Goal: Information Seeking & Learning: Learn about a topic

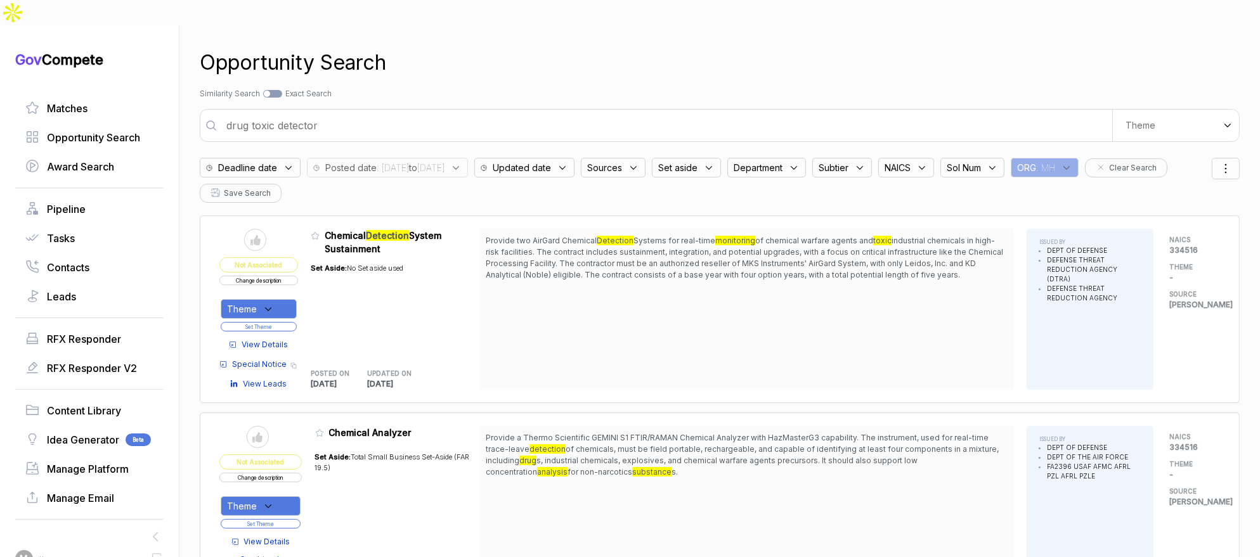
click at [411, 161] on span ": 2025/08/19 to 2025/08/28" at bounding box center [411, 167] width 68 height 13
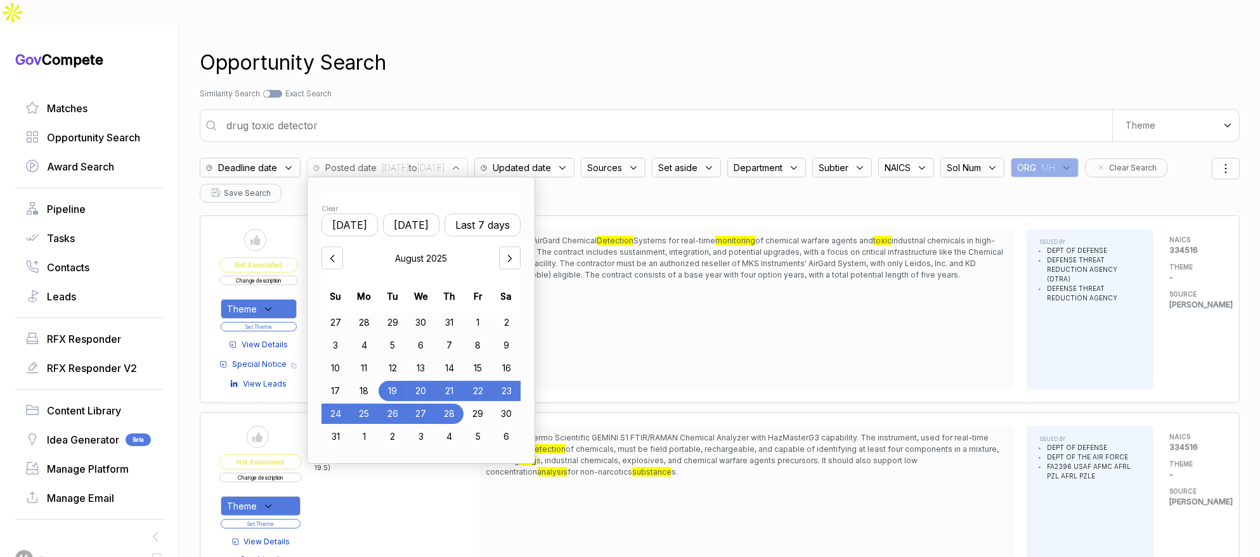
drag, startPoint x: 374, startPoint y: 390, endPoint x: 404, endPoint y: 386, distance: 30.1
click at [374, 404] on div "25" at bounding box center [364, 414] width 29 height 20
click at [451, 404] on div "28" at bounding box center [450, 414] width 28 height 20
drag, startPoint x: 758, startPoint y: 40, endPoint x: 783, endPoint y: 41, distance: 25.4
click at [758, 48] on div "Opportunity Search" at bounding box center [720, 63] width 1040 height 30
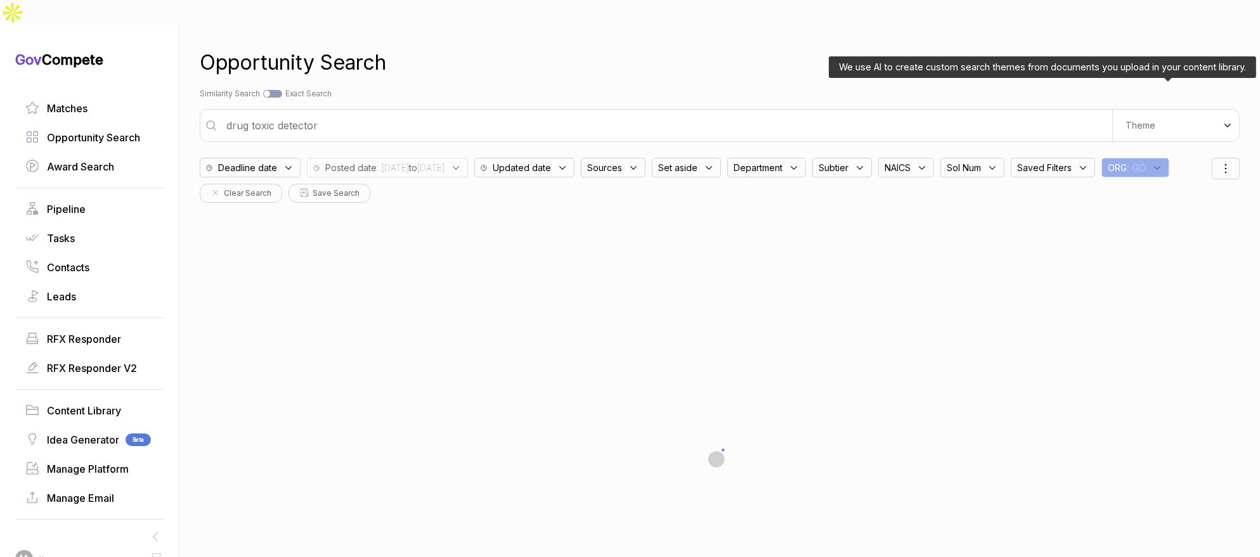
click at [1184, 110] on div "Theme" at bounding box center [1175, 126] width 127 height 32
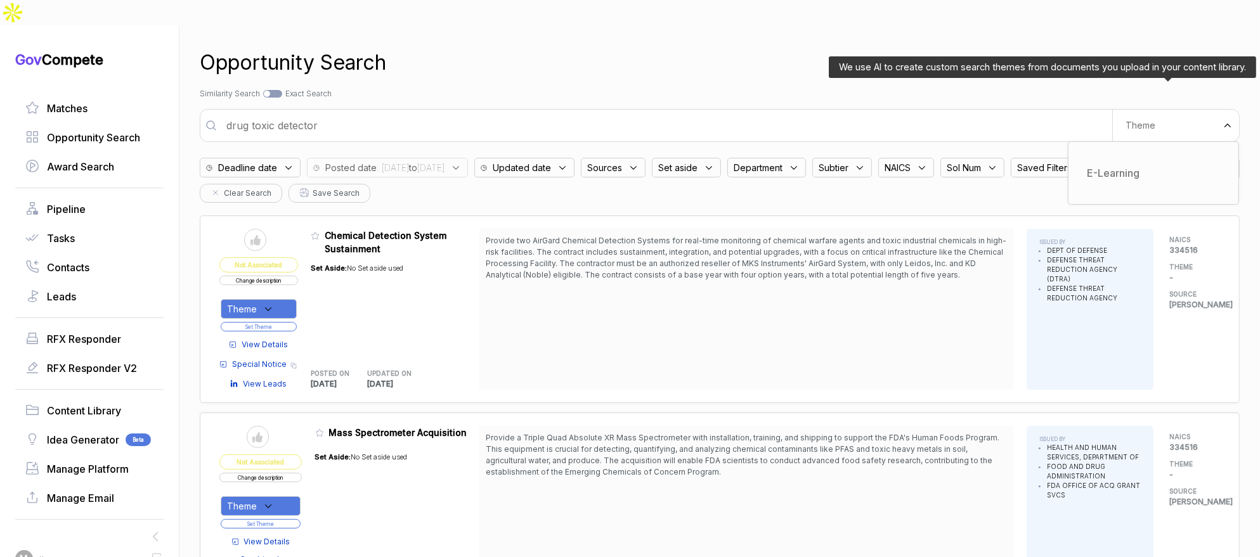
drag, startPoint x: 1139, startPoint y: 148, endPoint x: 990, endPoint y: 91, distance: 159.6
click at [1139, 162] on div "E-Learning" at bounding box center [1154, 173] width 150 height 23
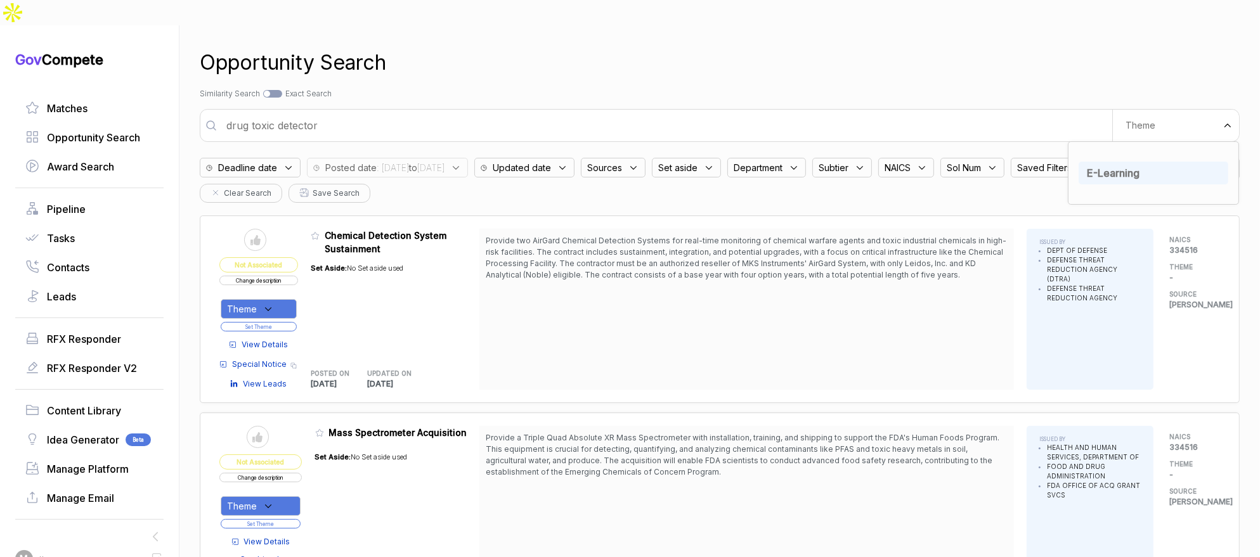
click at [928, 88] on div "Search by Topic Relevance Similarity Search Search by Exact Keyword Match Exact…" at bounding box center [720, 93] width 1040 height 11
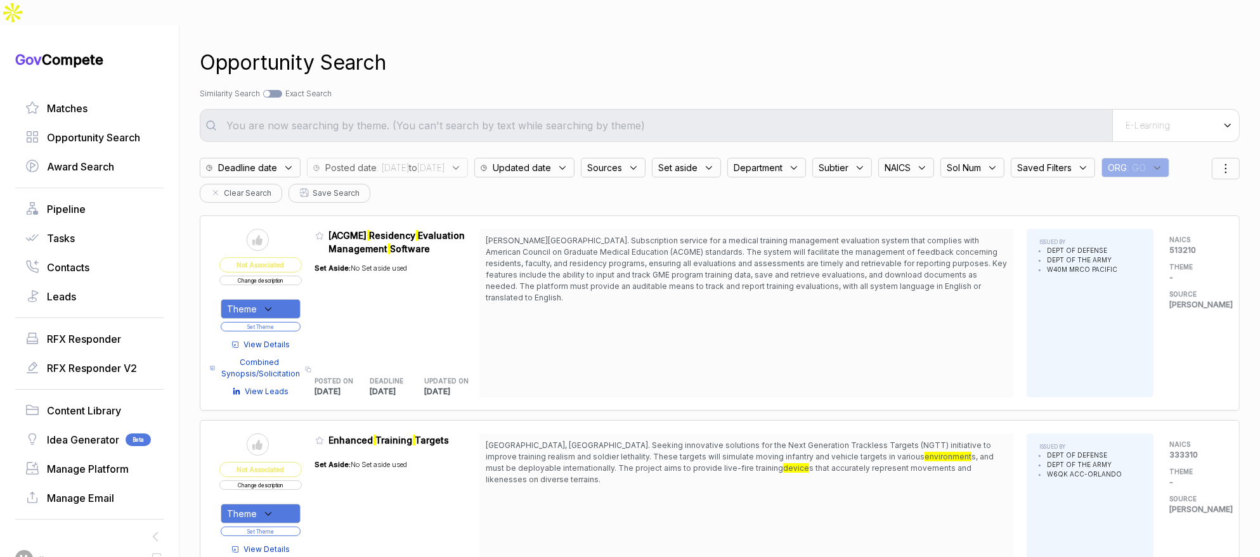
click at [622, 161] on span "Sources" at bounding box center [604, 167] width 35 height 13
drag, startPoint x: 674, startPoint y: 257, endPoint x: 682, endPoint y: 223, distance: 34.6
click at [632, 282] on span "ebuy" at bounding box center [620, 289] width 24 height 15
checkbox input "true"
click at [715, 77] on div "Opportunity Search Search by Topic Relevance Similarity Search Search by Exact …" at bounding box center [720, 303] width 1040 height 557
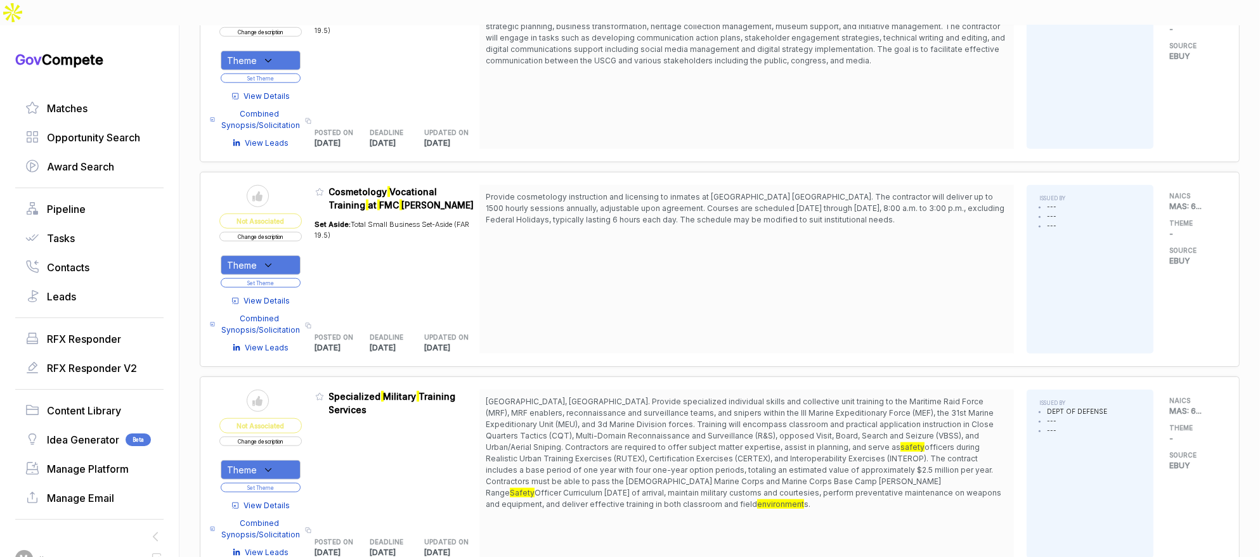
scroll to position [1687, 0]
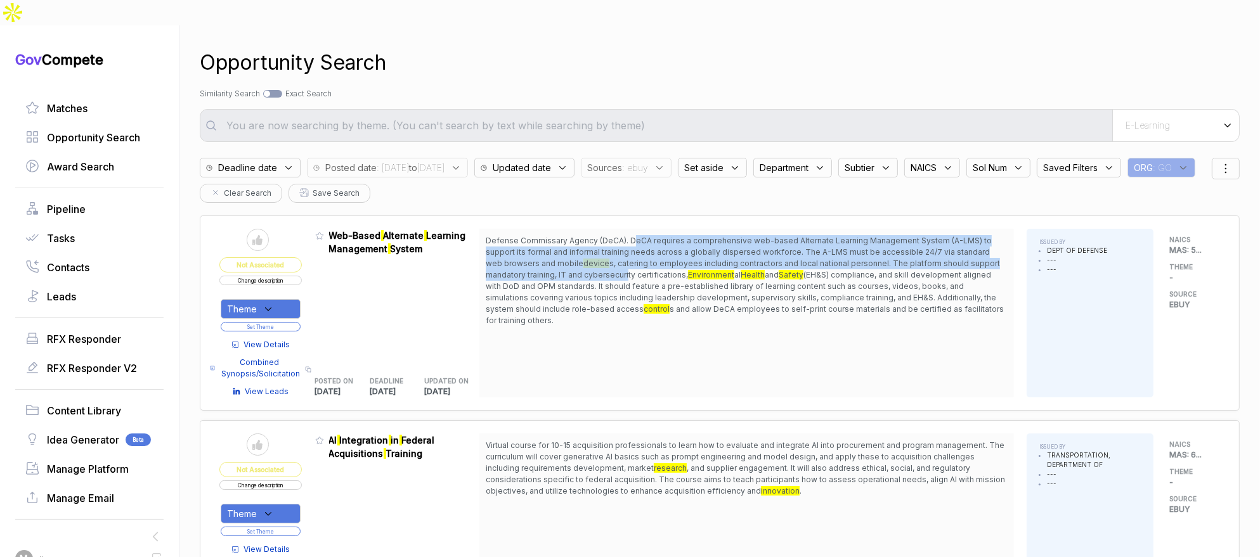
drag, startPoint x: 638, startPoint y: 220, endPoint x: 633, endPoint y: 252, distance: 32.7
click at [633, 252] on span "Defense Commissary Agency (DeCA). DeCA requires a comprehensive web-based Alter…" at bounding box center [747, 280] width 522 height 91
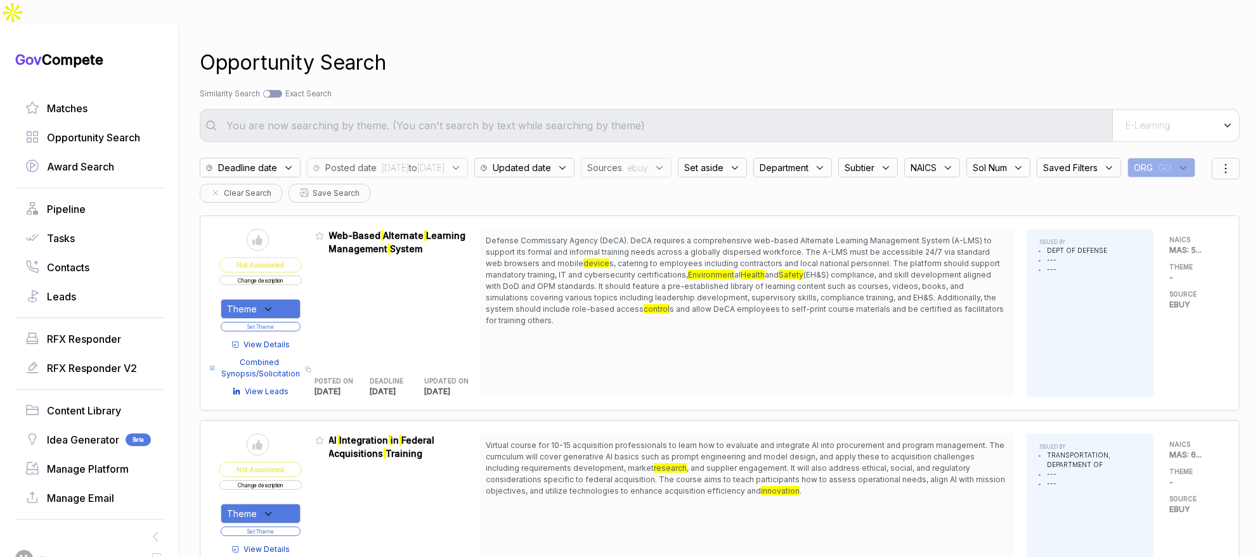
drag, startPoint x: 593, startPoint y: 276, endPoint x: 590, endPoint y: 267, distance: 9.8
click at [590, 270] on span "(EH&S) compliance, and skill development aligned with DoD and OPM standards. It…" at bounding box center [741, 292] width 510 height 44
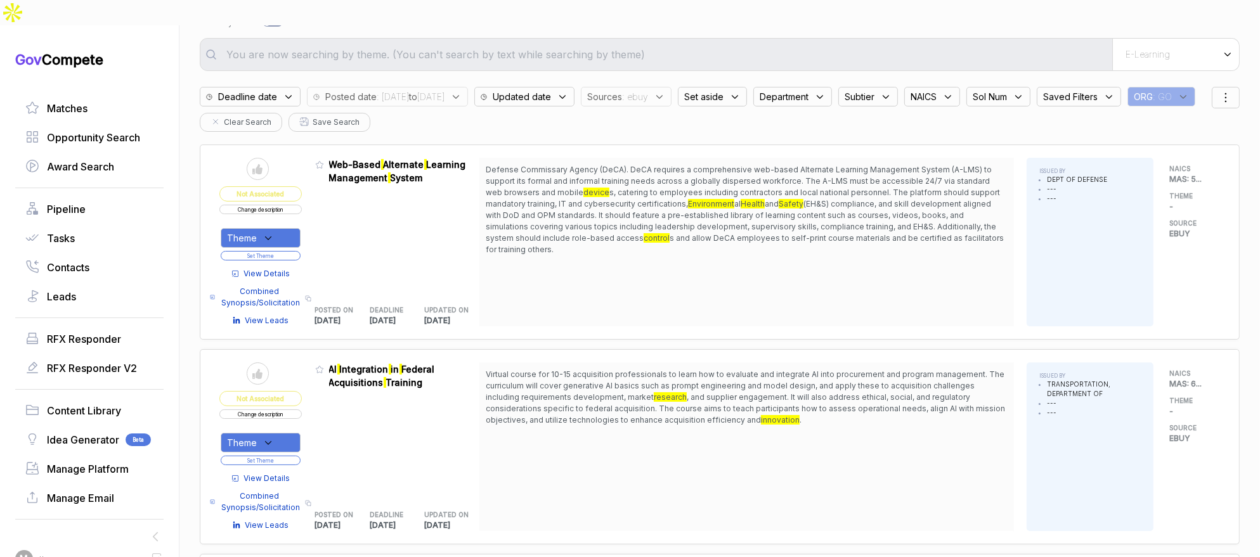
scroll to position [180, 0]
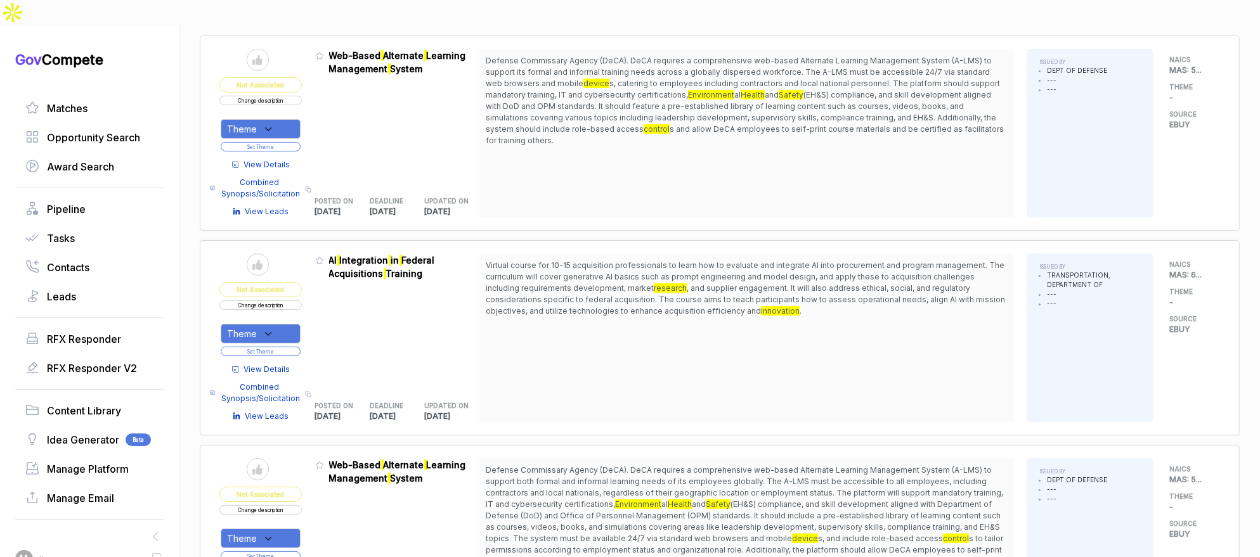
click at [257, 136] on span "Theme" at bounding box center [242, 128] width 30 height 13
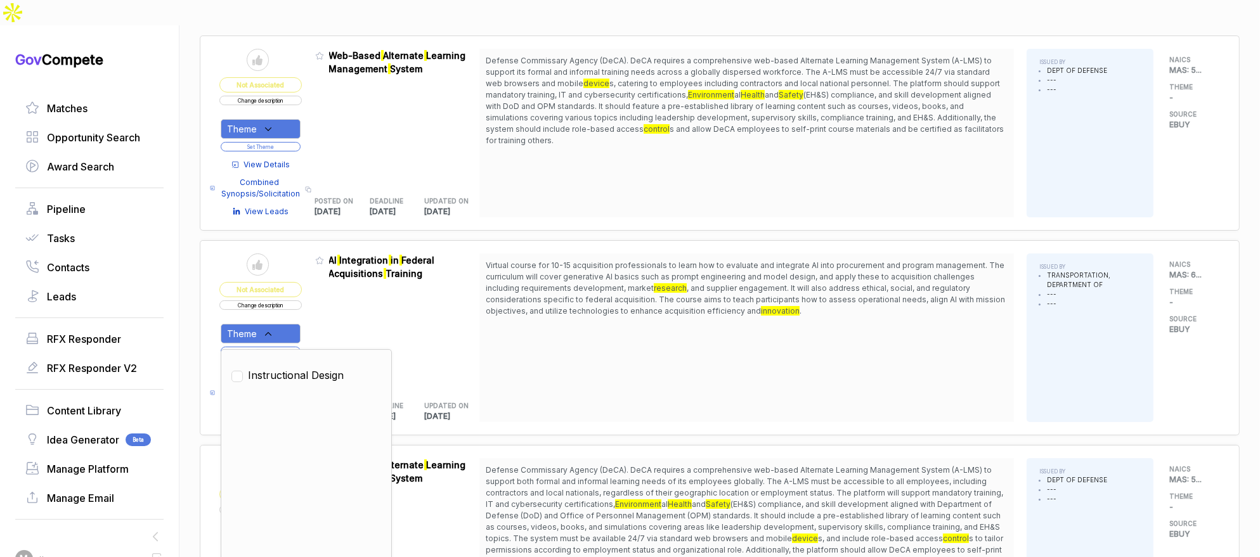
click at [296, 368] on span "Instructional Design" at bounding box center [296, 375] width 96 height 15
checkbox input "true"
drag, startPoint x: 386, startPoint y: 284, endPoint x: 331, endPoint y: 313, distance: 61.8
click at [382, 287] on div "Admin: Click to change feature to 1 RFI1779217_GS-02F-0222S AI Integration in F…" at bounding box center [397, 338] width 165 height 169
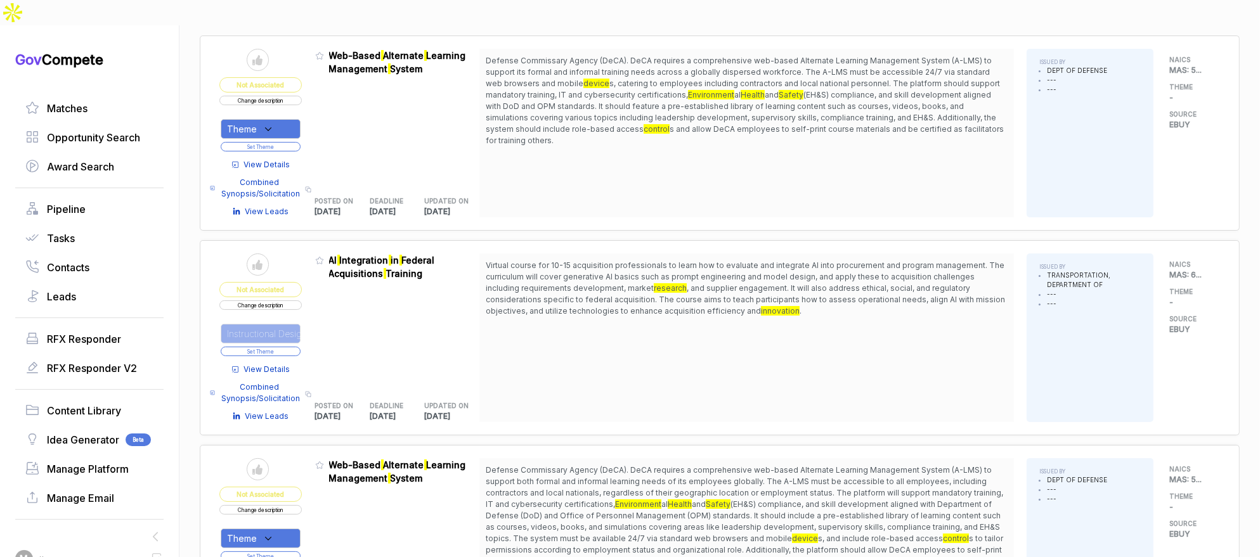
click at [294, 347] on button "Set Theme" at bounding box center [261, 352] width 80 height 10
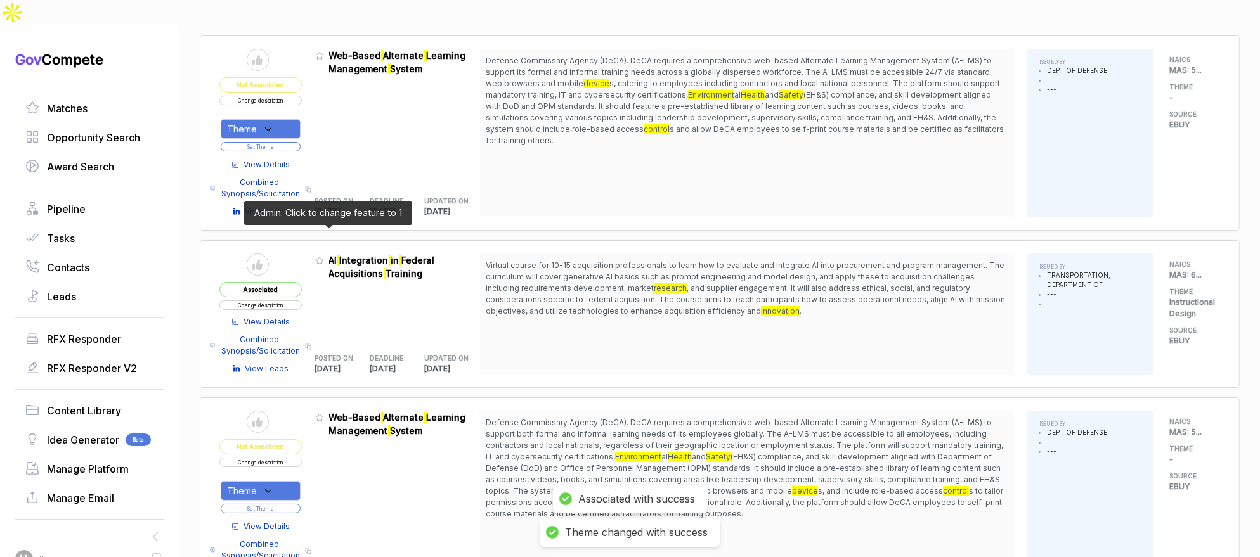
click at [323, 257] on icon at bounding box center [320, 260] width 8 height 7
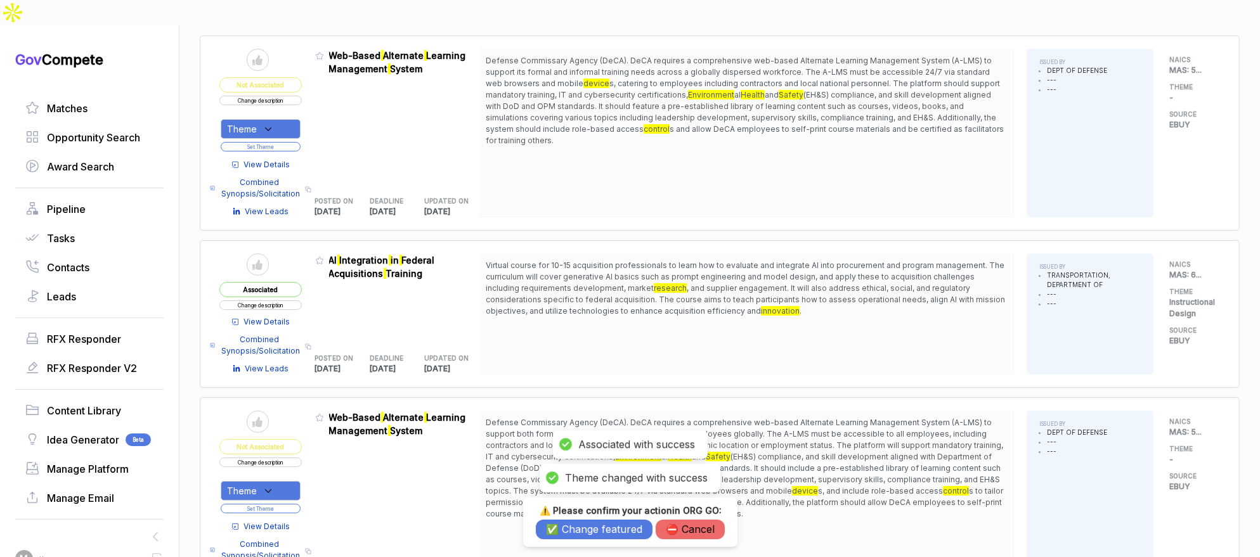
click at [602, 529] on button "✅ Change featured" at bounding box center [594, 530] width 117 height 20
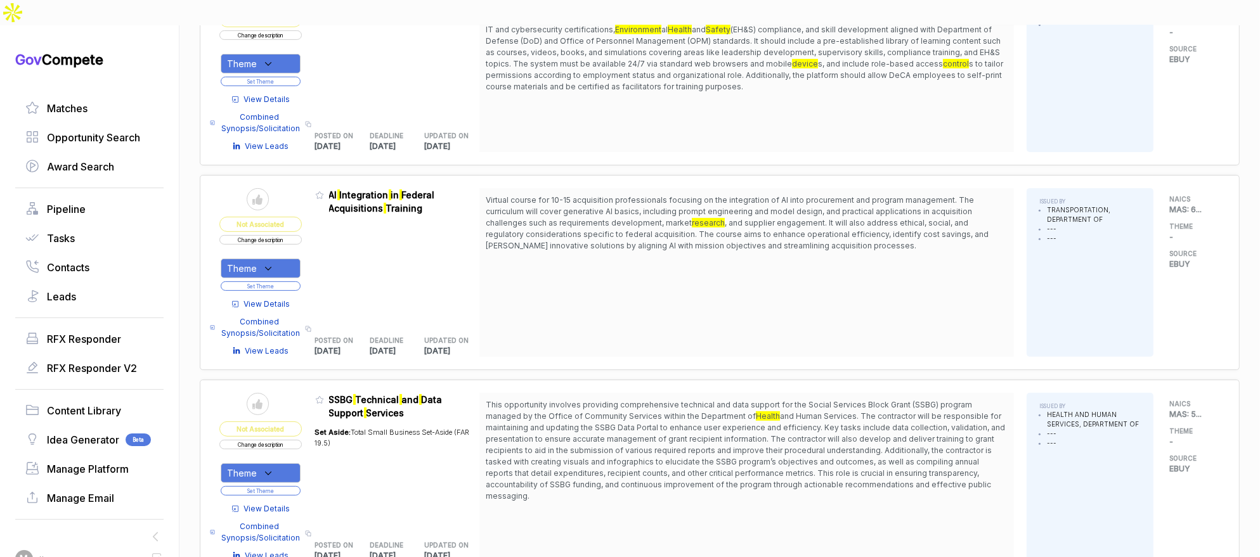
scroll to position [696, 0]
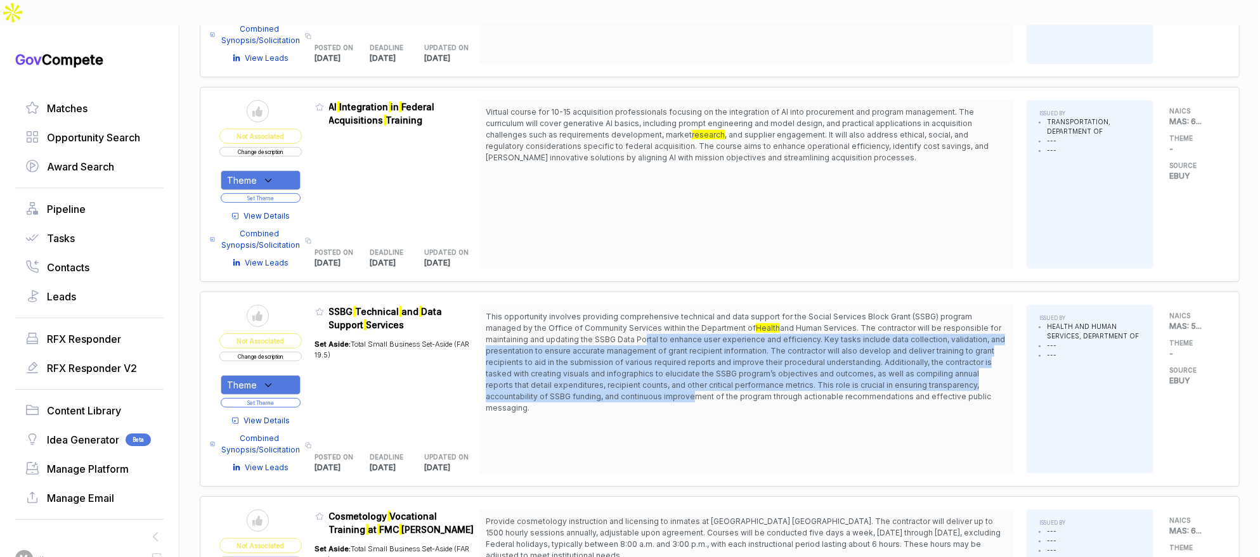
drag, startPoint x: 646, startPoint y: 314, endPoint x: 639, endPoint y: 370, distance: 56.2
click at [639, 370] on span "and Human Services. The contractor will be responsible for maintaining and upda…" at bounding box center [745, 367] width 519 height 89
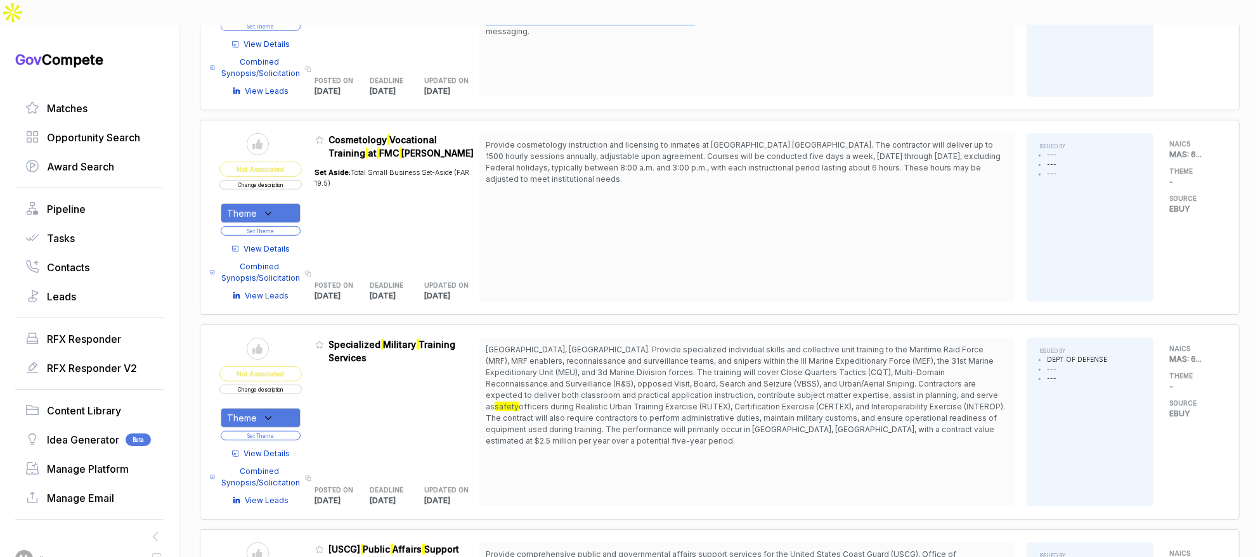
scroll to position [1112, 0]
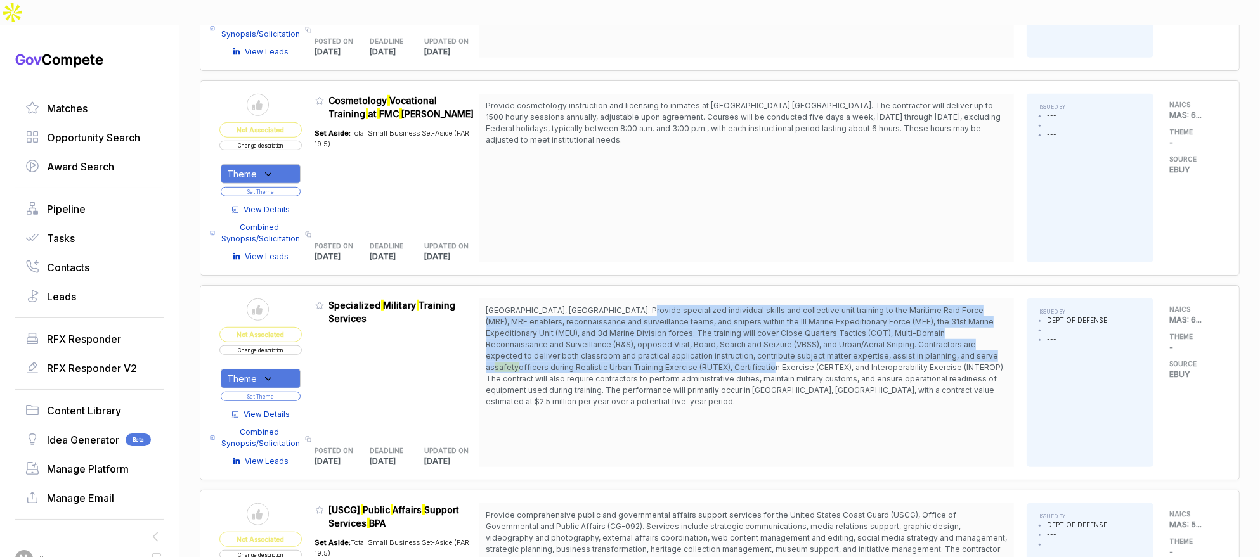
drag, startPoint x: 638, startPoint y: 285, endPoint x: 628, endPoint y: 339, distance: 55.4
click at [628, 339] on span "Okinawa, Japan. Provide specialized individual skills and collective unit train…" at bounding box center [747, 356] width 522 height 103
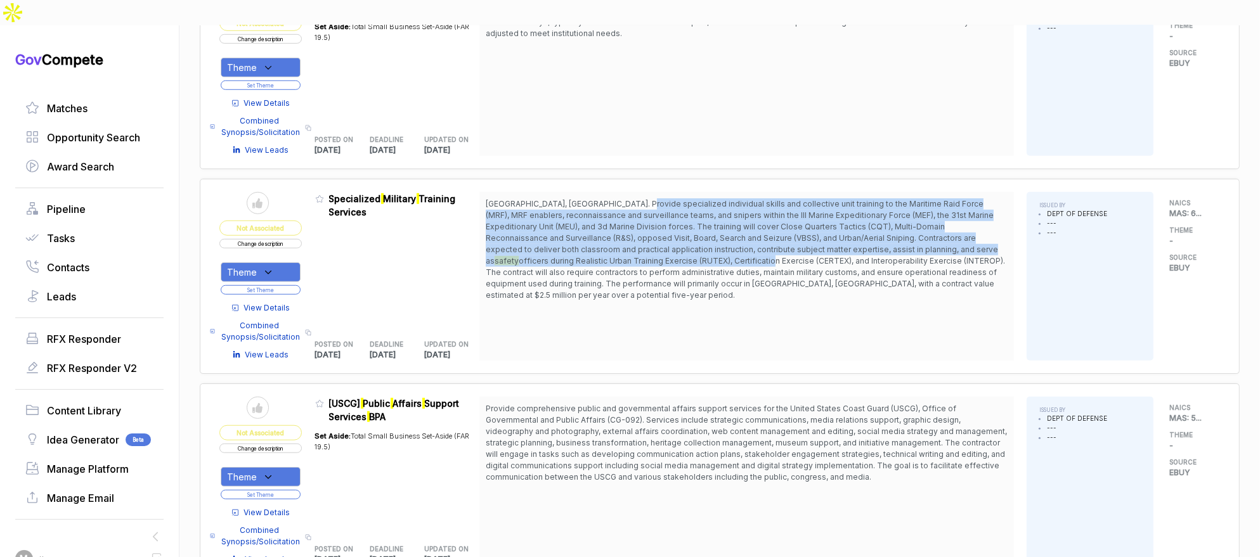
scroll to position [1282, 0]
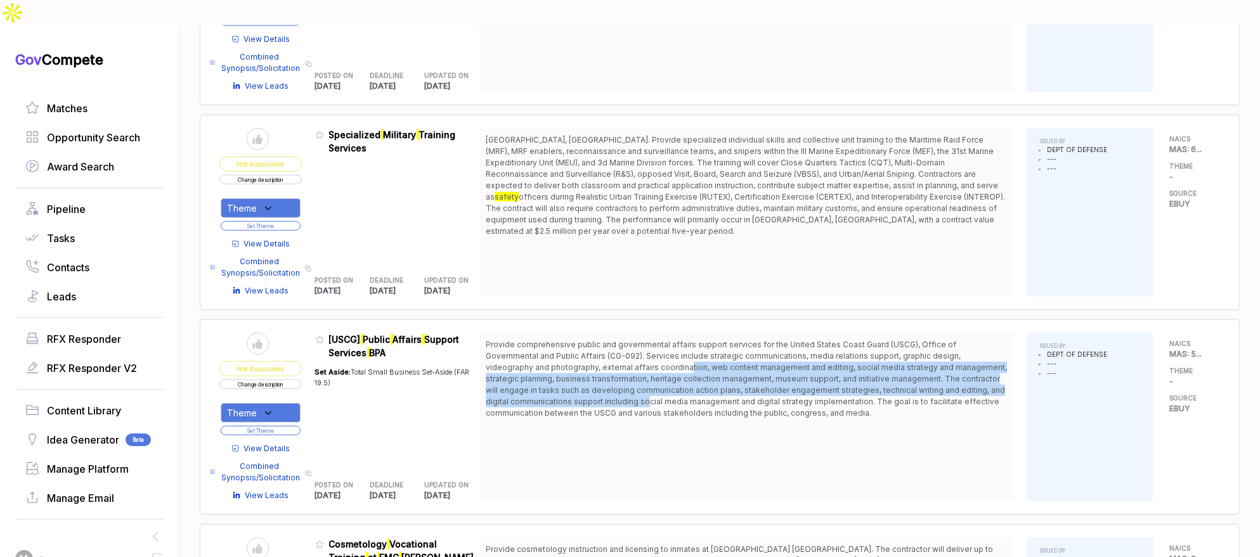
drag, startPoint x: 629, startPoint y: 337, endPoint x: 626, endPoint y: 377, distance: 39.4
click at [626, 377] on span "Provide comprehensive public and governmental affairs support services for the …" at bounding box center [746, 379] width 521 height 78
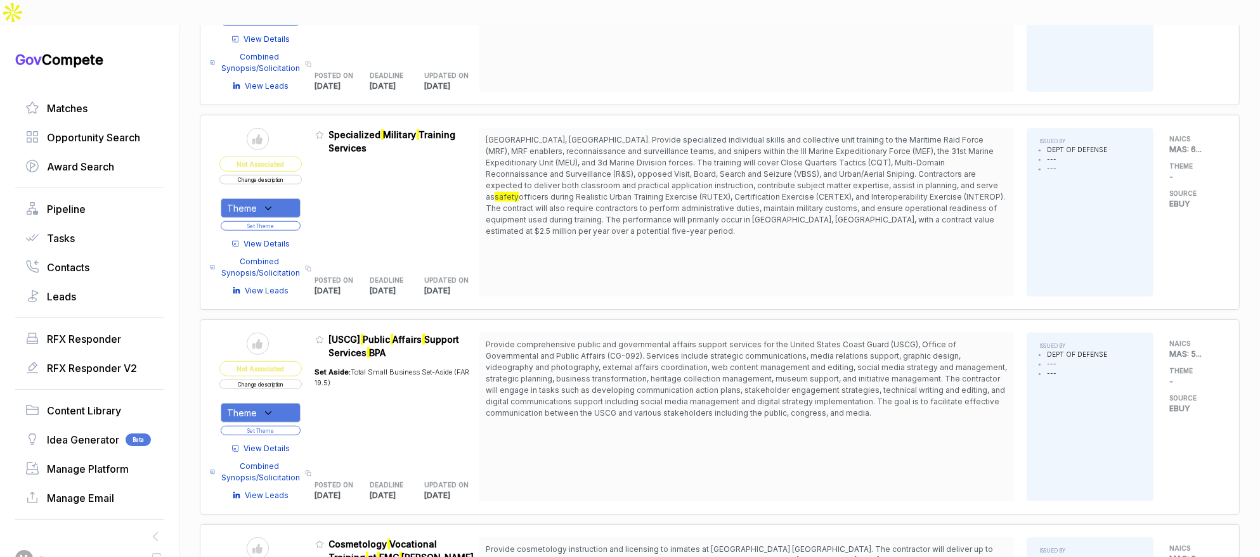
click at [268, 358] on div "Send to Pipeline Not Associated Change description Theme Set Theme" at bounding box center [260, 385] width 82 height 104
click at [268, 380] on button "Change description" at bounding box center [260, 385] width 82 height 10
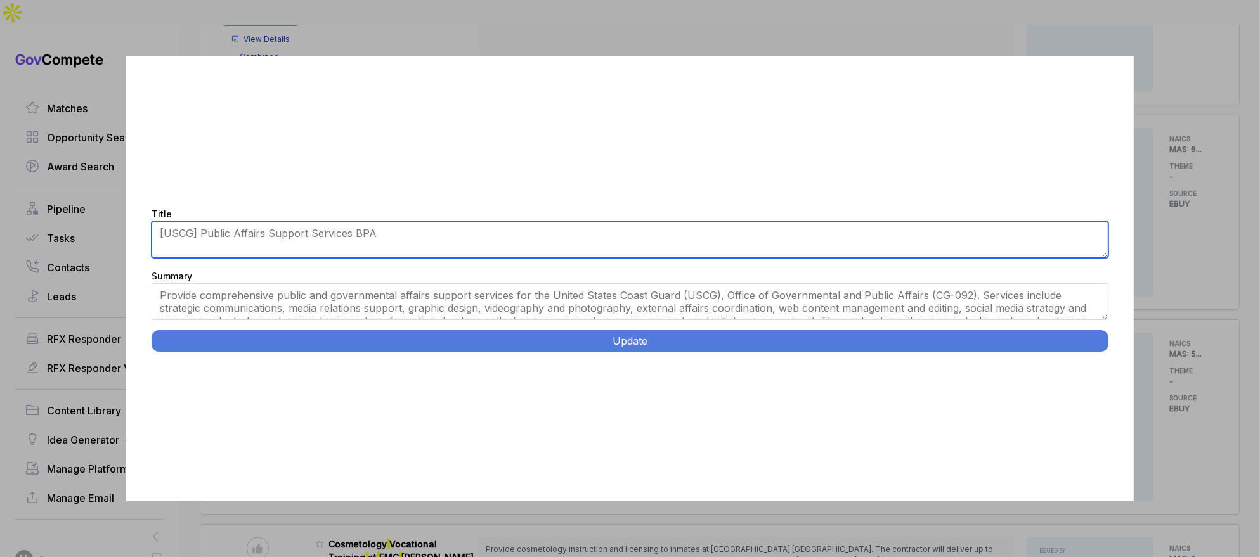
click at [295, 234] on textarea "[USCG] Public Affairs Support Services BPA" at bounding box center [630, 239] width 957 height 37
type textarea "Public Affairs Support Services BPA"
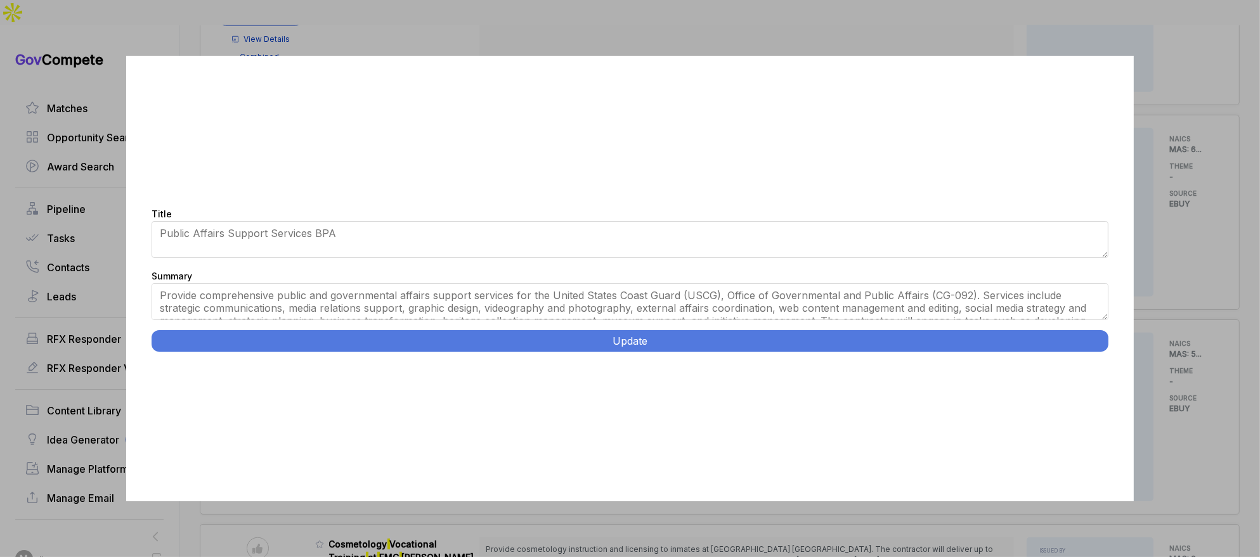
click at [349, 343] on button "Update" at bounding box center [630, 341] width 957 height 22
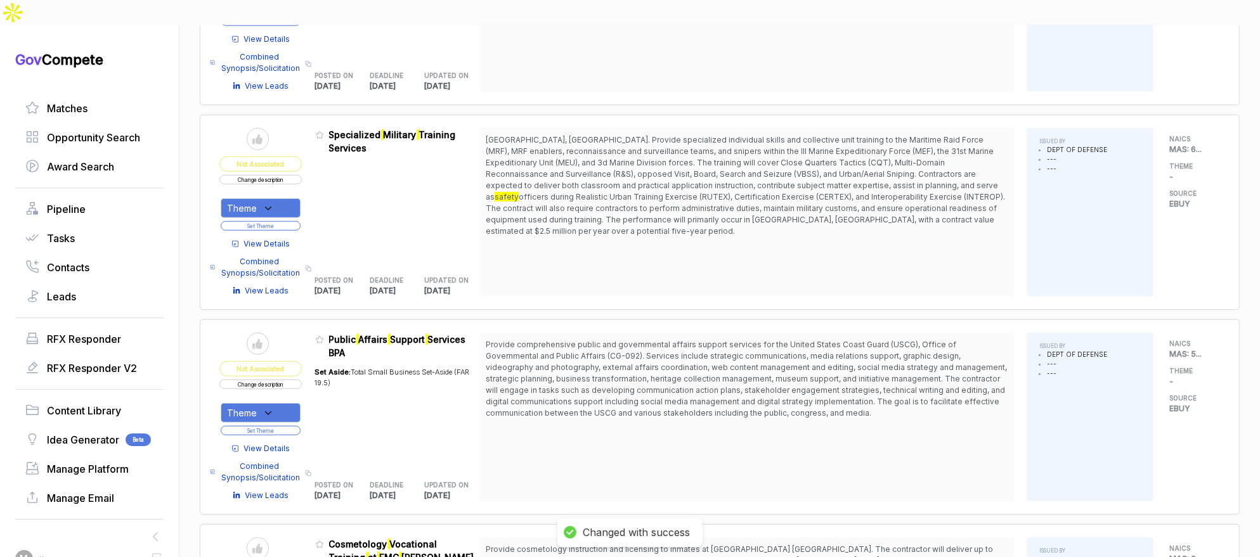
drag, startPoint x: 282, startPoint y: 380, endPoint x: 281, endPoint y: 392, distance: 11.4
click at [282, 403] on div "Theme" at bounding box center [261, 413] width 80 height 20
click at [280, 447] on span "Instructional Design" at bounding box center [296, 454] width 96 height 15
checkbox input "true"
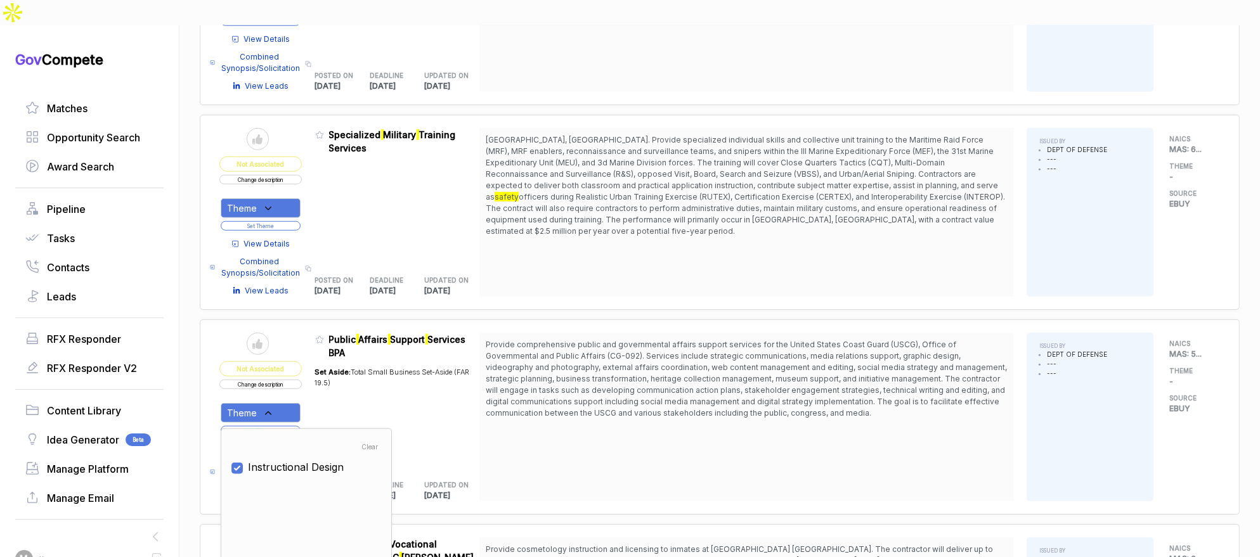
drag, startPoint x: 336, startPoint y: 382, endPoint x: 296, endPoint y: 394, distance: 41.7
click at [335, 383] on div "Set Aside: Total Small Business Set-Aside (FAR 19.5)" at bounding box center [397, 413] width 165 height 107
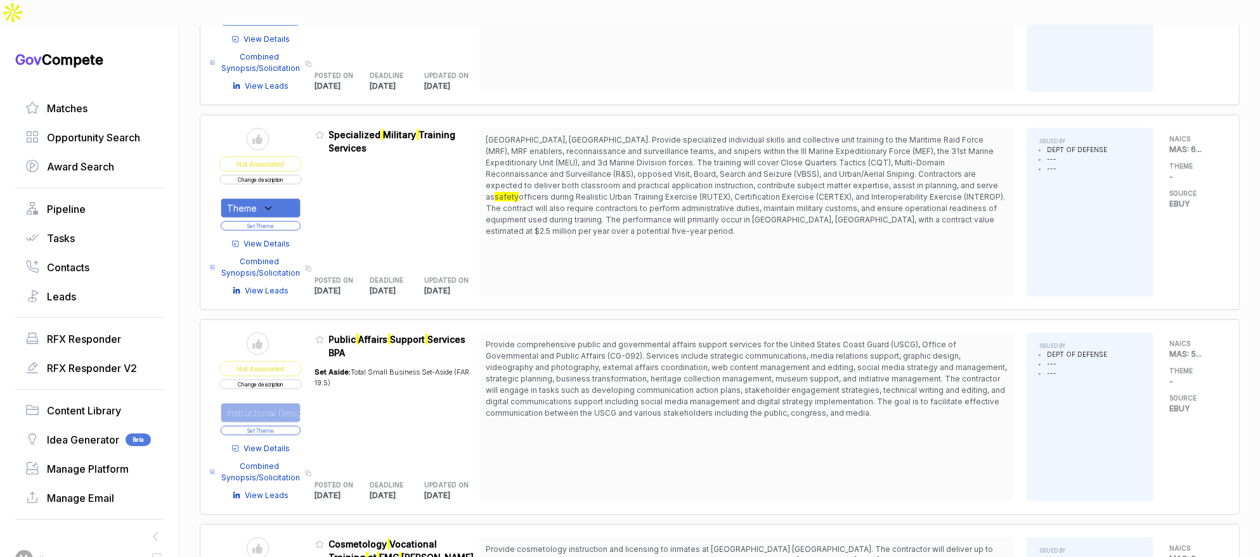
click at [292, 426] on button "Set Theme" at bounding box center [261, 431] width 80 height 10
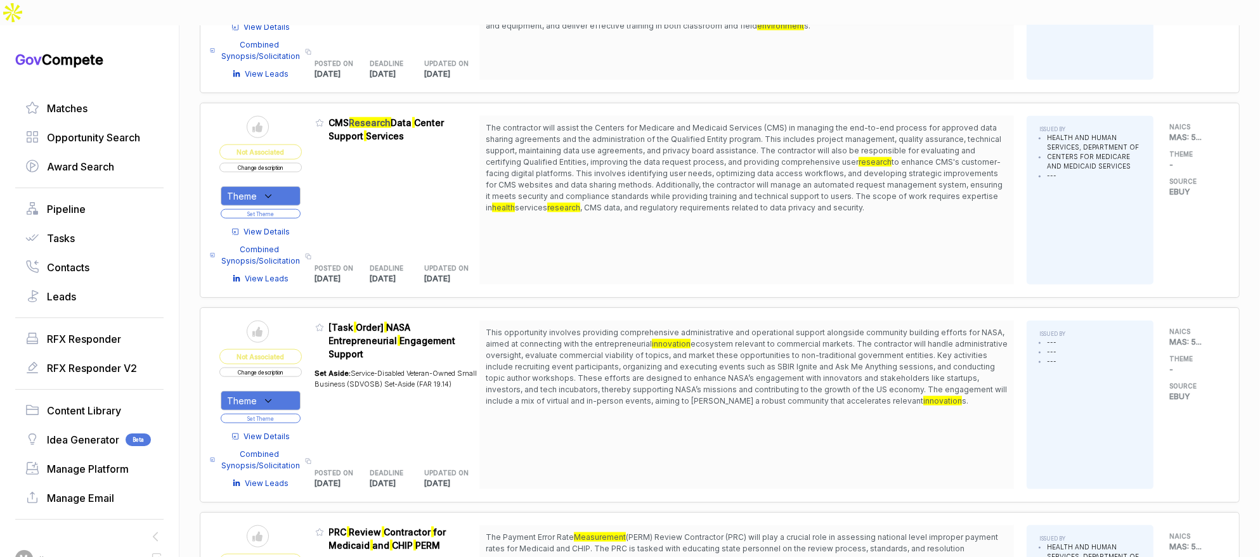
scroll to position [2073, 0]
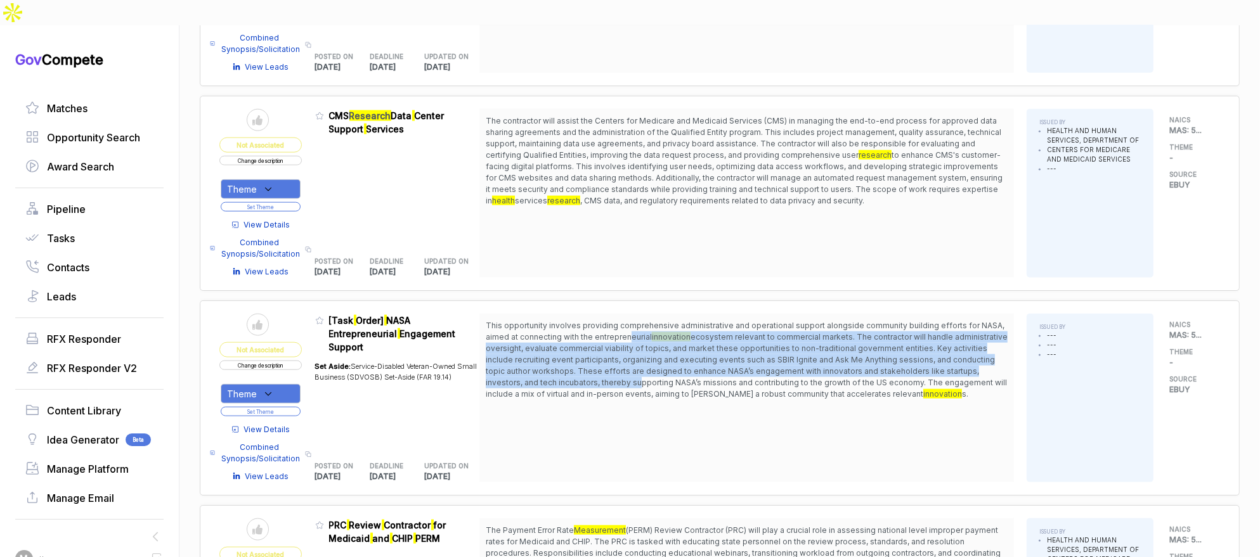
drag, startPoint x: 636, startPoint y: 302, endPoint x: 640, endPoint y: 354, distance: 52.2
click at [640, 353] on span "This opportunity involves providing comprehensive administrative and operationa…" at bounding box center [747, 360] width 522 height 80
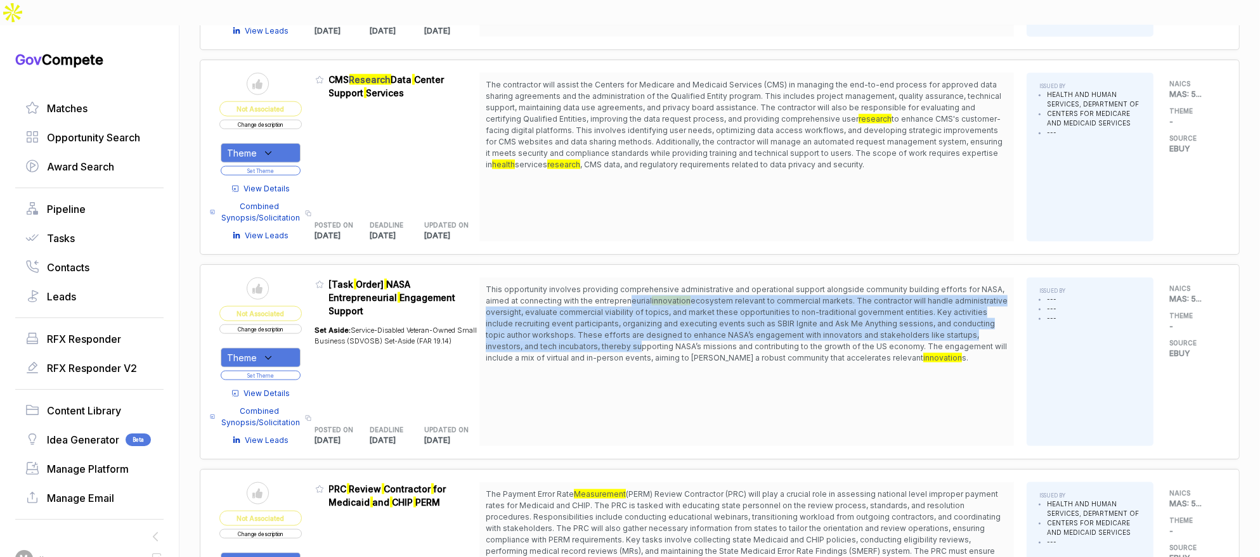
scroll to position [2125, 0]
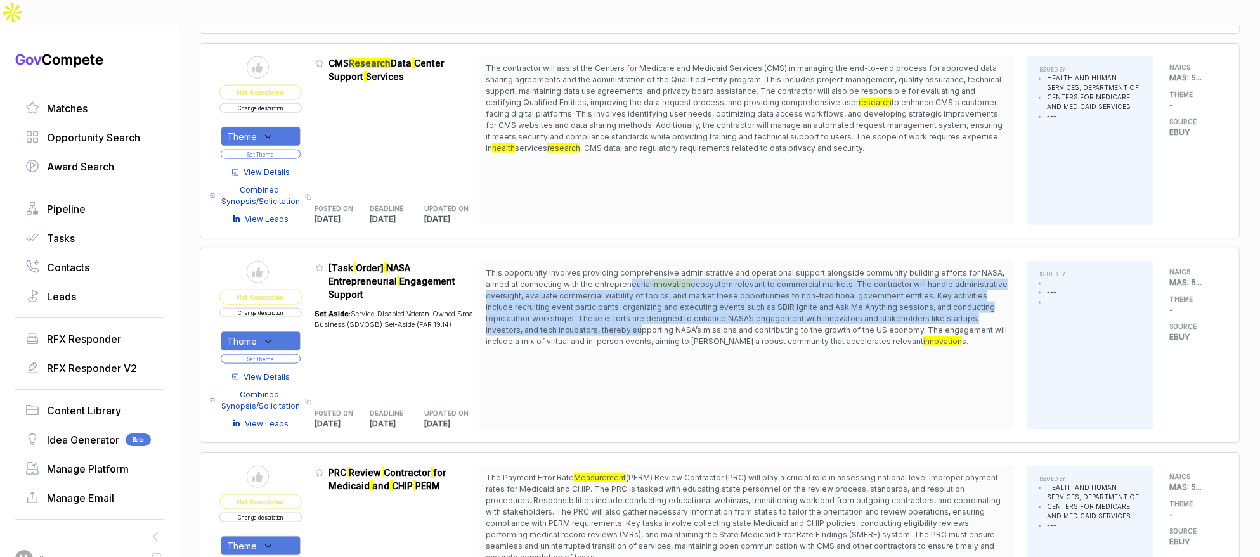
click at [282, 308] on button "Change description" at bounding box center [260, 313] width 82 height 10
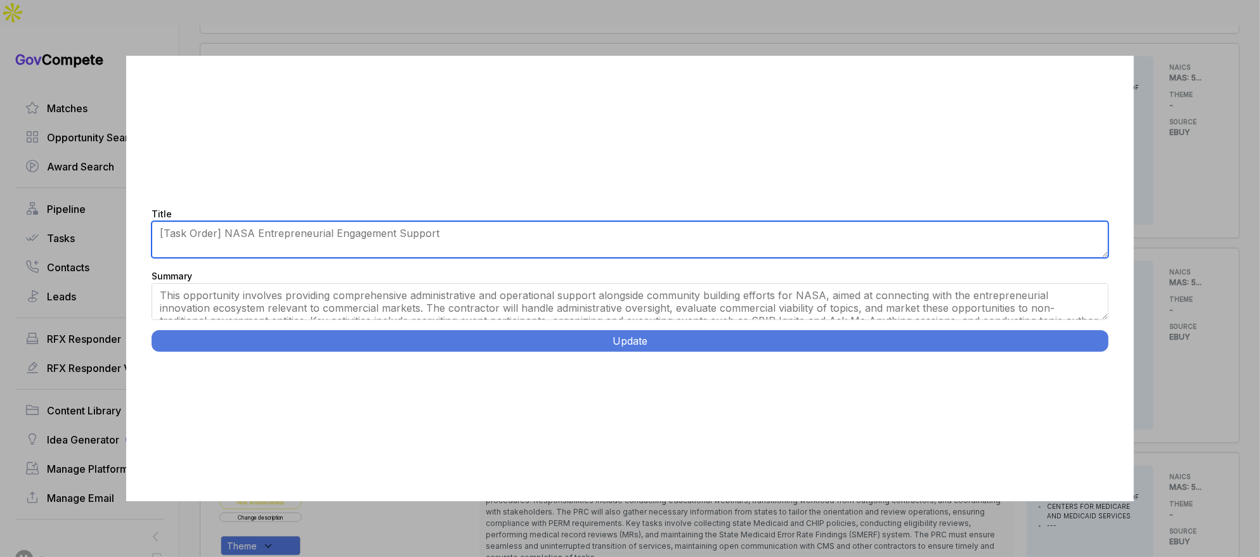
click at [222, 234] on textarea "[Task Order] NASA Entrepreneurial Engagement Support" at bounding box center [630, 239] width 957 height 37
type textarea "NASA Entrepreneurial Engagement Support"
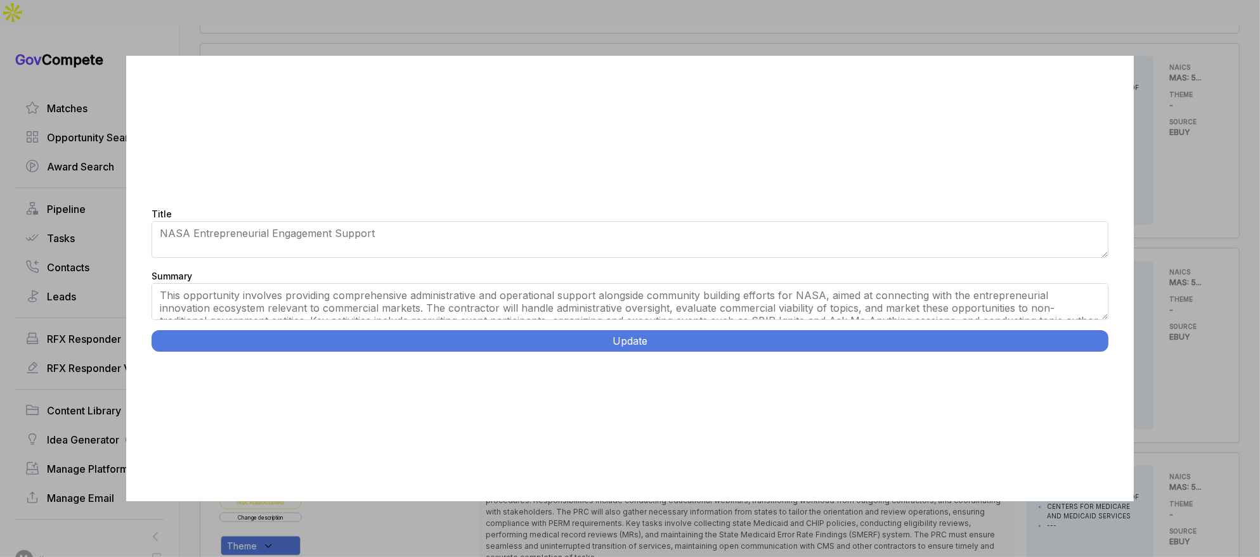
click at [374, 343] on button "Update" at bounding box center [630, 341] width 957 height 22
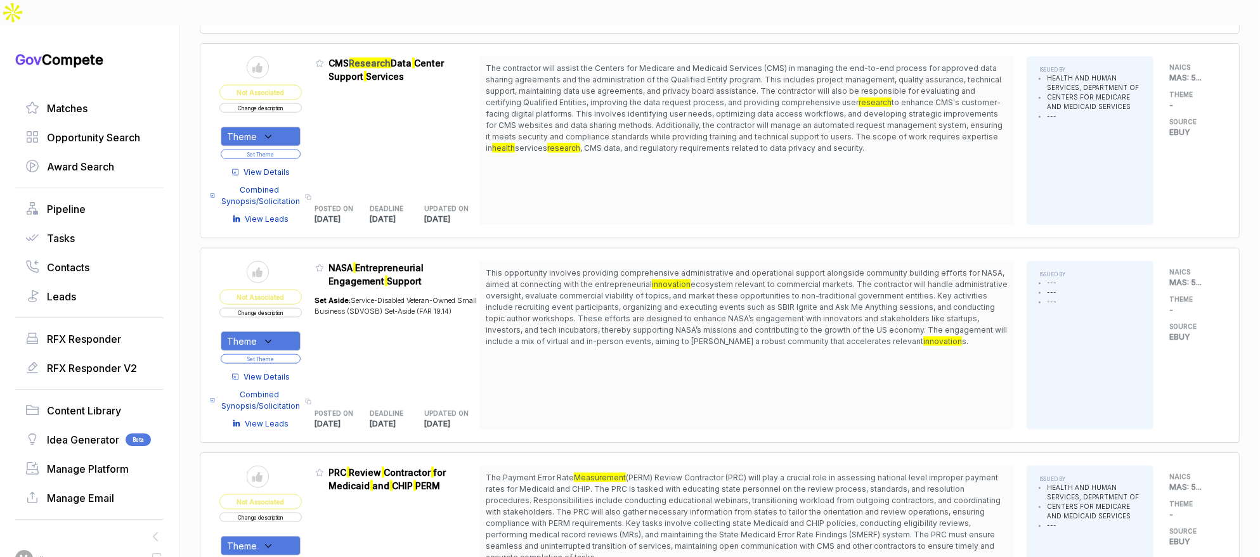
click at [288, 332] on div "Theme" at bounding box center [261, 342] width 80 height 20
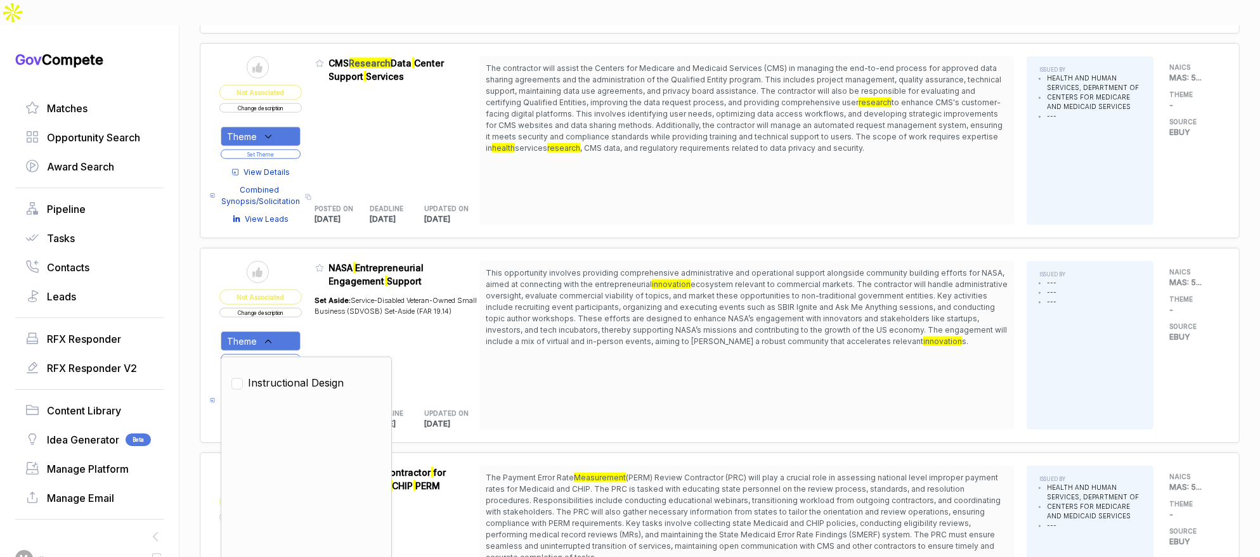
click at [295, 375] on span "Instructional Design" at bounding box center [296, 382] width 96 height 15
checkbox input "true"
drag, startPoint x: 329, startPoint y: 309, endPoint x: 304, endPoint y: 321, distance: 28.1
click at [325, 310] on div "Set Aside: Service-Disabled Veteran-Owned Small Business (SDVOSB) Set-Aside (FA…" at bounding box center [397, 341] width 165 height 107
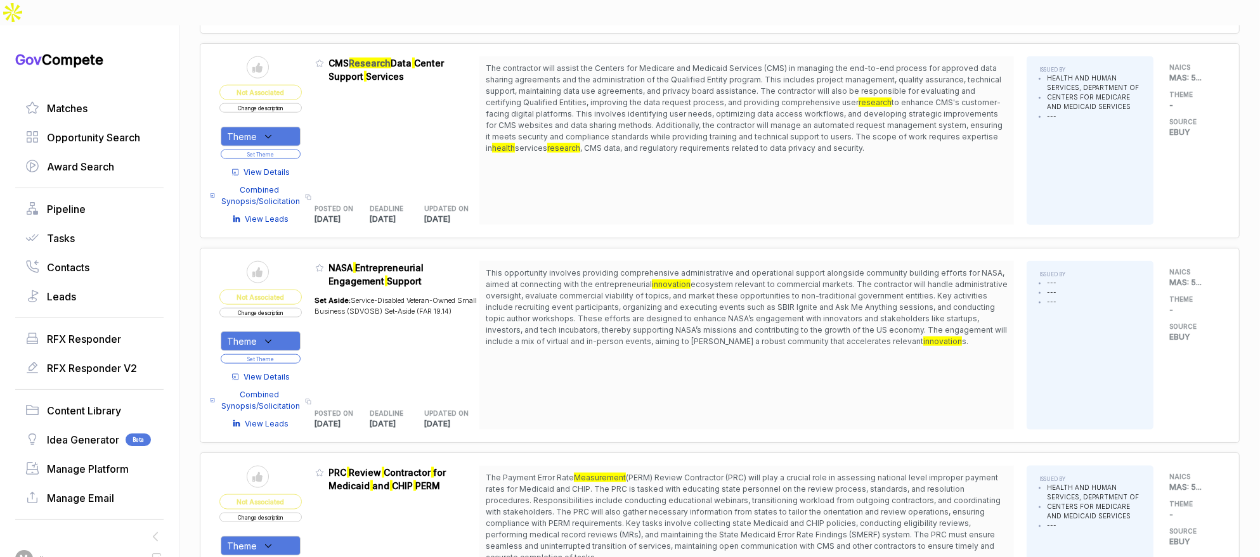
click at [301, 354] on button "Set Theme" at bounding box center [261, 359] width 80 height 10
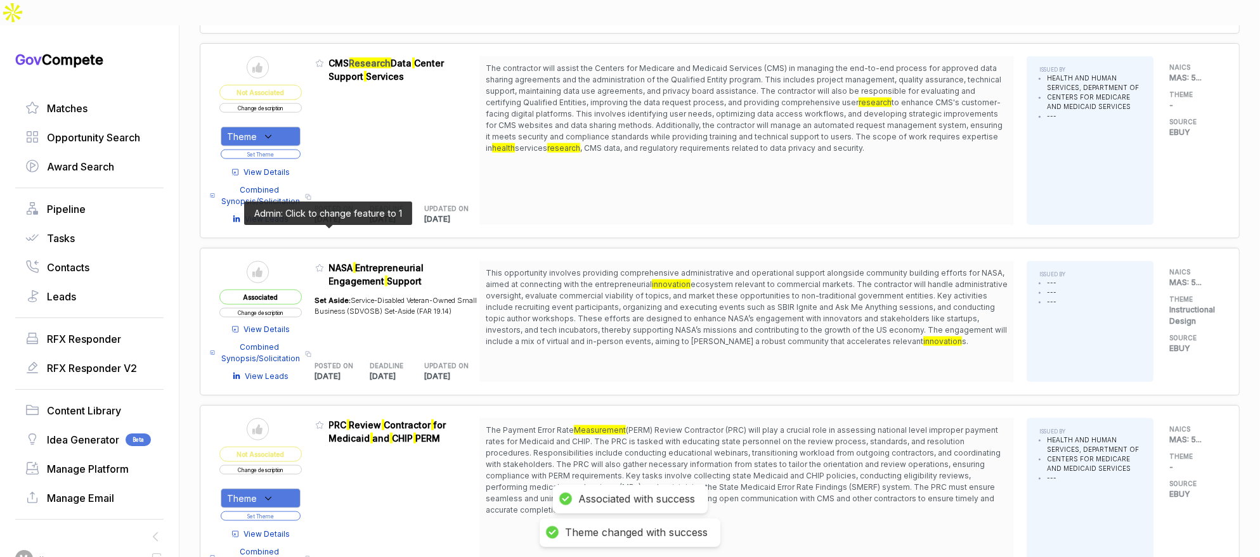
drag, startPoint x: 325, startPoint y: 237, endPoint x: 349, endPoint y: 295, distance: 63.9
click at [324, 264] on icon at bounding box center [319, 268] width 9 height 9
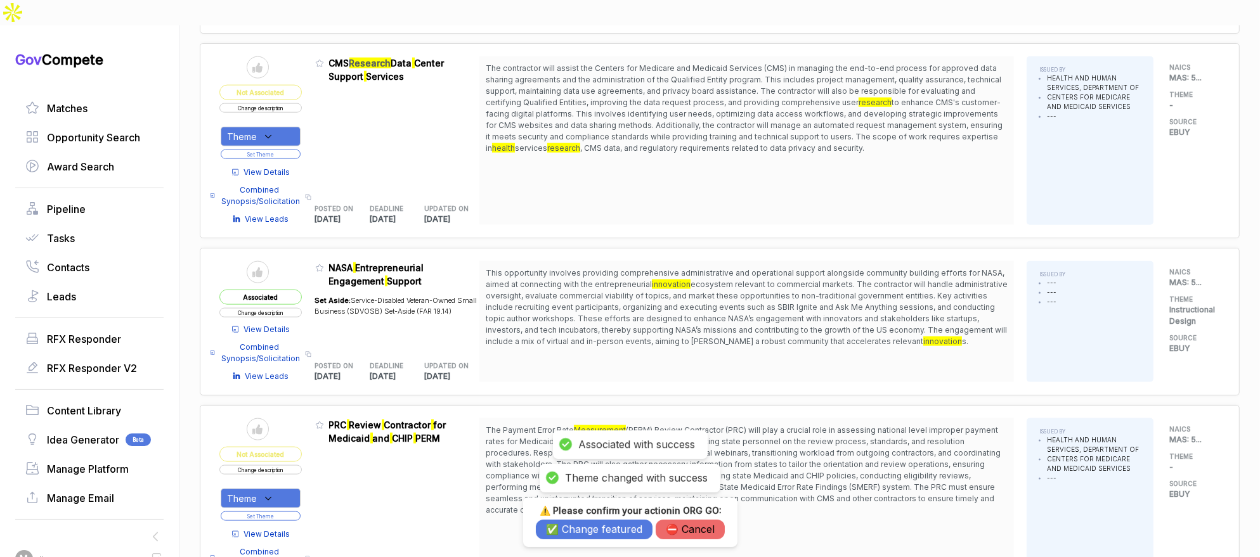
click at [574, 524] on button "✅ Change featured" at bounding box center [594, 530] width 117 height 20
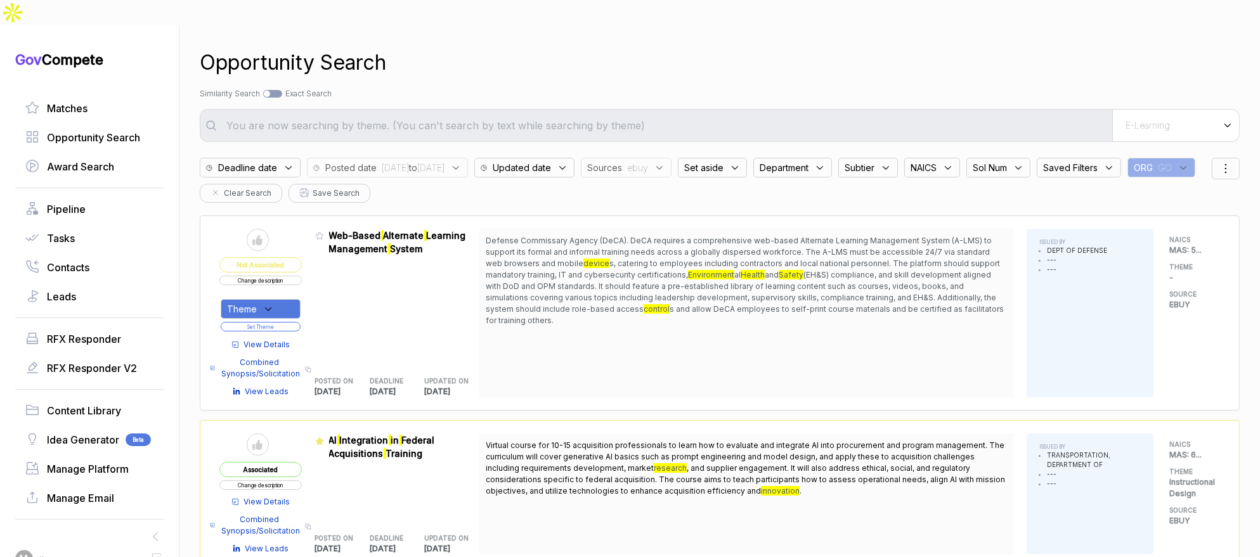
click at [622, 161] on span "Sources" at bounding box center [604, 167] width 35 height 13
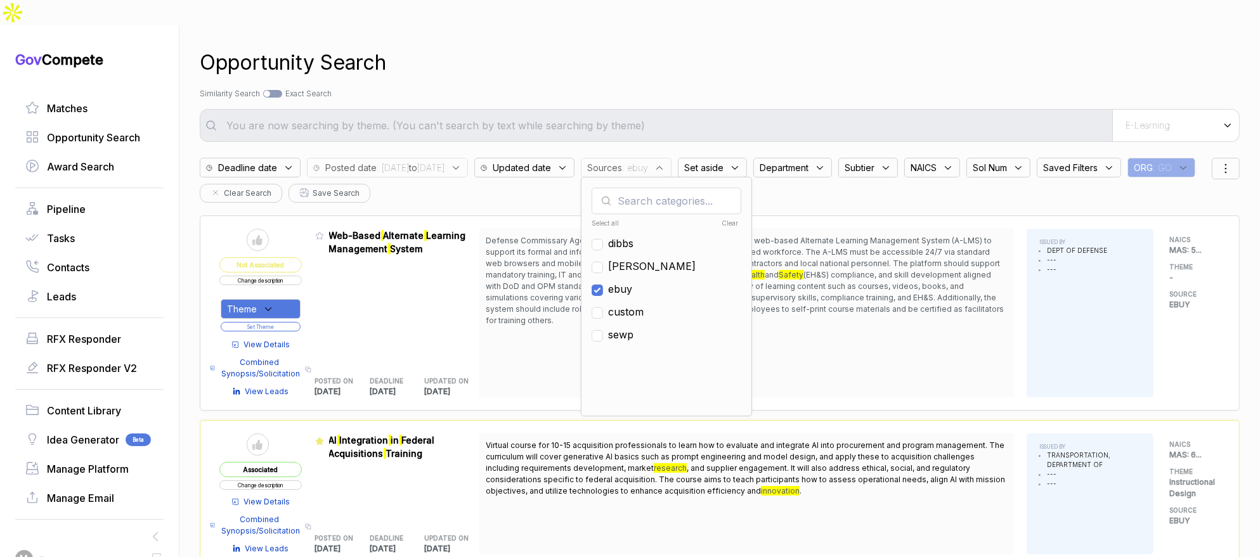
drag, startPoint x: 672, startPoint y: 264, endPoint x: 662, endPoint y: 242, distance: 24.1
click at [632, 282] on span "ebuy" at bounding box center [620, 289] width 24 height 15
checkbox input "false"
click at [662, 259] on span "sam" at bounding box center [652, 266] width 88 height 15
checkbox input "true"
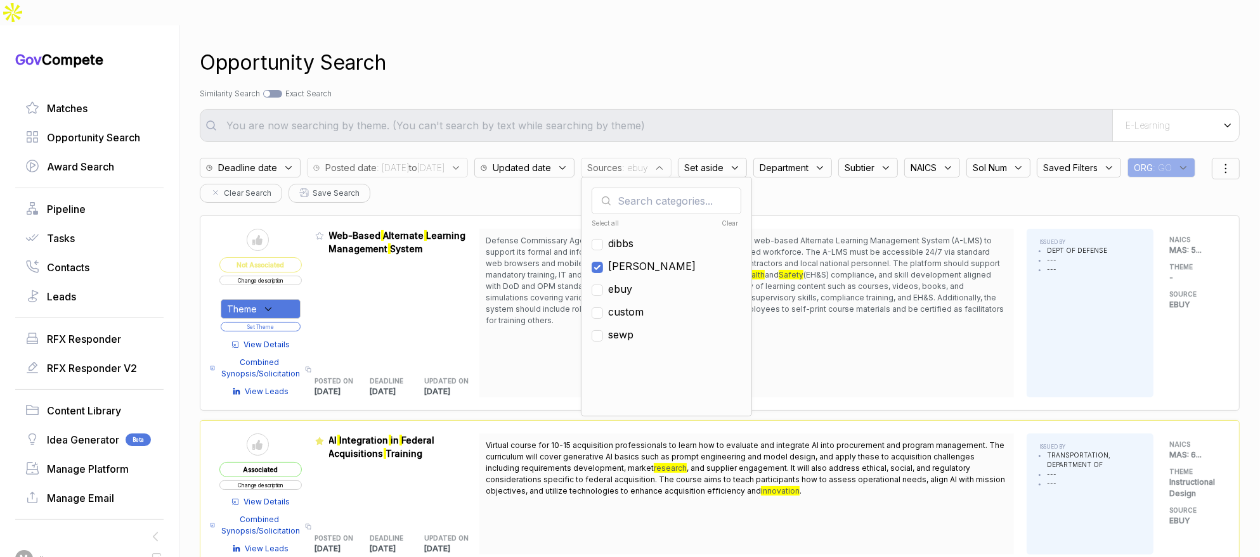
click at [695, 51] on div "Opportunity Search" at bounding box center [720, 63] width 1040 height 30
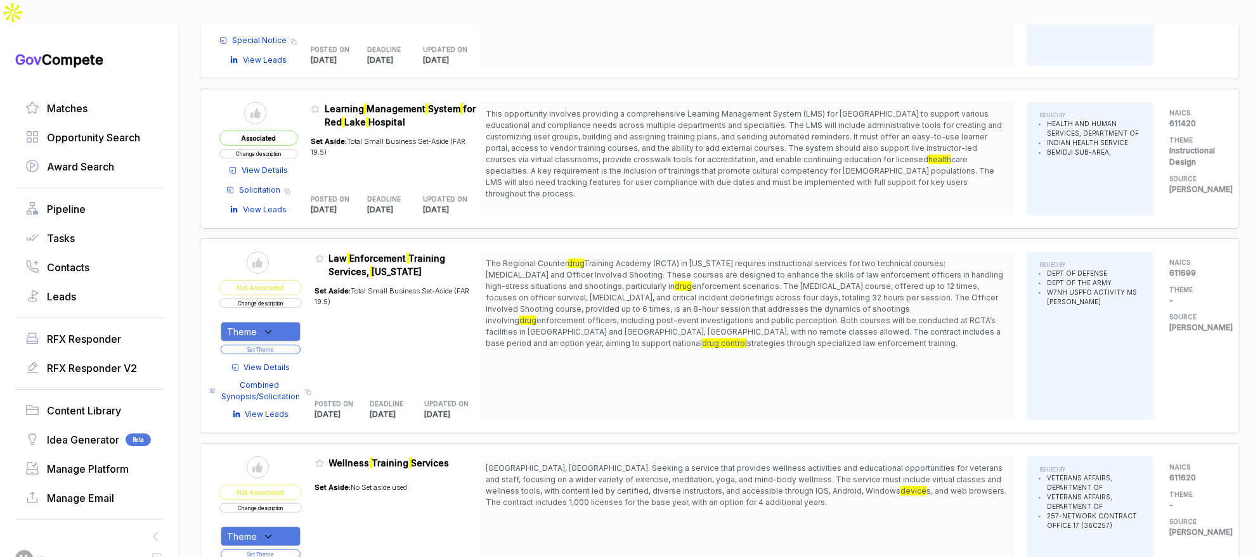
scroll to position [959, 0]
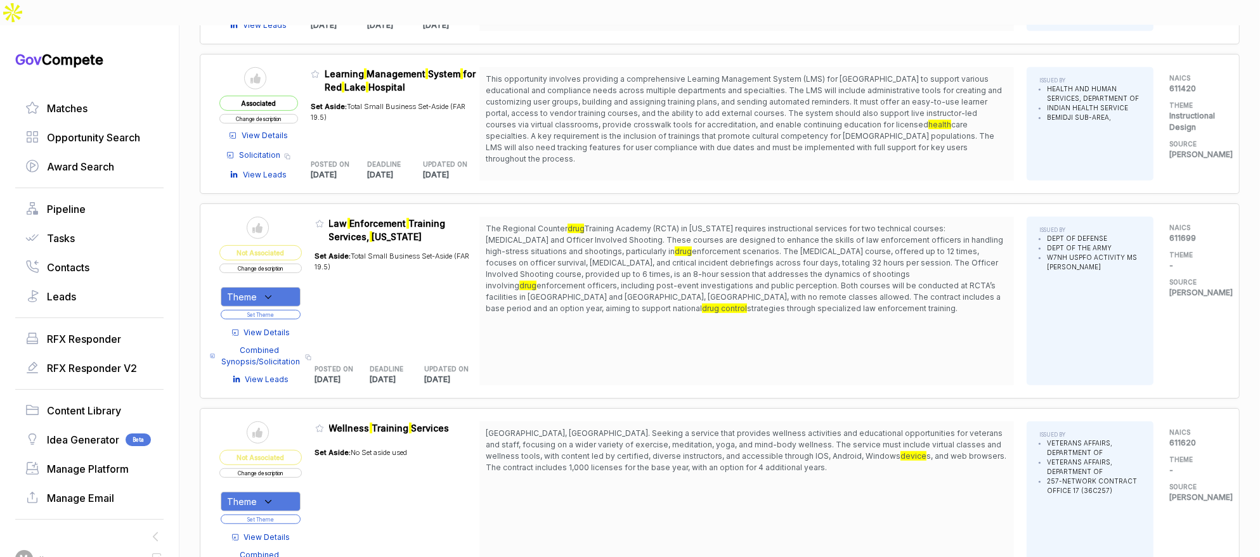
drag, startPoint x: 717, startPoint y: 214, endPoint x: 708, endPoint y: 306, distance: 92.4
click at [707, 300] on div "The Regional Counter drug Training Academy (RCTA) in Mississippi requires instr…" at bounding box center [746, 301] width 535 height 169
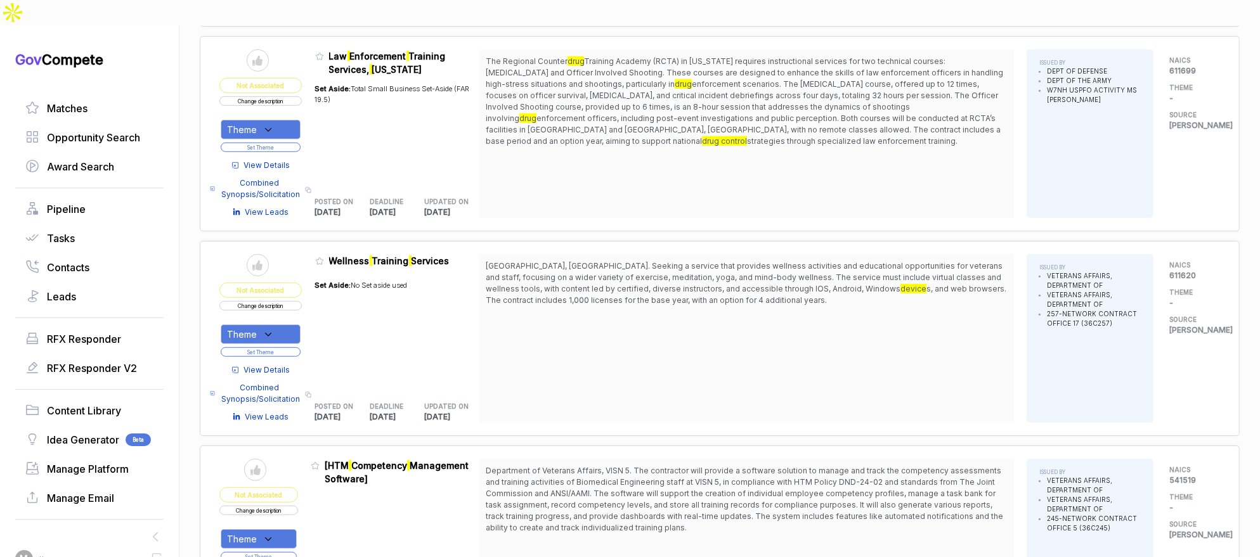
scroll to position [1197, 0]
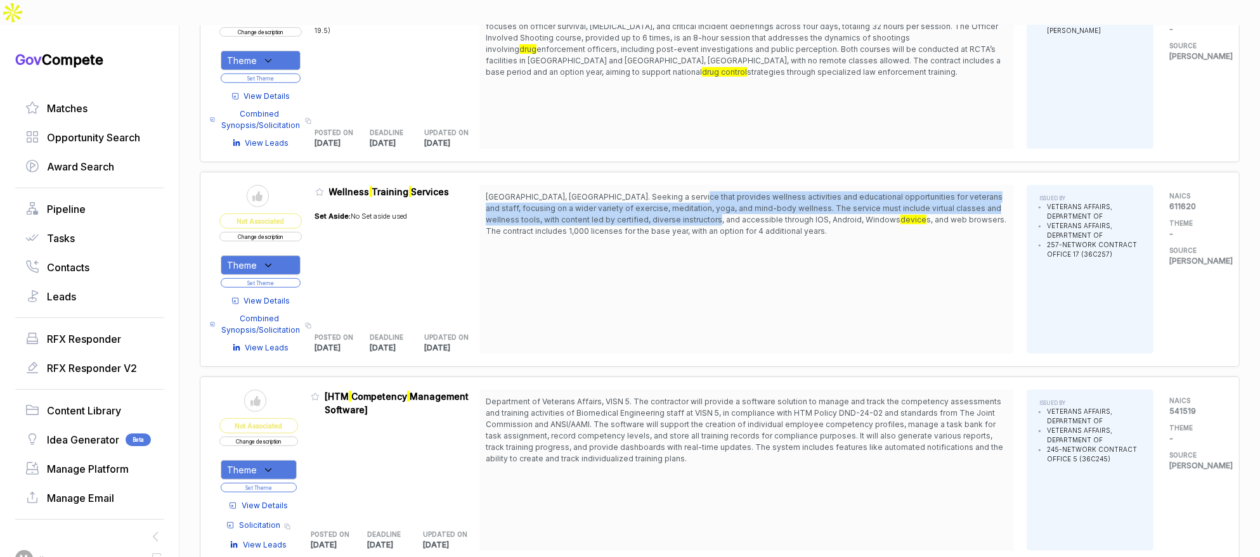
drag, startPoint x: 683, startPoint y: 171, endPoint x: 685, endPoint y: 193, distance: 23.0
click at [685, 193] on span "Big Spring, TX. Seeking a service that provides wellness activities and educati…" at bounding box center [744, 208] width 517 height 32
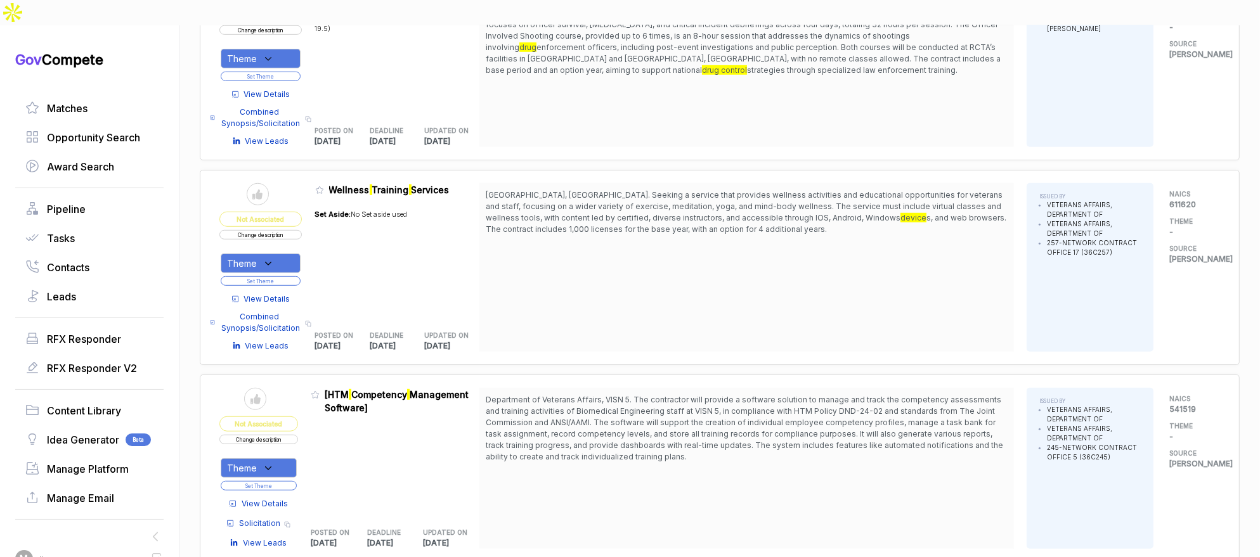
click at [281, 254] on div "Theme" at bounding box center [261, 264] width 80 height 20
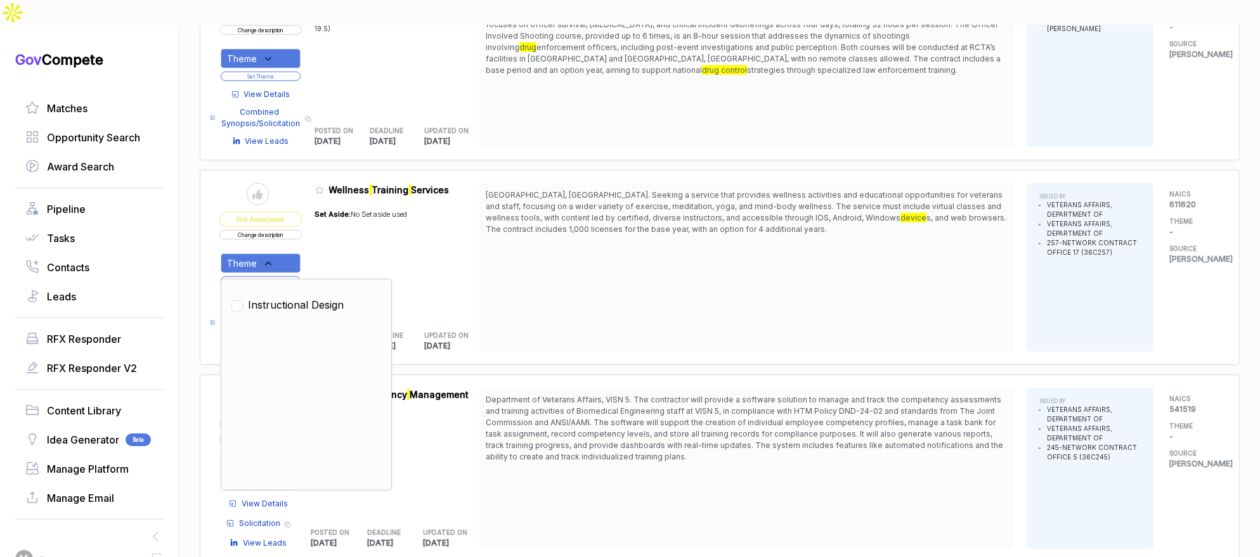
drag, startPoint x: 282, startPoint y: 274, endPoint x: 297, endPoint y: 259, distance: 21.1
click at [282, 297] on span "Instructional Design" at bounding box center [296, 304] width 96 height 15
checkbox input "true"
drag, startPoint x: 353, startPoint y: 226, endPoint x: 344, endPoint y: 229, distance: 9.4
click at [352, 226] on div "Set Aside: No Set aside used" at bounding box center [361, 259] width 93 height 115
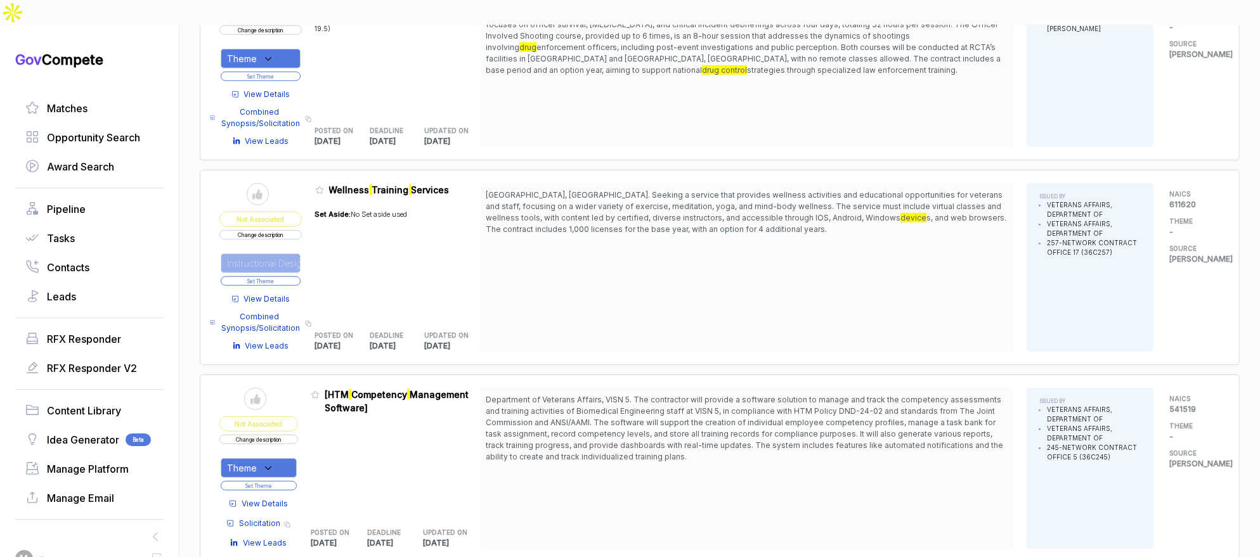
click at [297, 276] on button "Set Theme" at bounding box center [261, 281] width 80 height 10
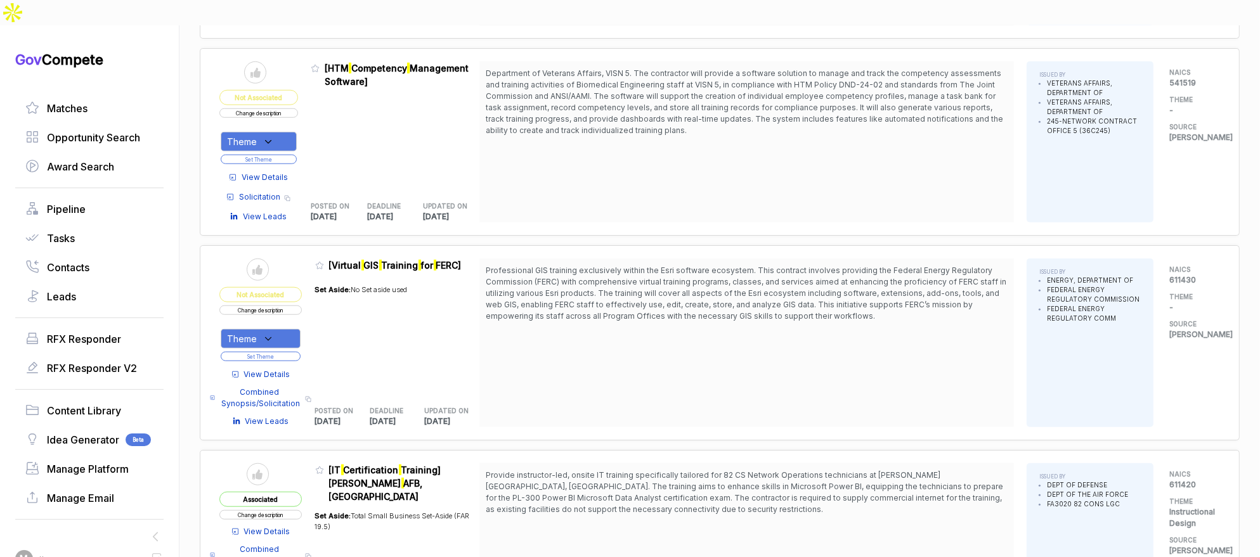
scroll to position [1507, 0]
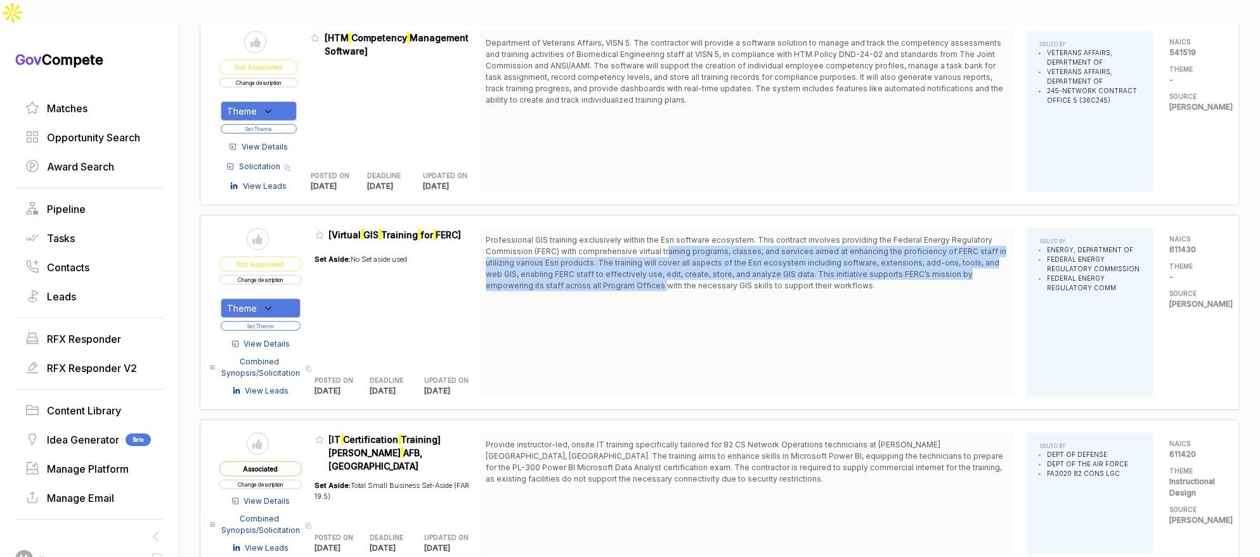
drag, startPoint x: 673, startPoint y: 223, endPoint x: 668, endPoint y: 252, distance: 30.2
click at [668, 252] on span "Professional GIS training exclusively within the Esri software ecosystem. This …" at bounding box center [746, 262] width 521 height 55
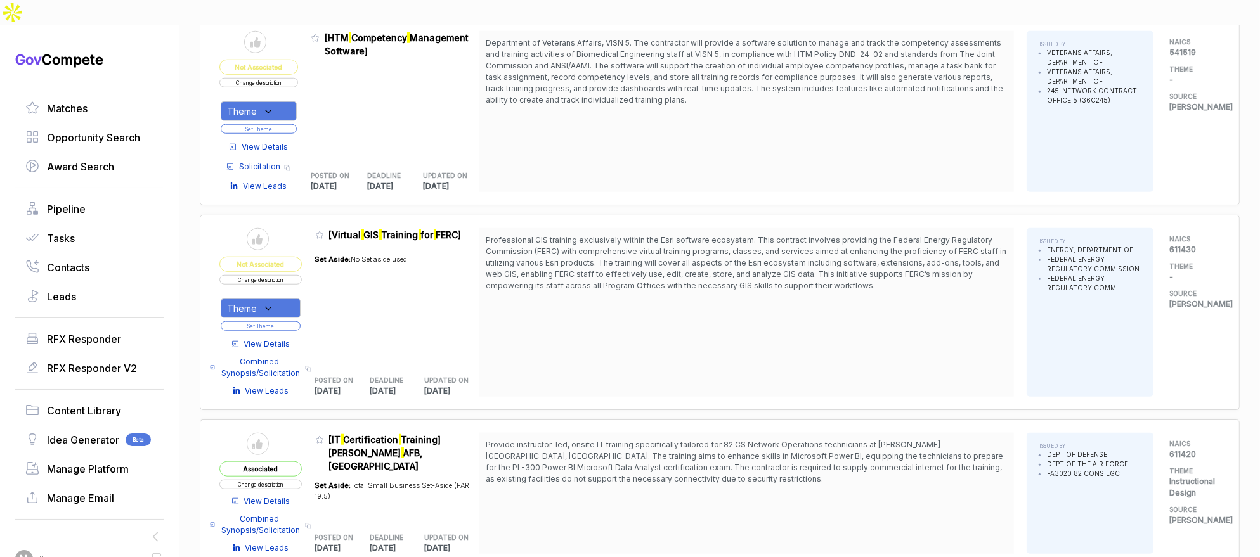
click at [669, 259] on span "Professional GIS training exclusively within the Esri software ecosystem. This …" at bounding box center [747, 263] width 522 height 57
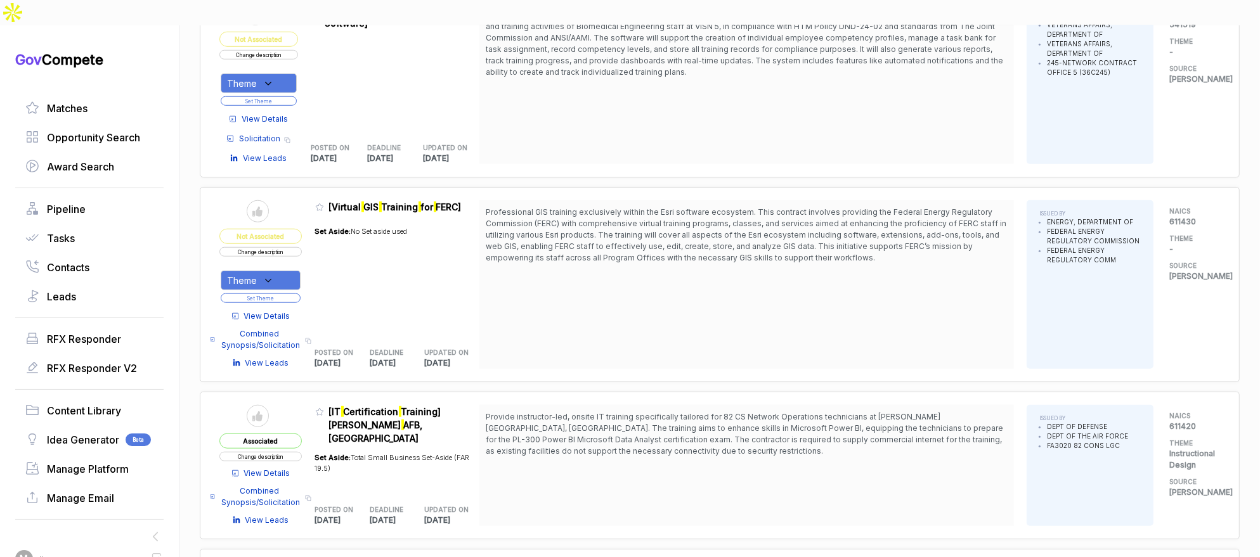
scroll to position [1588, 0]
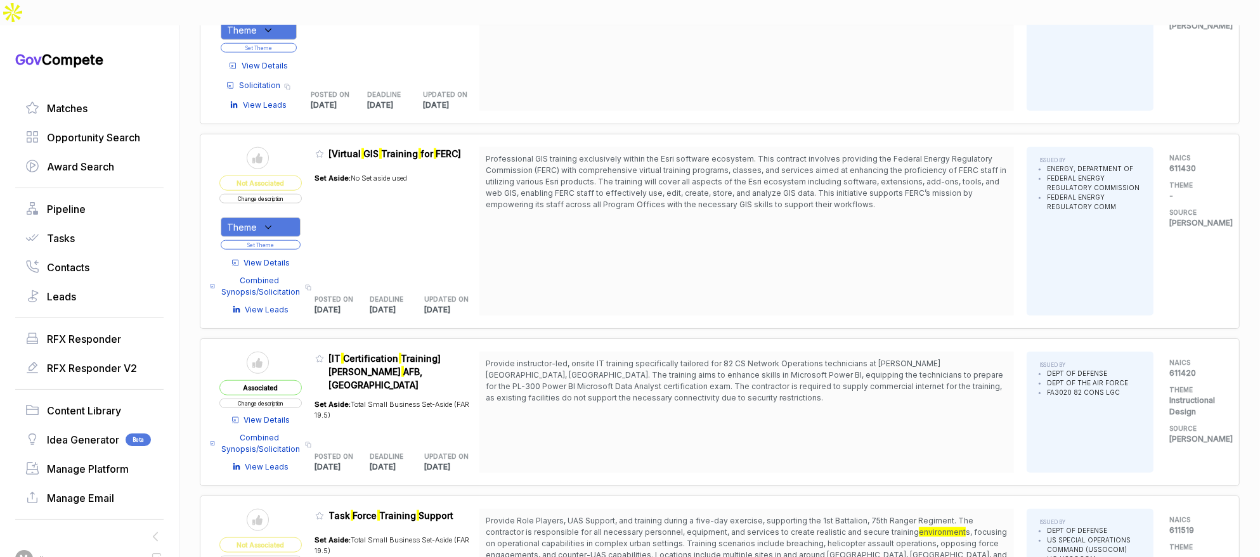
click at [284, 257] on span "View Details" at bounding box center [267, 262] width 46 height 11
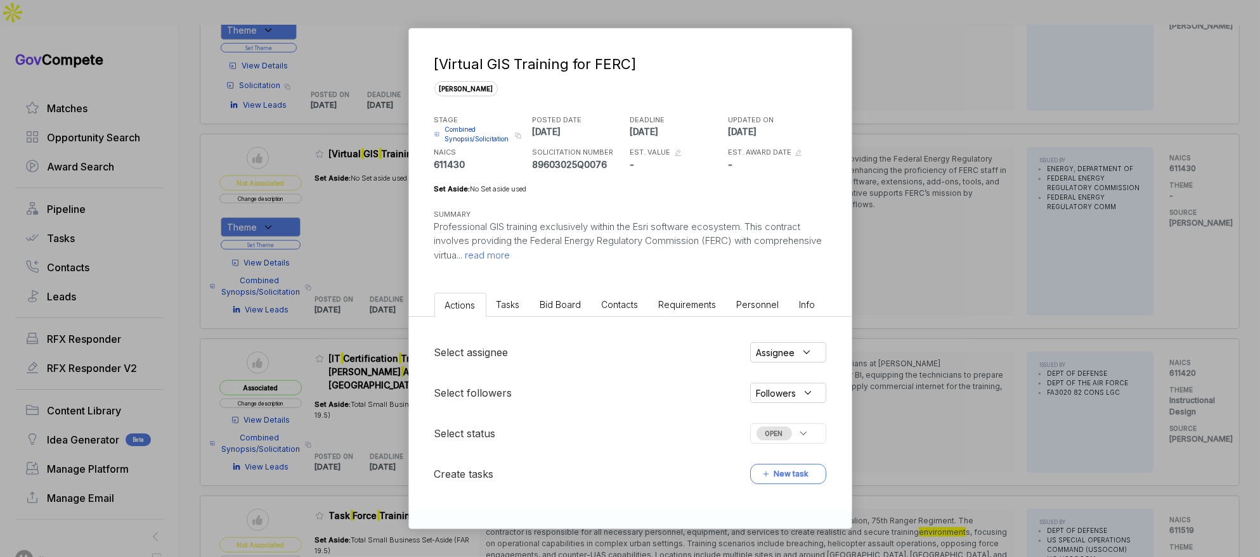
click at [563, 304] on span "Bid Board" at bounding box center [560, 304] width 41 height 11
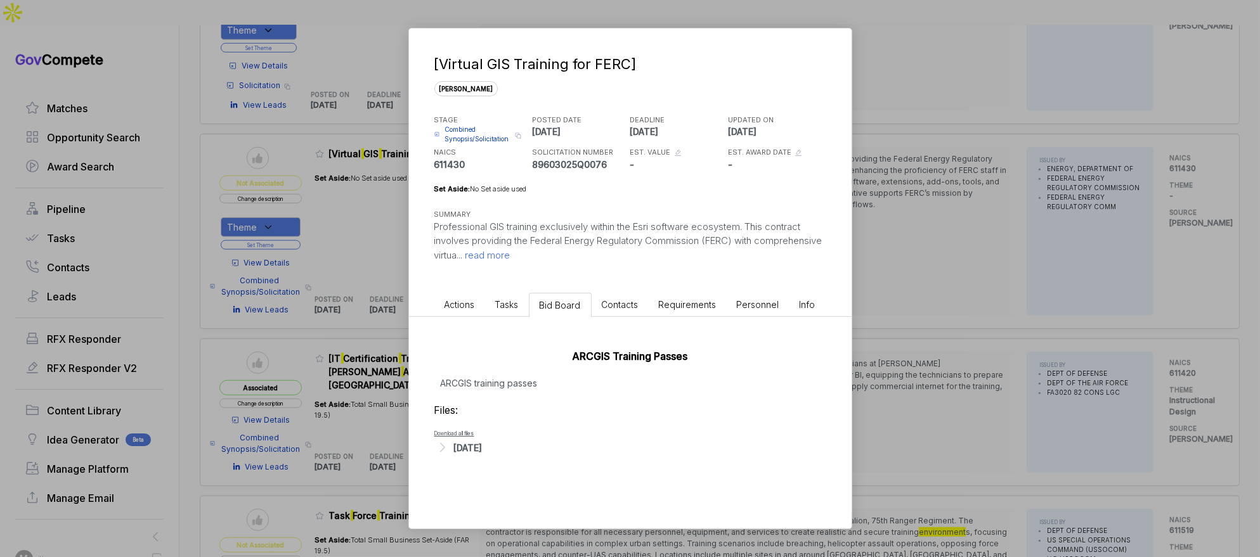
click at [474, 438] on div "Files: Download all files Aug 26, 2025" at bounding box center [630, 429] width 392 height 53
click at [477, 448] on div "Aug 26, 2025" at bounding box center [468, 447] width 29 height 13
click at [956, 326] on div "[Virtual GIS Training for FERC] sam STAGE Combined Synopsis/Solicitation Copy l…" at bounding box center [630, 278] width 1260 height 557
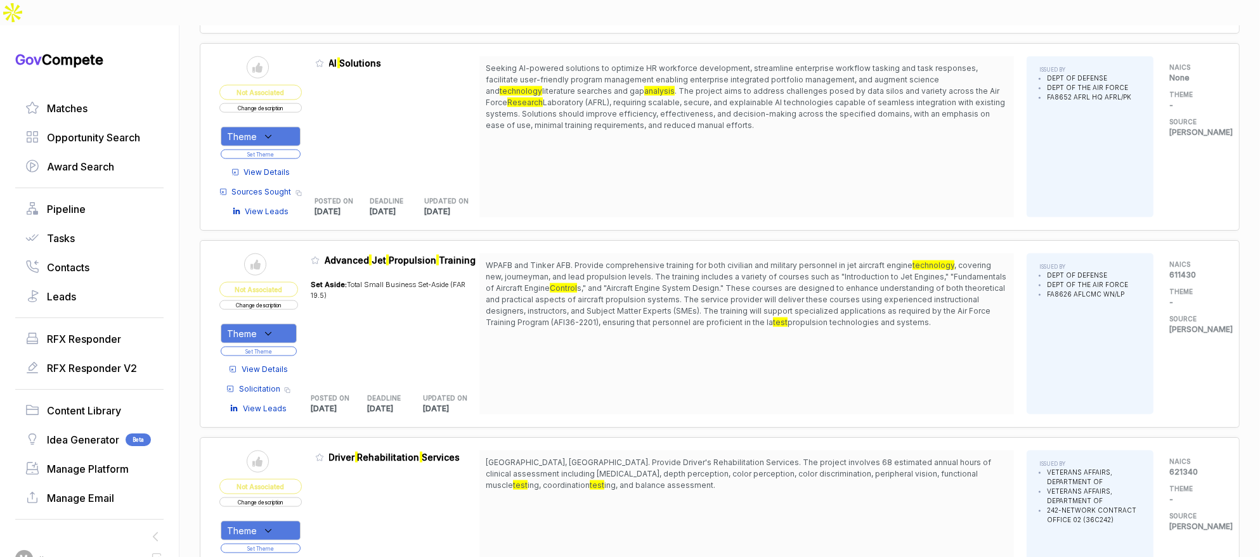
scroll to position [2176, 0]
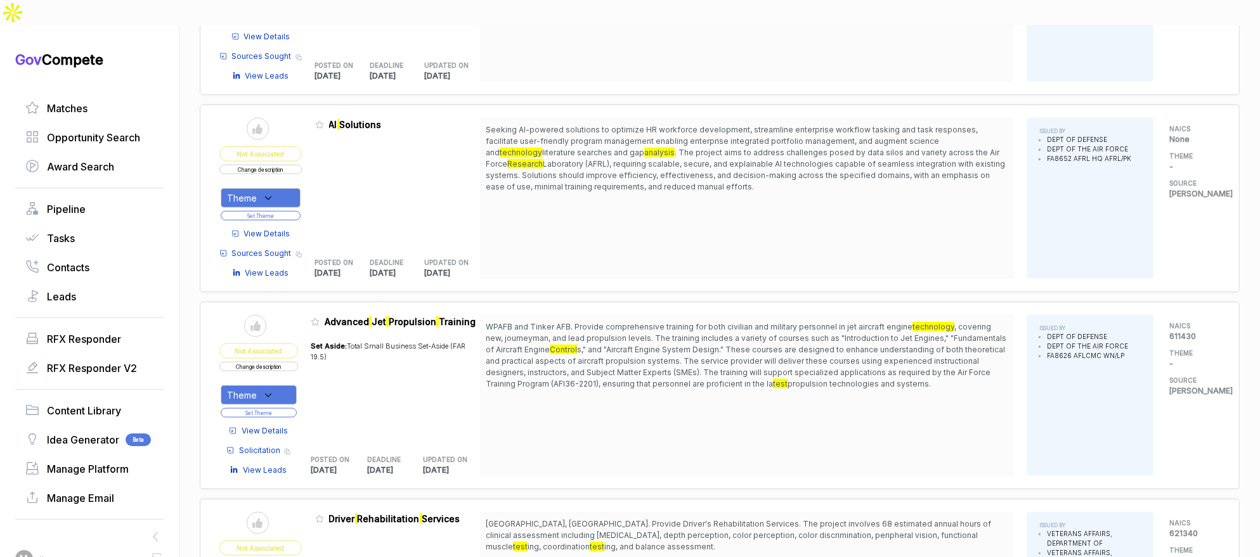
click at [271, 228] on span "View Details" at bounding box center [267, 233] width 46 height 11
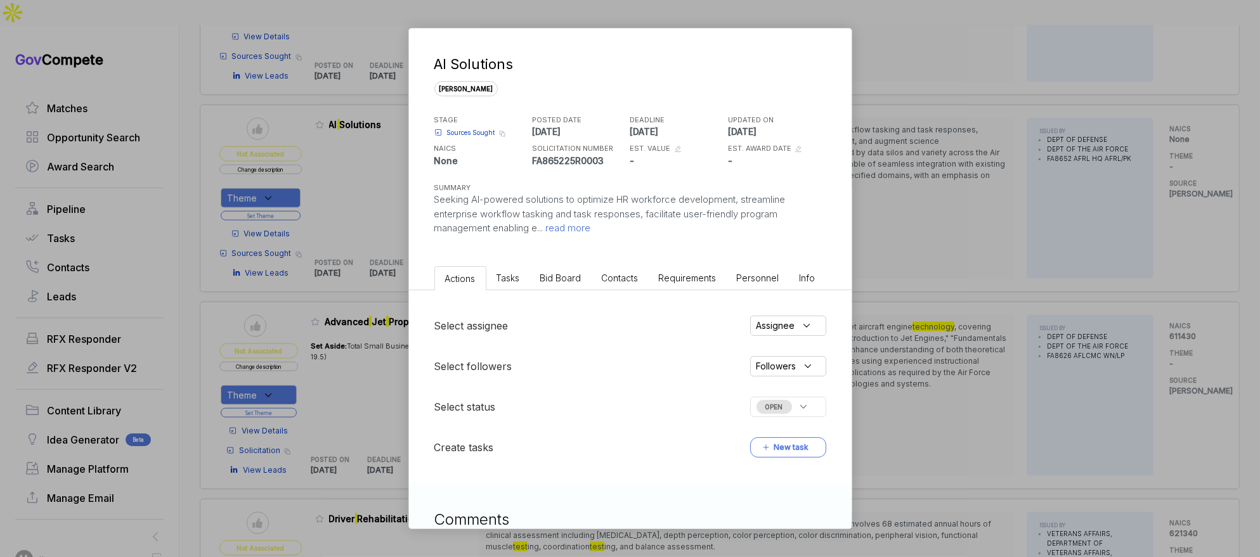
drag, startPoint x: 557, startPoint y: 275, endPoint x: 562, endPoint y: 288, distance: 14.2
click at [557, 275] on span "Bid Board" at bounding box center [560, 278] width 41 height 11
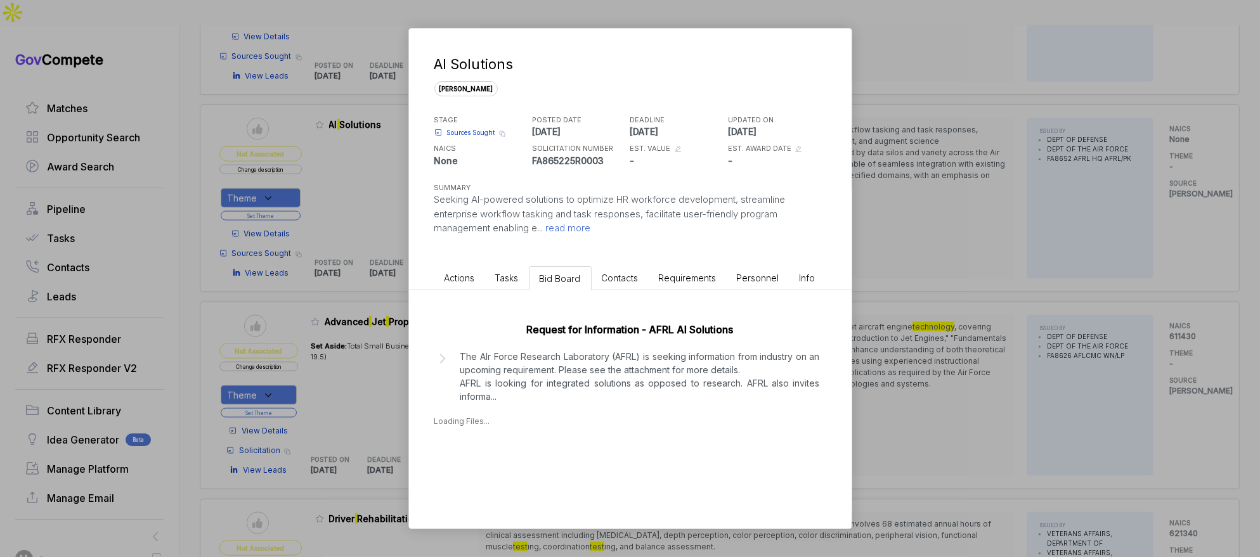
click at [573, 370] on p "The AIr Force Research Laboratory (AFRL) is seeking information from industry o…" at bounding box center [640, 376] width 360 height 53
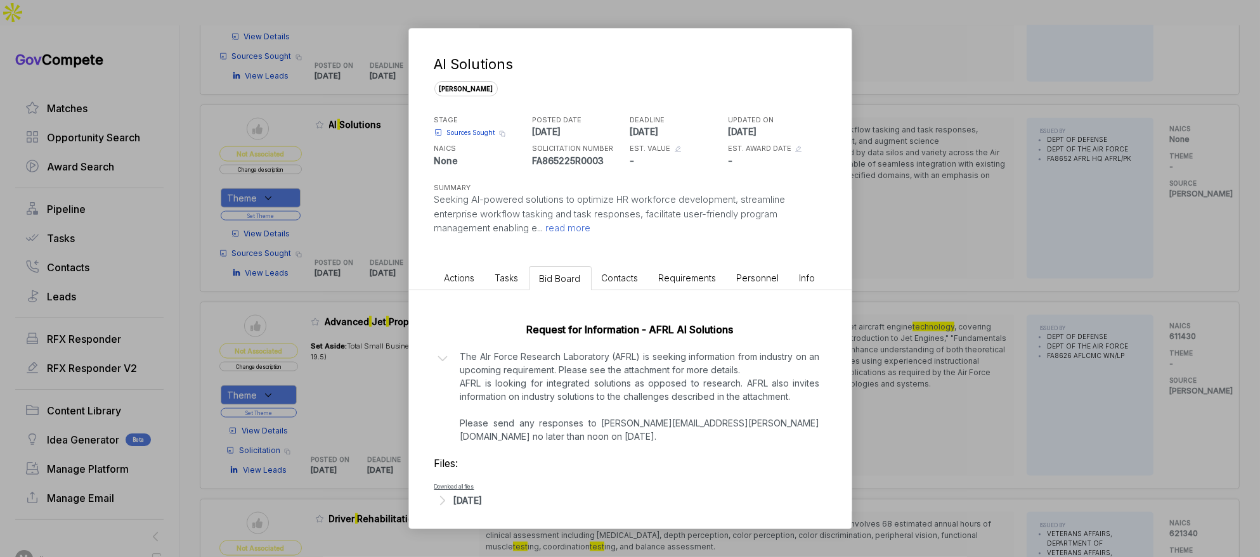
click at [483, 502] on div "[DATE]" at bounding box center [468, 500] width 29 height 13
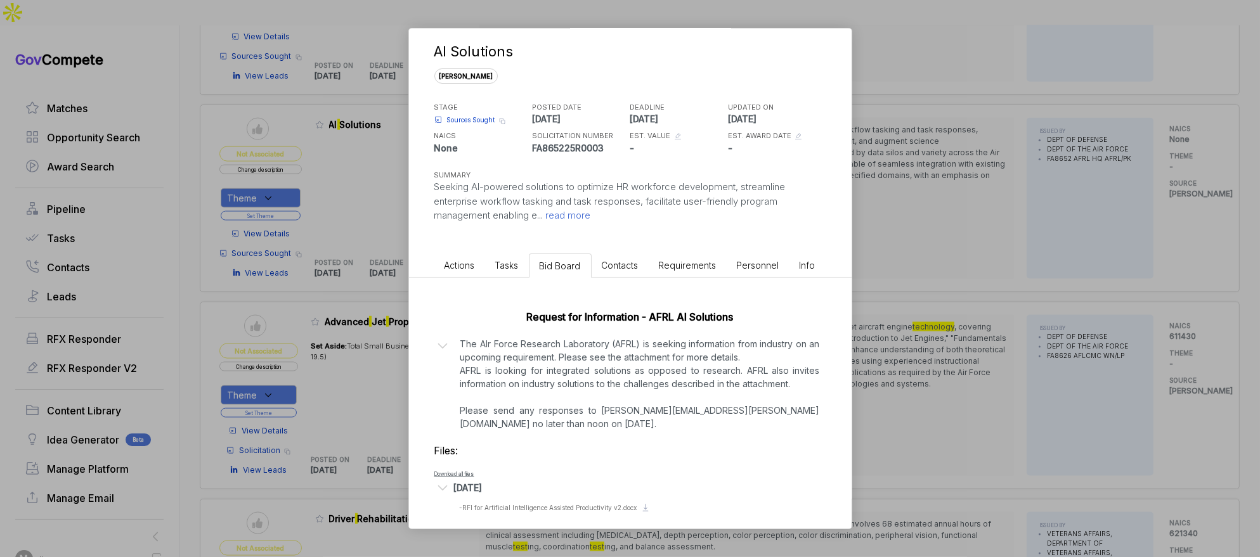
scroll to position [21, 0]
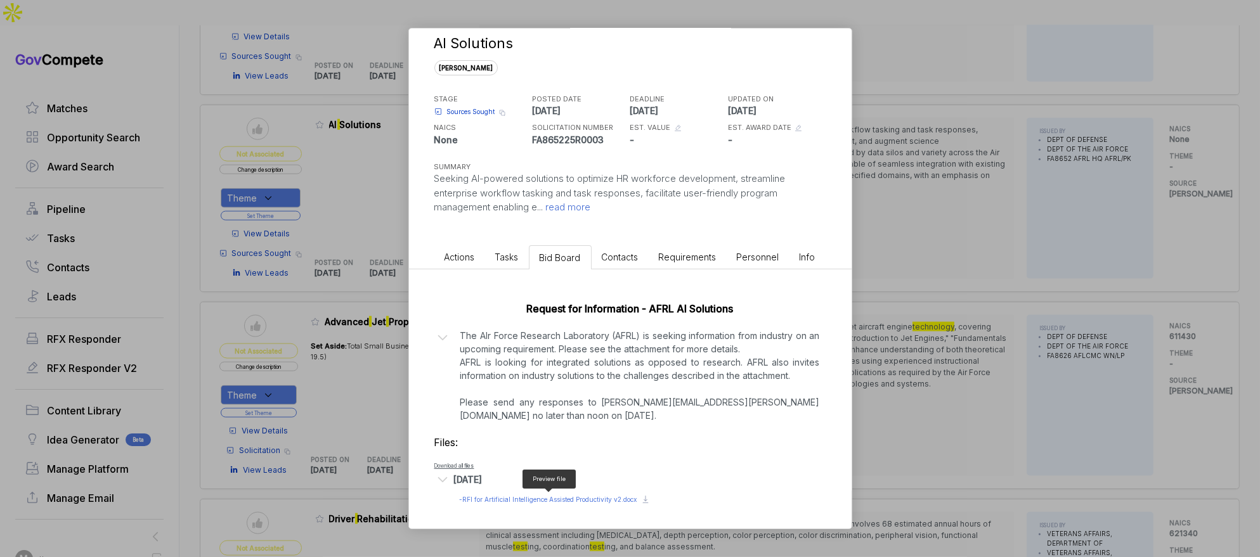
click at [504, 500] on span "- RFI for Artificial Intelligence Assisted Productivity v2.docx" at bounding box center [549, 500] width 178 height 8
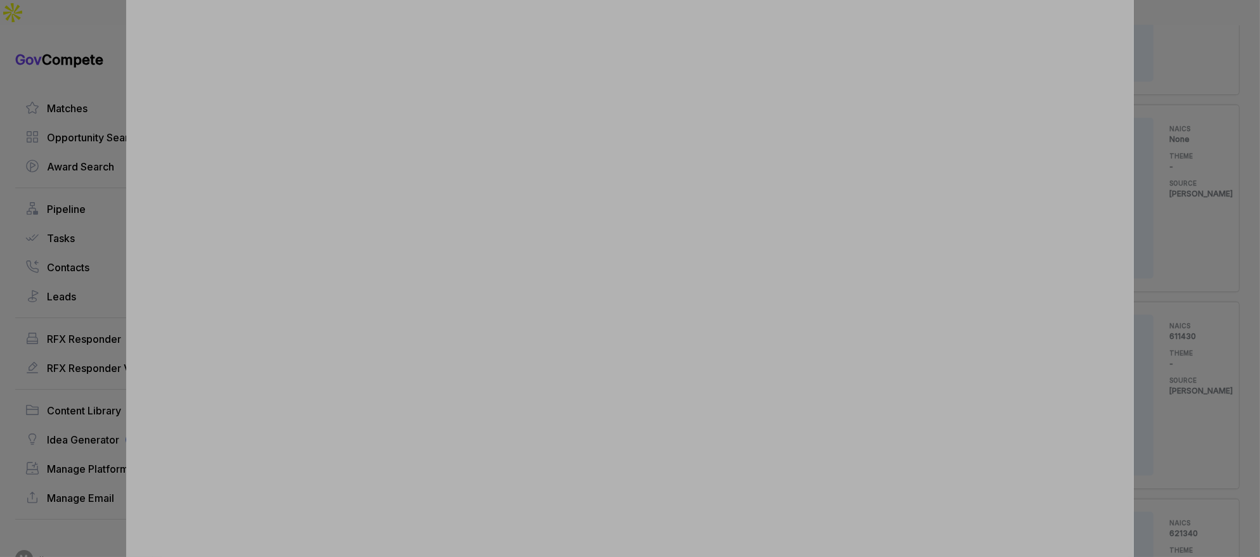
click at [1152, 224] on div at bounding box center [630, 278] width 1260 height 557
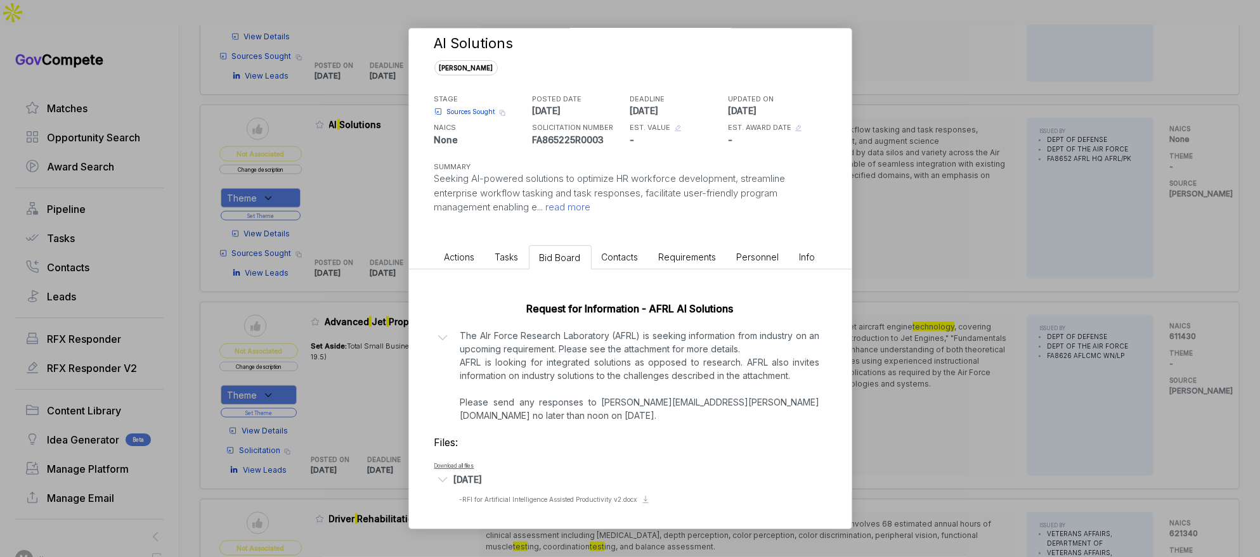
click at [1149, 225] on div "AI Solutions sam STAGE Sources Sought Copy link POSTED DATE 2025-08-28 DEADLINE…" at bounding box center [630, 278] width 1260 height 557
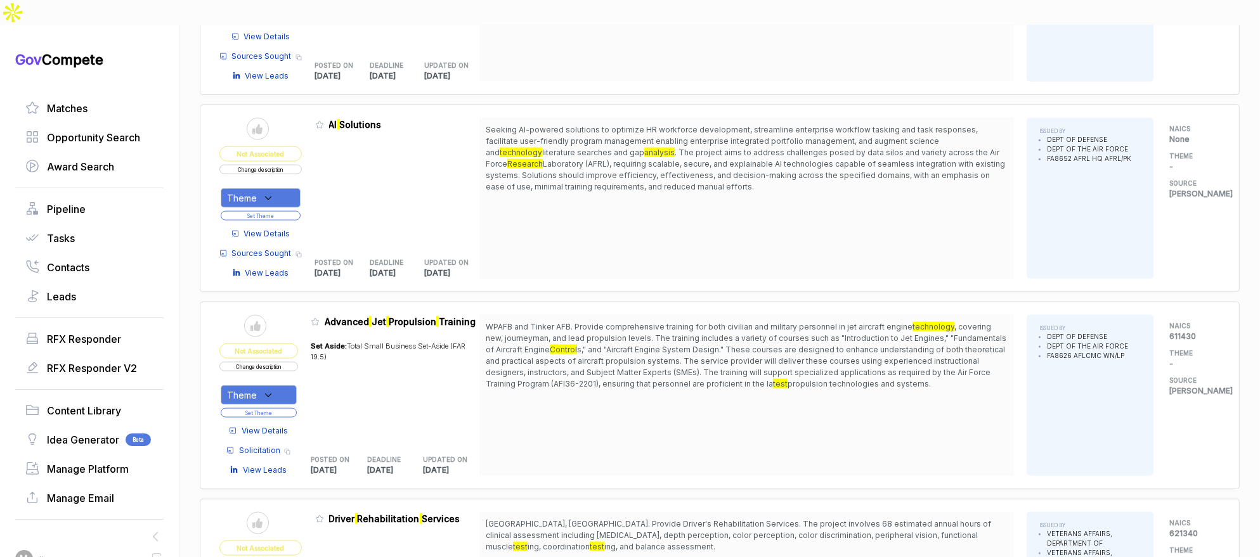
drag, startPoint x: 272, startPoint y: 162, endPoint x: 273, endPoint y: 170, distance: 7.7
click at [272, 193] on icon at bounding box center [268, 198] width 11 height 11
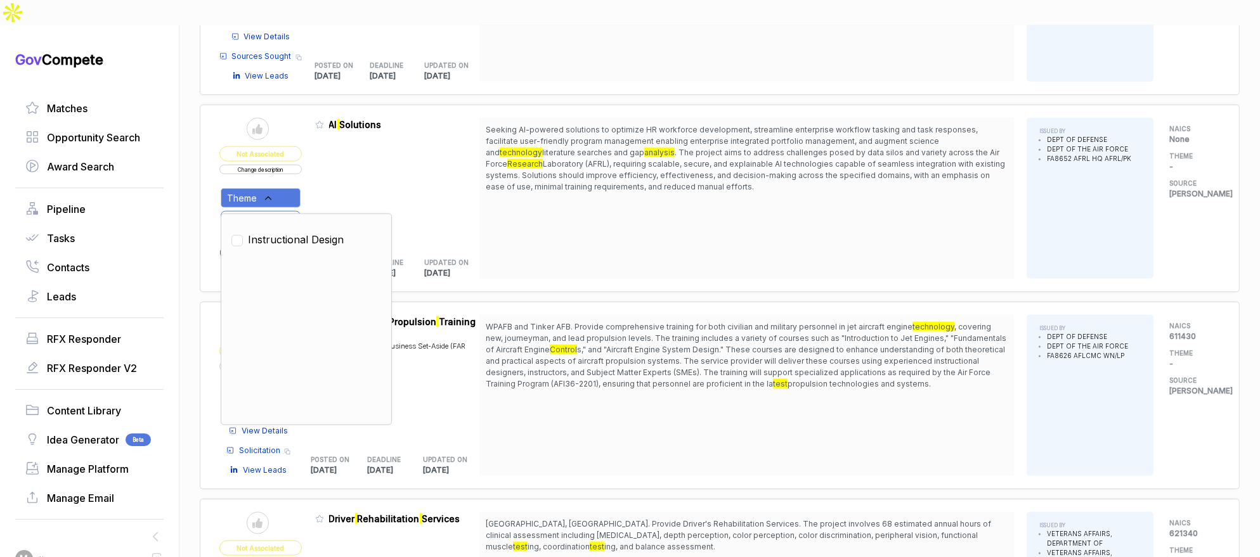
click at [290, 232] on span "Instructional Design" at bounding box center [296, 239] width 96 height 15
checkbox input "true"
drag, startPoint x: 330, startPoint y: 171, endPoint x: 320, endPoint y: 171, distance: 10.2
click at [329, 171] on div "Admin: Click to change feature to 1 FA865225R0003 AI Solutions POSTED ON 2025-0…" at bounding box center [397, 198] width 165 height 161
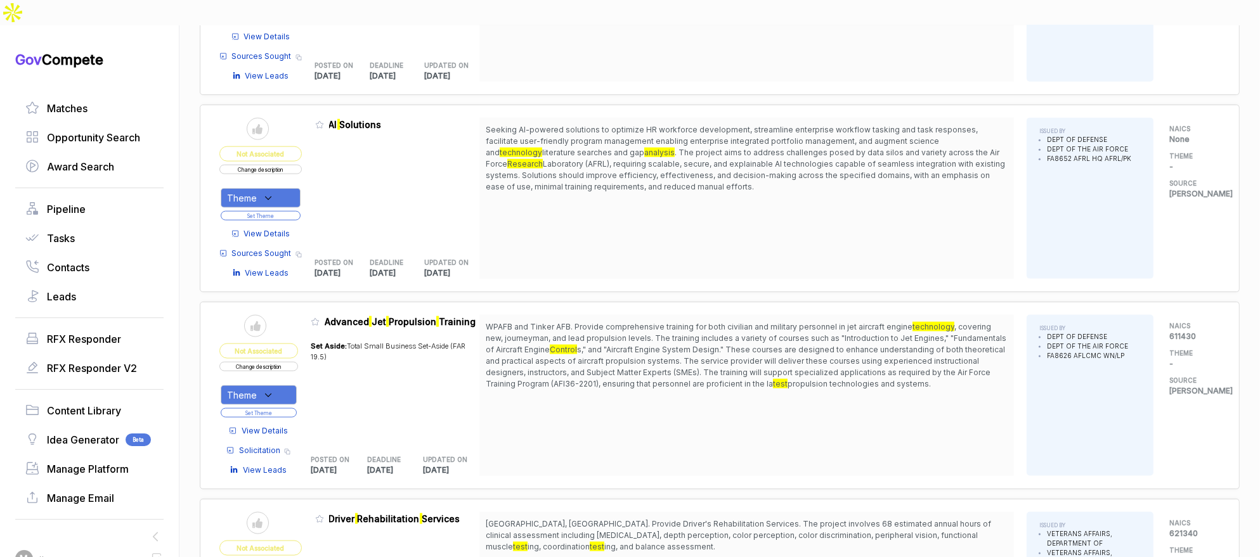
click at [295, 211] on button "Set Theme" at bounding box center [261, 216] width 80 height 10
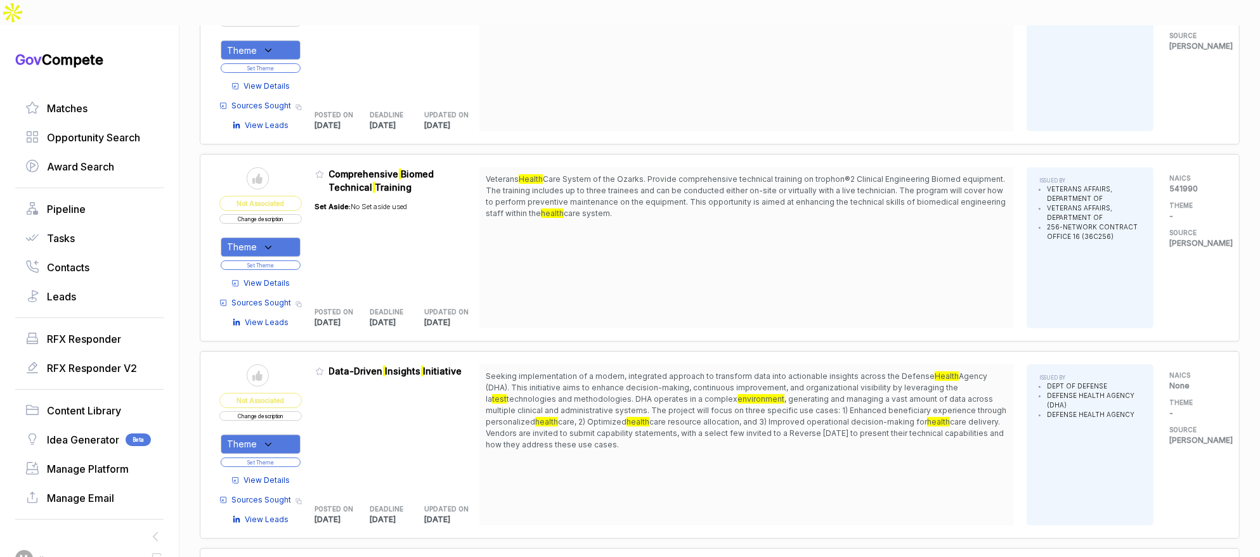
scroll to position [3066, 0]
drag, startPoint x: 753, startPoint y: 344, endPoint x: 749, endPoint y: 404, distance: 59.7
click at [749, 404] on span "Seeking implementation of a modern, integrated approach to transform data into …" at bounding box center [747, 410] width 522 height 80
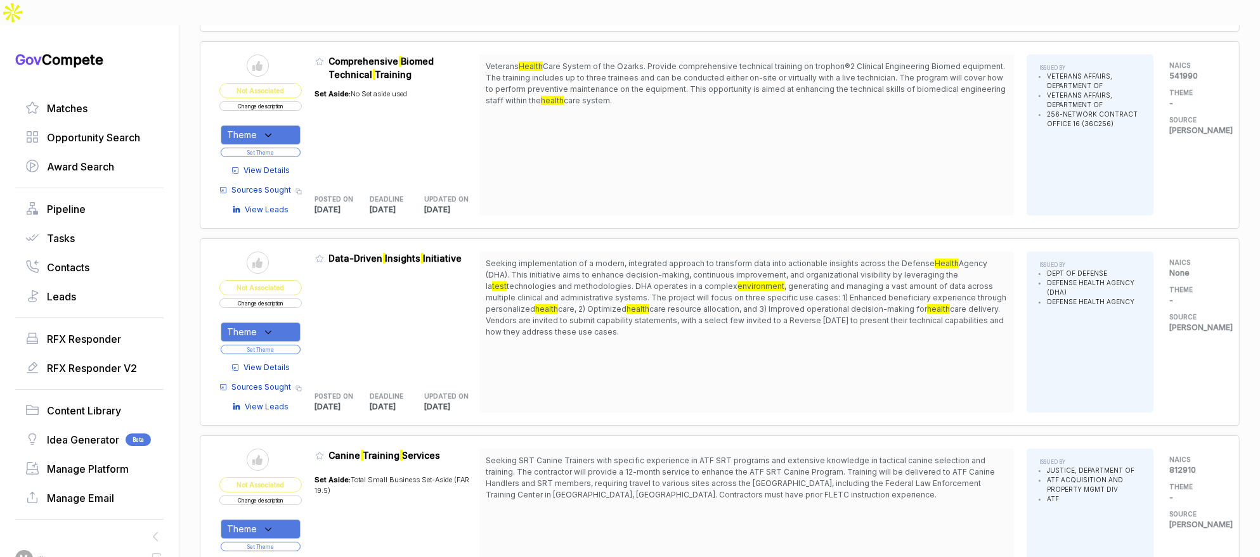
scroll to position [3217, 0]
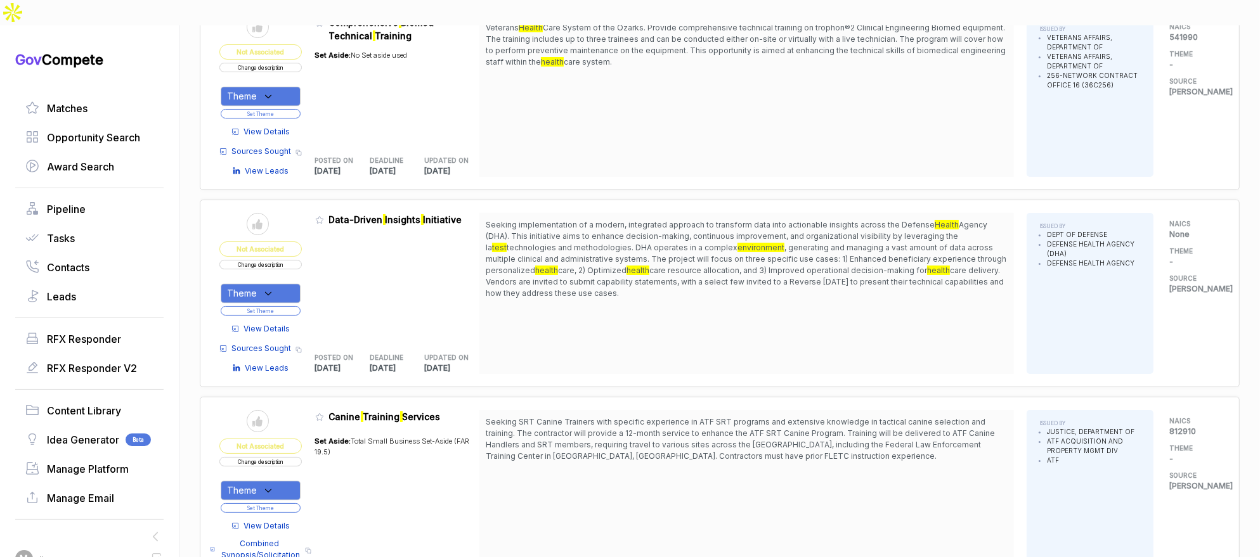
click at [290, 323] on span "View Details" at bounding box center [267, 328] width 46 height 11
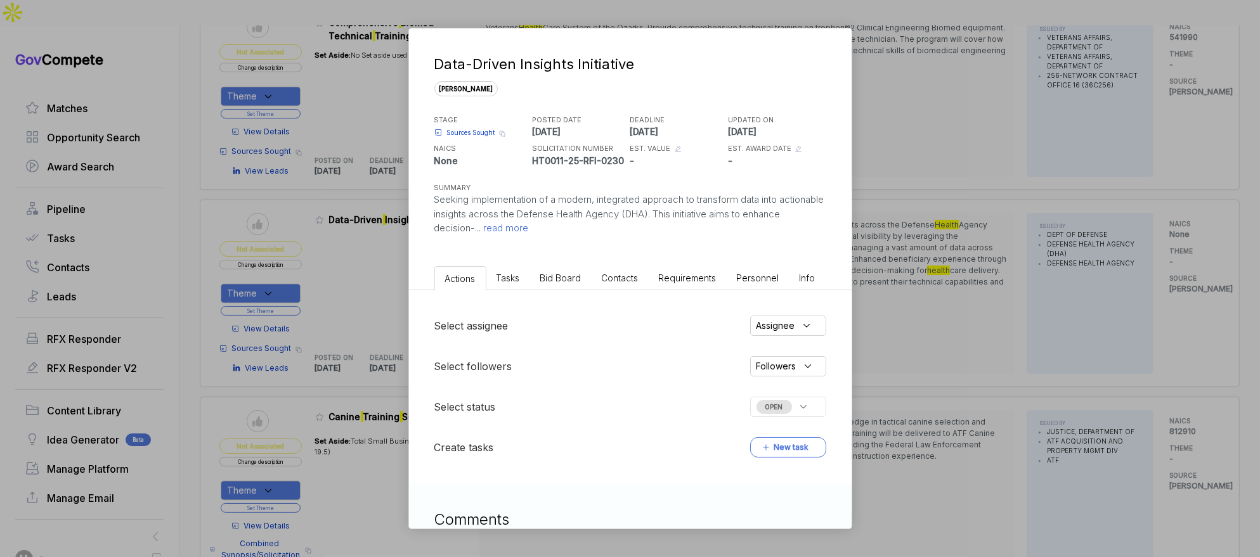
click at [562, 276] on span "Bid Board" at bounding box center [560, 278] width 41 height 11
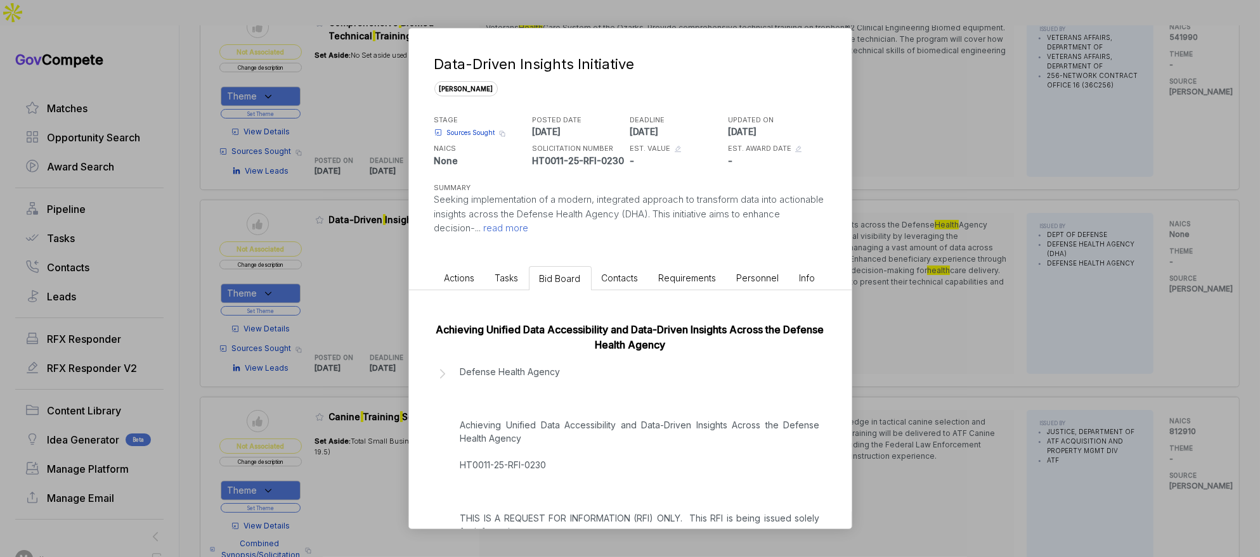
drag, startPoint x: 929, startPoint y: 350, endPoint x: 892, endPoint y: 364, distance: 39.3
click at [892, 364] on div "Data-Driven Insights Initiative sam STAGE Sources Sought Copy link POSTED DATE …" at bounding box center [630, 278] width 1260 height 557
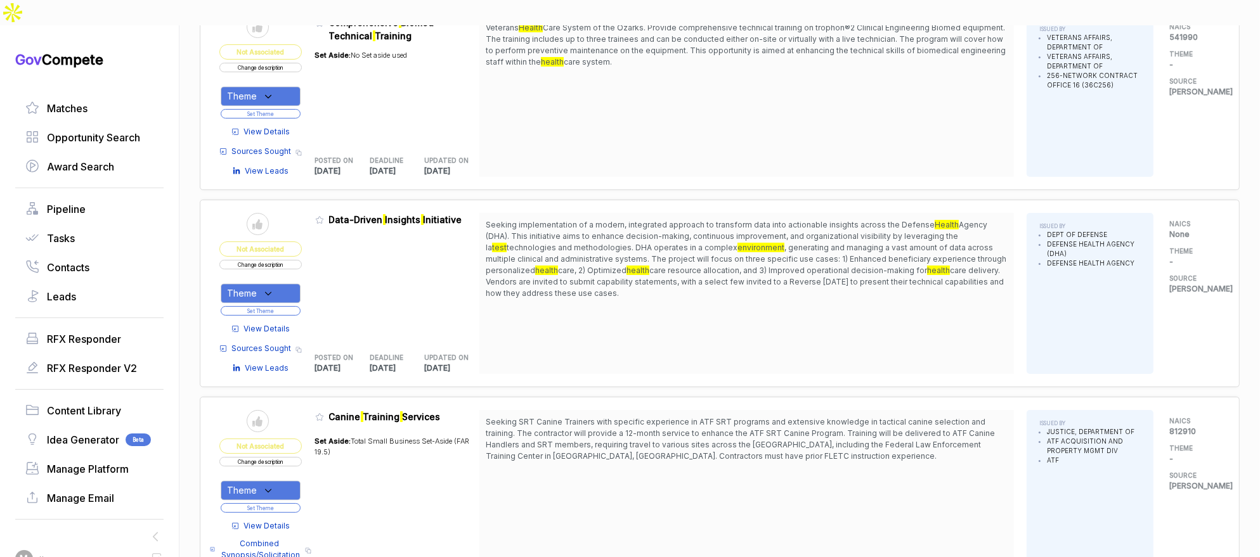
click at [268, 283] on div "Theme" at bounding box center [261, 293] width 80 height 20
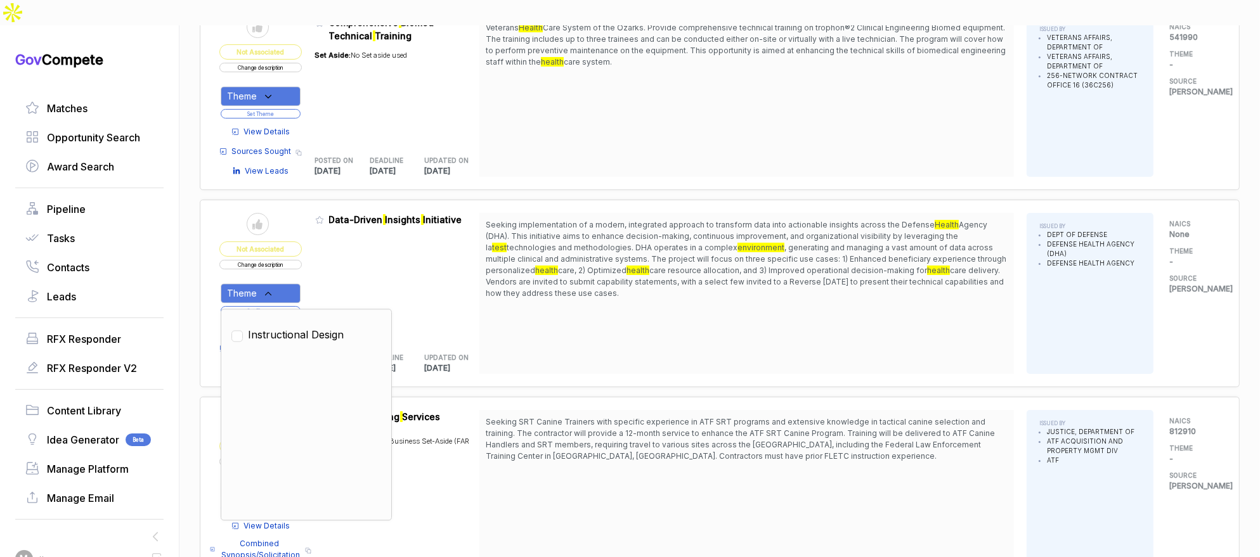
click at [291, 327] on span "Instructional Design" at bounding box center [296, 334] width 96 height 15
checkbox input "true"
drag, startPoint x: 332, startPoint y: 245, endPoint x: 295, endPoint y: 269, distance: 43.4
click at [328, 249] on div "Admin: Click to change feature to 1 HT0011-25-RFI-0230 Data-Driven Insights Ini…" at bounding box center [397, 293] width 165 height 161
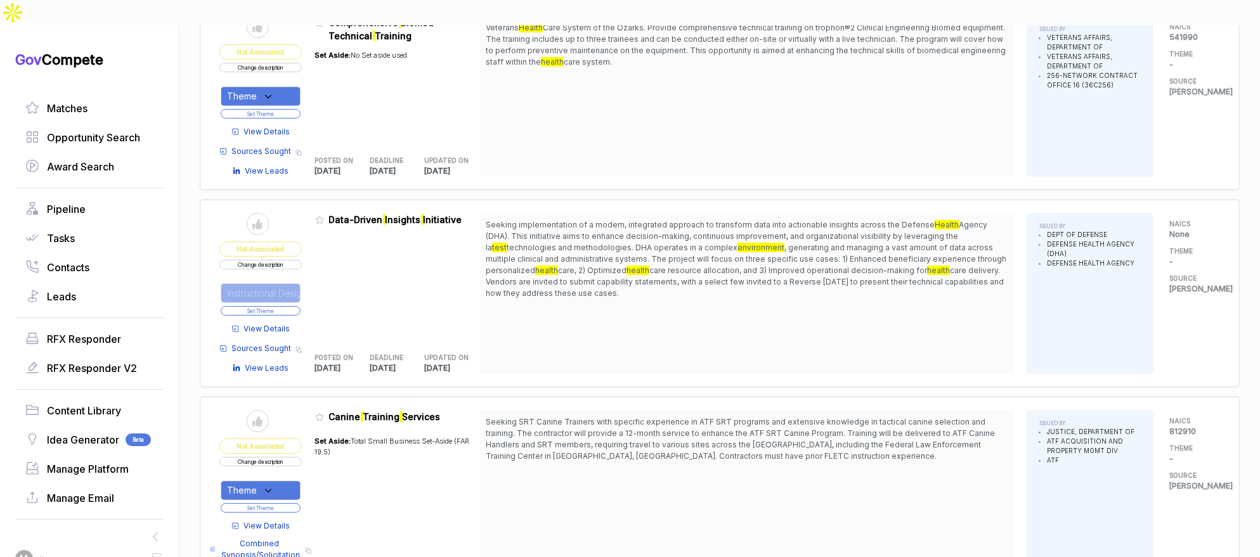
click at [290, 306] on button "Set Theme" at bounding box center [261, 311] width 80 height 10
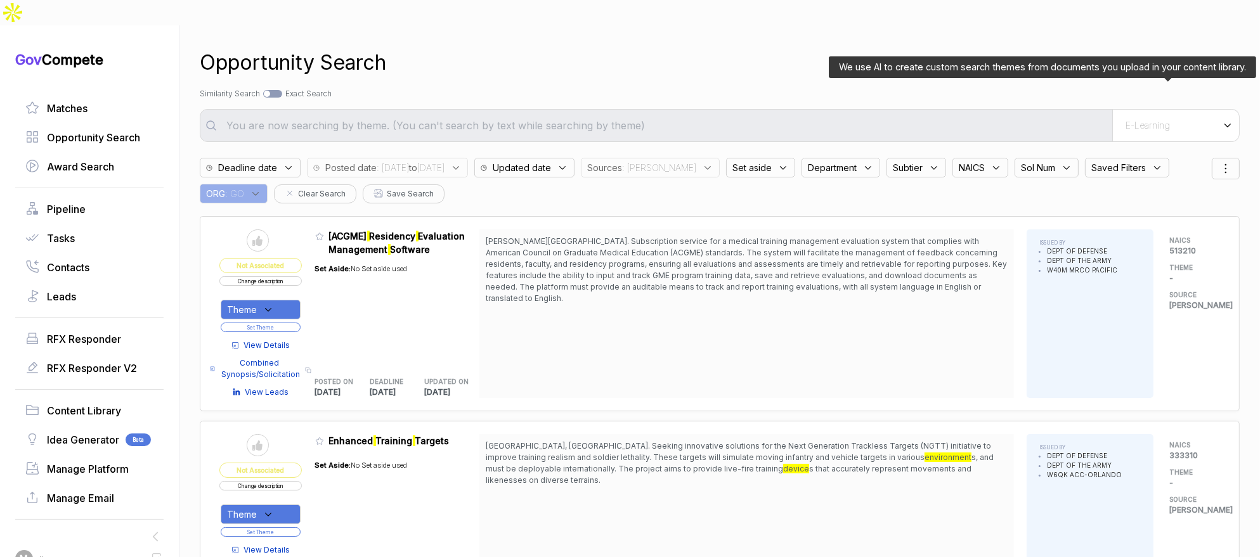
click at [1117, 110] on div "E-Learning" at bounding box center [1175, 126] width 127 height 32
drag, startPoint x: 1112, startPoint y: 145, endPoint x: 902, endPoint y: 49, distance: 231.5
click at [1112, 167] on span "E-Learning" at bounding box center [1113, 173] width 53 height 13
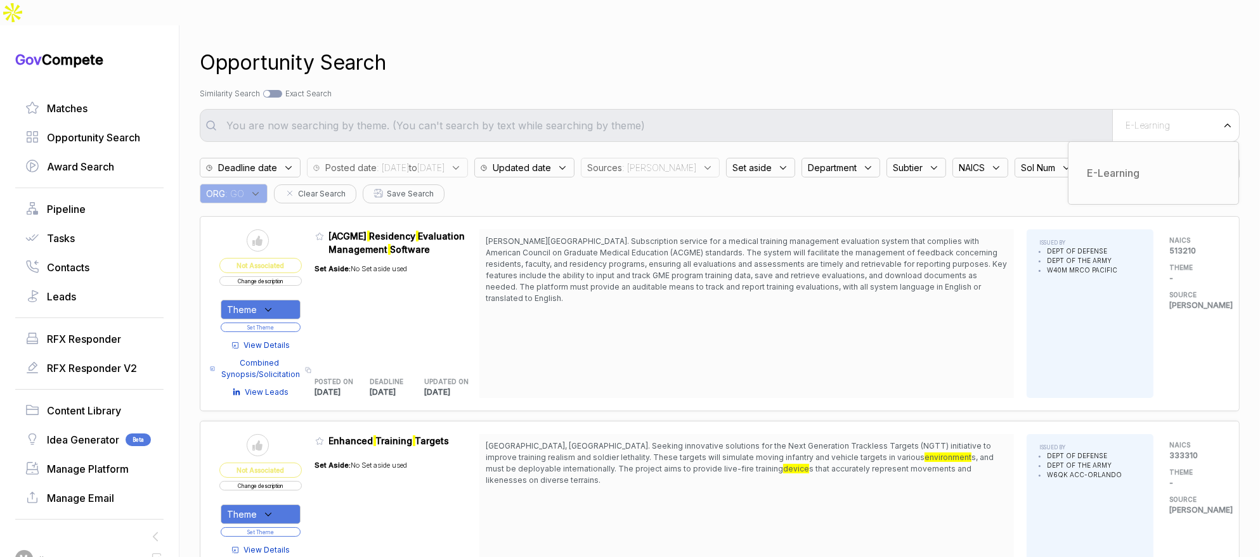
click at [891, 48] on div "Opportunity Search" at bounding box center [720, 63] width 1040 height 30
click at [867, 113] on input "text" at bounding box center [665, 125] width 893 height 25
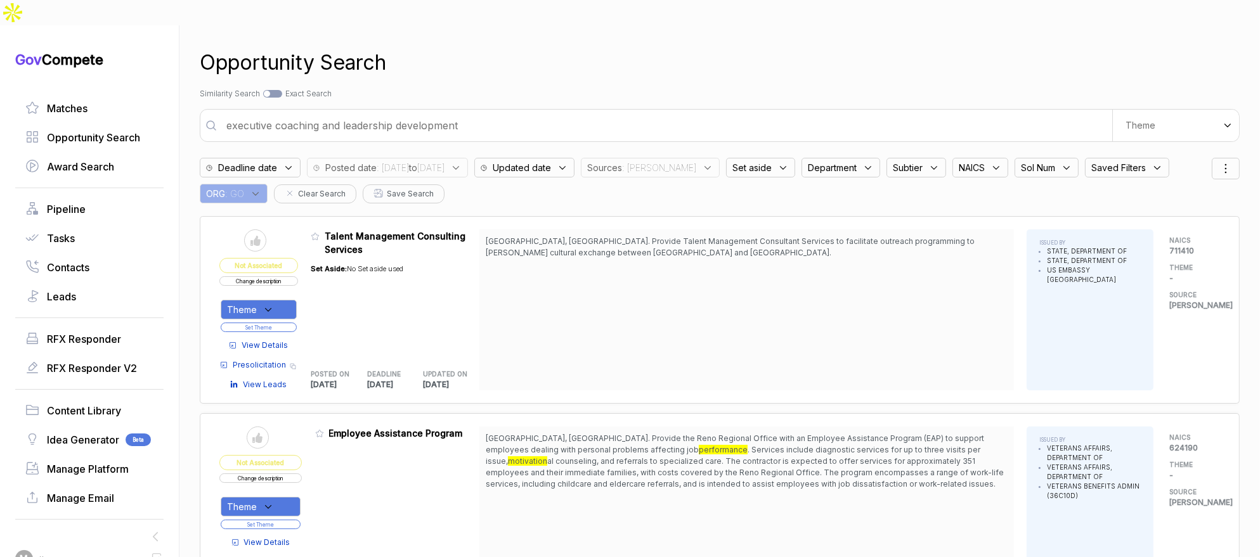
type input "executive coaching and leadership development"
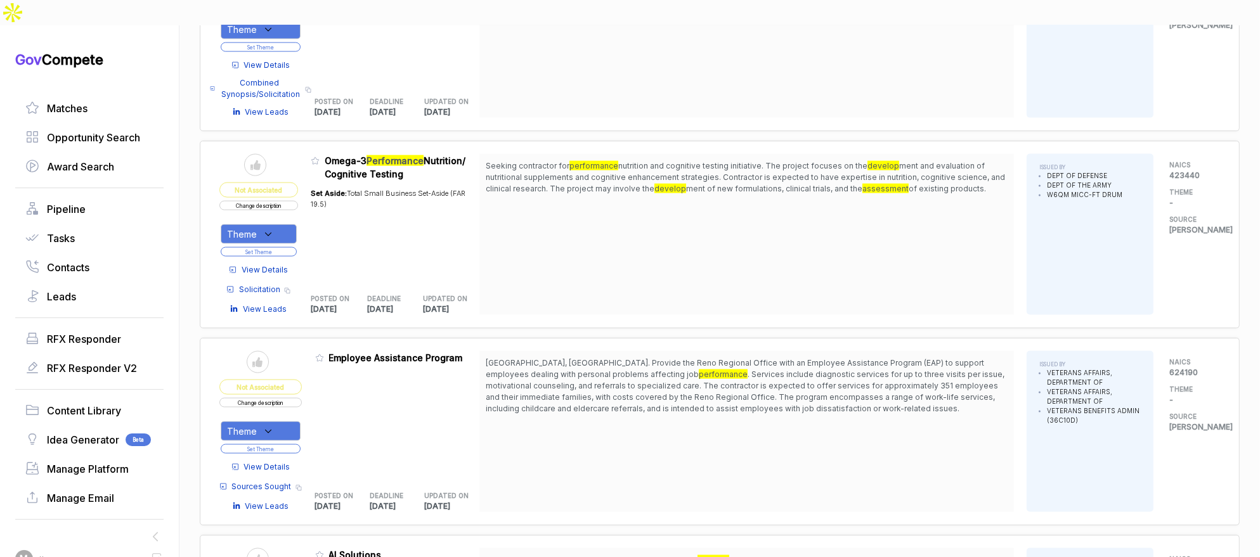
scroll to position [2488, 0]
click at [287, 421] on div "Theme" at bounding box center [261, 431] width 80 height 20
drag, startPoint x: 287, startPoint y: 439, endPoint x: 325, endPoint y: 398, distance: 56.1
click at [287, 465] on span "Instructional Design" at bounding box center [296, 472] width 96 height 15
checkbox input "true"
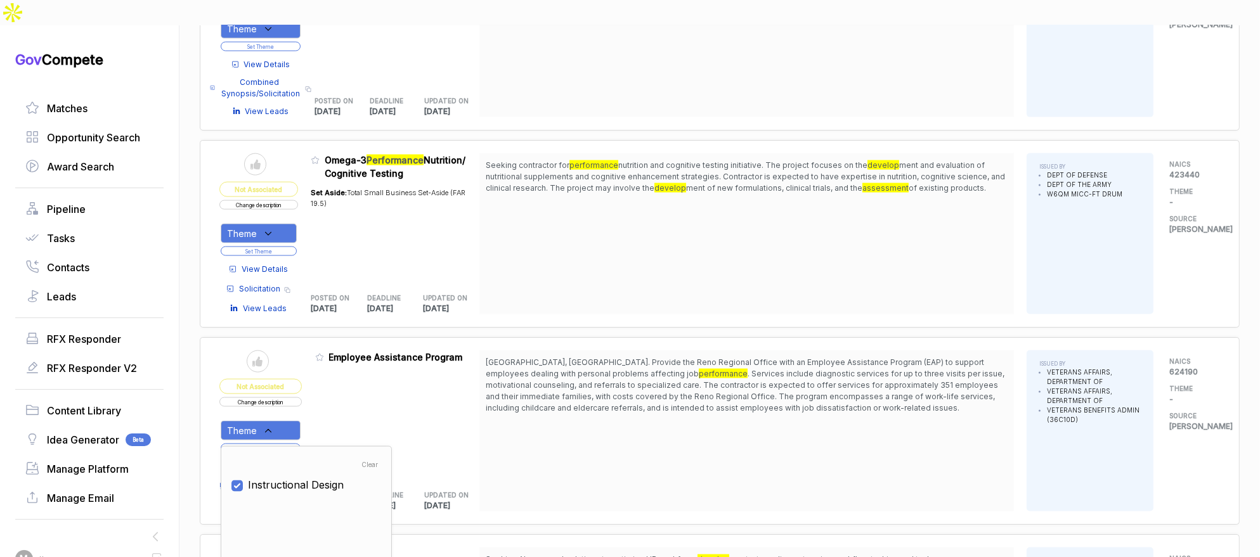
drag, startPoint x: 328, startPoint y: 394, endPoint x: 309, endPoint y: 407, distance: 22.3
click at [328, 395] on div "Admin: Click to change feature to 1 36C10D25Q0182 Employee Assistance Program P…" at bounding box center [397, 431] width 165 height 161
click at [300, 444] on button "Set Theme" at bounding box center [261, 449] width 80 height 10
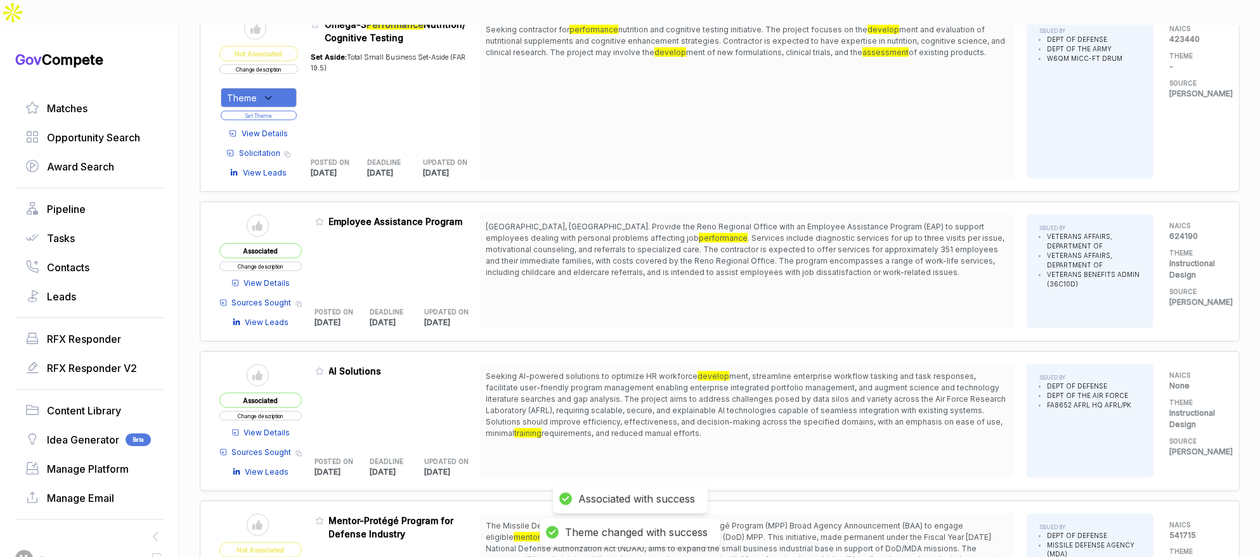
scroll to position [2797, 0]
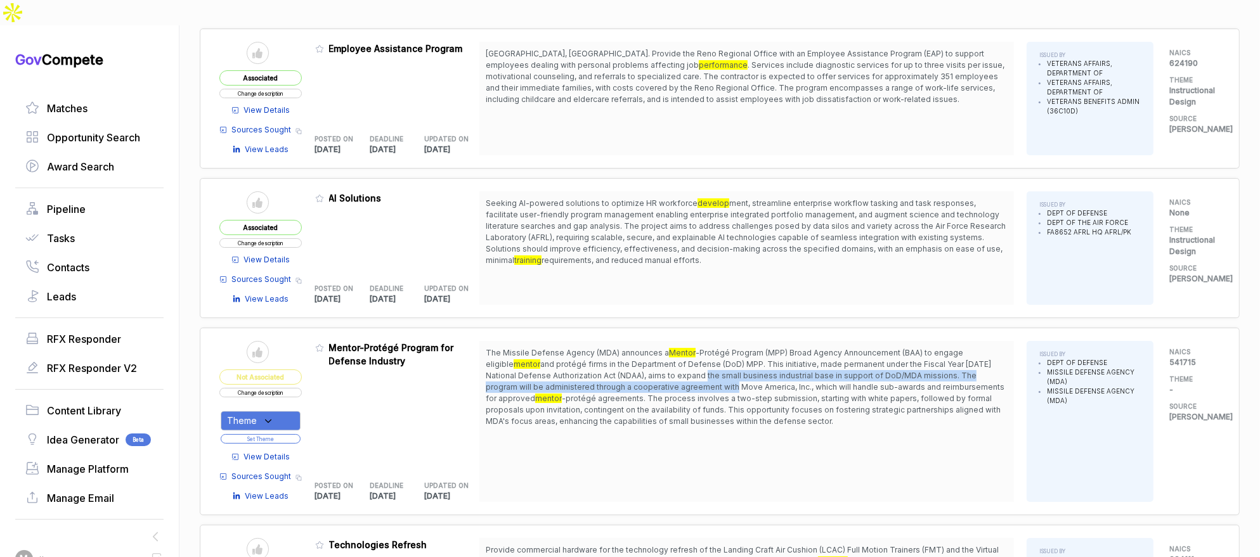
drag, startPoint x: 680, startPoint y: 334, endPoint x: 680, endPoint y: 347, distance: 13.3
click at [680, 360] on span "and protégé firms in the Department of Defense (DoD) MPP. This initiative, made…" at bounding box center [745, 382] width 519 height 44
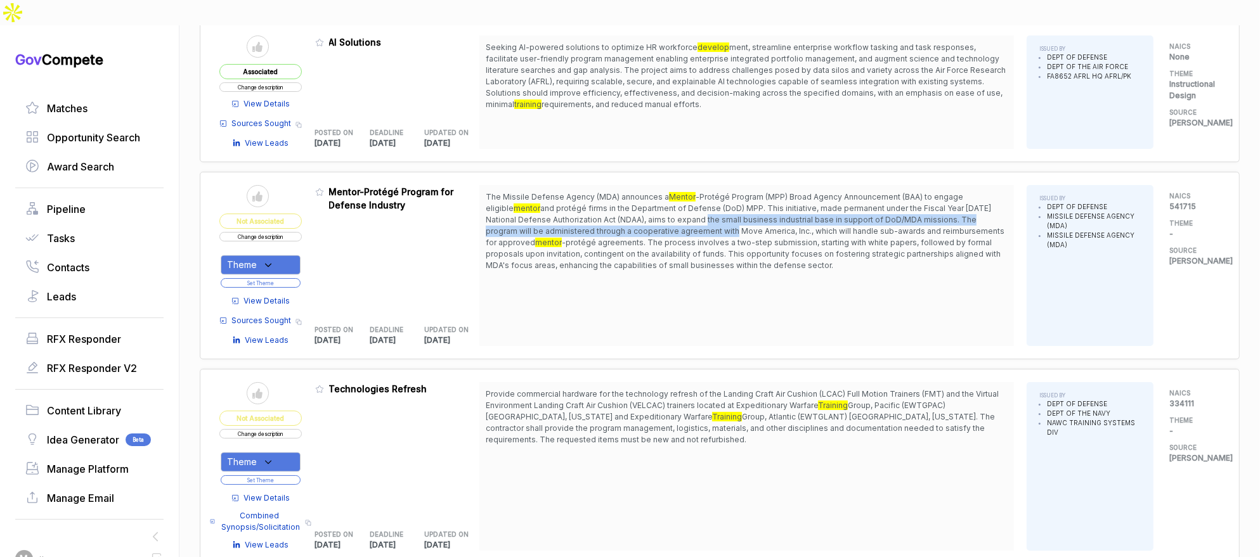
scroll to position [3155, 0]
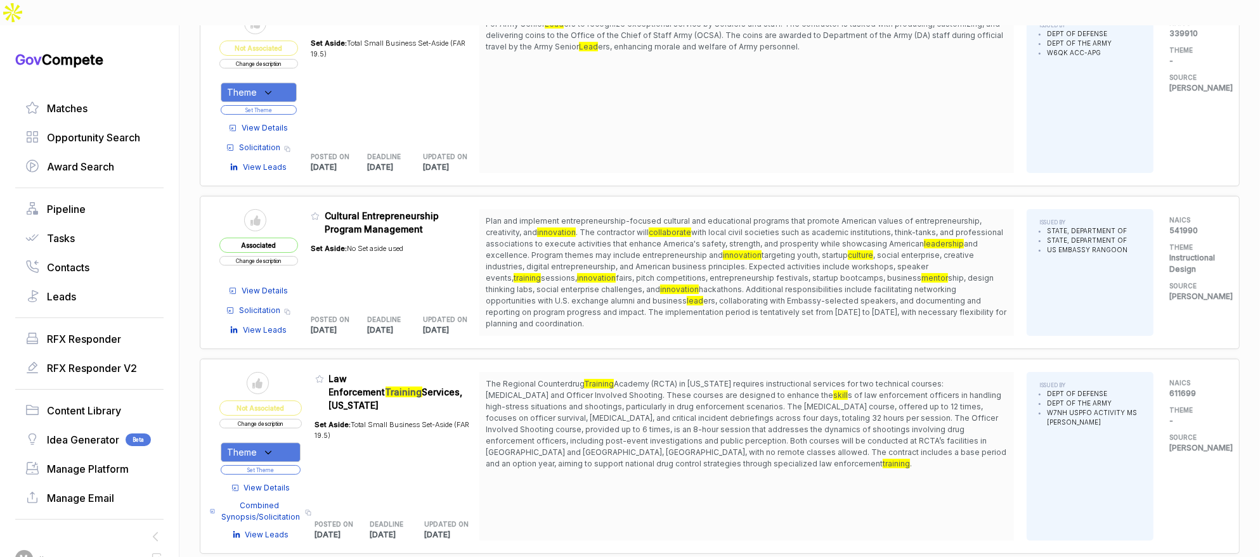
scroll to position [4327, 0]
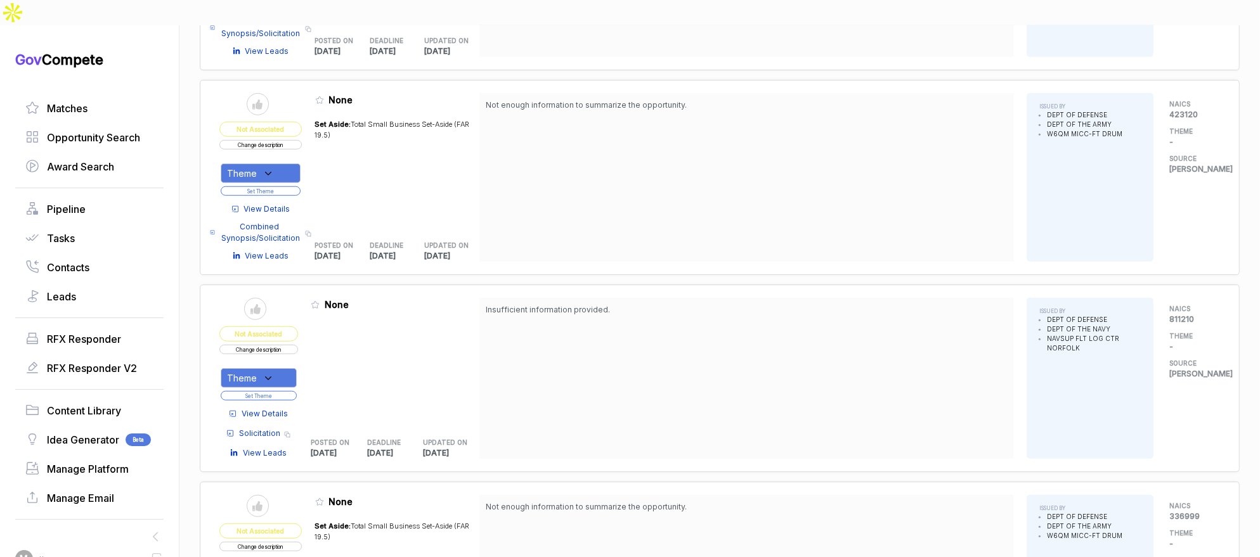
scroll to position [1321, 0]
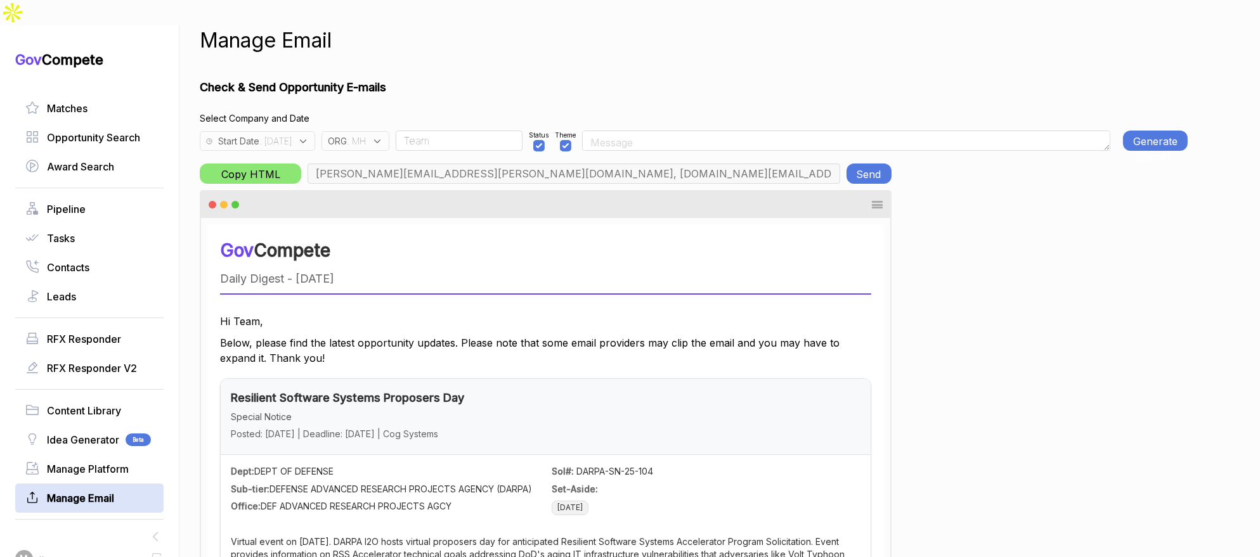
drag, startPoint x: 386, startPoint y: 115, endPoint x: 391, endPoint y: 123, distance: 9.1
click at [389, 131] on div "ORG : MH" at bounding box center [355, 141] width 68 height 20
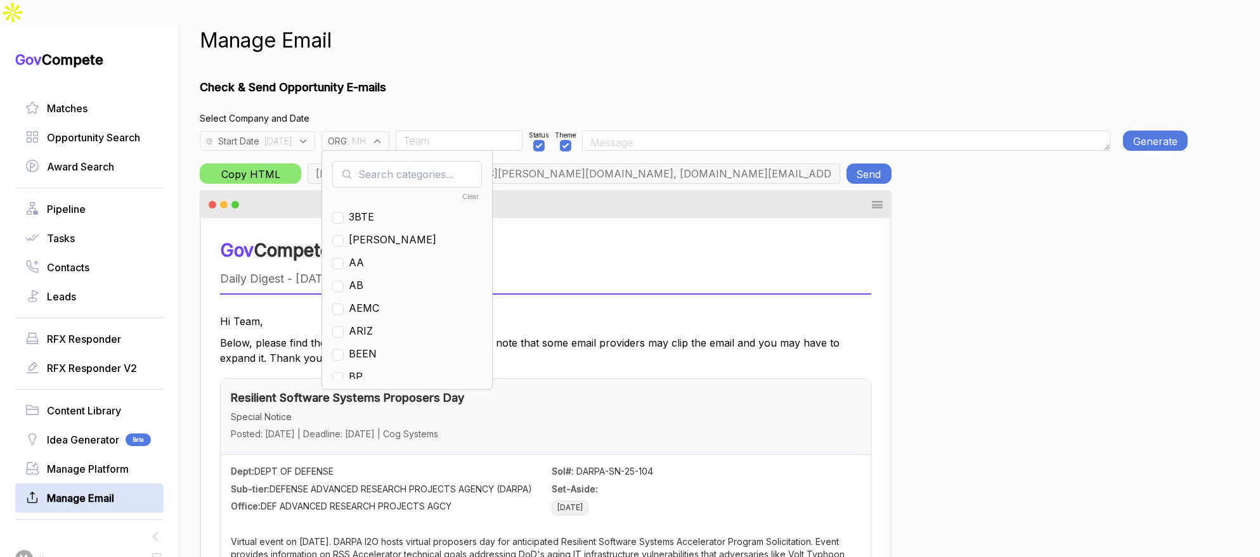
click at [411, 161] on input "text" at bounding box center [407, 174] width 150 height 27
checkbox input "true"
type input "mh"
click at [367, 209] on span "MH" at bounding box center [358, 216] width 18 height 15
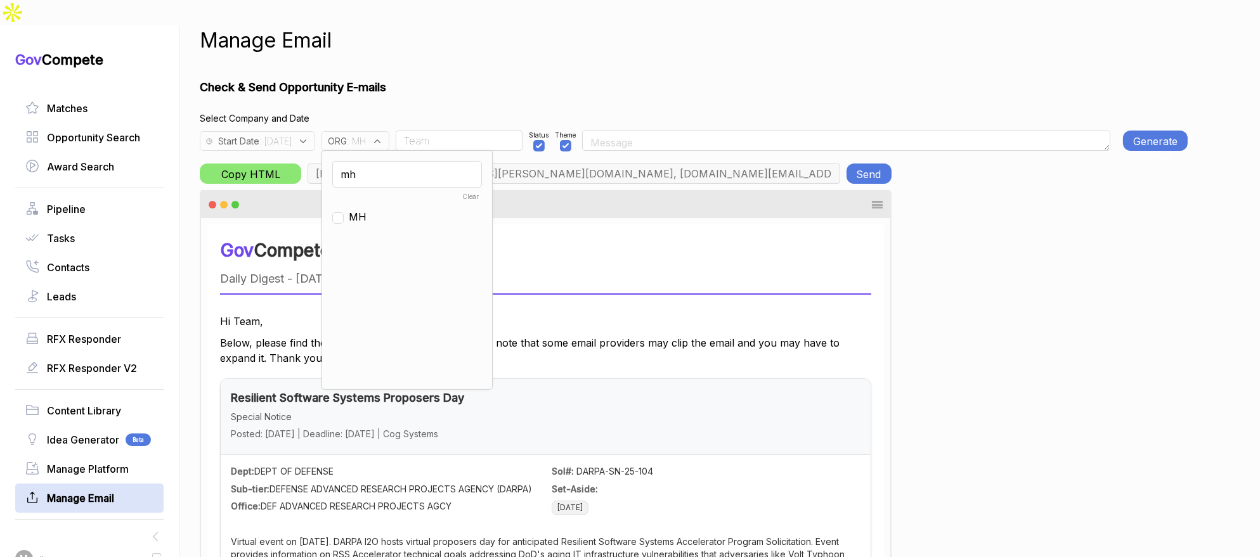
checkbox input "false"
click at [399, 161] on input "mh" at bounding box center [407, 174] width 150 height 27
type input "g"
click at [364, 242] on span "GO" at bounding box center [356, 249] width 15 height 15
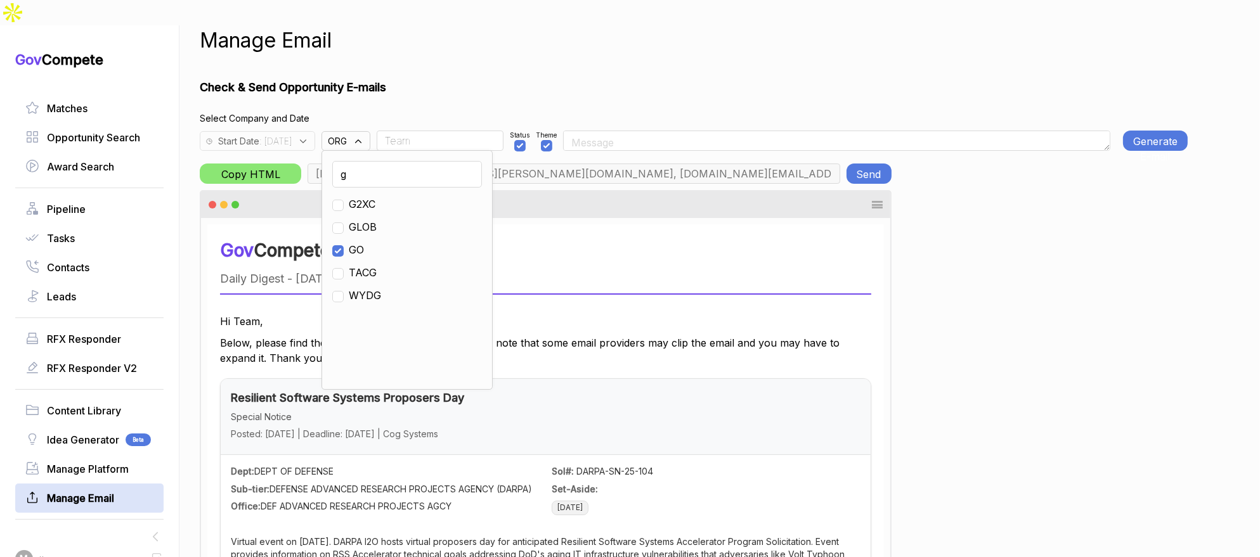
checkbox input "true"
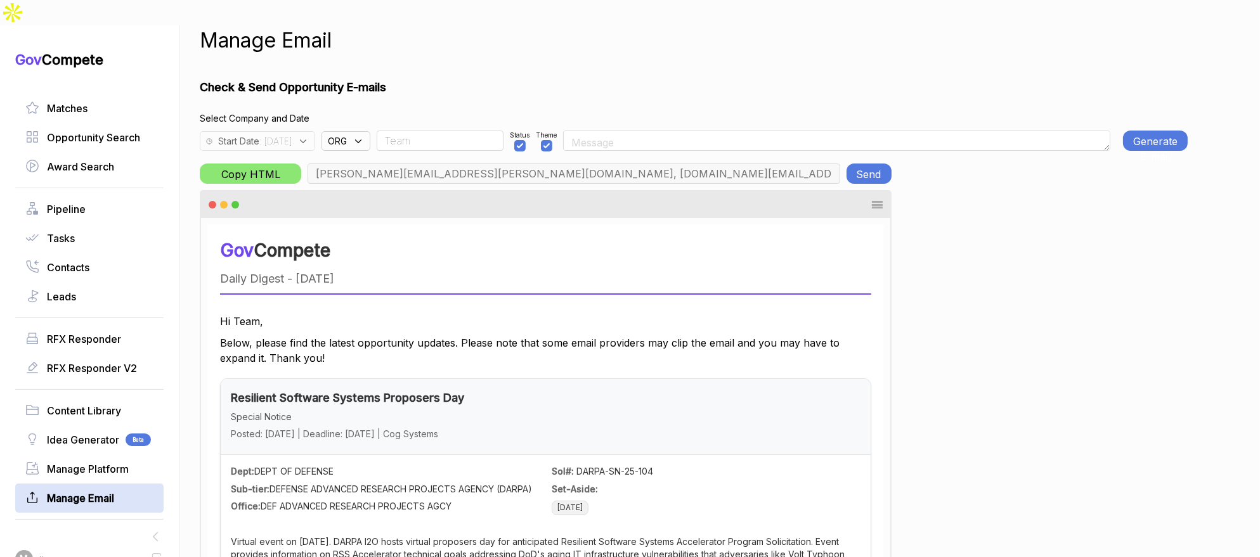
type input "chris.cancialosi@gothamculture.com, elizabeth@gothamgovernment.com, smetcalfe@g…"
click at [315, 131] on div "Start Date : 2025-08-19" at bounding box center [257, 141] width 115 height 20
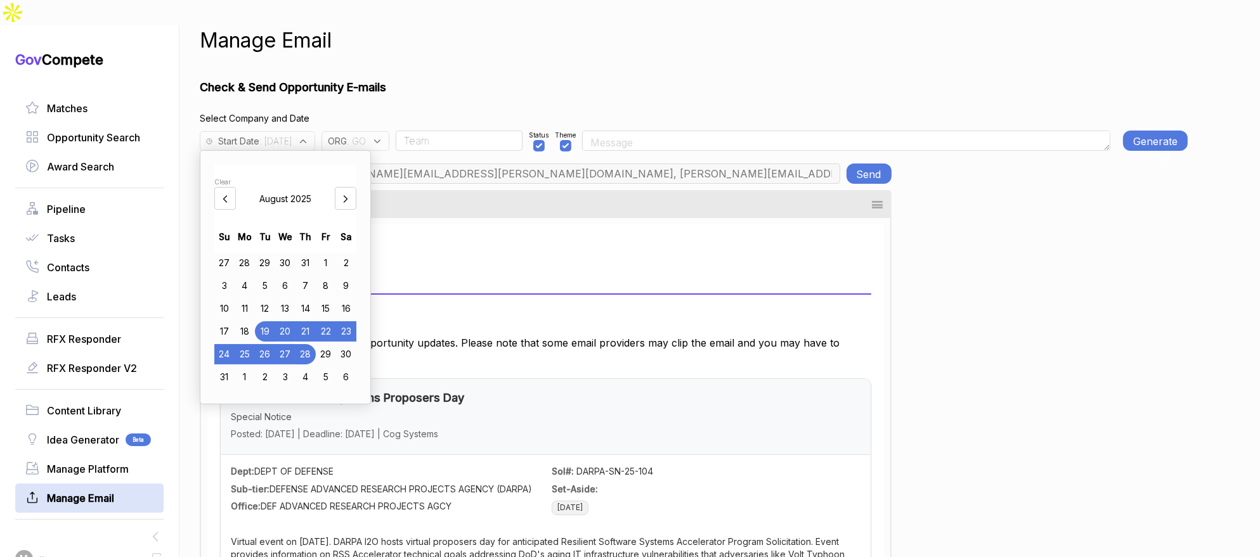
click at [249, 344] on div "25" at bounding box center [245, 354] width 20 height 20
click at [495, 49] on div "Manage Email Check & Send Opportunity E-mails Select Company and Date Start Dat…" at bounding box center [694, 303] width 988 height 557
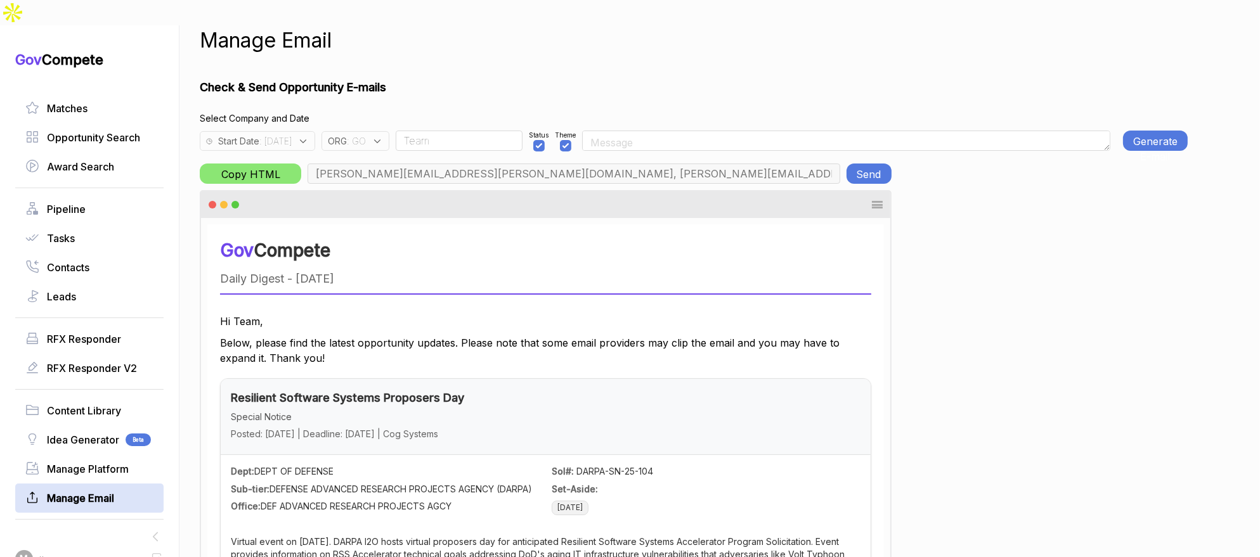
click at [1152, 131] on button "Generate E-mail" at bounding box center [1155, 141] width 65 height 20
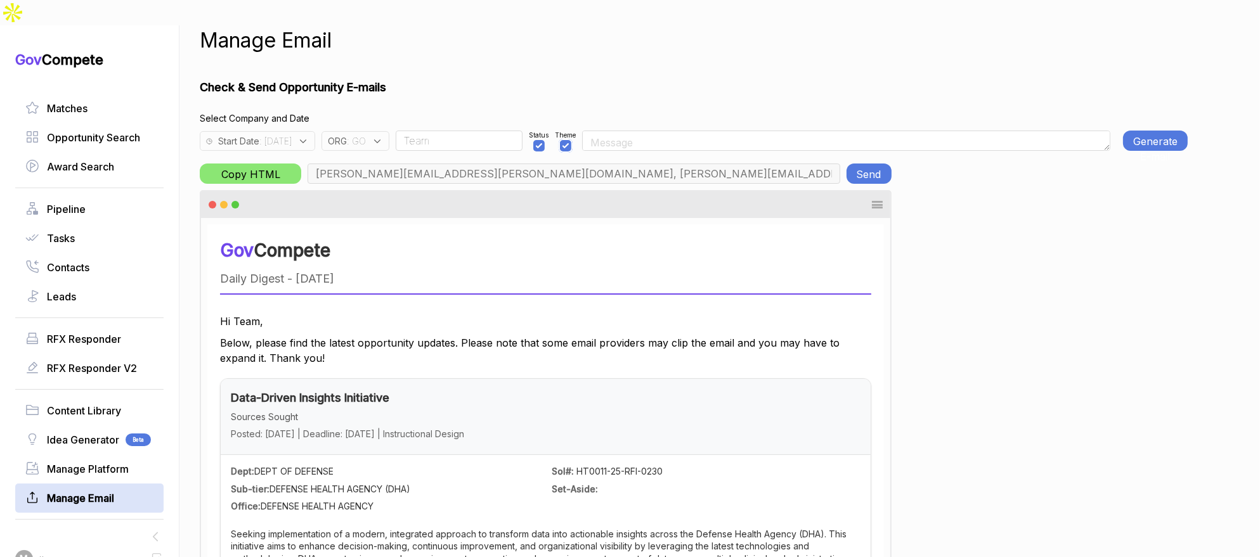
click at [571, 140] on input "checkbox" at bounding box center [565, 145] width 11 height 11
checkbox input "false"
click at [1130, 131] on button "Generate E-mail" at bounding box center [1155, 141] width 65 height 20
click at [1134, 131] on button "Generate E-mail" at bounding box center [1155, 141] width 65 height 20
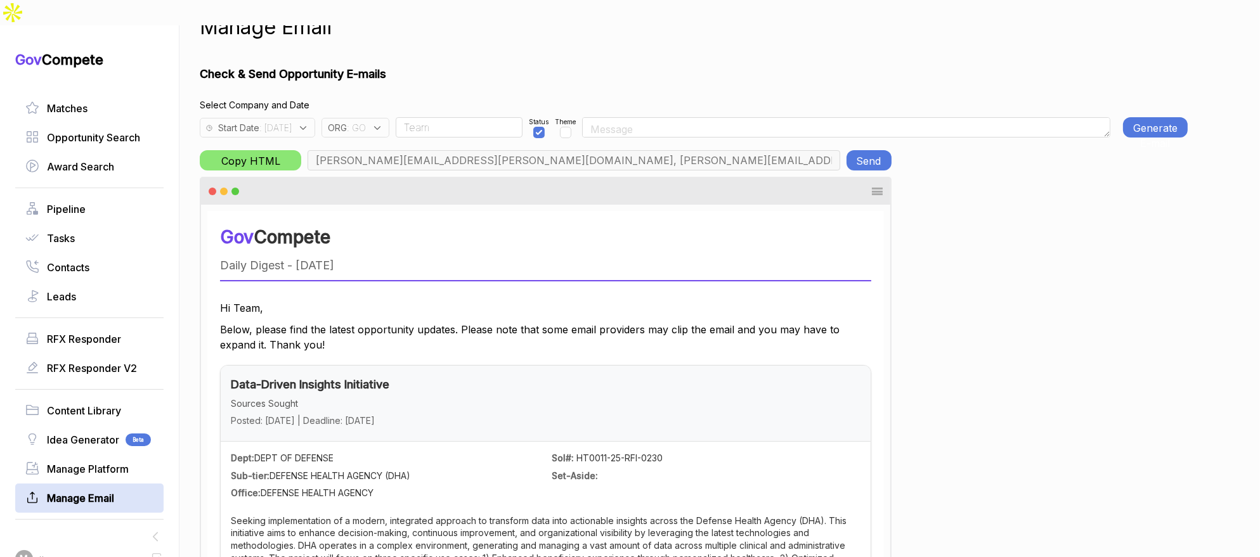
scroll to position [10, 0]
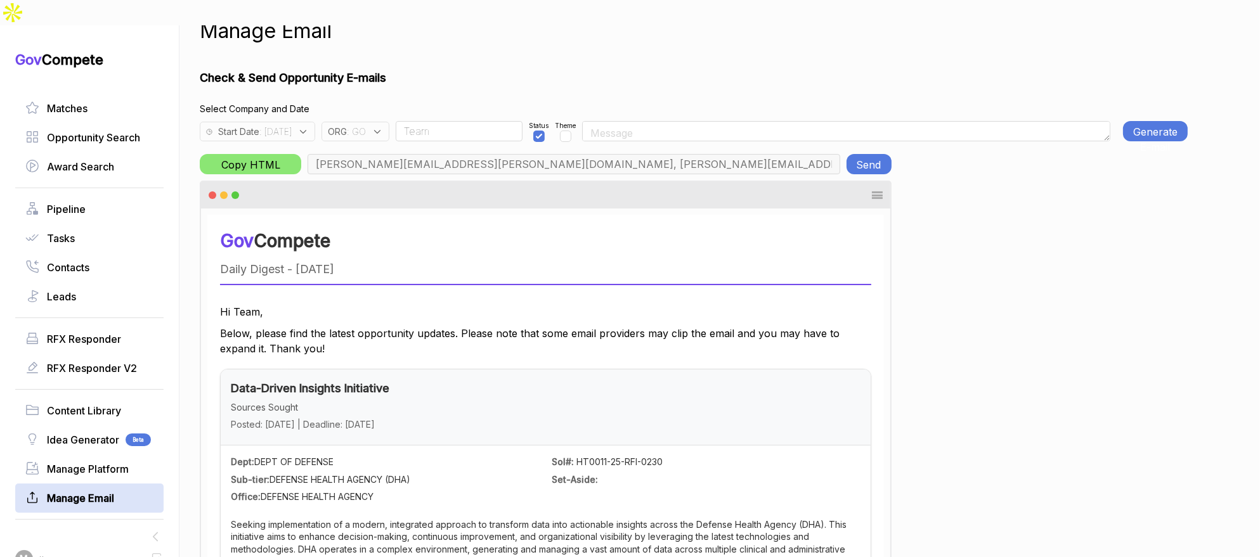
click at [874, 154] on button "Send" at bounding box center [869, 164] width 45 height 20
drag, startPoint x: 373, startPoint y: 107, endPoint x: 386, endPoint y: 114, distance: 14.2
click at [347, 125] on span "ORG" at bounding box center [337, 131] width 19 height 13
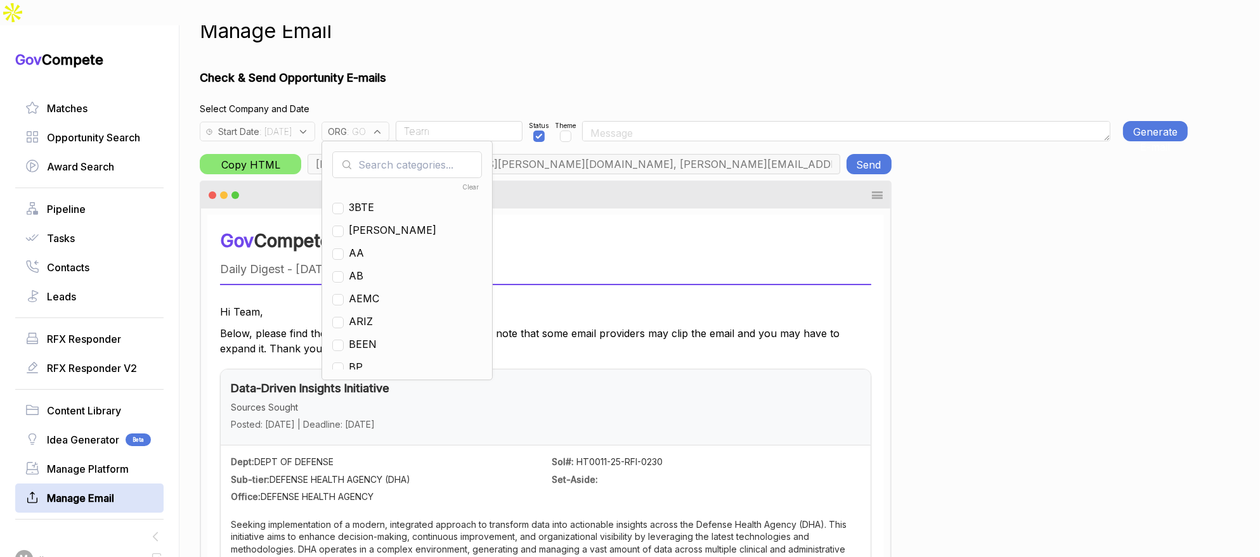
click at [400, 152] on input "text" at bounding box center [407, 165] width 150 height 27
drag, startPoint x: 387, startPoint y: 228, endPoint x: 390, endPoint y: 159, distance: 69.2
click at [364, 245] on span "GO" at bounding box center [356, 252] width 15 height 15
checkbox input "false"
drag, startPoint x: 391, startPoint y: 150, endPoint x: 392, endPoint y: 141, distance: 8.3
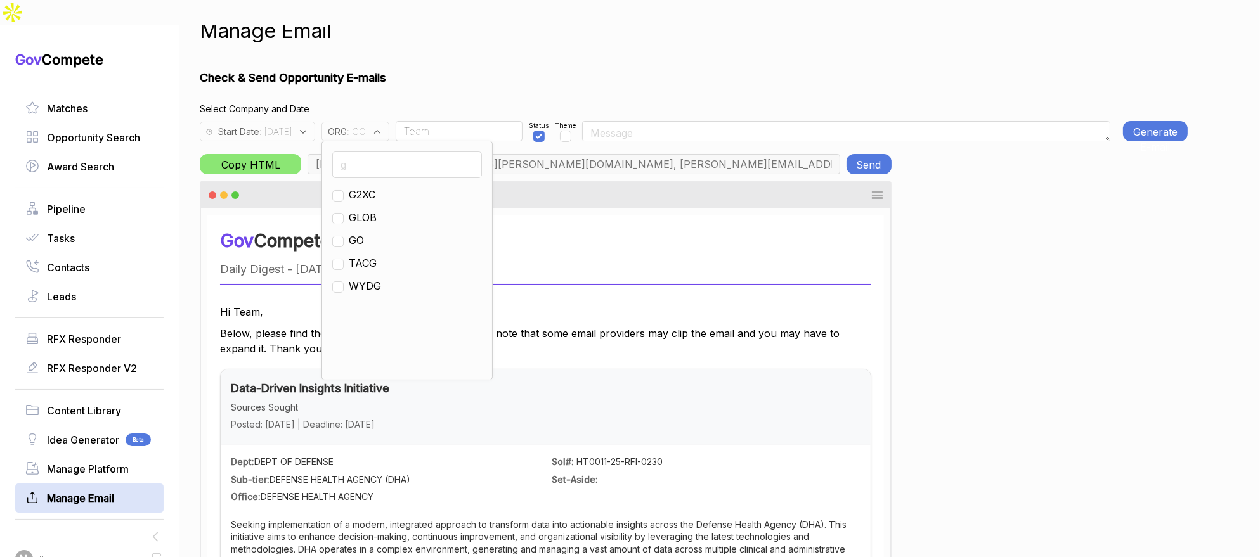
click at [391, 152] on input "g" at bounding box center [407, 165] width 150 height 27
click at [392, 152] on input "g" at bounding box center [407, 165] width 150 height 27
type input "ps"
click at [363, 187] on span "PS" at bounding box center [356, 194] width 14 height 15
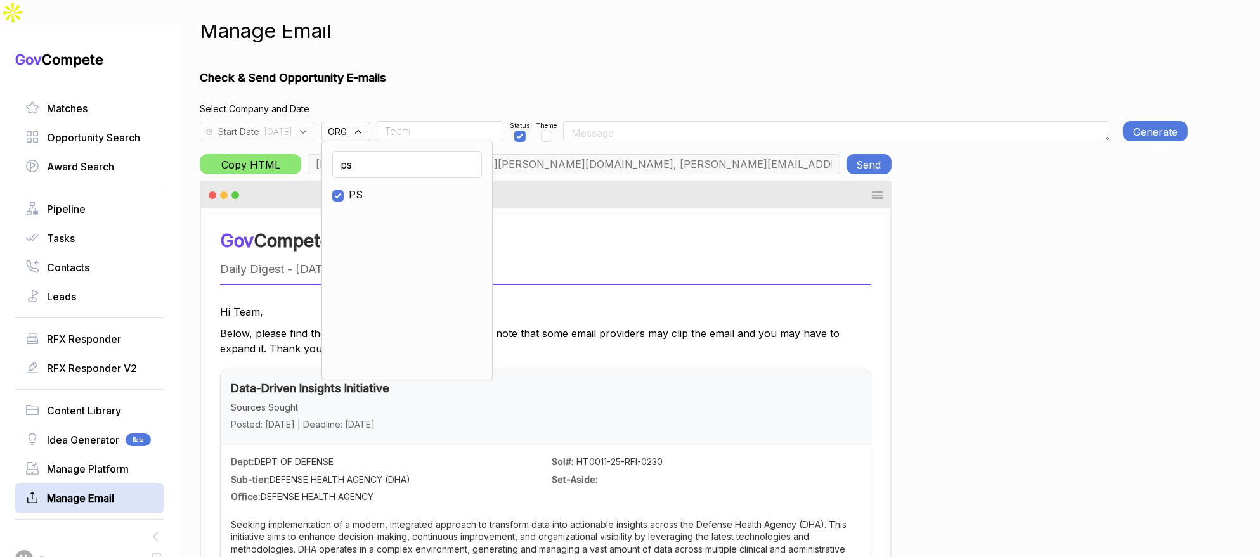
checkbox input "true"
click at [455, 121] on input "Team" at bounding box center [440, 131] width 127 height 20
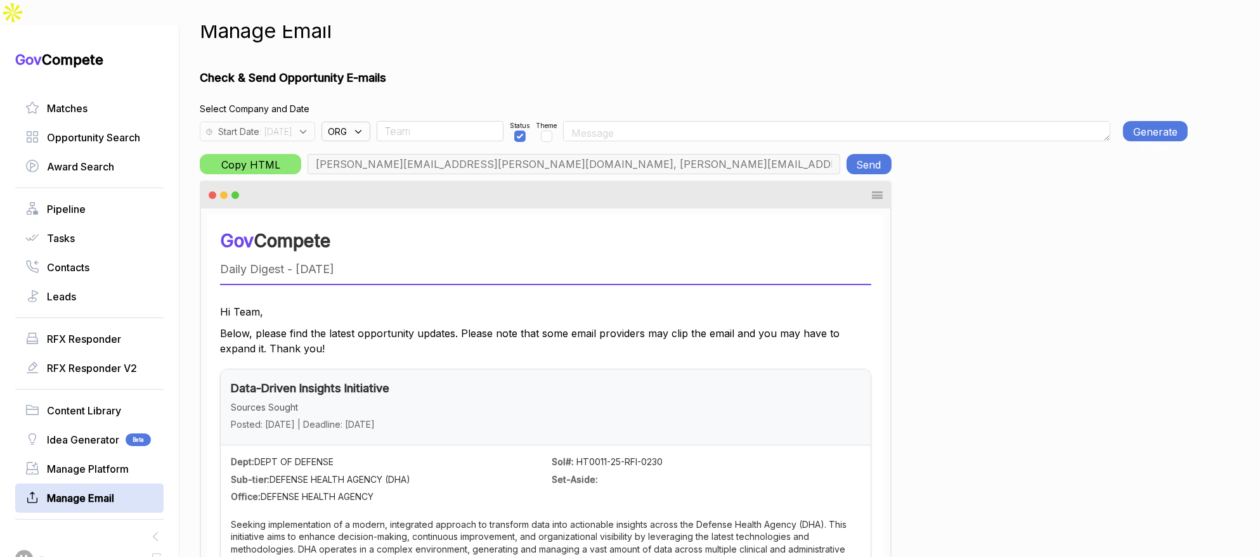
click at [455, 121] on input "Team" at bounding box center [440, 131] width 127 height 20
type input "rudy.delosreyes@pie-ps.com, max@macronometry.com, abigail@govcompete.com"
type input "Rudy"
click at [1154, 121] on button "Generate E-mail" at bounding box center [1155, 131] width 65 height 20
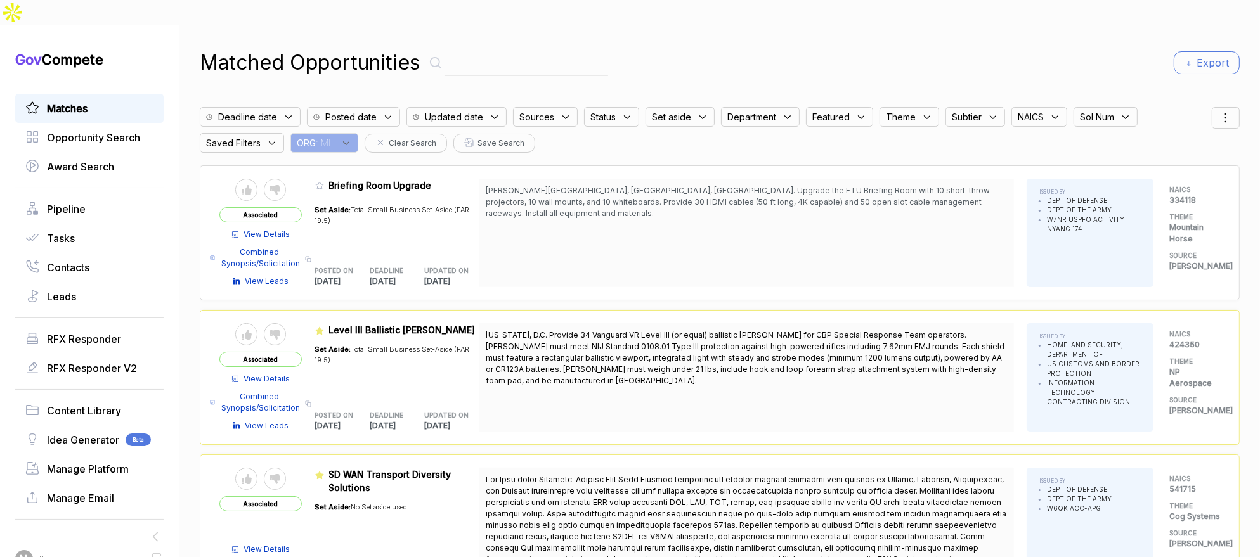
click at [358, 133] on div "ORG : MH" at bounding box center [324, 143] width 68 height 20
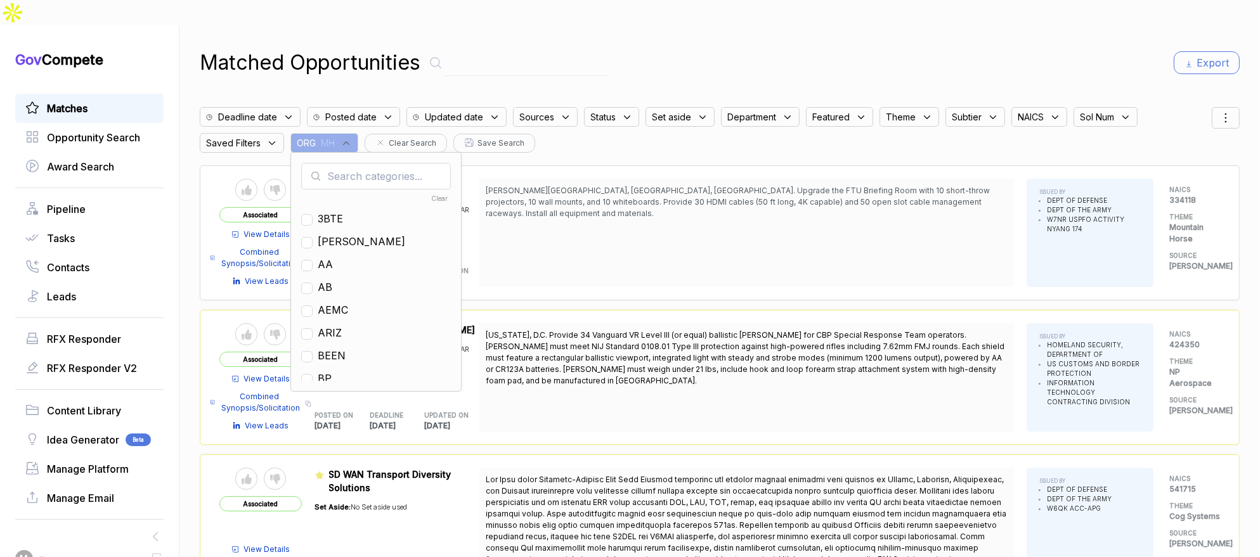
click at [355, 163] on input "text" at bounding box center [376, 176] width 150 height 27
click at [333, 257] on span "GO" at bounding box center [325, 264] width 15 height 15
checkbox input "true"
drag, startPoint x: 682, startPoint y: 46, endPoint x: 699, endPoint y: 46, distance: 16.5
click at [699, 48] on div "Matched Opportunities Export" at bounding box center [720, 63] width 1040 height 30
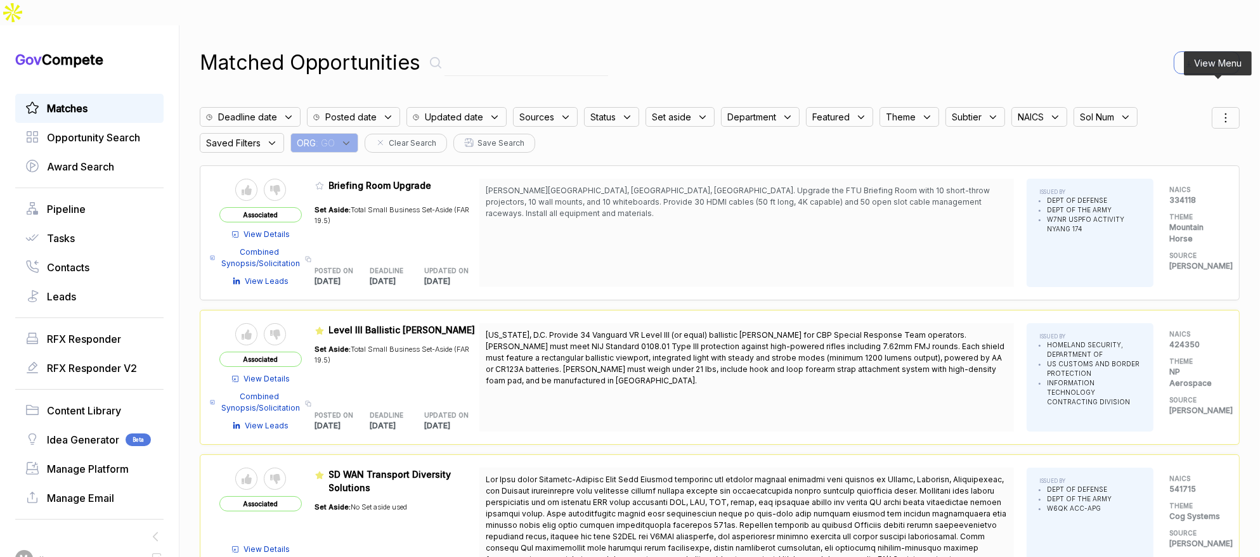
drag, startPoint x: 1227, startPoint y: 88, endPoint x: 1217, endPoint y: 105, distance: 20.4
click at [1227, 107] on div at bounding box center [1226, 118] width 28 height 22
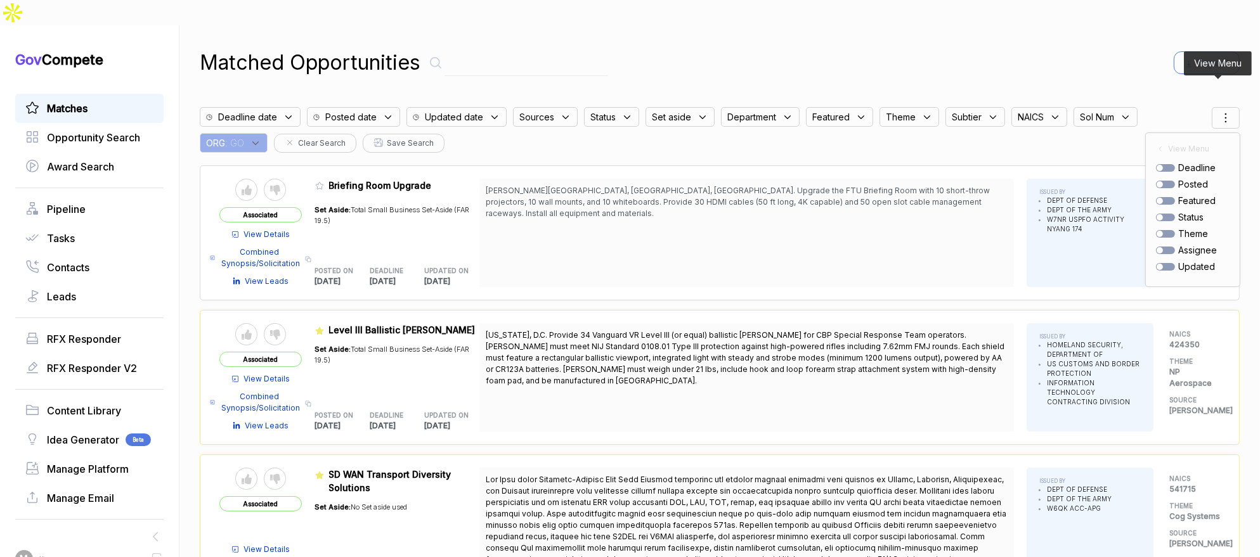
click at [1165, 181] on div at bounding box center [1165, 185] width 19 height 8
checkbox input "true"
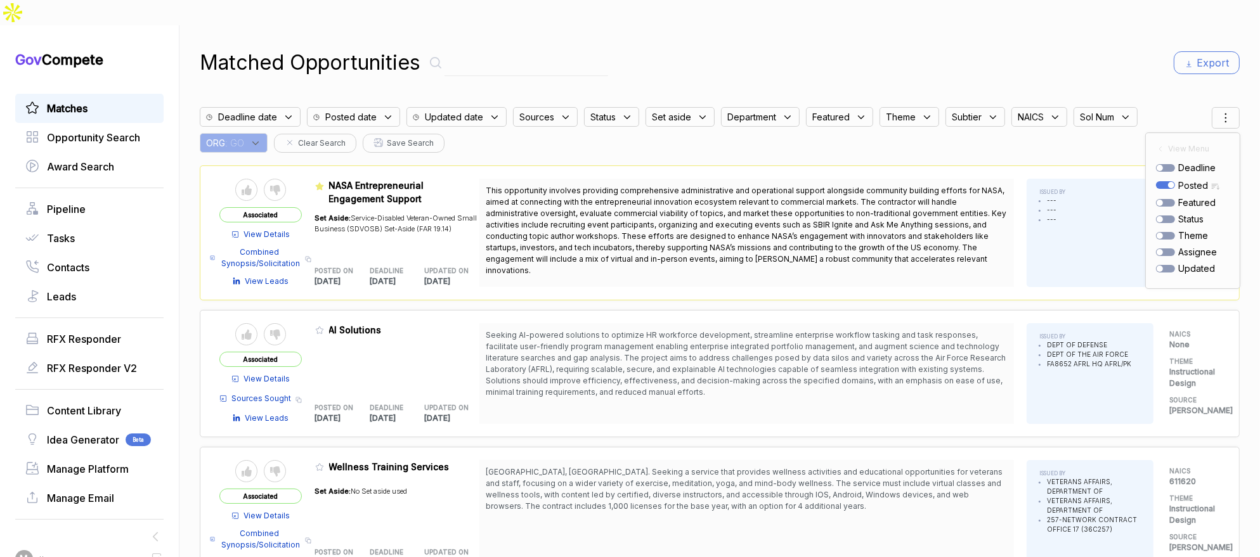
click at [969, 48] on div "Matched Opportunities Export" at bounding box center [720, 63] width 1040 height 30
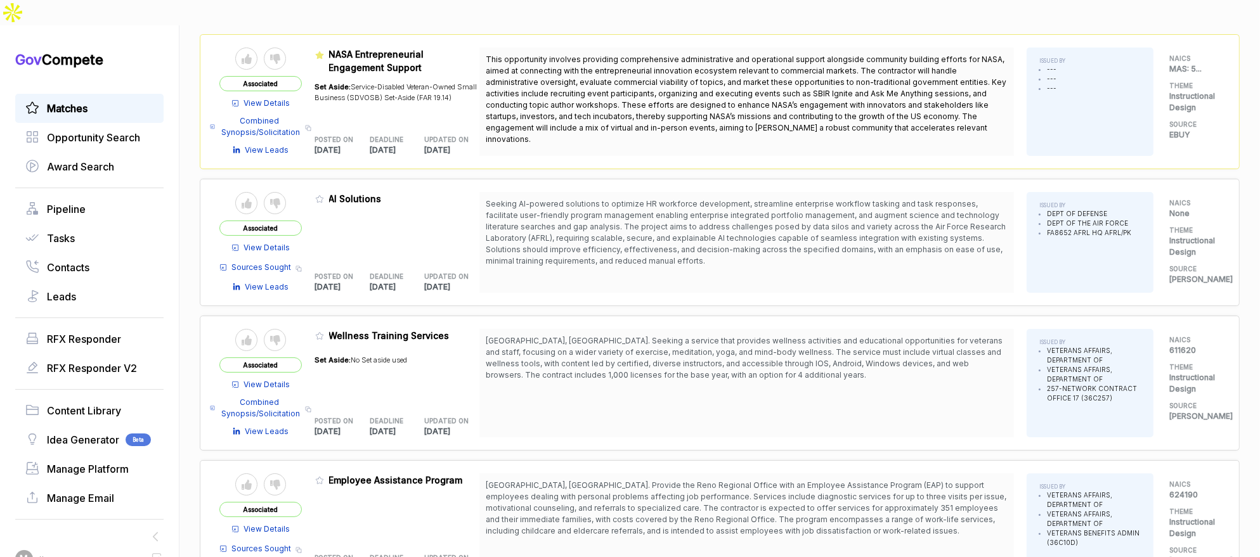
scroll to position [148, 0]
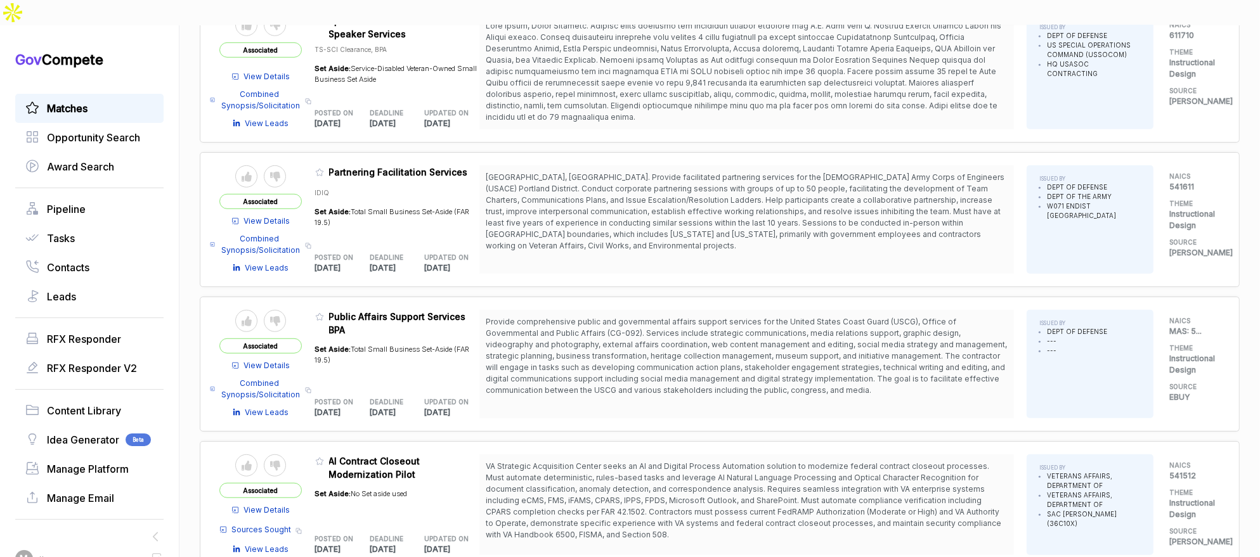
scroll to position [1167, 0]
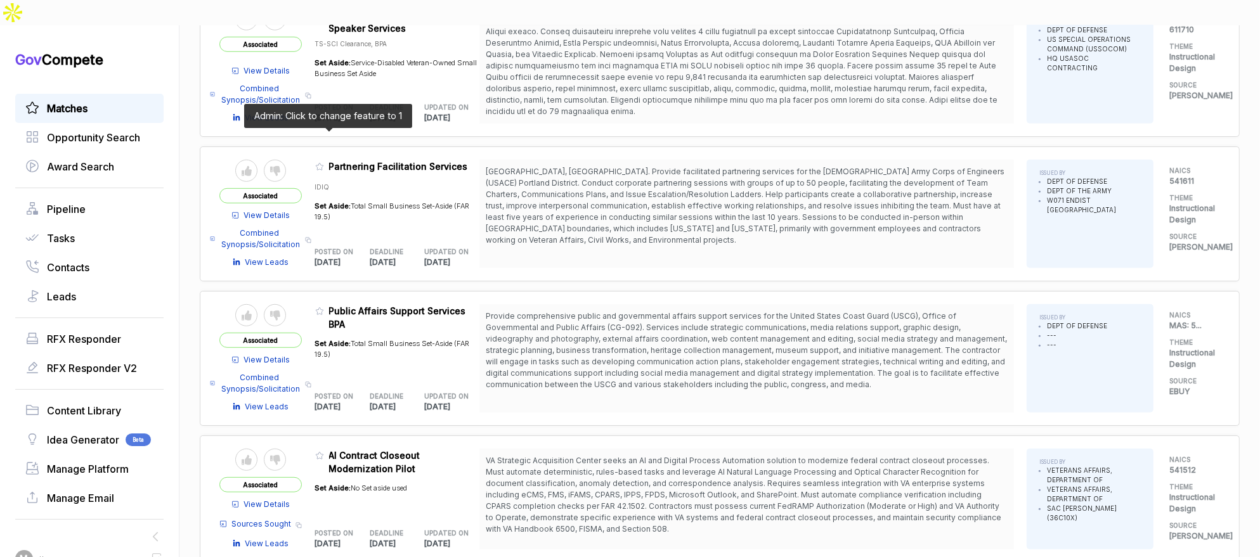
click at [323, 164] on icon at bounding box center [320, 167] width 8 height 7
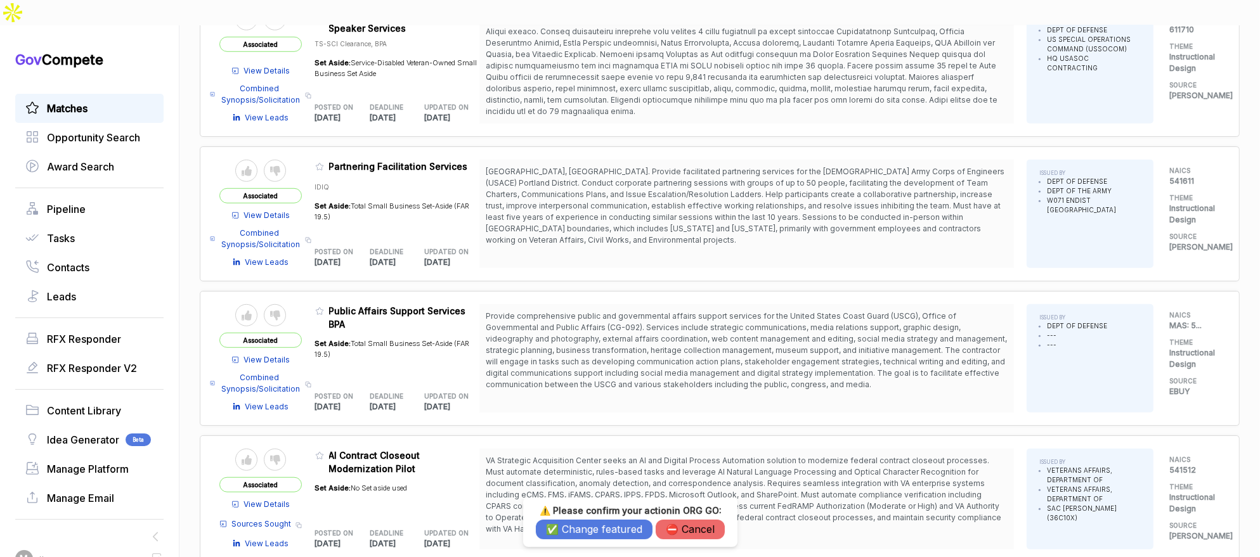
click at [568, 528] on button "✅ Change featured" at bounding box center [594, 530] width 117 height 20
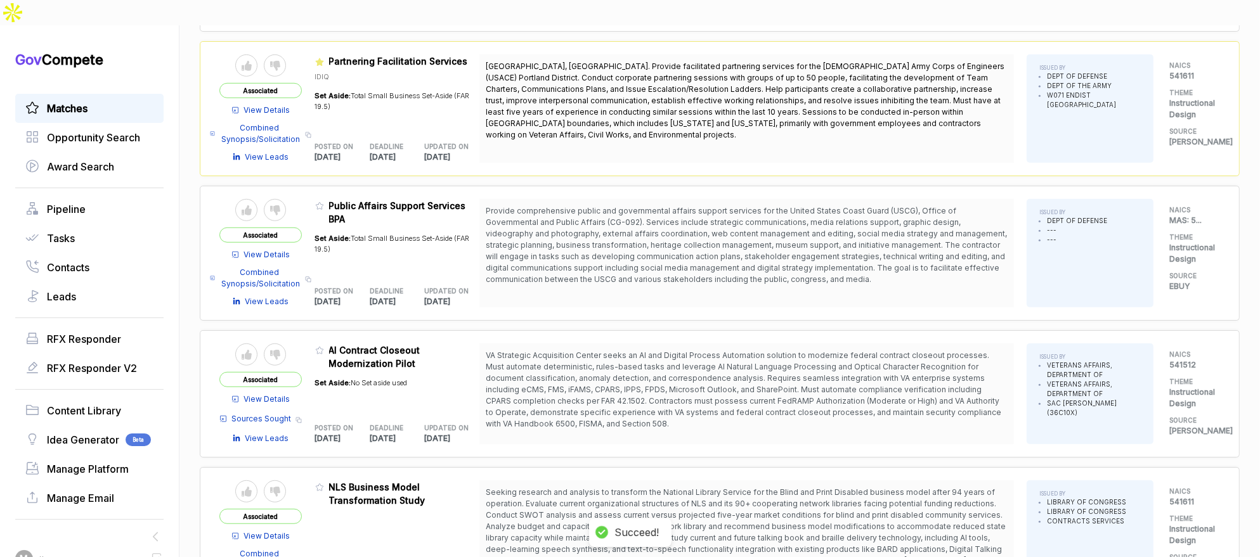
scroll to position [1274, 0]
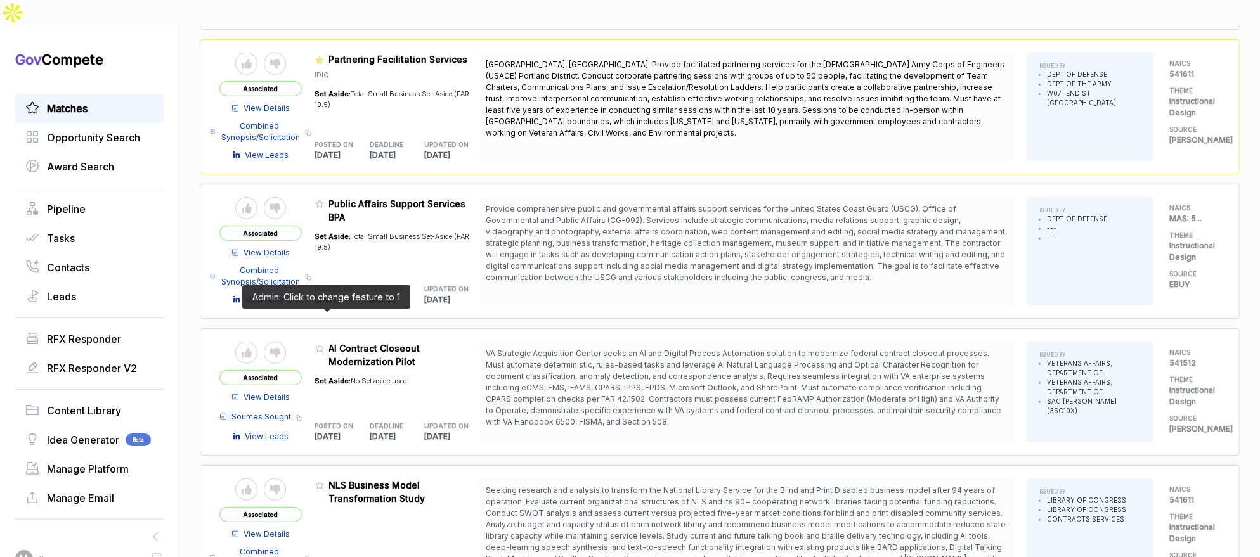
click at [324, 344] on icon at bounding box center [319, 348] width 9 height 9
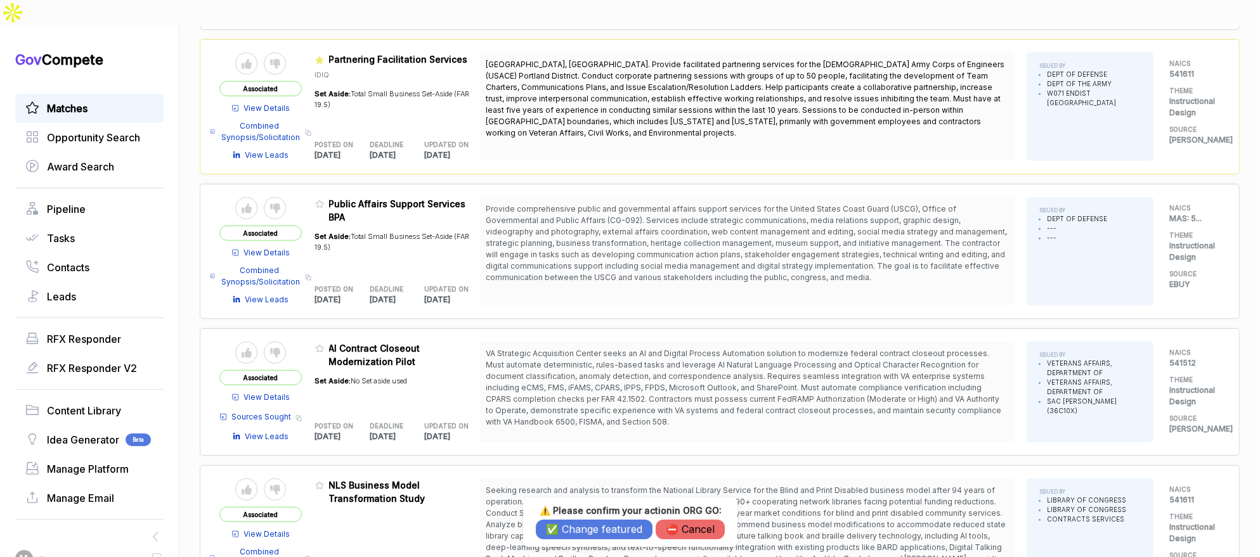
click at [552, 526] on button "✅ Change featured" at bounding box center [594, 530] width 117 height 20
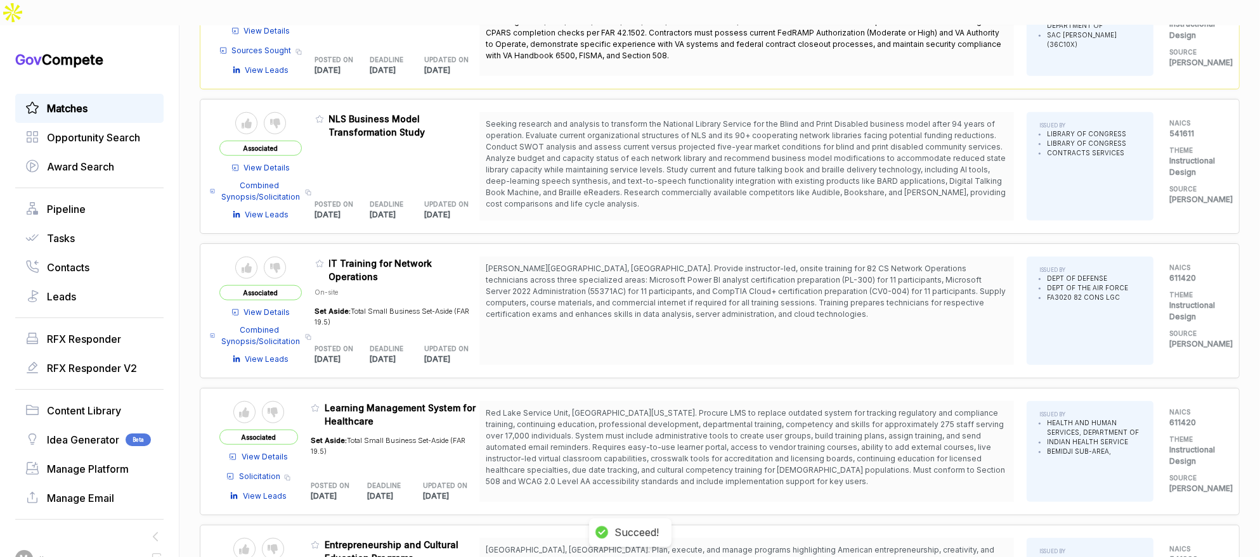
scroll to position [1641, 0]
click at [324, 114] on icon at bounding box center [319, 118] width 9 height 9
click at [565, 529] on button "✅ Change featured" at bounding box center [594, 530] width 117 height 20
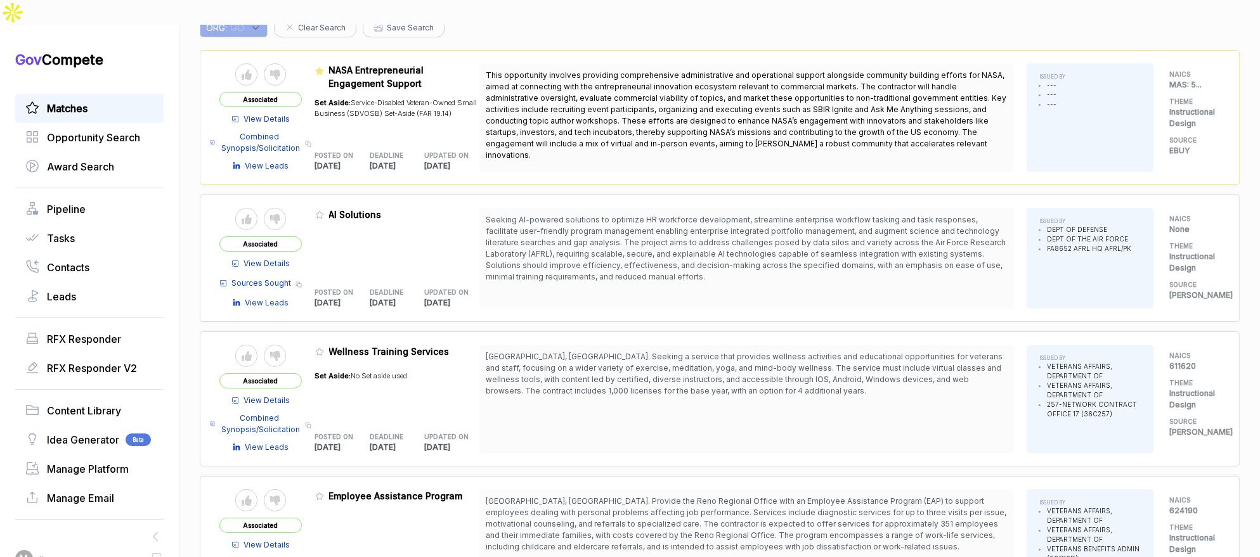
scroll to position [0, 0]
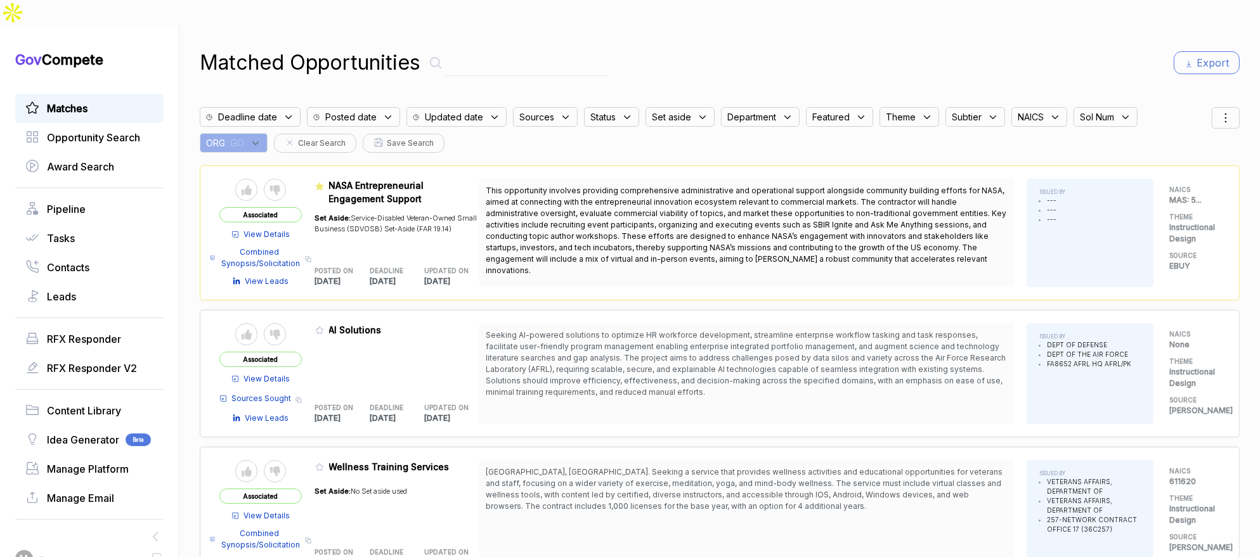
click at [259, 133] on div "ORG : GO" at bounding box center [234, 143] width 68 height 20
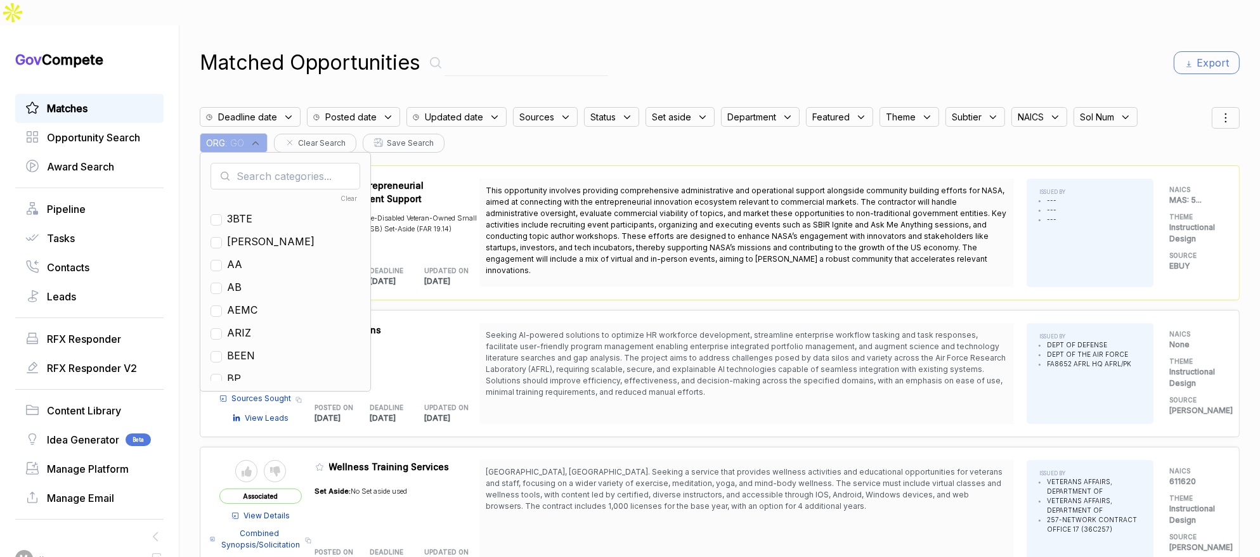
click at [273, 163] on input "text" at bounding box center [286, 176] width 150 height 27
type input "ps"
click at [238, 211] on span "PS" at bounding box center [234, 218] width 14 height 15
checkbox input "true"
drag, startPoint x: 761, startPoint y: 39, endPoint x: 1087, endPoint y: 72, distance: 327.5
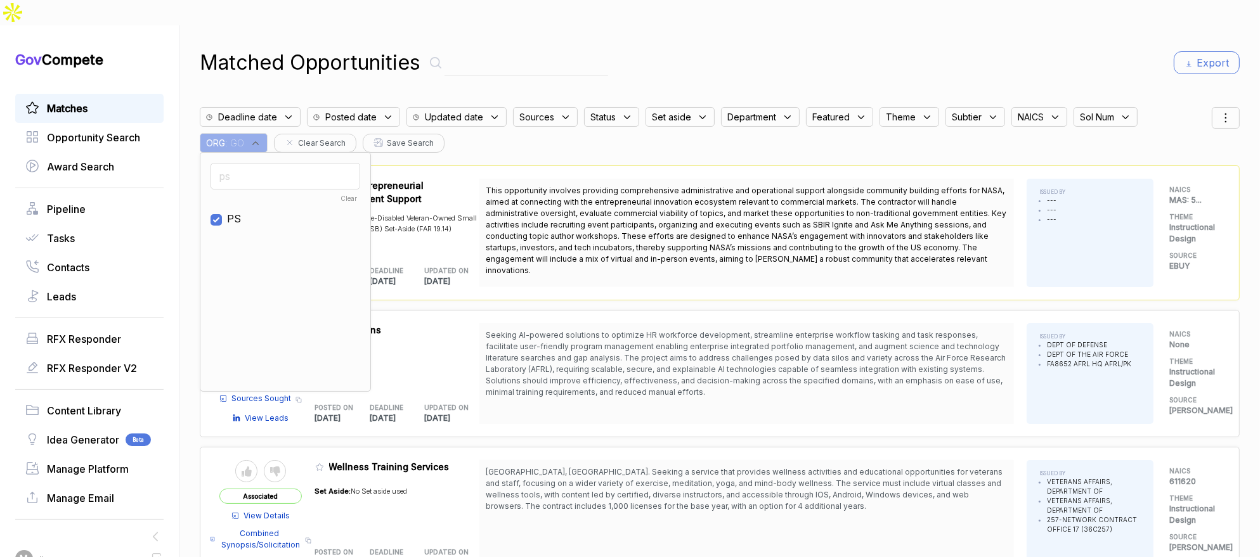
click at [788, 48] on div "Matched Opportunities Export" at bounding box center [720, 63] width 1040 height 30
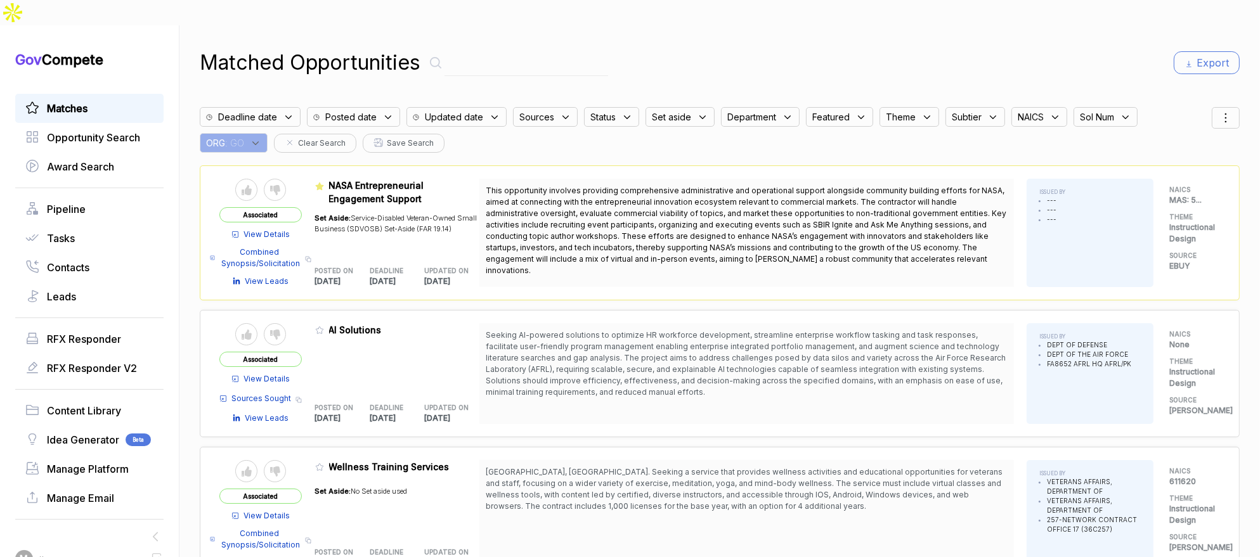
drag, startPoint x: 1213, startPoint y: 89, endPoint x: 1210, endPoint y: 96, distance: 6.8
click at [1218, 110] on icon at bounding box center [1225, 117] width 15 height 15
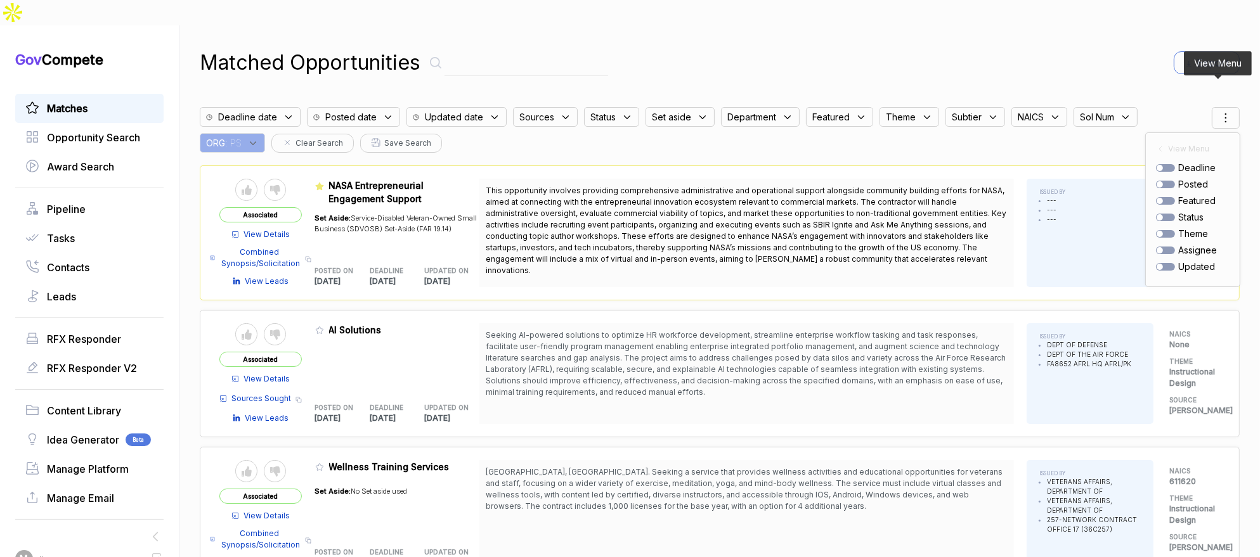
click at [1163, 181] on div at bounding box center [1165, 185] width 19 height 8
checkbox input "true"
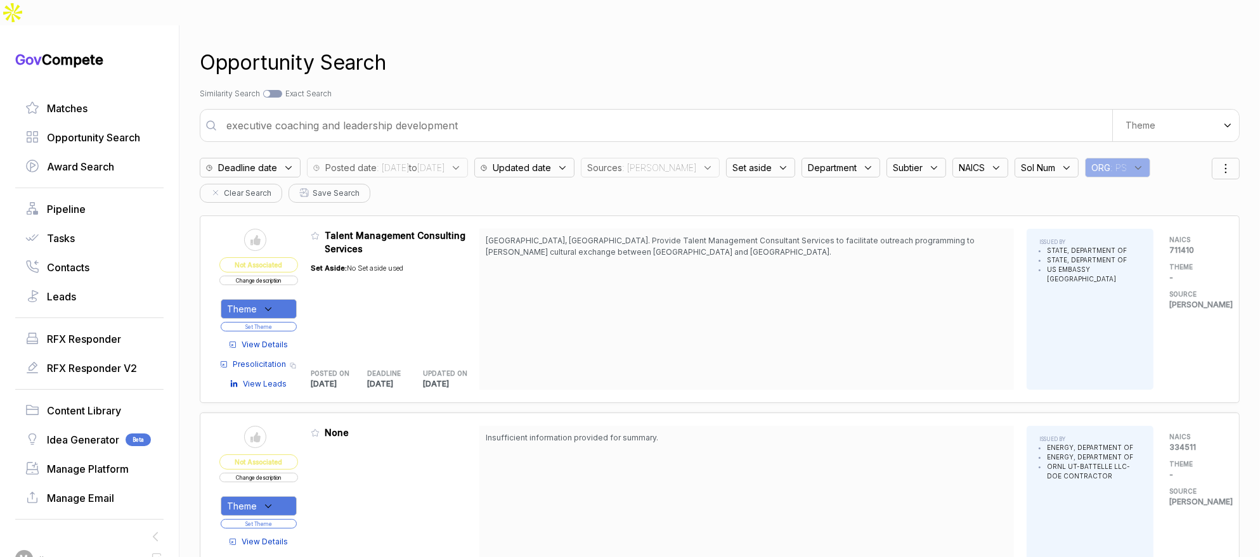
click at [500, 113] on input "executive coaching and leadership development" at bounding box center [665, 125] width 893 height 25
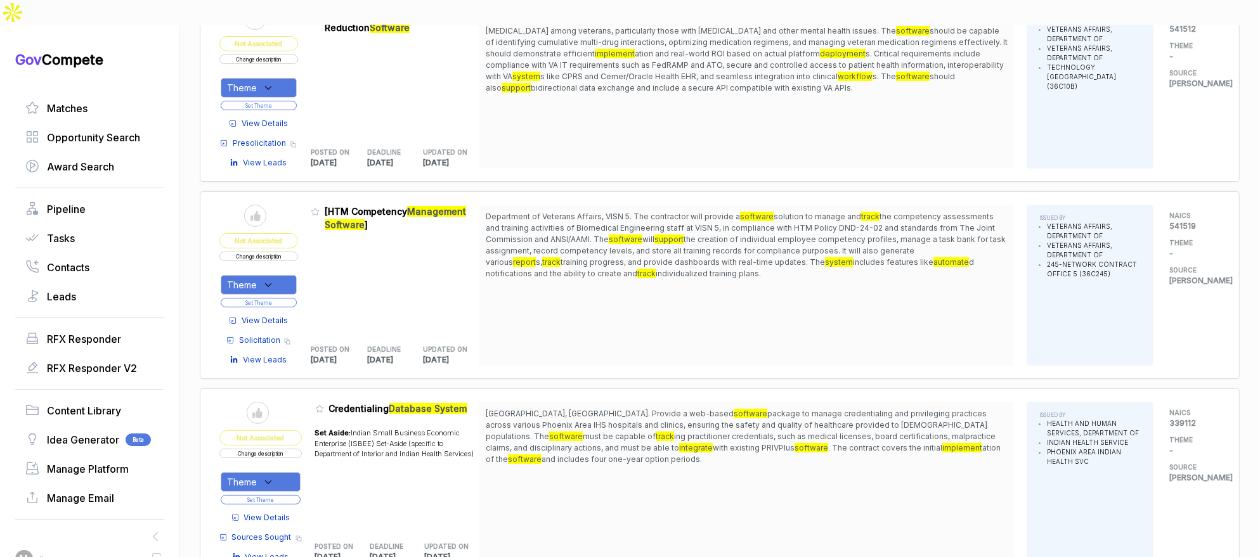
scroll to position [259, 0]
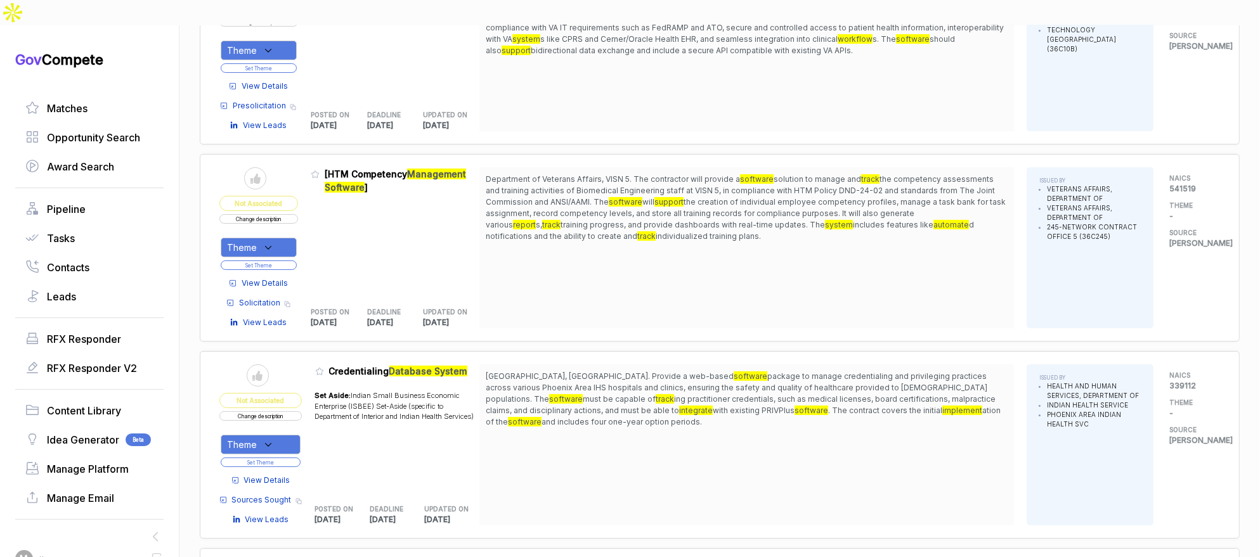
drag, startPoint x: 692, startPoint y: 355, endPoint x: 700, endPoint y: 384, distance: 30.1
click at [700, 384] on span "[GEOGRAPHIC_DATA], [GEOGRAPHIC_DATA]. Provide a web-based software package to m…" at bounding box center [747, 399] width 522 height 57
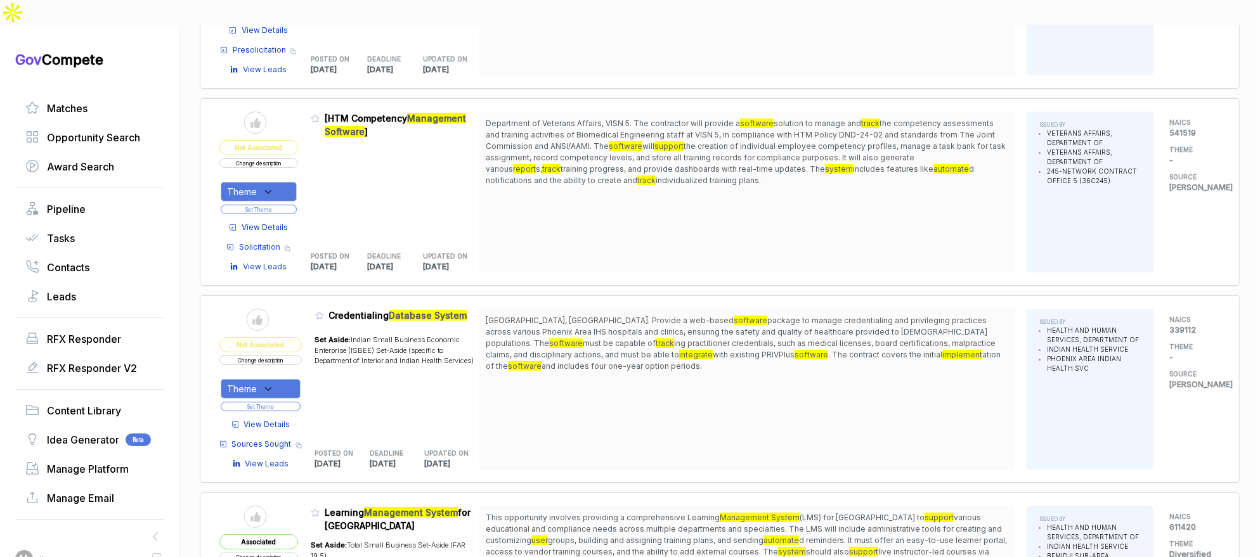
scroll to position [316, 0]
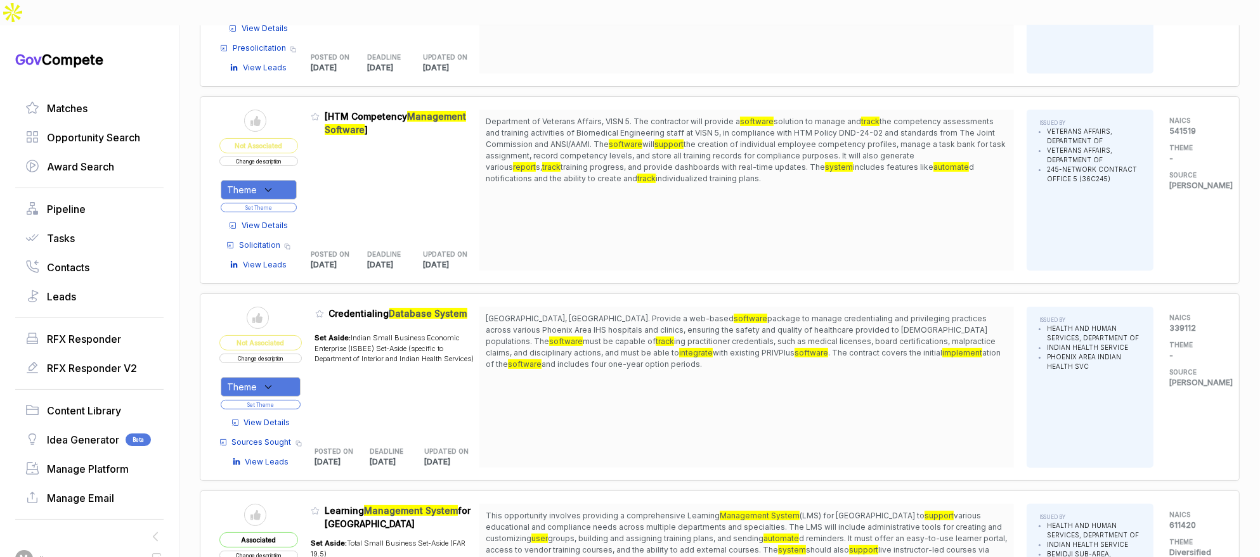
click at [290, 417] on span "View Details" at bounding box center [267, 422] width 46 height 11
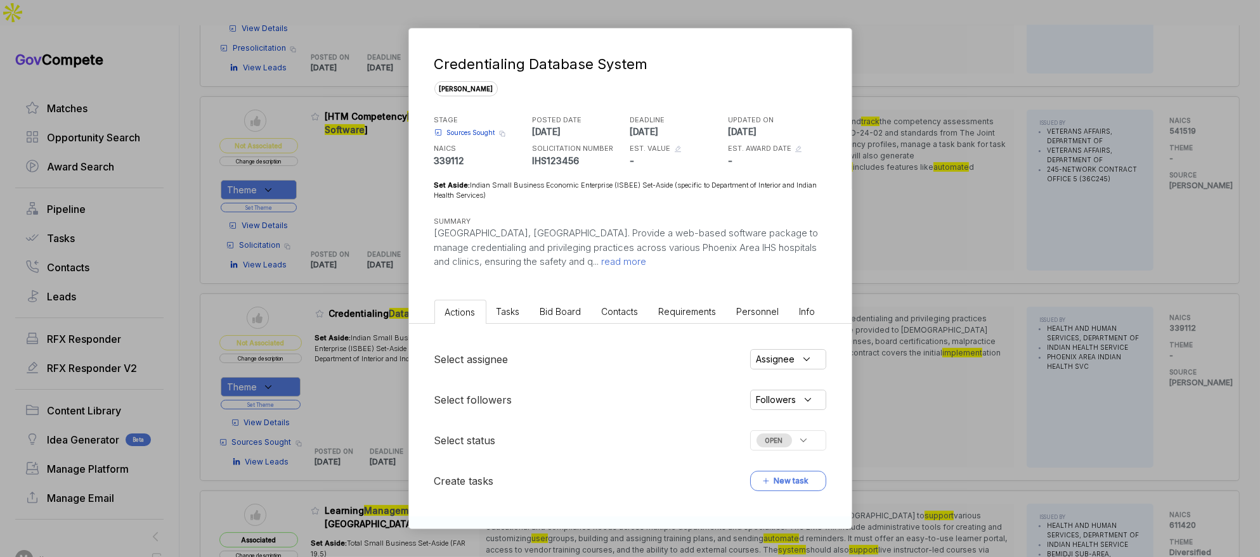
click at [558, 312] on span "Bid Board" at bounding box center [560, 311] width 41 height 11
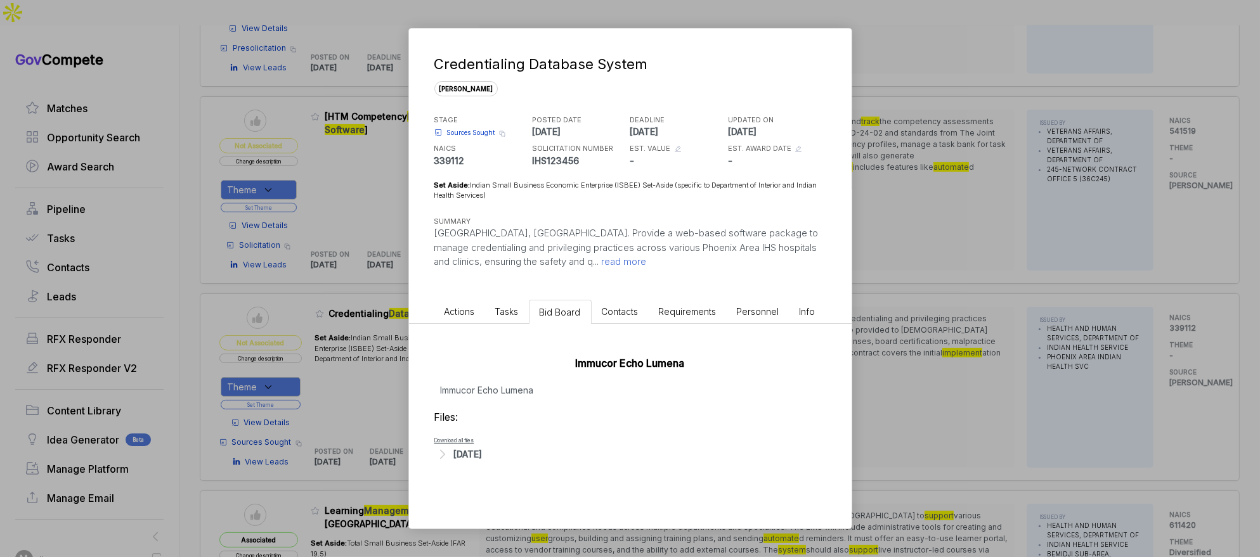
click at [479, 457] on div "[DATE]" at bounding box center [468, 454] width 29 height 13
click at [501, 473] on span "- Updated ISBEE FBO Sources Sought FY25.docx" at bounding box center [534, 474] width 148 height 8
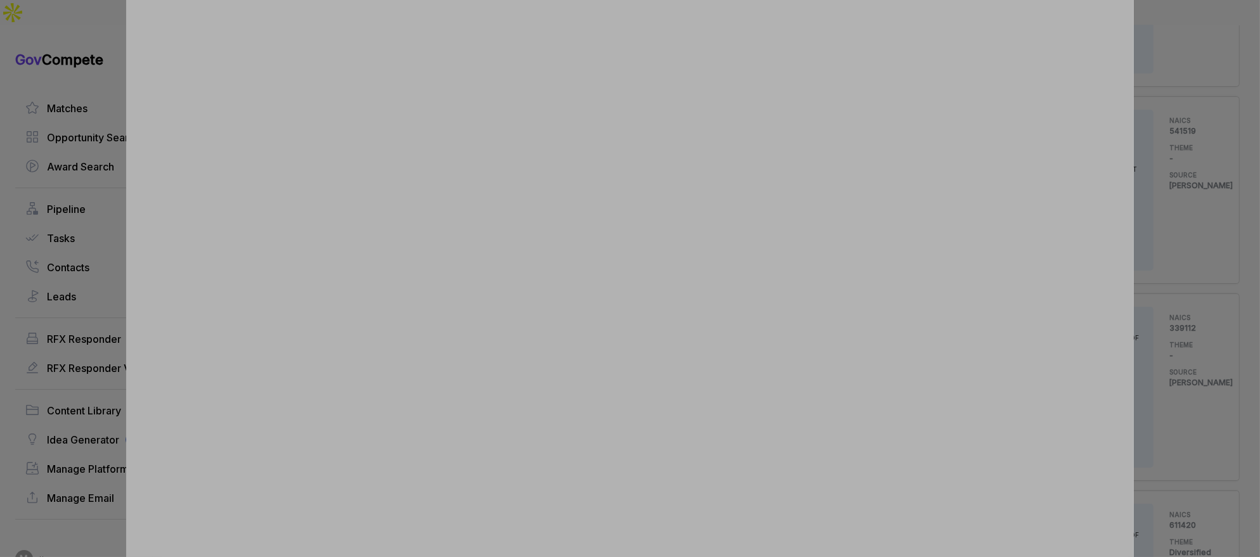
click at [1157, 242] on div at bounding box center [630, 278] width 1260 height 557
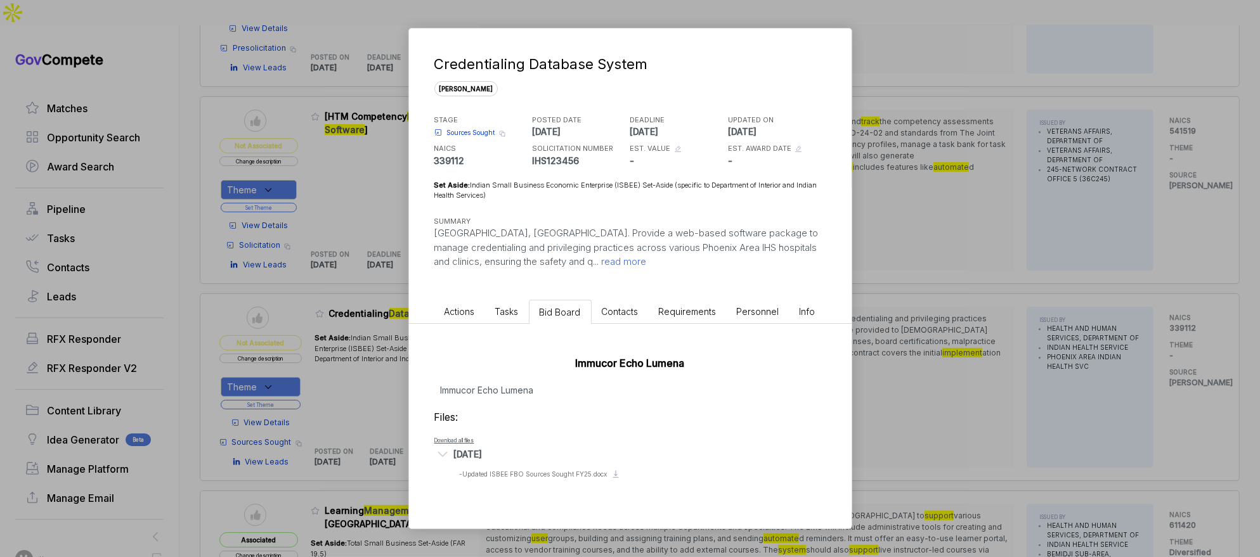
click at [928, 299] on div "Credentialing Database System [PERSON_NAME] STAGE Sources Sought Copy link POST…" at bounding box center [630, 278] width 1260 height 557
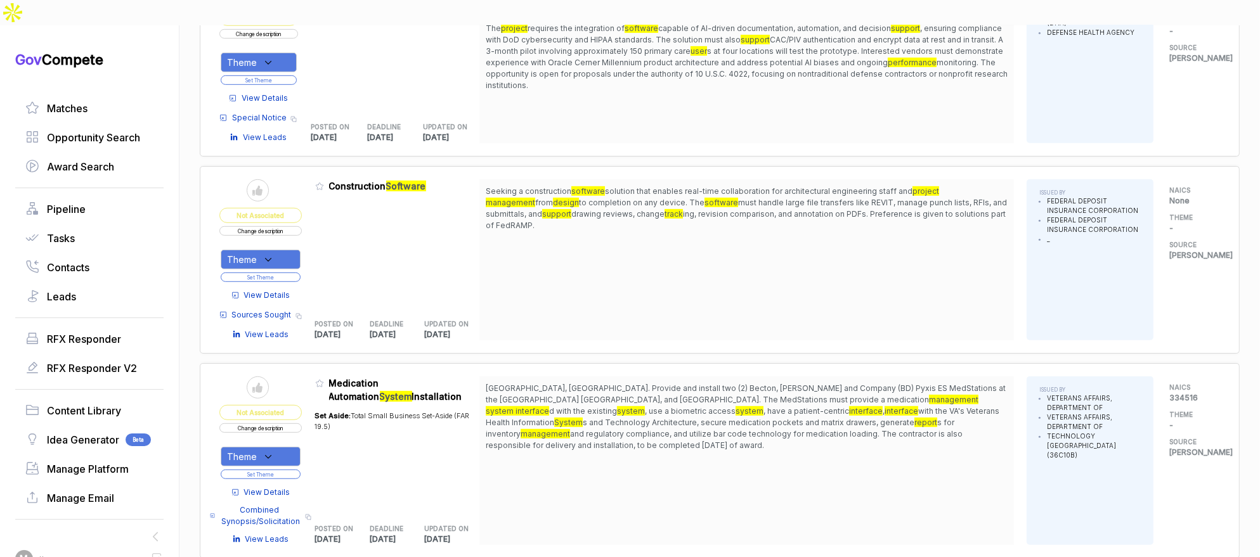
scroll to position [1206, 0]
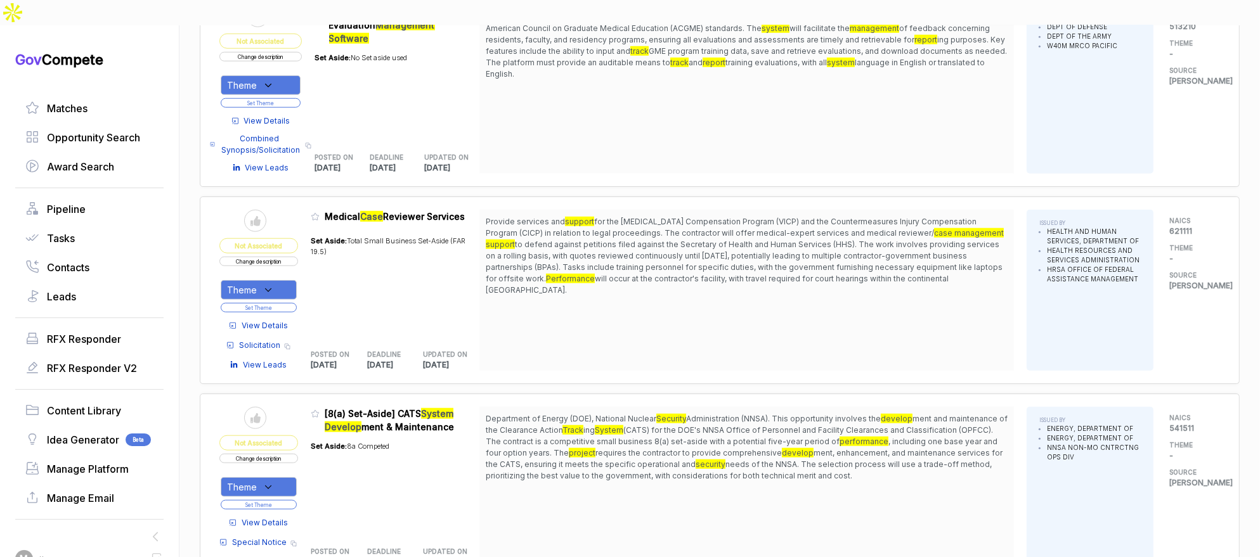
scroll to position [1566, 0]
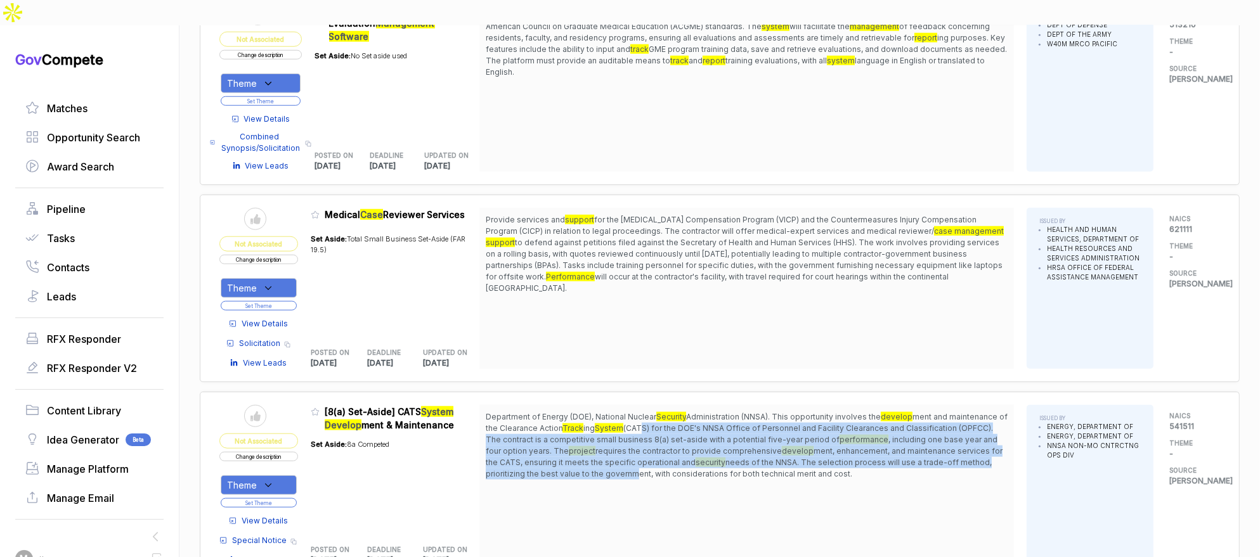
drag, startPoint x: 653, startPoint y: 401, endPoint x: 671, endPoint y: 436, distance: 39.1
click at [670, 436] on span "Department of Energy (DOE), National Nuclear Security Administration (NNSA). Th…" at bounding box center [747, 446] width 522 height 68
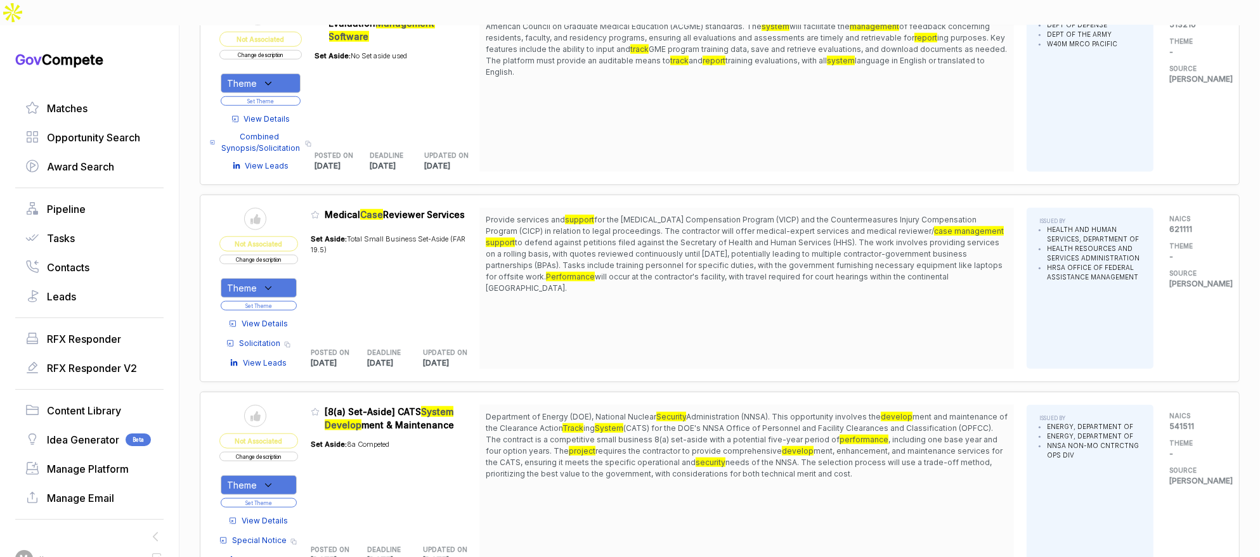
click at [683, 458] on span "needs of the NNSA. The selection process will use a trade-off method, prioritiz…" at bounding box center [739, 468] width 506 height 21
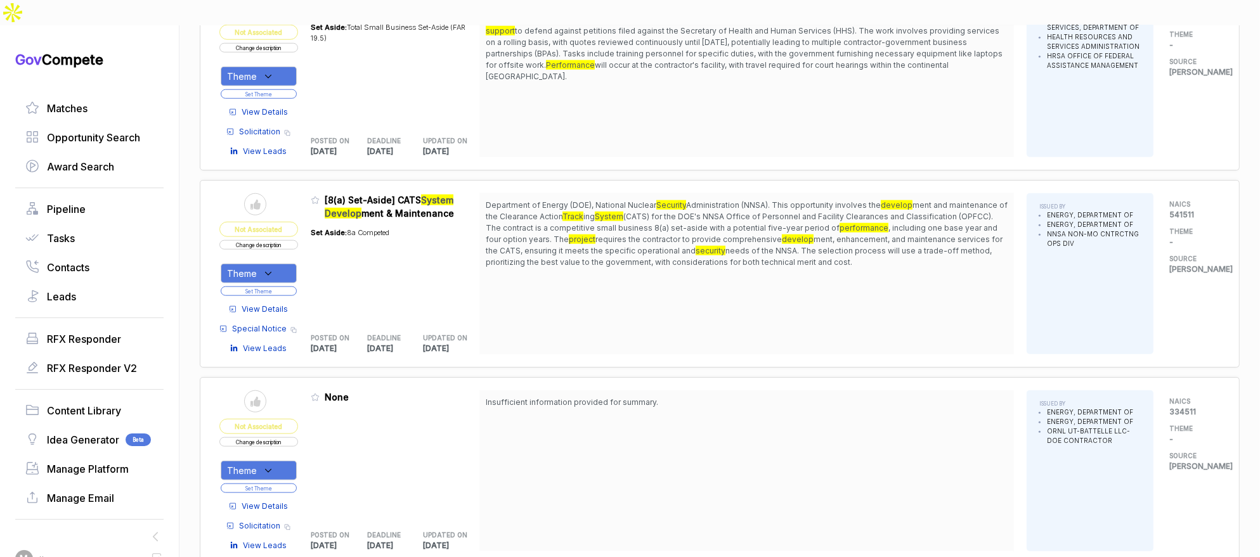
scroll to position [1809, 0]
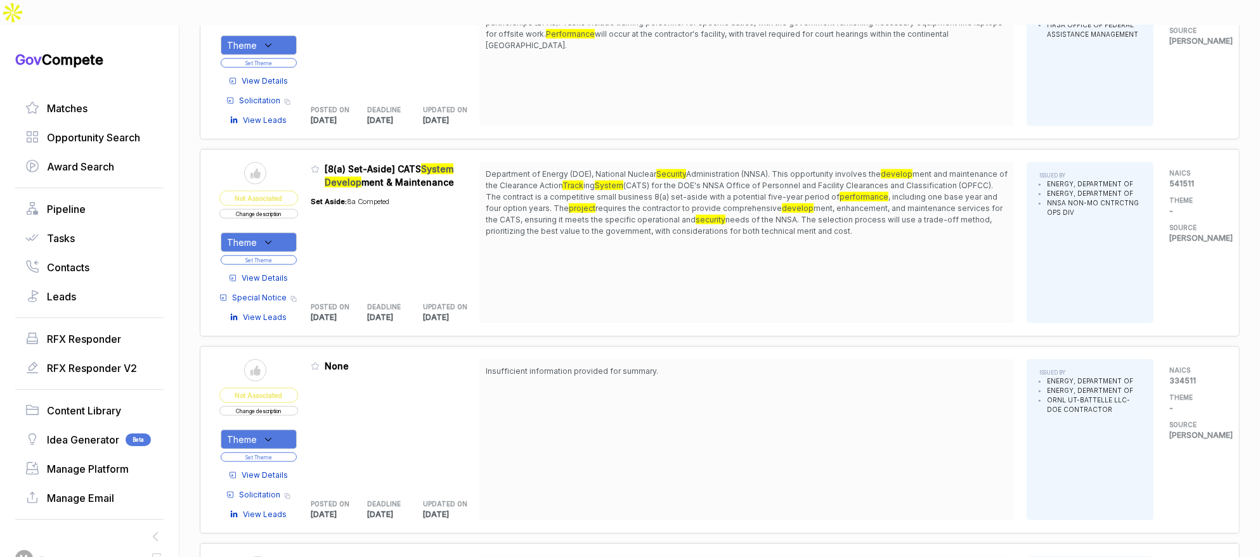
click at [275, 273] on span "View Details" at bounding box center [265, 278] width 46 height 11
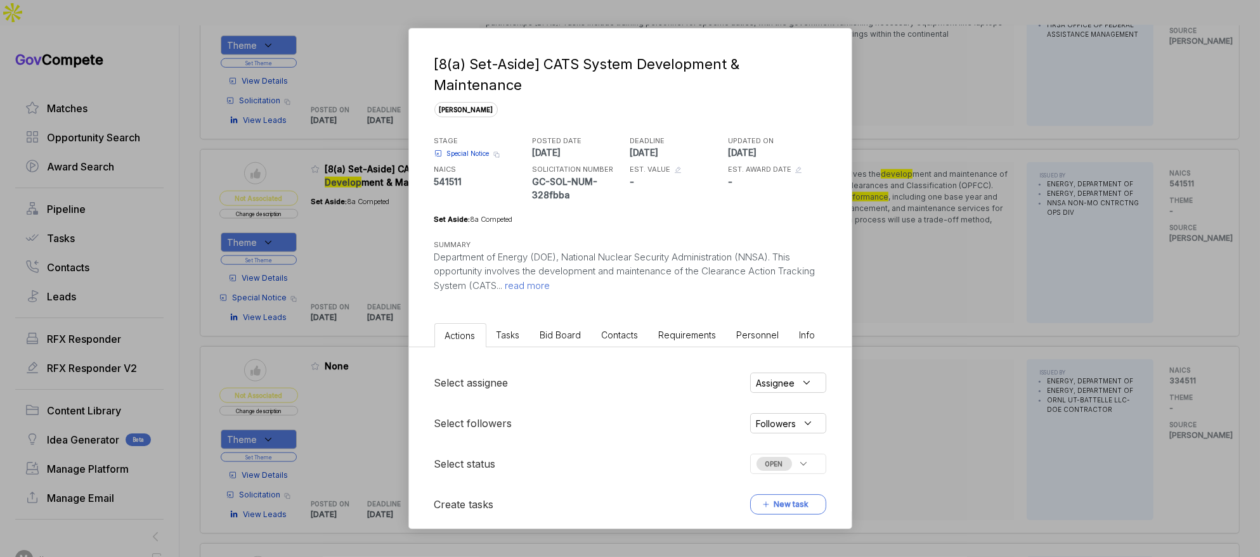
click at [544, 332] on span "Bid Board" at bounding box center [560, 335] width 41 height 11
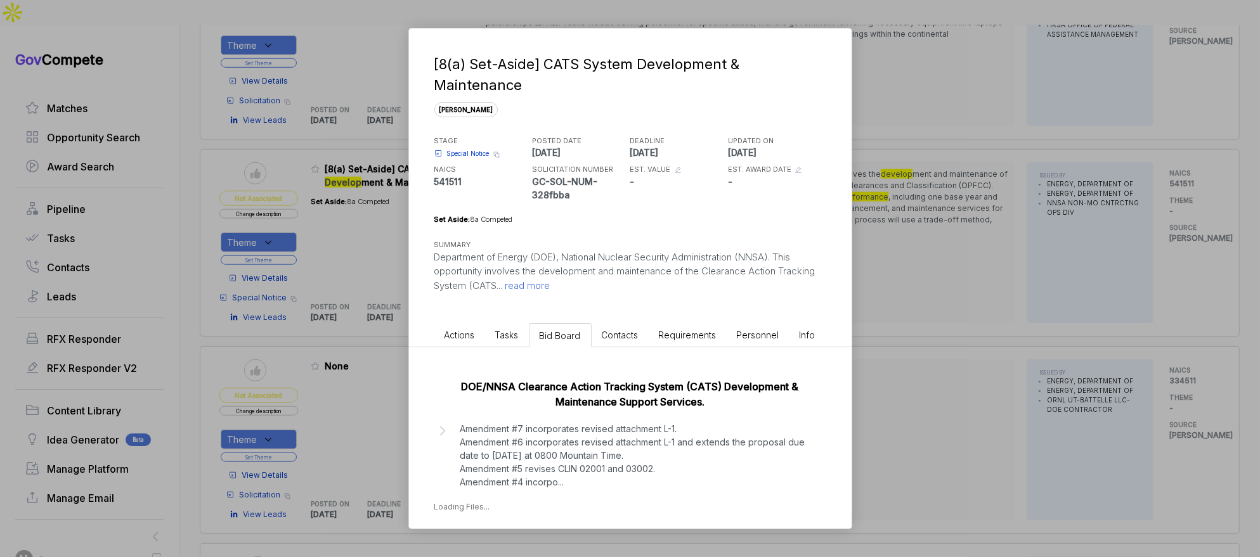
click at [567, 454] on p "Amendment #7 incorporates revised attachment L-1. Amendment #6 incorporates rev…" at bounding box center [632, 455] width 345 height 67
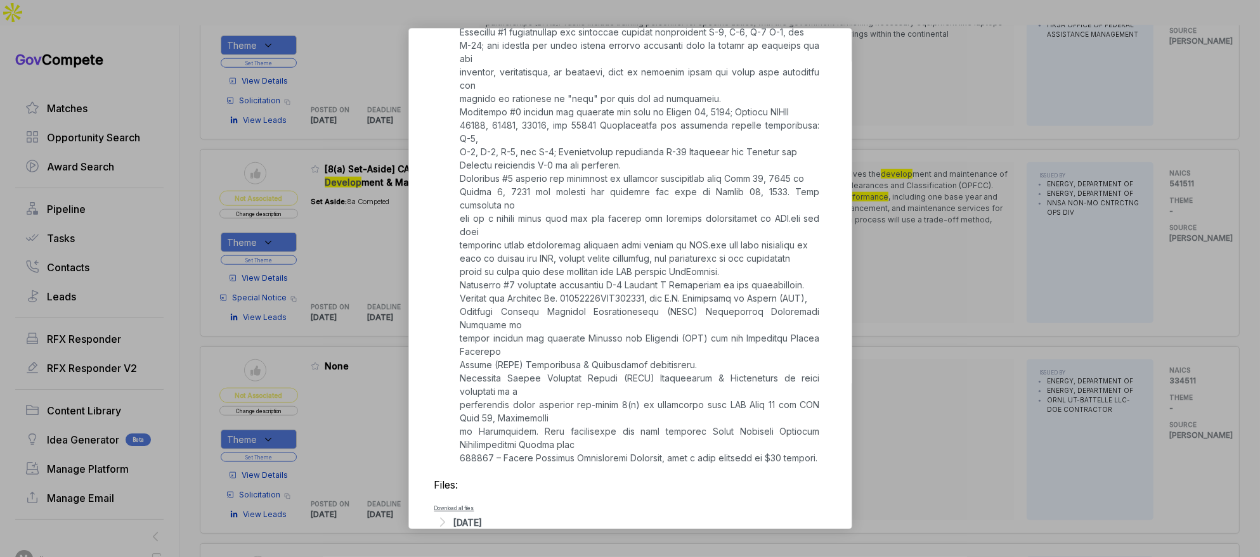
click at [483, 516] on div "[DATE]" at bounding box center [468, 522] width 29 height 13
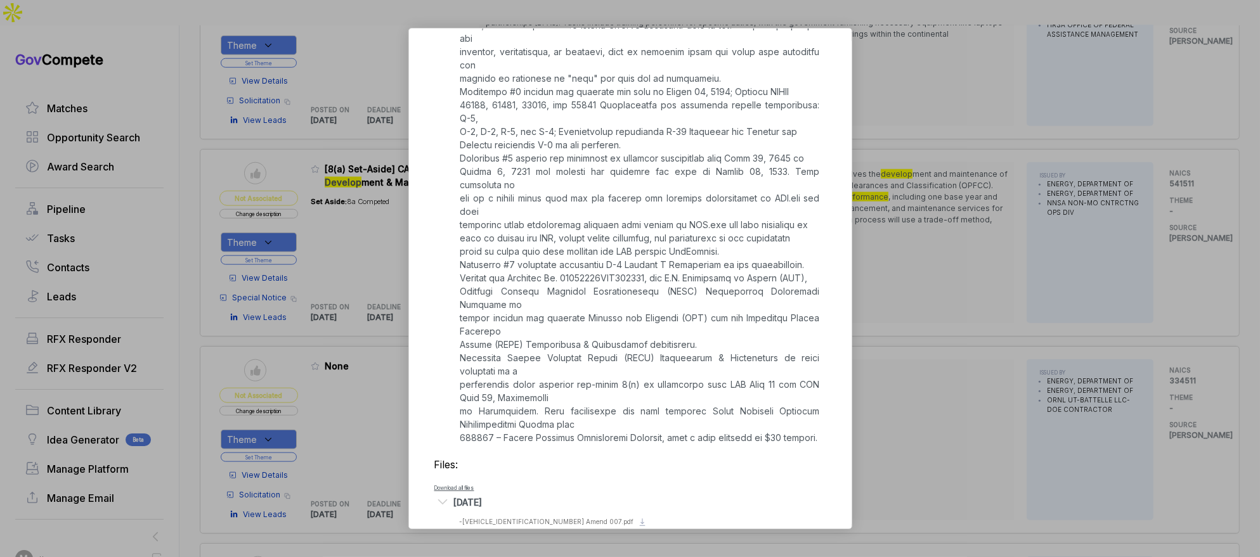
scroll to position [480, 0]
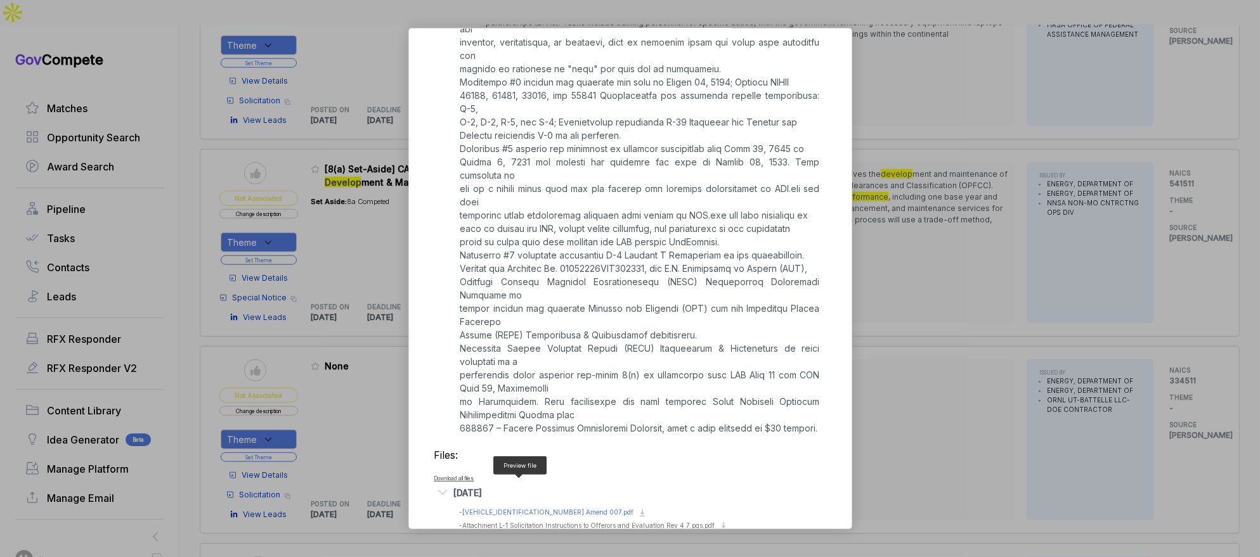
click at [547, 509] on span "- 89233125RNA000262 Amend 007.pdf" at bounding box center [547, 513] width 174 height 8
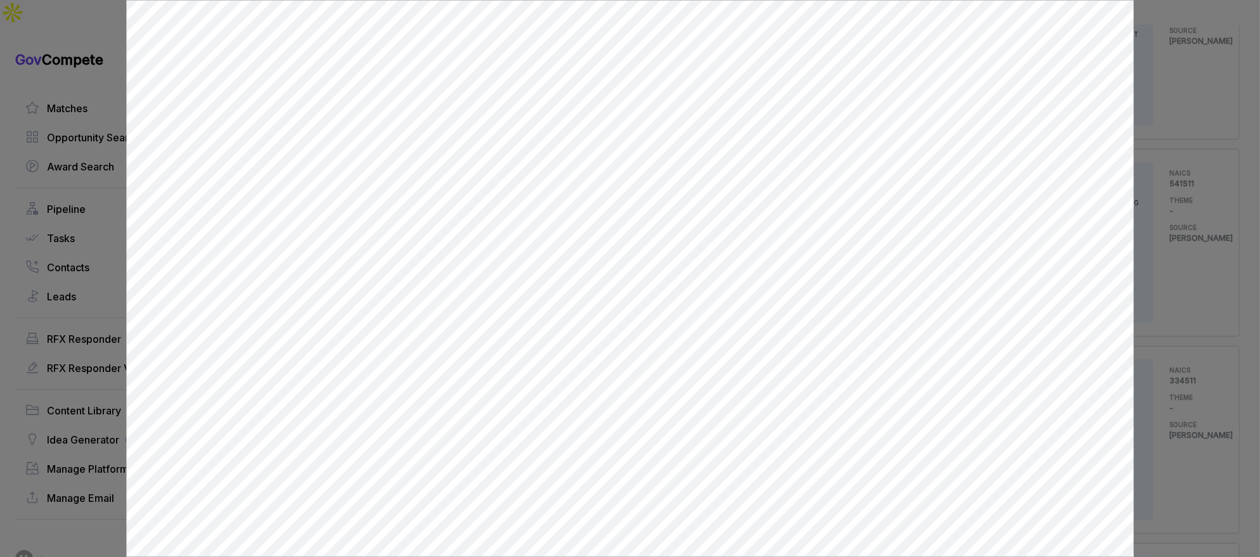
scroll to position [0, 0]
drag, startPoint x: 1153, startPoint y: 231, endPoint x: 1075, endPoint y: 265, distance: 85.2
click at [1153, 231] on div at bounding box center [630, 278] width 1260 height 557
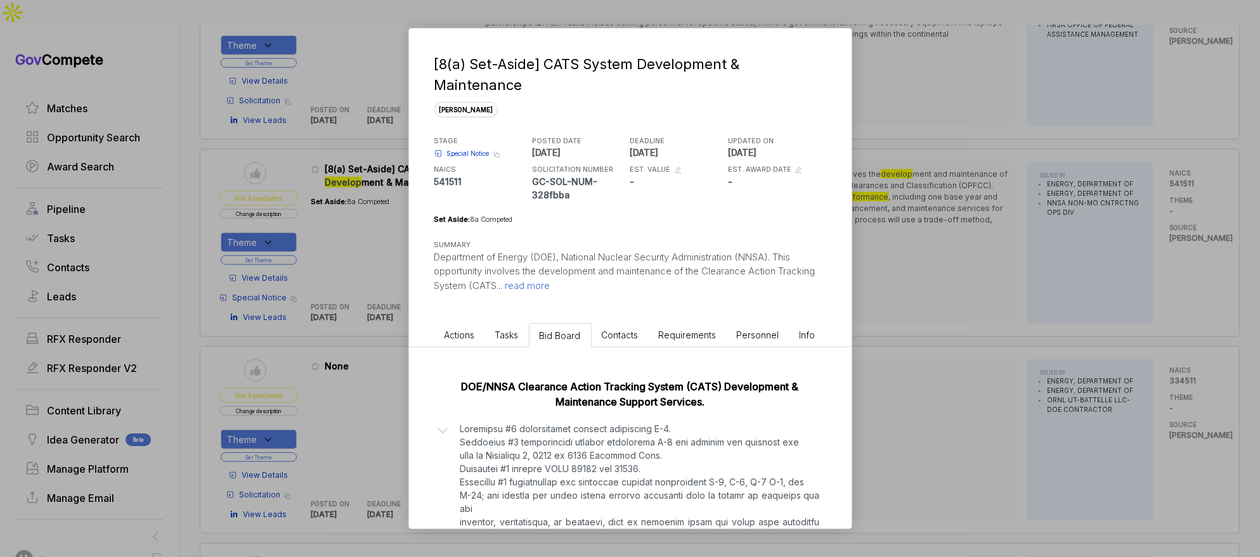
click at [550, 283] on span "read more" at bounding box center [527, 286] width 48 height 12
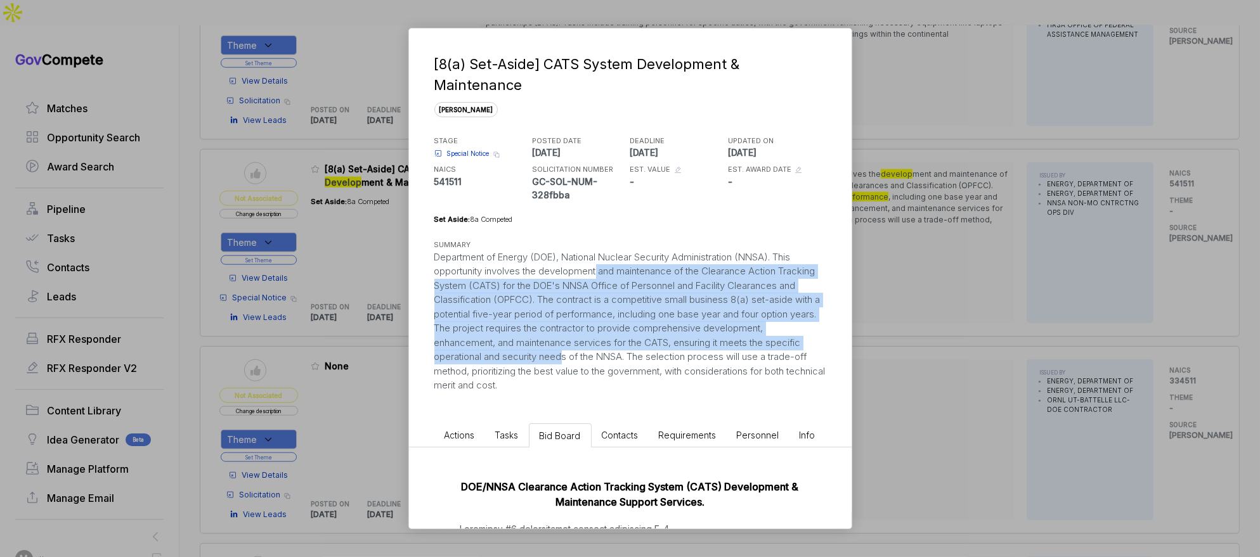
drag, startPoint x: 601, startPoint y: 269, endPoint x: 619, endPoint y: 363, distance: 94.9
click at [619, 363] on div "Department of Energy (DOE), National Nuclear Security Administration (NNSA). Th…" at bounding box center [630, 321] width 392 height 143
click at [474, 151] on span "Special Notice" at bounding box center [468, 154] width 42 height 10
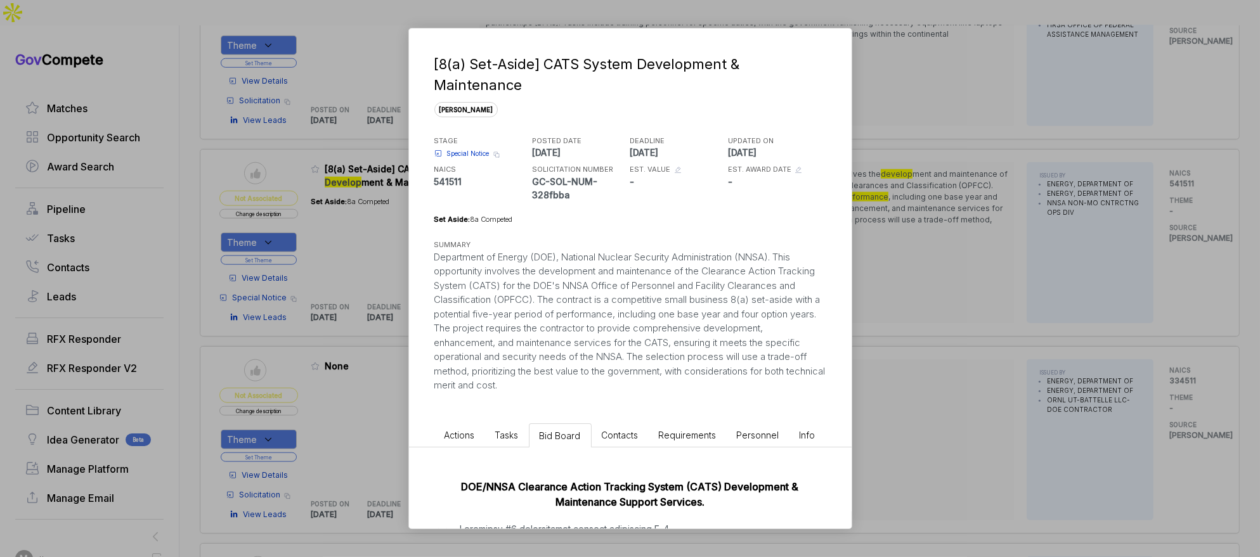
click at [911, 147] on div "[8(a) Set-Aside] CATS System Development & Maintenance sam STAGE Special Notice…" at bounding box center [630, 278] width 1260 height 557
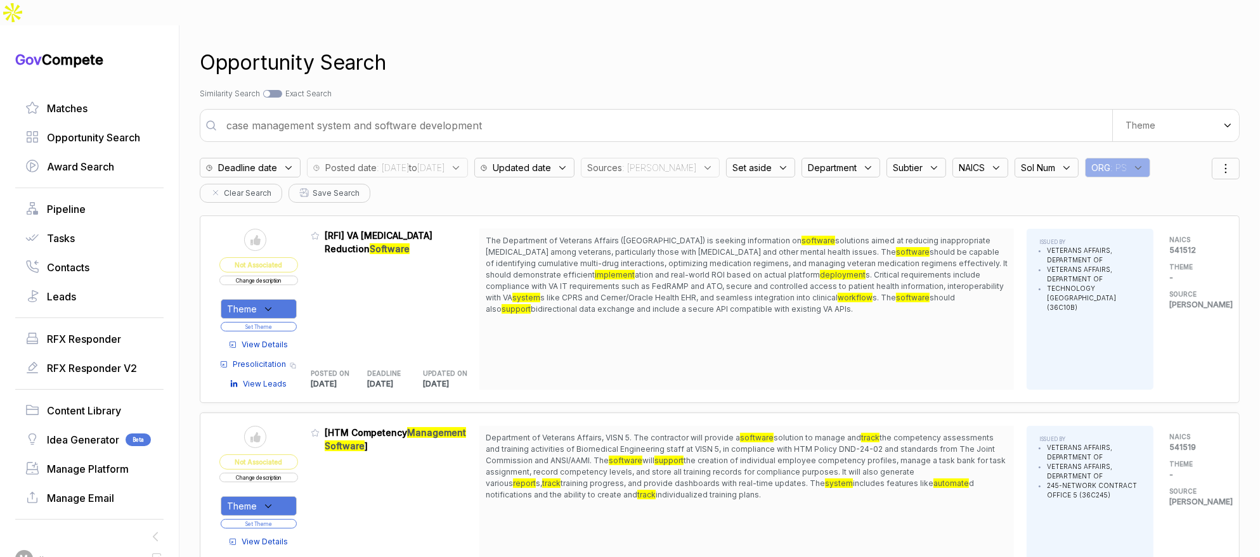
click at [607, 113] on input "case management system and software development" at bounding box center [665, 125] width 893 height 25
click at [608, 113] on input "case management system and software development" at bounding box center [665, 125] width 893 height 25
type input "p"
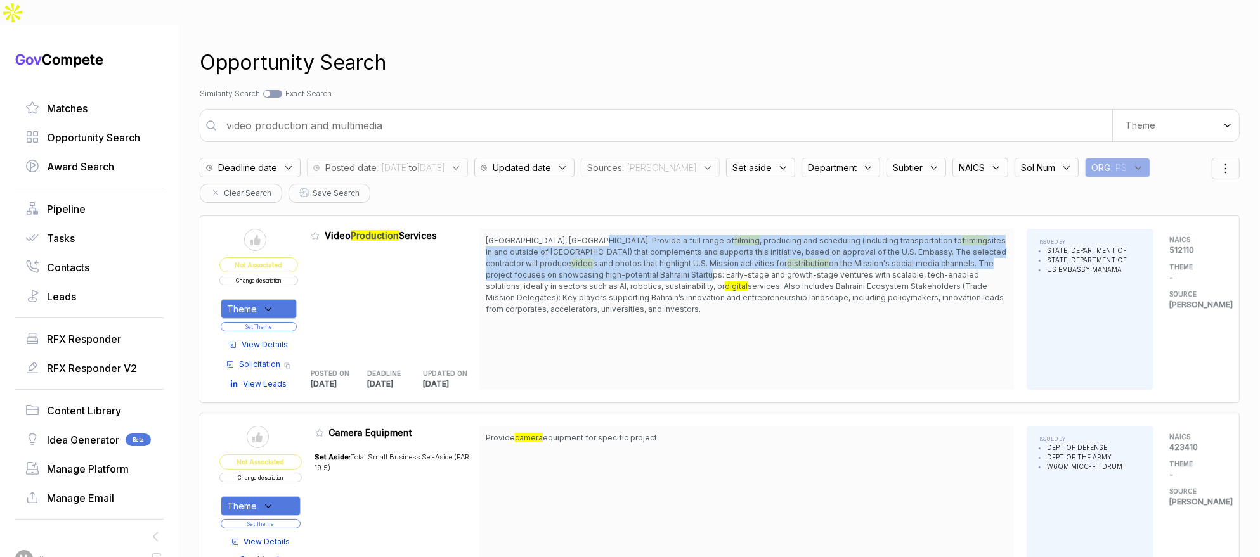
drag, startPoint x: 597, startPoint y: 214, endPoint x: 593, endPoint y: 250, distance: 35.7
click at [593, 248] on span "Manama, Bahrain. Provide a full range of filming , producing and scheduling (in…" at bounding box center [747, 275] width 522 height 80
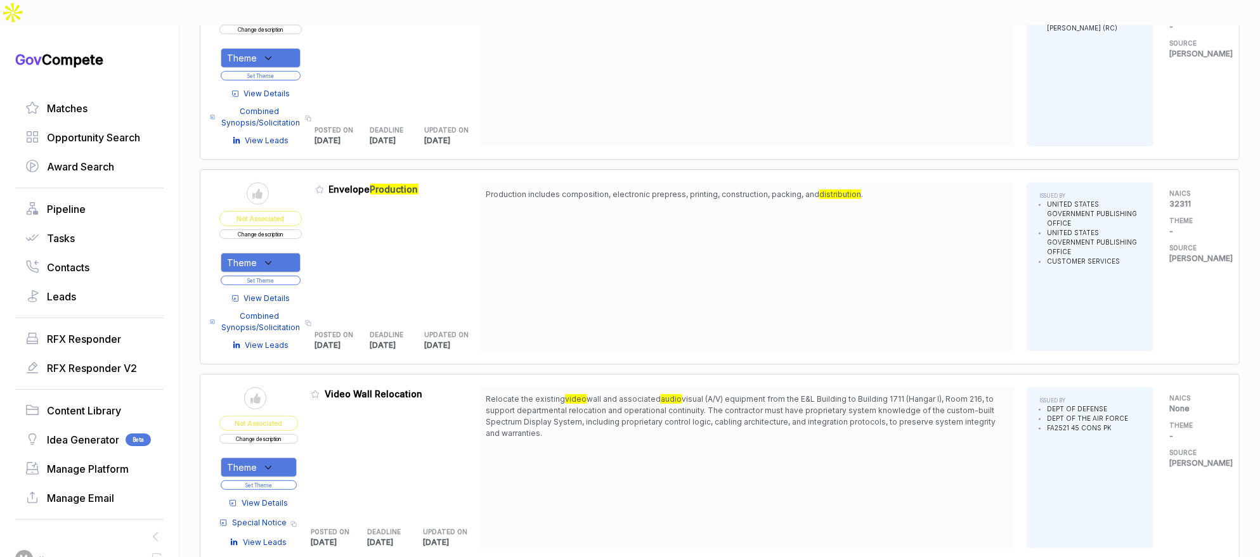
scroll to position [866, 0]
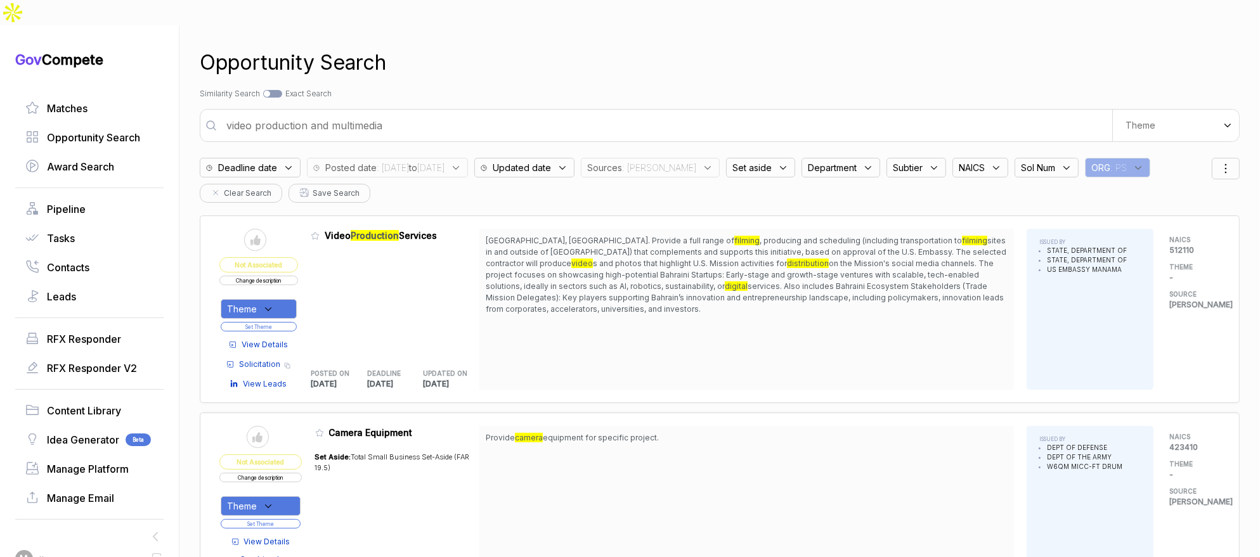
click at [535, 113] on input "video production and multimedia" at bounding box center [665, 125] width 893 height 25
type input "AI and machine learning"
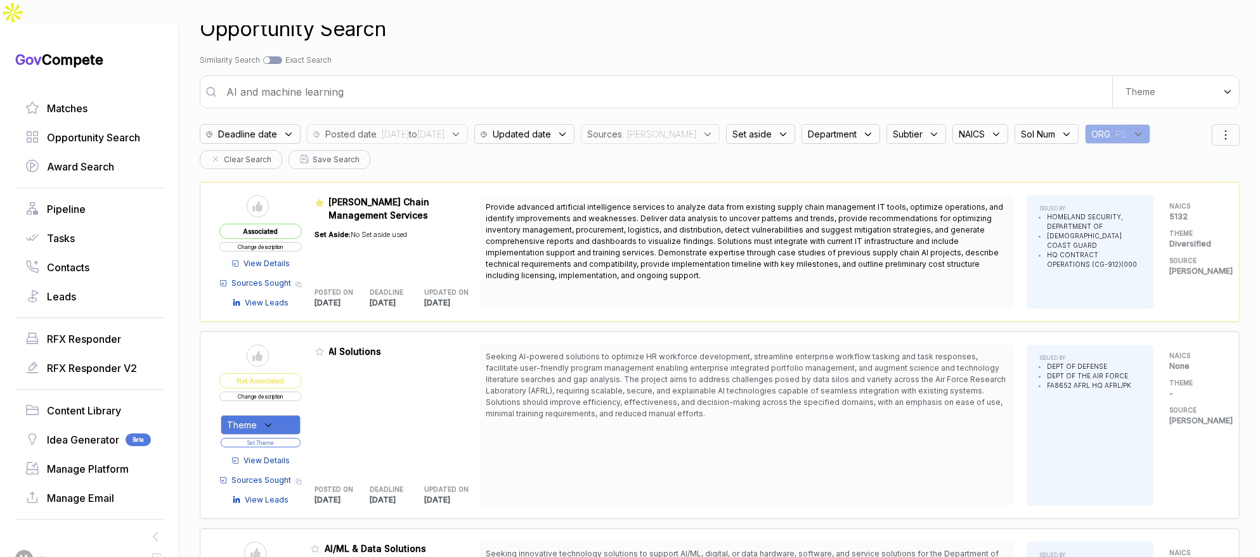
scroll to position [259, 0]
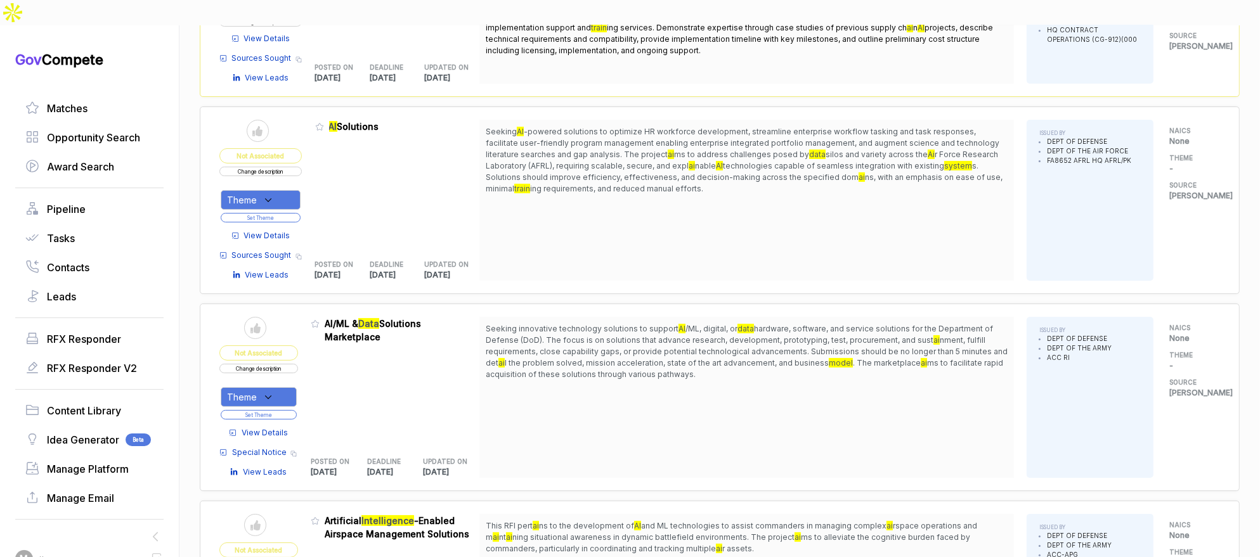
drag, startPoint x: 286, startPoint y: 171, endPoint x: 287, endPoint y: 178, distance: 7.6
click at [286, 190] on div "Theme" at bounding box center [261, 200] width 80 height 20
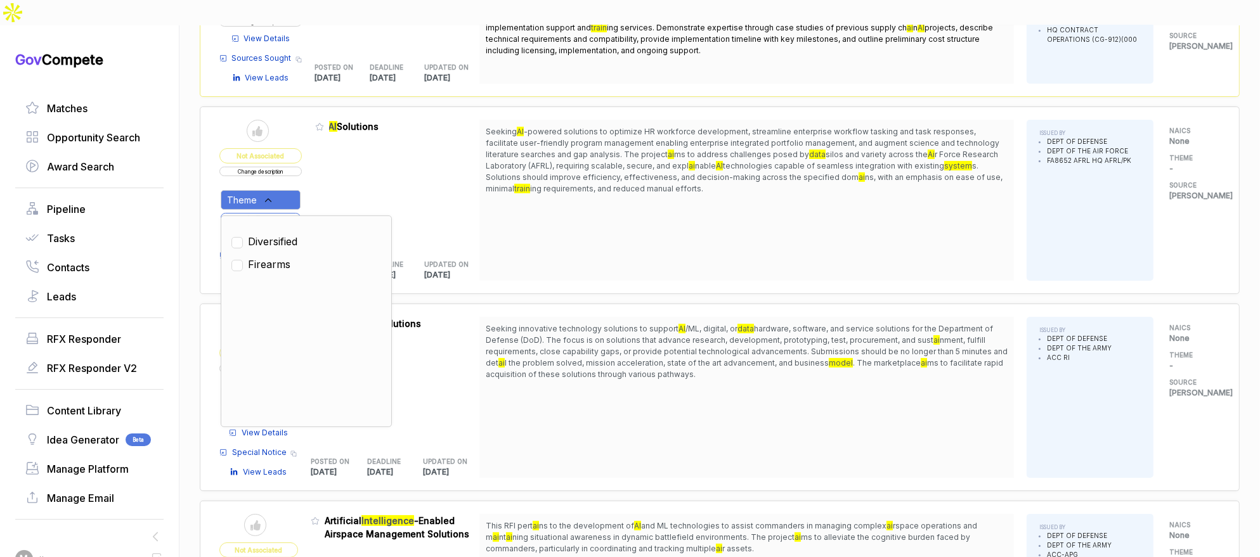
click at [280, 257] on span "Firearms" at bounding box center [269, 264] width 42 height 15
drag, startPoint x: 269, startPoint y: 252, endPoint x: 270, endPoint y: 240, distance: 12.7
click at [269, 269] on span "Firearms" at bounding box center [269, 276] width 42 height 15
checkbox input "false"
drag, startPoint x: 276, startPoint y: 214, endPoint x: 347, endPoint y: 165, distance: 86.5
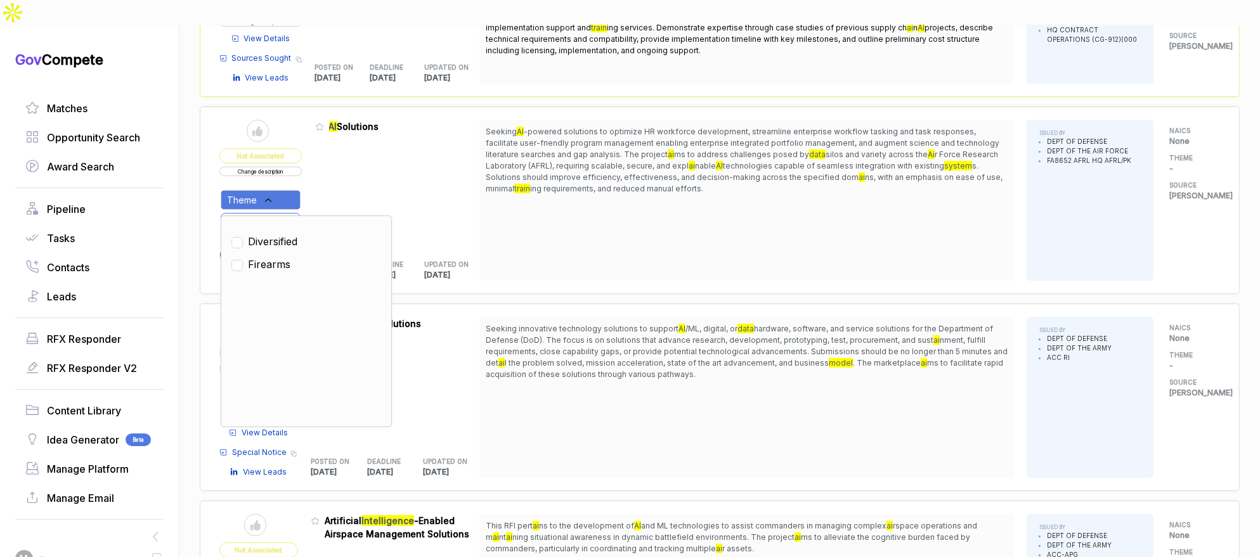
click at [280, 234] on span "Diversified" at bounding box center [272, 241] width 49 height 15
checkbox input "true"
drag, startPoint x: 348, startPoint y: 164, endPoint x: 314, endPoint y: 187, distance: 41.5
click at [346, 167] on div "Admin: Click to change feature to 1 FA865225R0003 AI Solutions POSTED ON [DATE]…" at bounding box center [397, 200] width 165 height 161
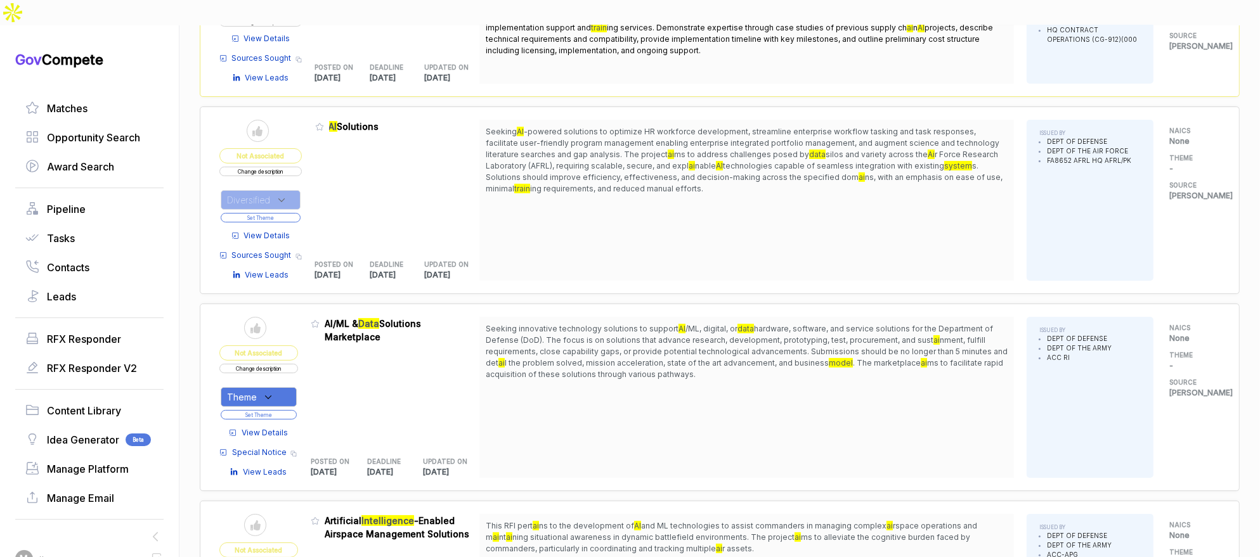
click at [301, 213] on button "Set Theme" at bounding box center [261, 218] width 80 height 10
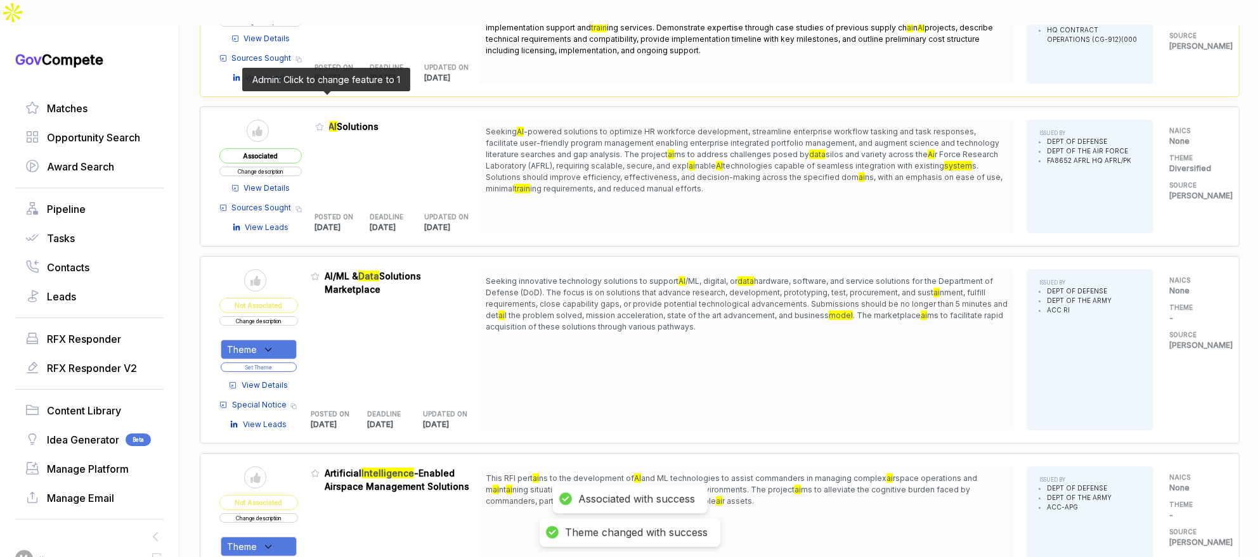
click at [323, 124] on icon at bounding box center [320, 127] width 8 height 7
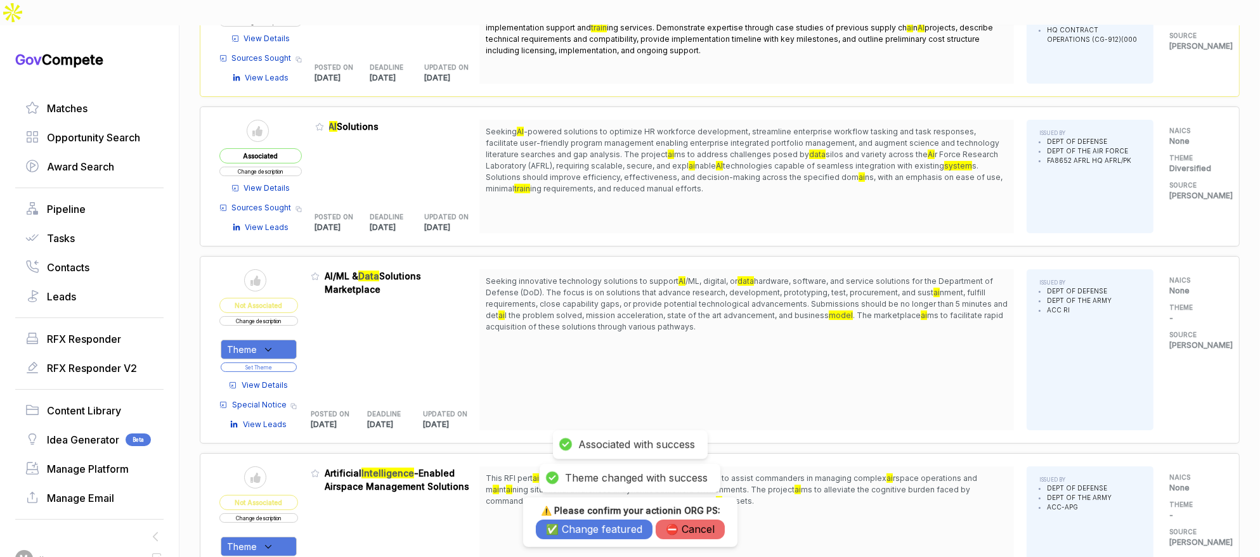
click at [602, 526] on button "✅ Change featured" at bounding box center [594, 530] width 117 height 20
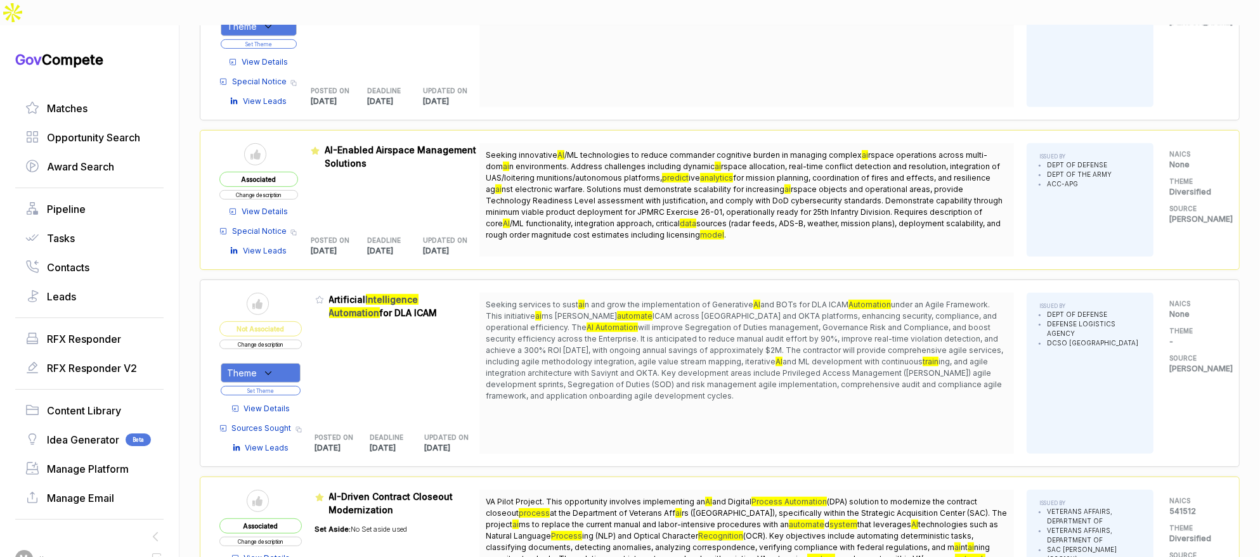
scroll to position [781, 0]
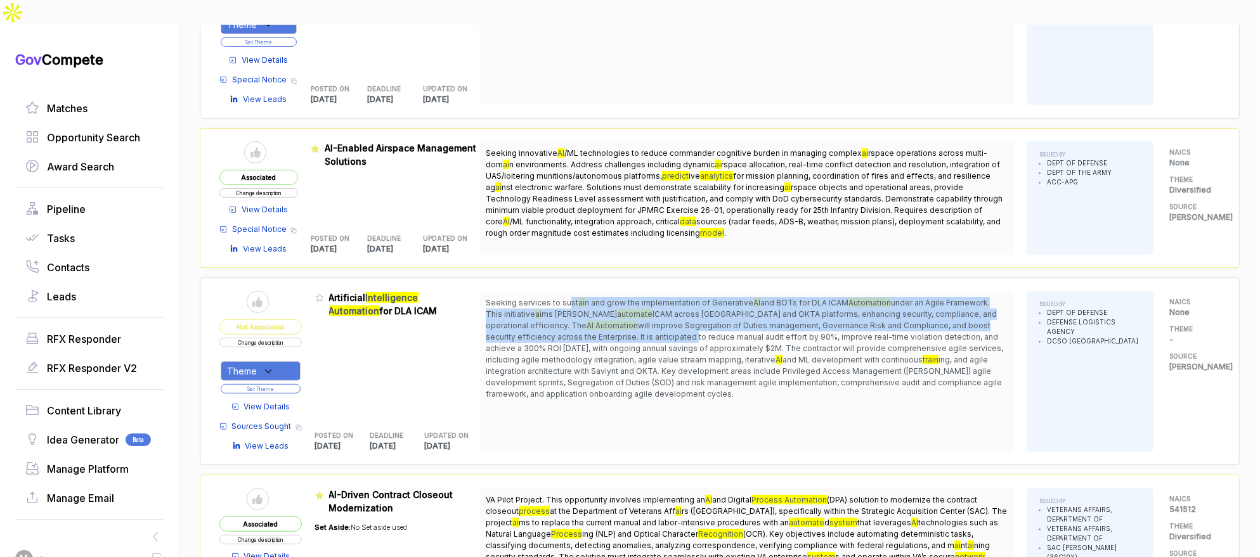
drag, startPoint x: 574, startPoint y: 278, endPoint x: 587, endPoint y: 306, distance: 30.6
click at [587, 306] on span "Seeking services to sust ai n and grow the implementation of Generative AI and …" at bounding box center [747, 348] width 522 height 103
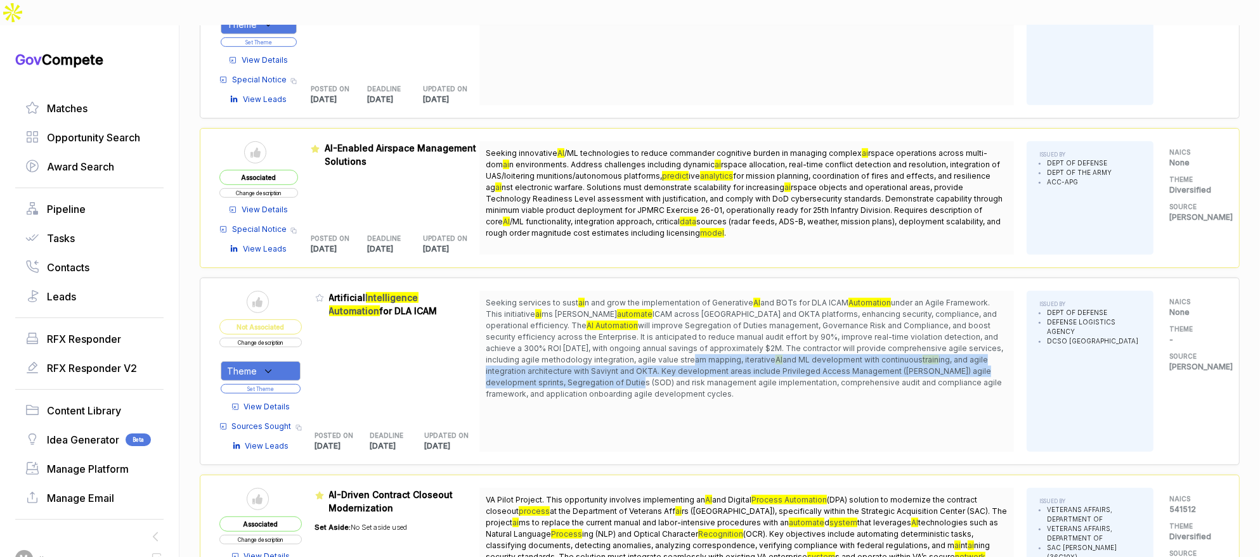
drag, startPoint x: 600, startPoint y: 329, endPoint x: 617, endPoint y: 358, distance: 33.5
click at [606, 351] on span "Seeking services to sust ai n and grow the implementation of Generative AI and …" at bounding box center [747, 348] width 522 height 103
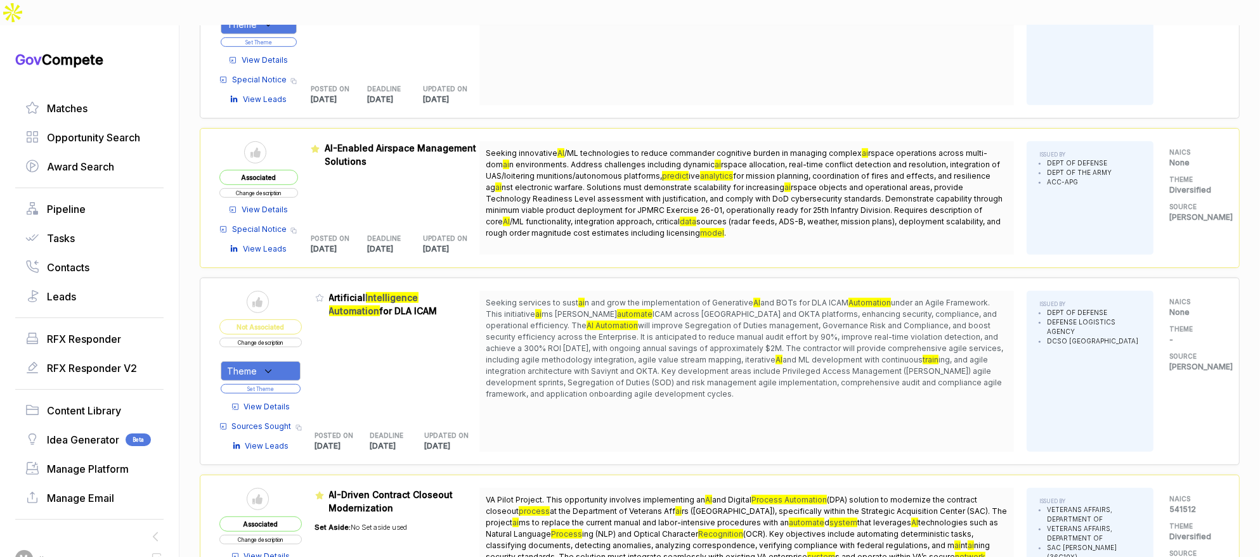
click at [617, 358] on span "Seeking services to sust ai n and grow the implementation of Generative AI and …" at bounding box center [747, 348] width 522 height 103
click at [282, 361] on div "Theme" at bounding box center [261, 371] width 80 height 20
drag, startPoint x: 278, startPoint y: 387, endPoint x: 306, endPoint y: 363, distance: 37.3
click at [278, 405] on span "Diversified" at bounding box center [272, 412] width 49 height 15
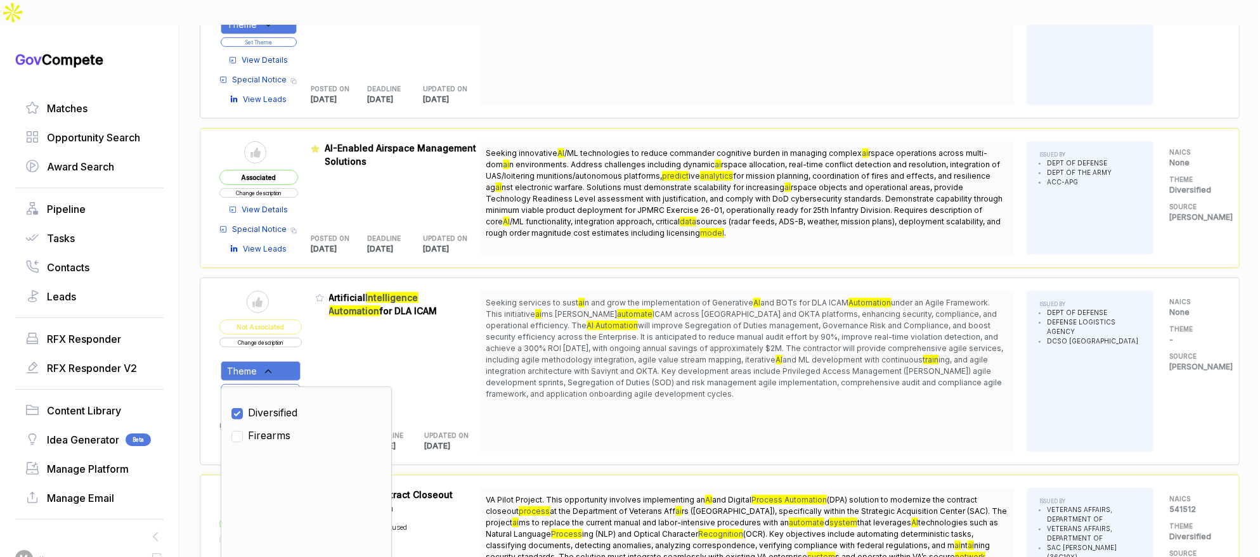
checkbox input "true"
drag, startPoint x: 332, startPoint y: 344, endPoint x: 315, endPoint y: 352, distance: 19.6
click at [327, 346] on div "Admin: Click to change feature to 1 SP470925I4006 Artificial Intelligence Autom…" at bounding box center [397, 371] width 165 height 161
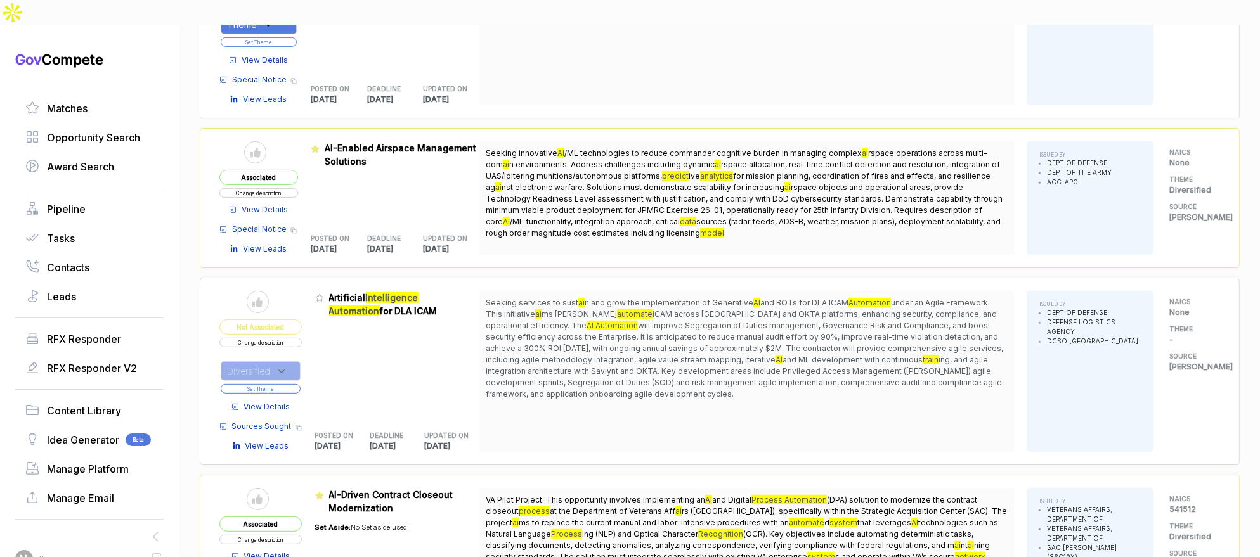
click at [294, 384] on button "Set Theme" at bounding box center [261, 389] width 80 height 10
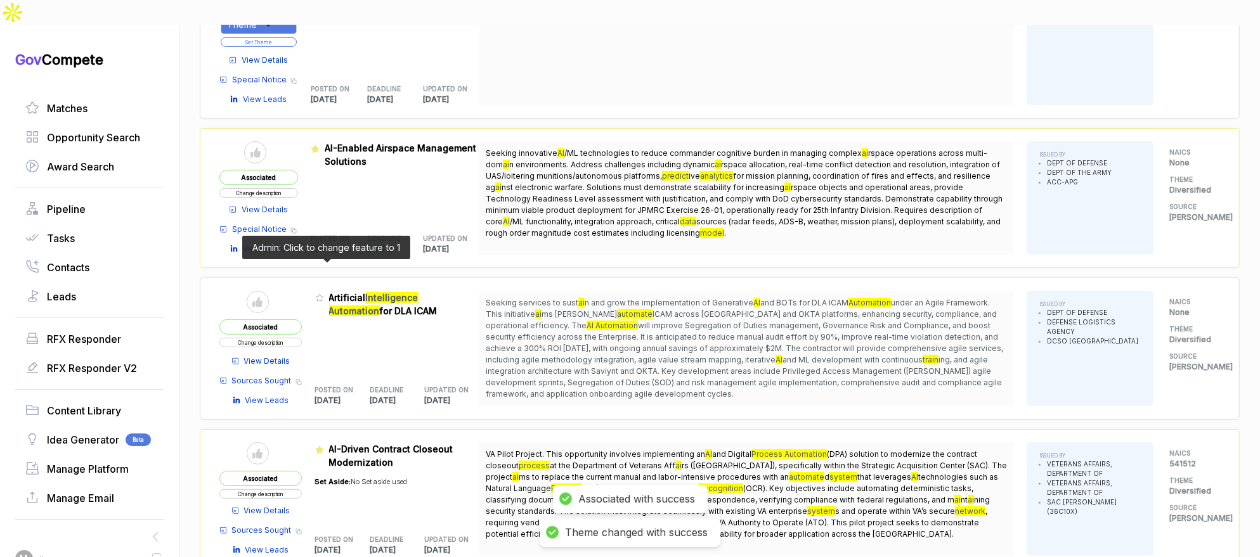
click at [324, 294] on icon at bounding box center [319, 298] width 9 height 9
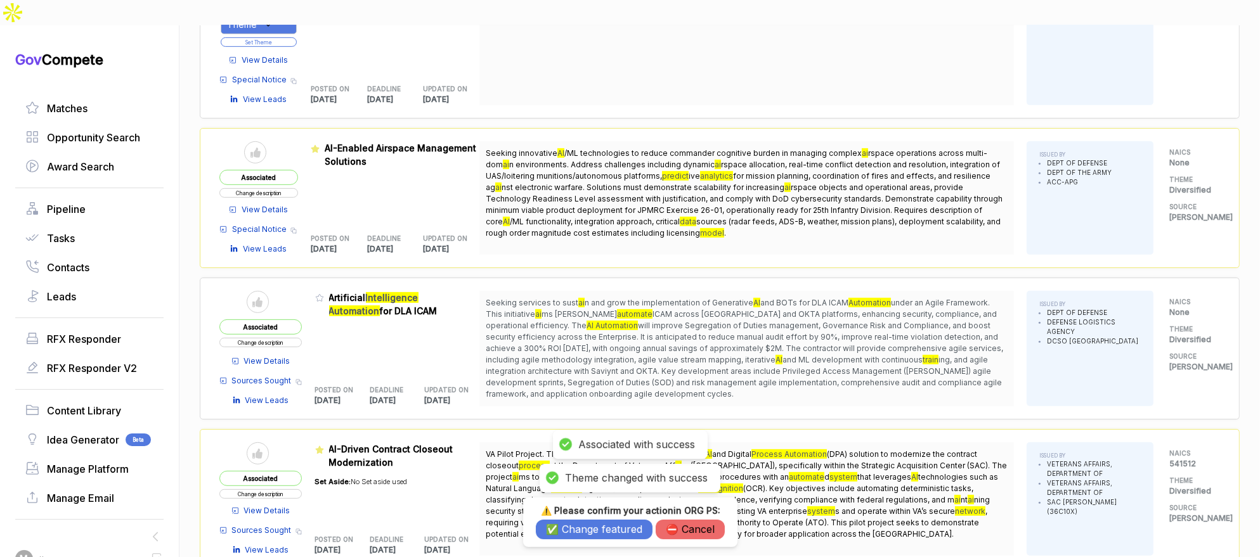
drag, startPoint x: 545, startPoint y: 527, endPoint x: 535, endPoint y: 514, distance: 15.9
click at [543, 525] on button "✅ Change featured" at bounding box center [594, 530] width 117 height 20
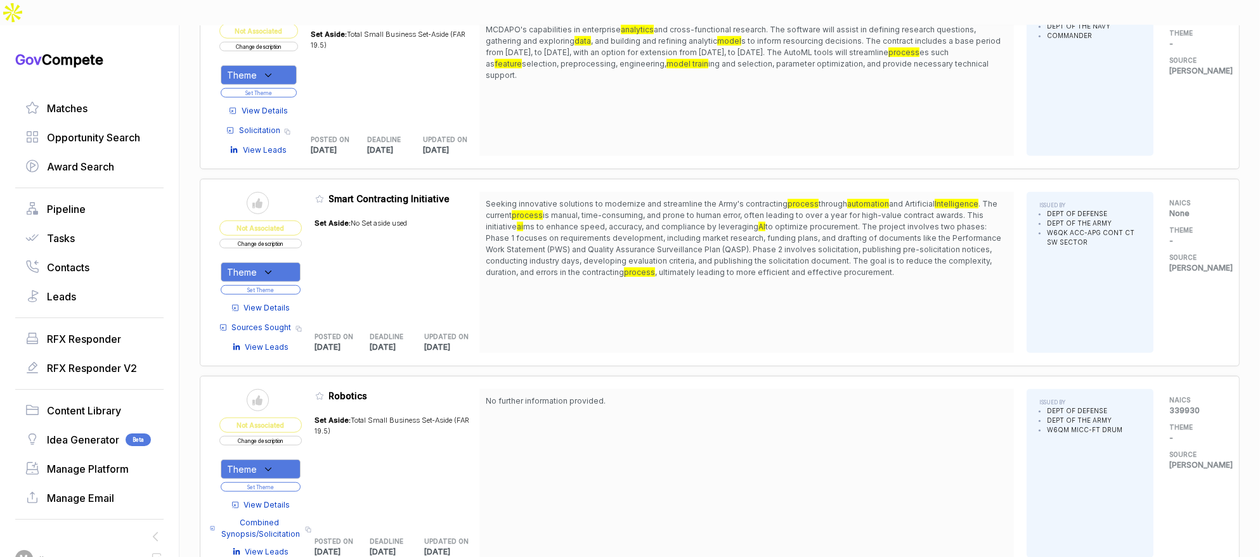
scroll to position [1383, 0]
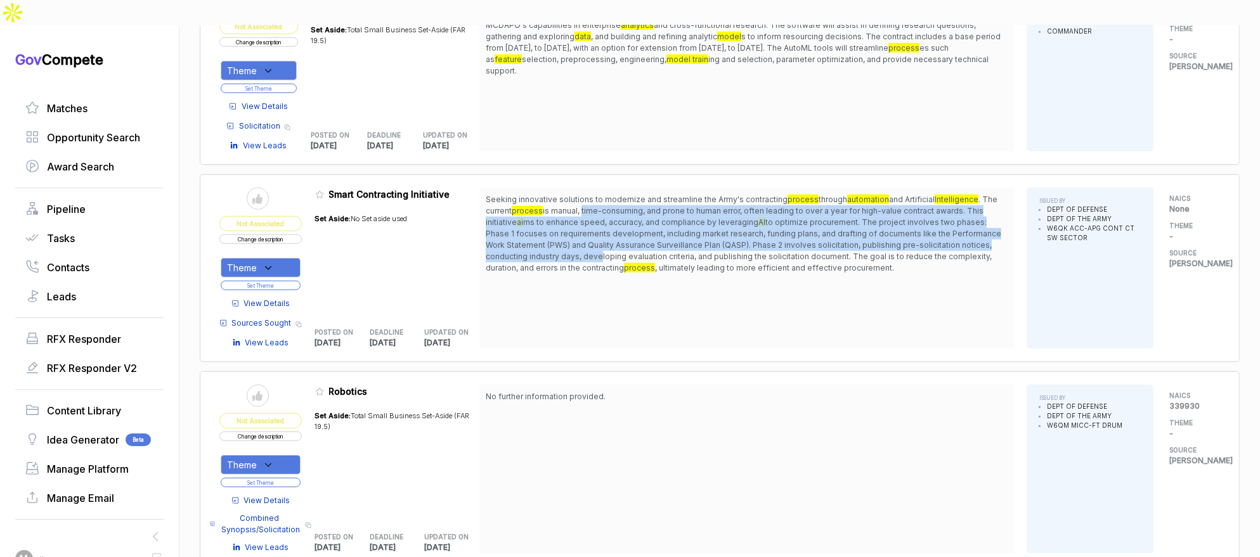
drag, startPoint x: 592, startPoint y: 186, endPoint x: 602, endPoint y: 238, distance: 52.2
click at [602, 236] on span "Seeking innovative solutions to modernize and streamline the Army's contracting…" at bounding box center [747, 234] width 522 height 80
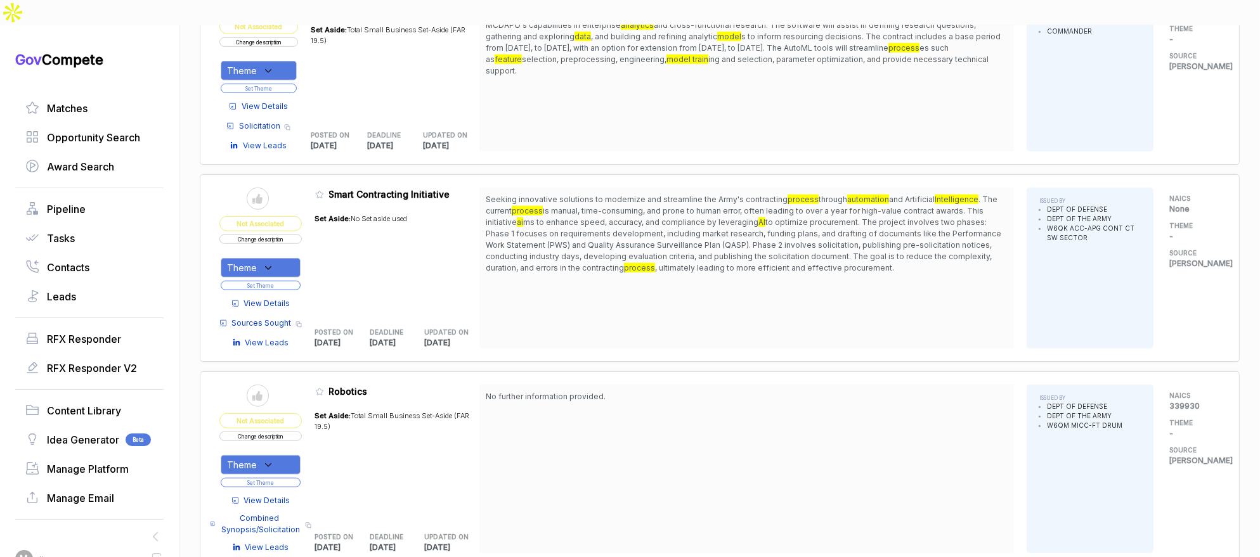
click at [602, 238] on span "to optimize procurement. The project involves two phases: Phase 1 focuses on re…" at bounding box center [744, 244] width 516 height 55
click at [285, 298] on span "View Details" at bounding box center [267, 303] width 46 height 11
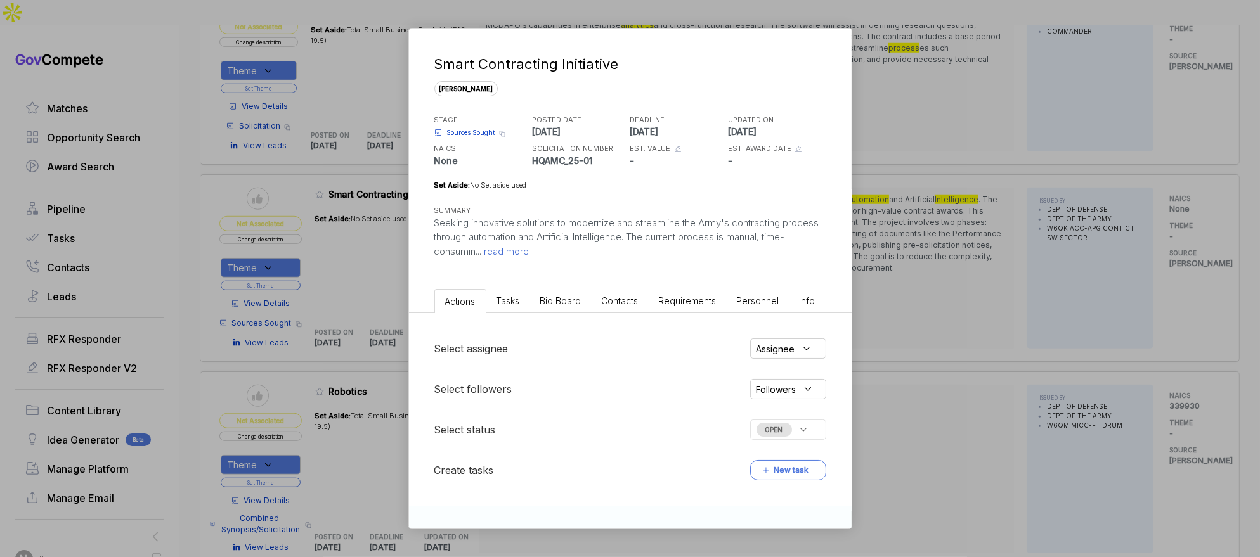
click at [561, 298] on span "Bid Board" at bounding box center [560, 300] width 41 height 11
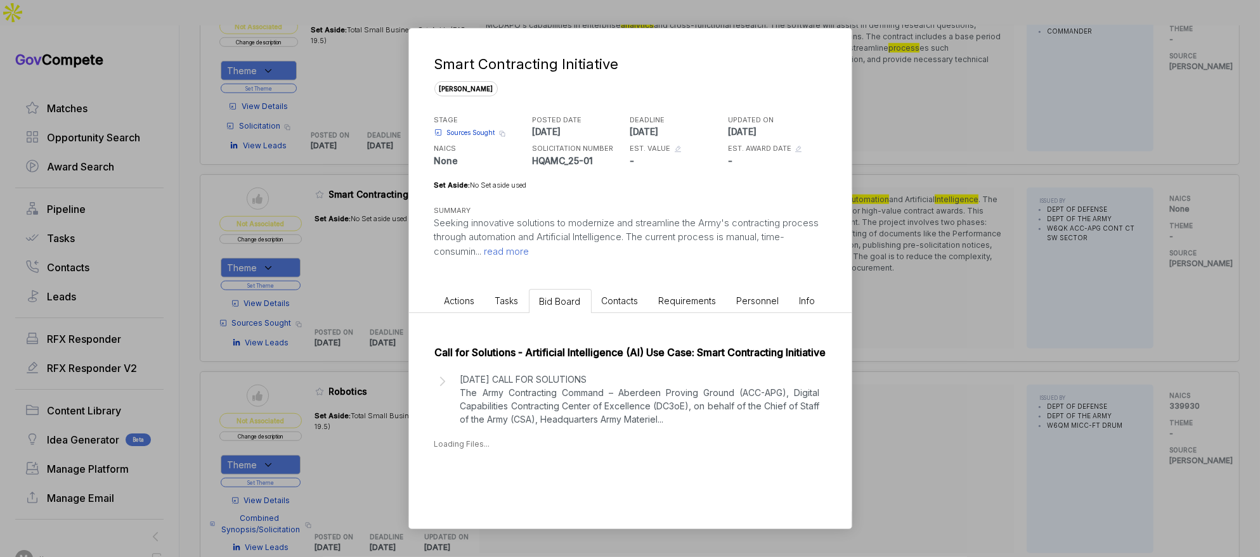
click at [512, 306] on li "Tasks" at bounding box center [507, 300] width 44 height 23
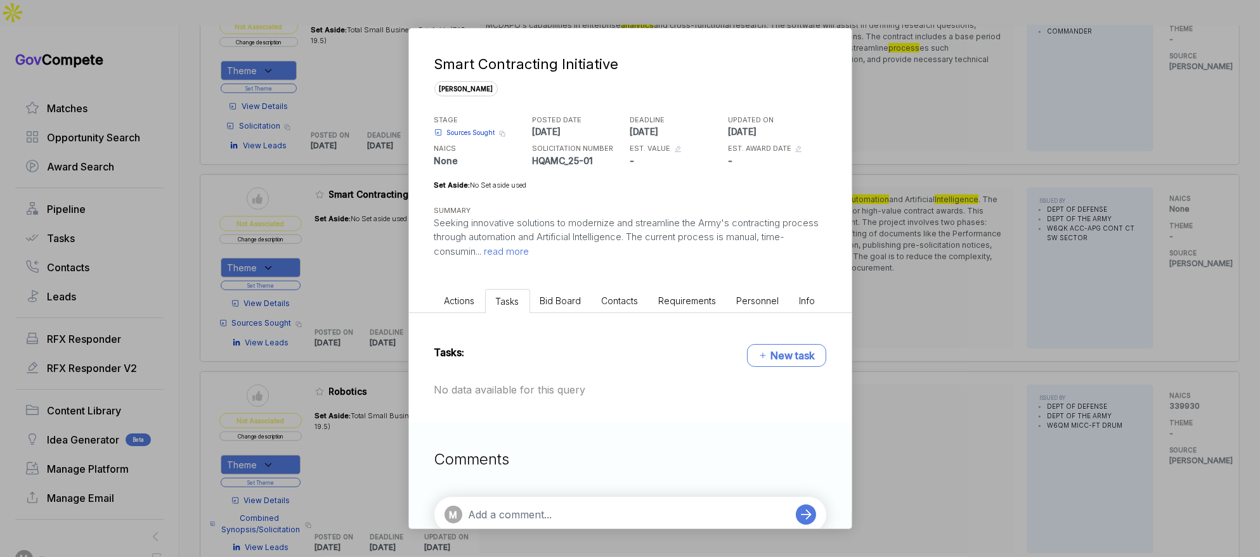
click at [557, 305] on span "Bid Board" at bounding box center [560, 300] width 41 height 11
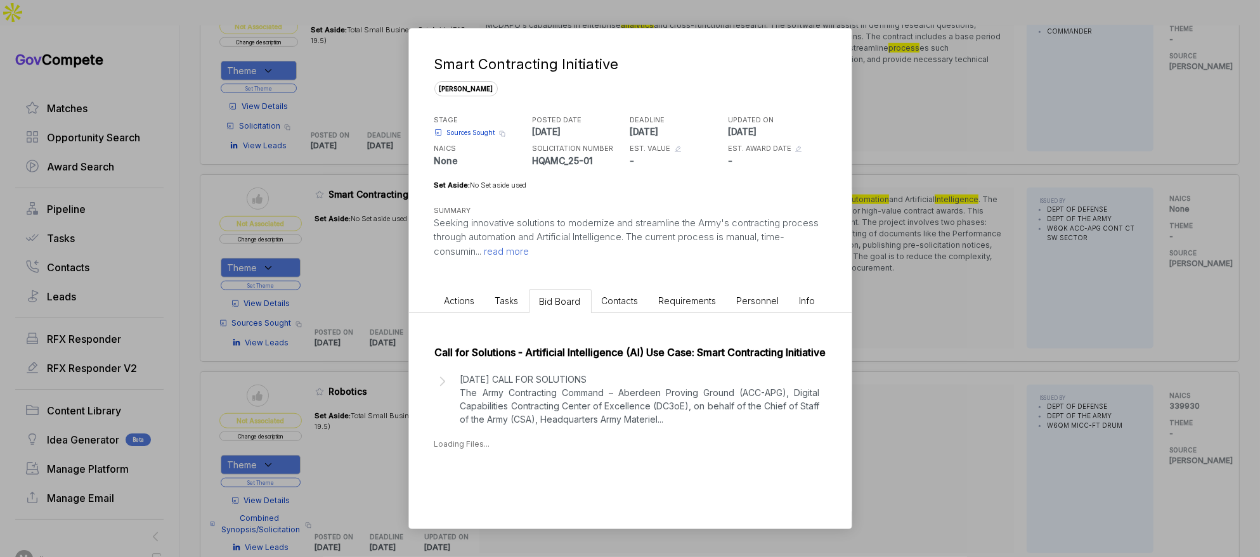
click at [562, 403] on p "27 AUGUST 2025 CALL FOR SOLUTIONS The Army Contracting Command – Aberdeen Provi…" at bounding box center [640, 399] width 360 height 53
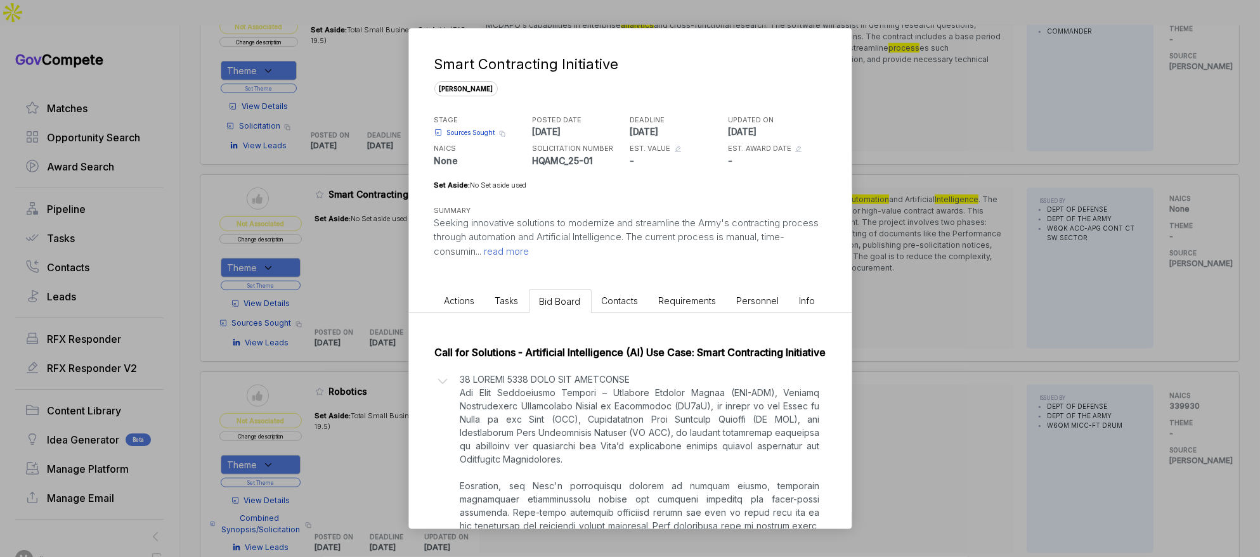
click at [876, 361] on div "Smart Contracting Initiative sam STAGE Sources Sought Copy link POSTED DATE 202…" at bounding box center [630, 278] width 1260 height 557
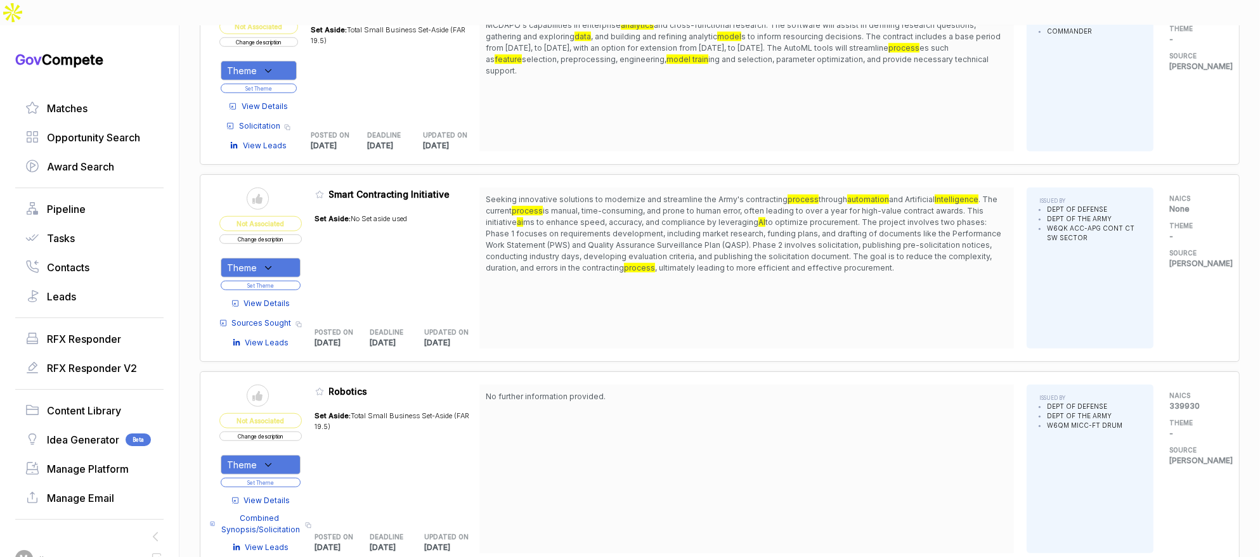
drag, startPoint x: 256, startPoint y: 237, endPoint x: 263, endPoint y: 249, distance: 14.2
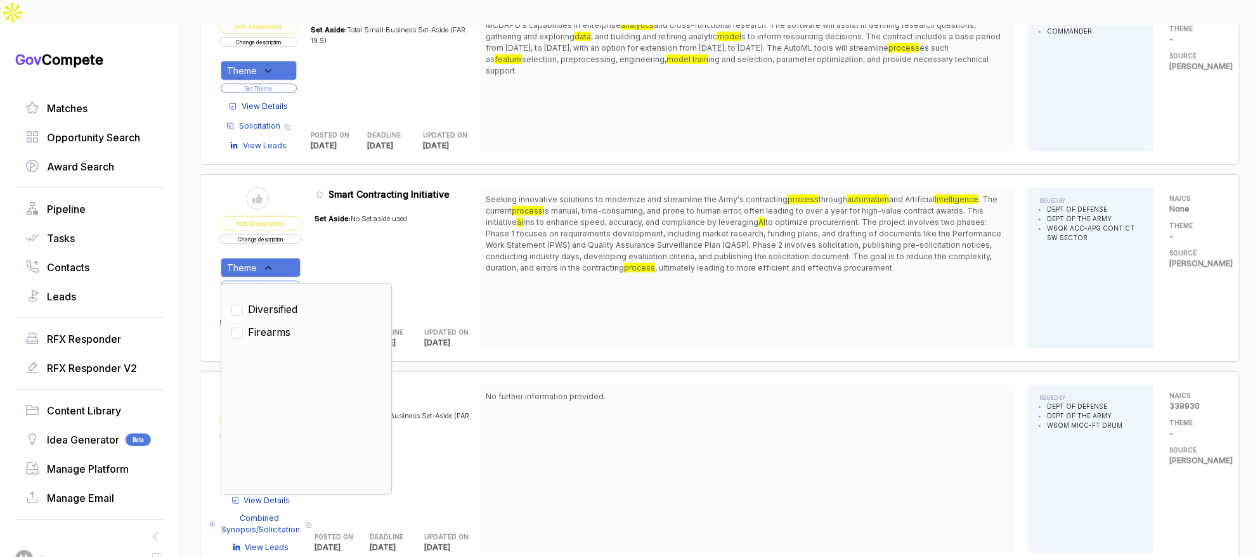
click at [282, 302] on span "Diversified" at bounding box center [272, 309] width 49 height 15
checkbox input "true"
drag, startPoint x: 328, startPoint y: 241, endPoint x: 301, endPoint y: 254, distance: 30.1
click at [327, 242] on div "Set Aside: No Set aside used" at bounding box center [361, 260] width 93 height 108
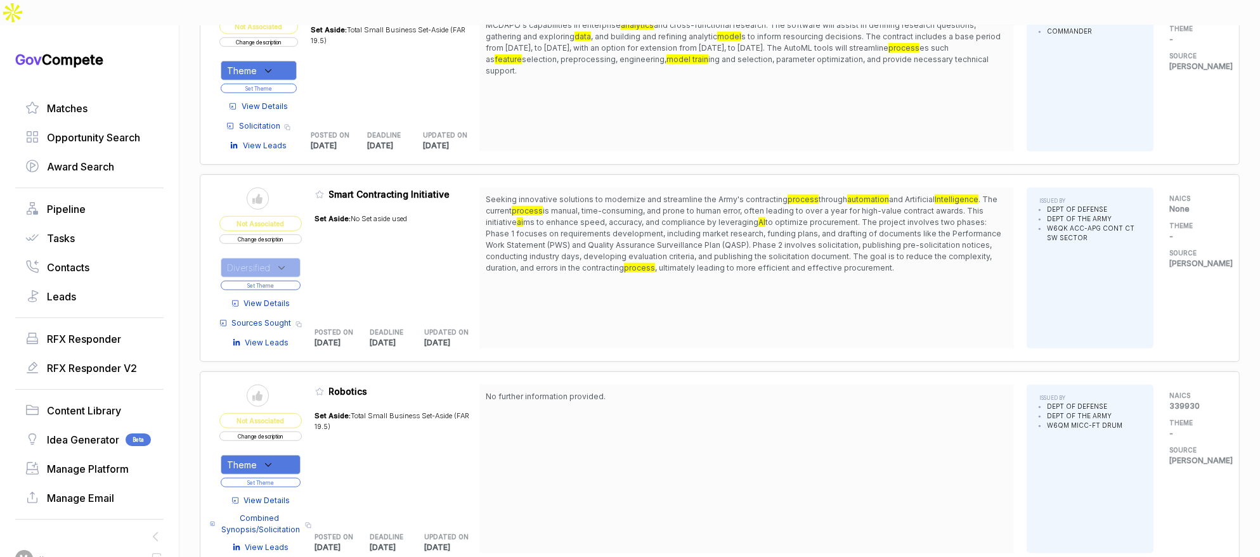
click at [295, 281] on button "Set Theme" at bounding box center [261, 286] width 80 height 10
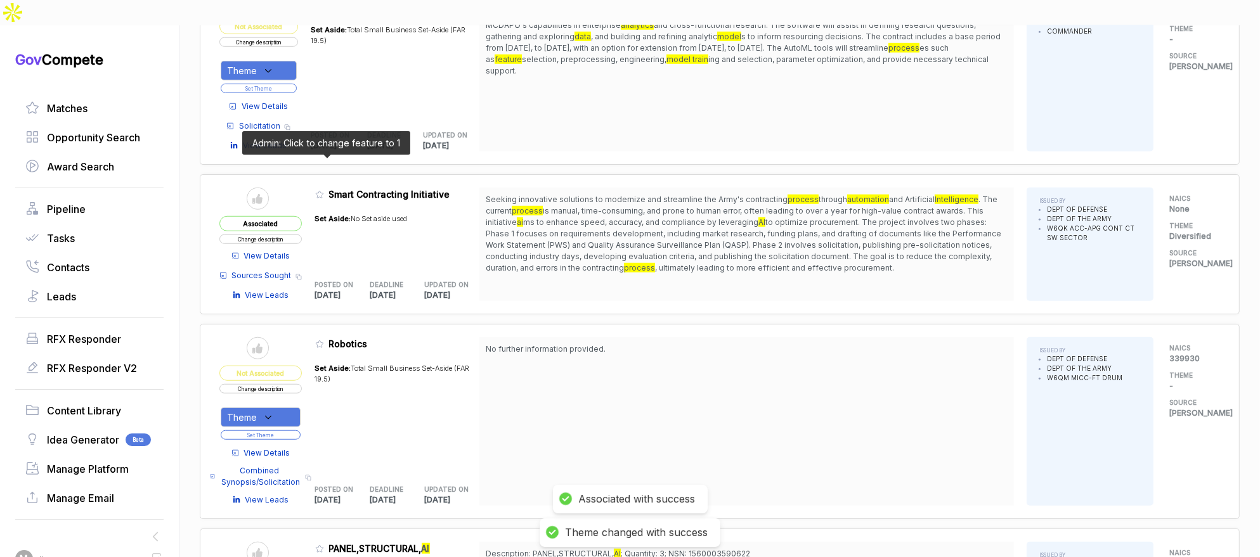
click at [321, 190] on icon at bounding box center [319, 194] width 9 height 9
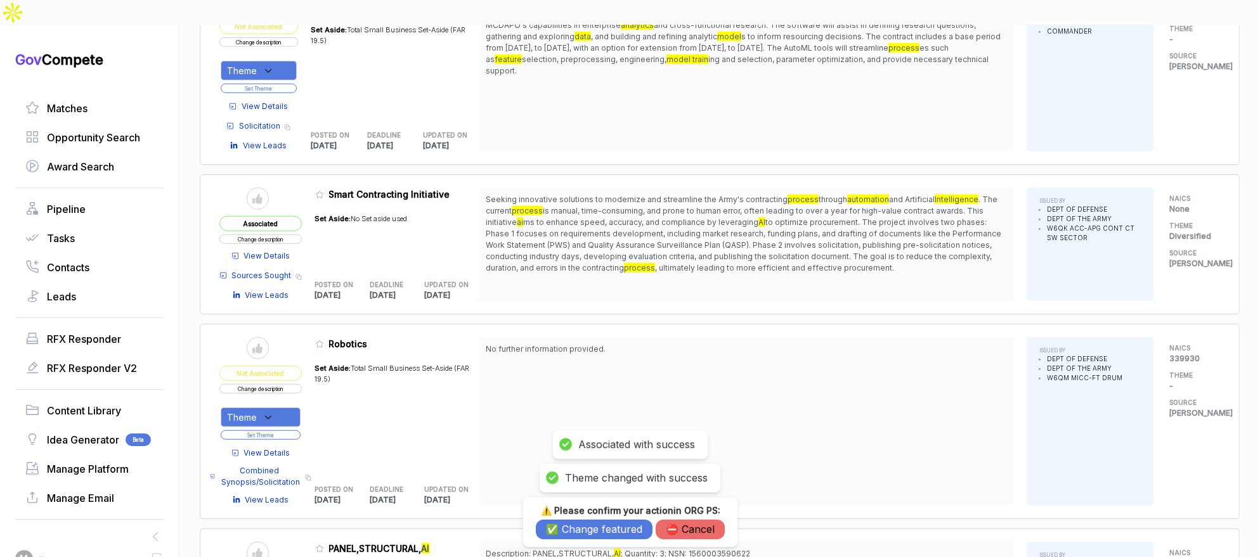
click at [587, 522] on button "✅ Change featured" at bounding box center [594, 530] width 117 height 20
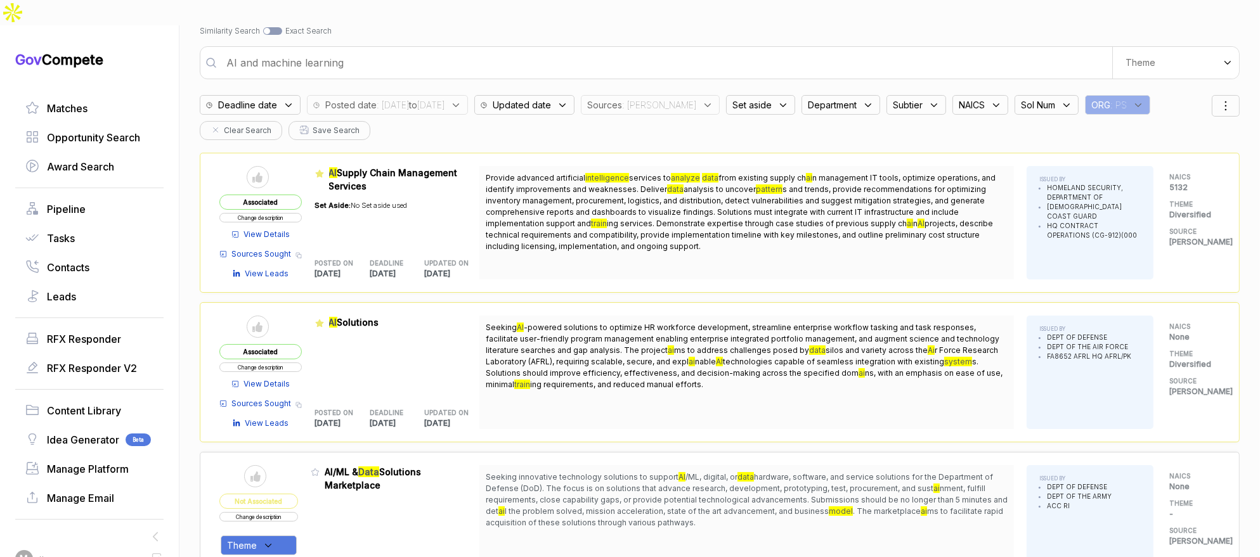
scroll to position [0, 0]
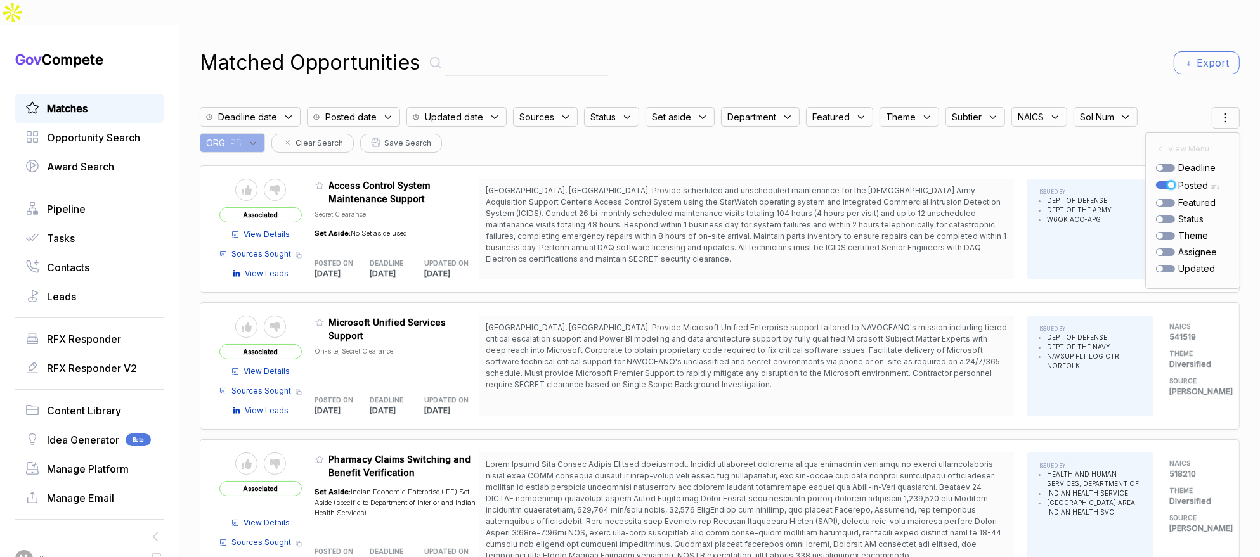
click at [856, 48] on div "Matched Opportunities Export" at bounding box center [720, 63] width 1040 height 30
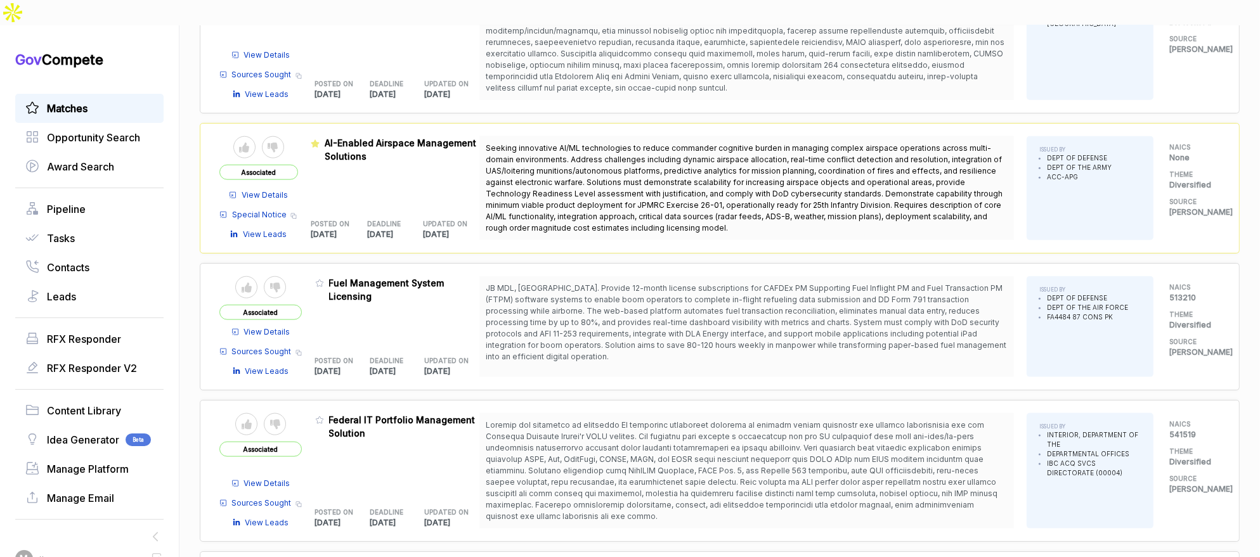
scroll to position [2397, 0]
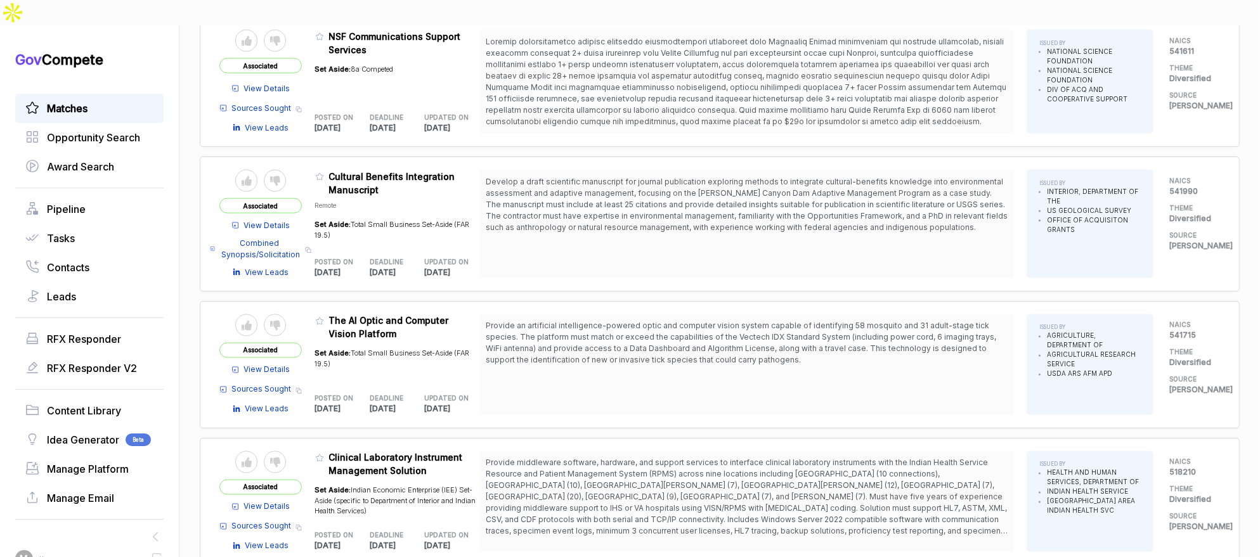
scroll to position [2876, 0]
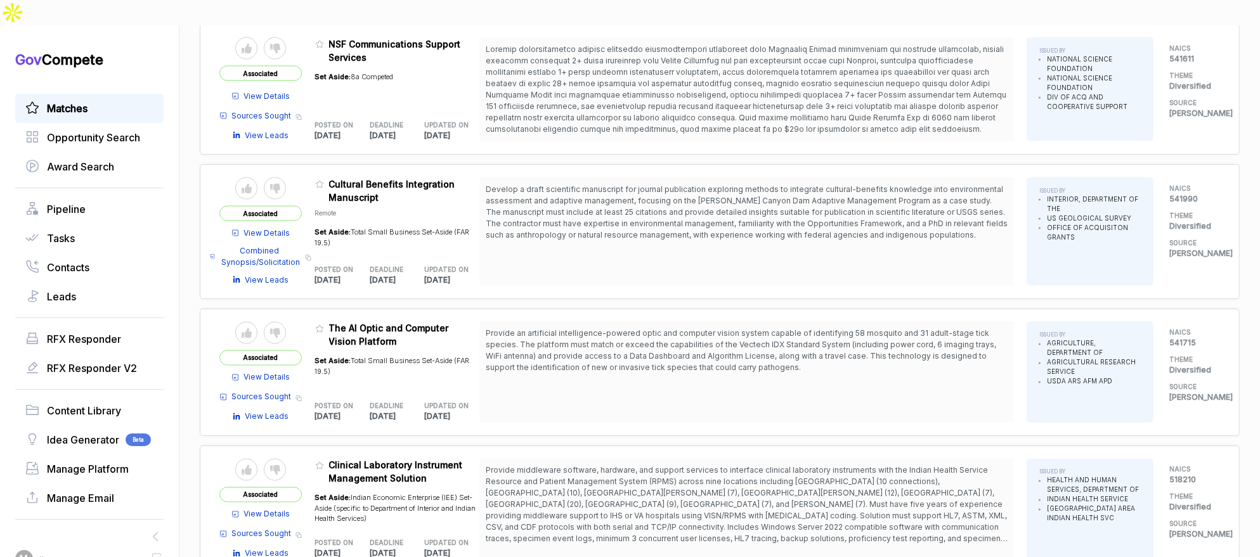
click at [318, 322] on table "Send to Pipeline Reject Associated View Details Sources Sought Copy link View L…" at bounding box center [349, 372] width 260 height 101
click at [322, 325] on icon at bounding box center [319, 329] width 9 height 9
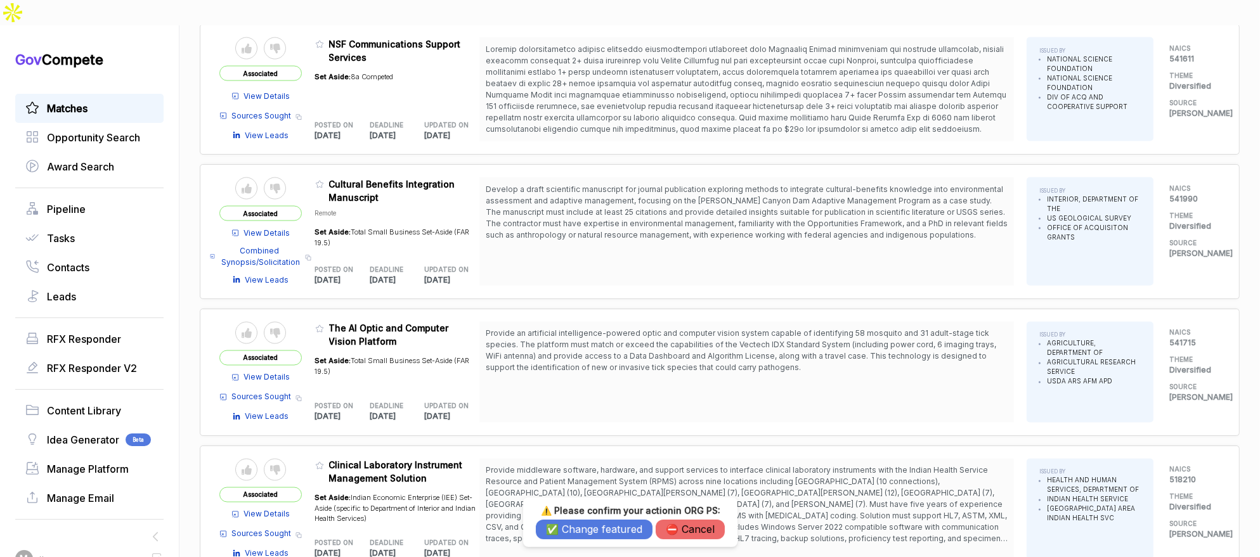
click at [565, 525] on button "✅ Change featured" at bounding box center [594, 530] width 117 height 20
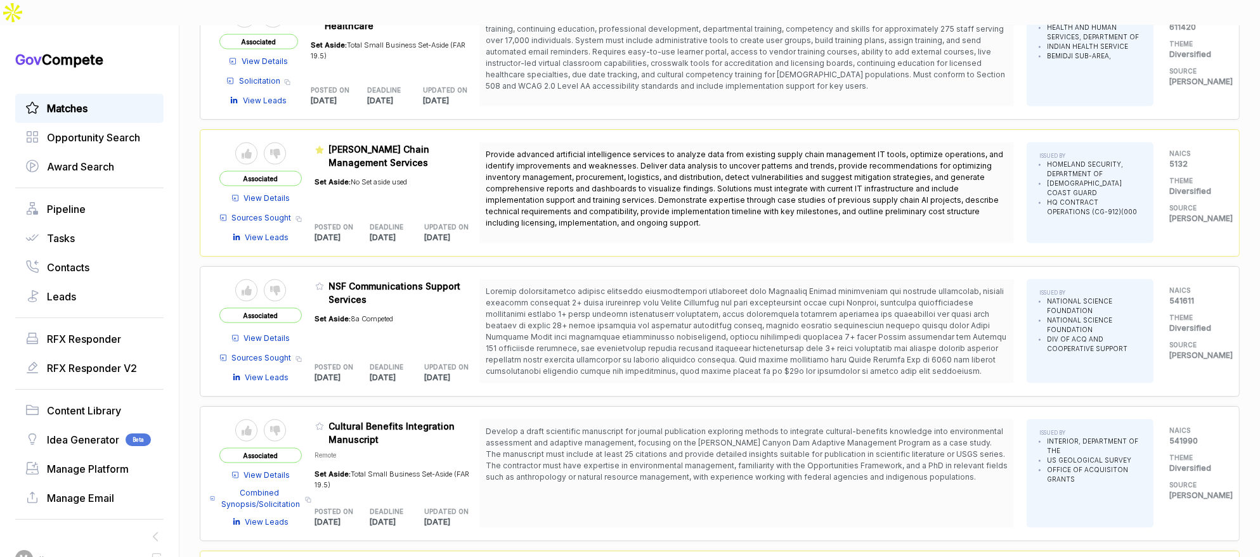
scroll to position [2623, 0]
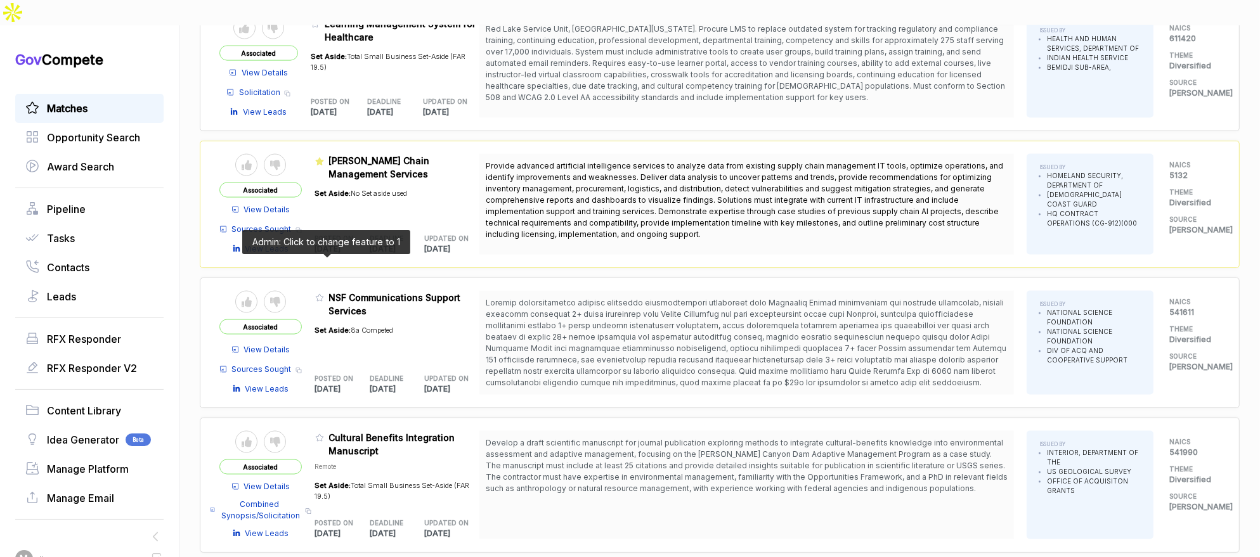
click at [324, 294] on icon at bounding box center [319, 298] width 9 height 9
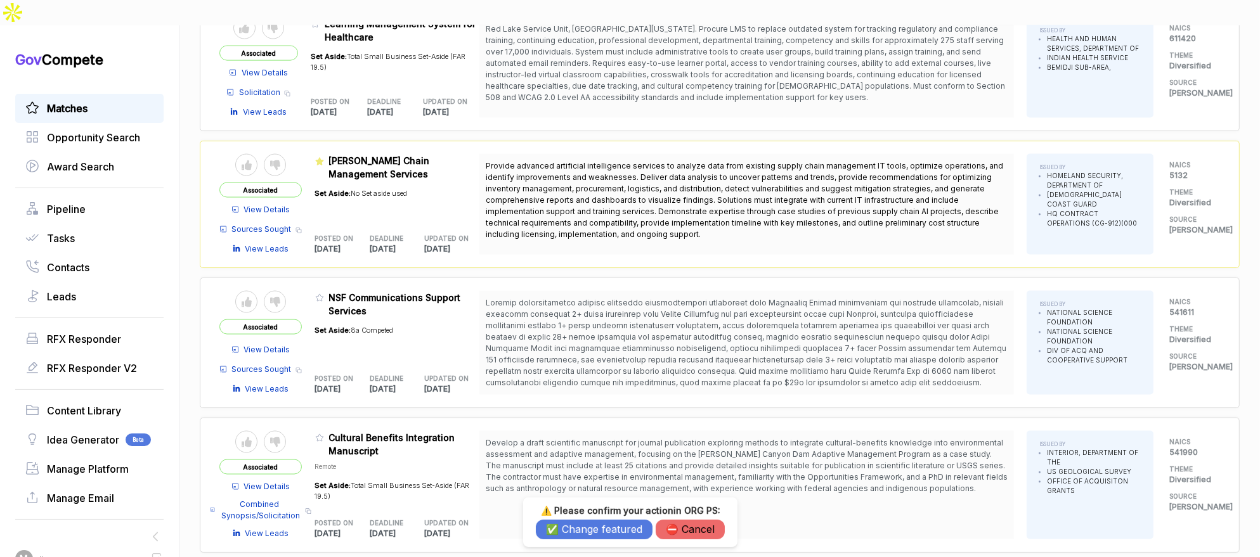
click at [563, 528] on button "✅ Change featured" at bounding box center [594, 530] width 117 height 20
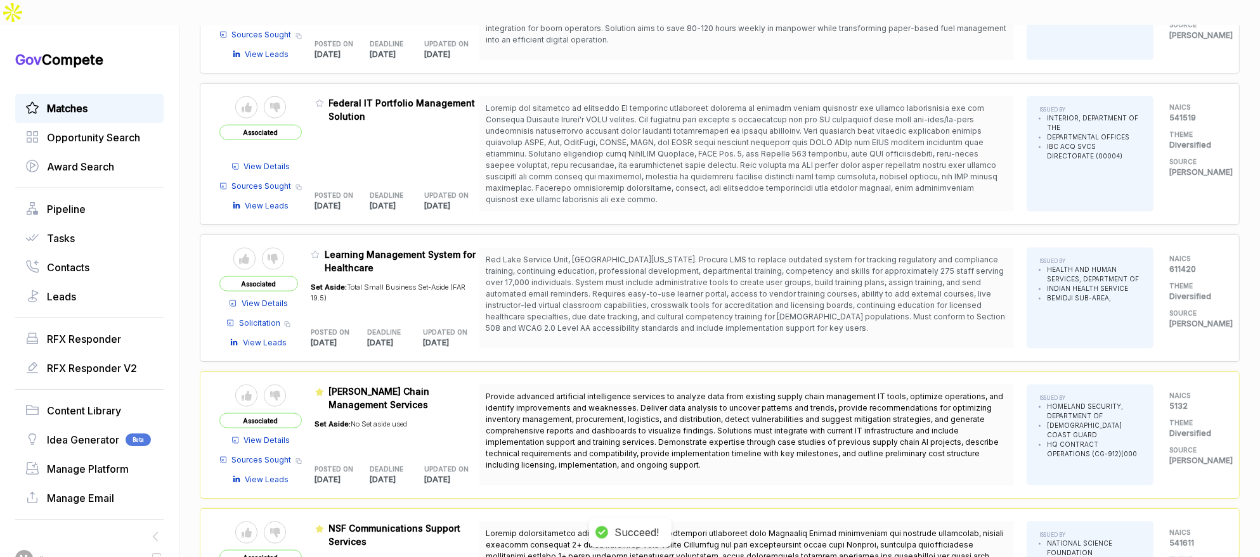
scroll to position [2212, 0]
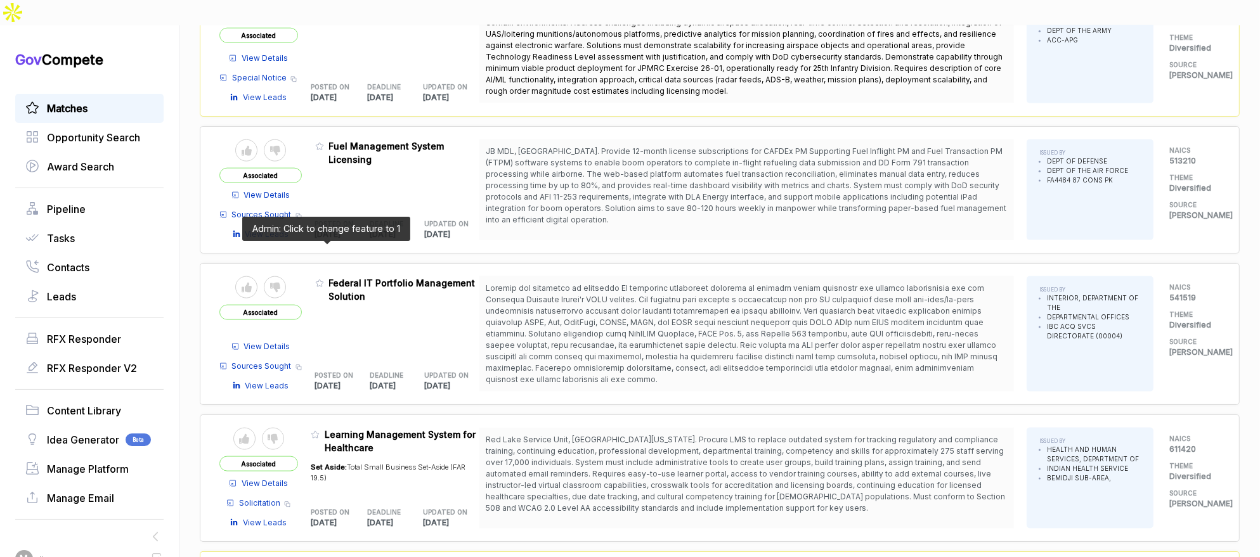
click at [323, 279] on icon at bounding box center [319, 283] width 9 height 9
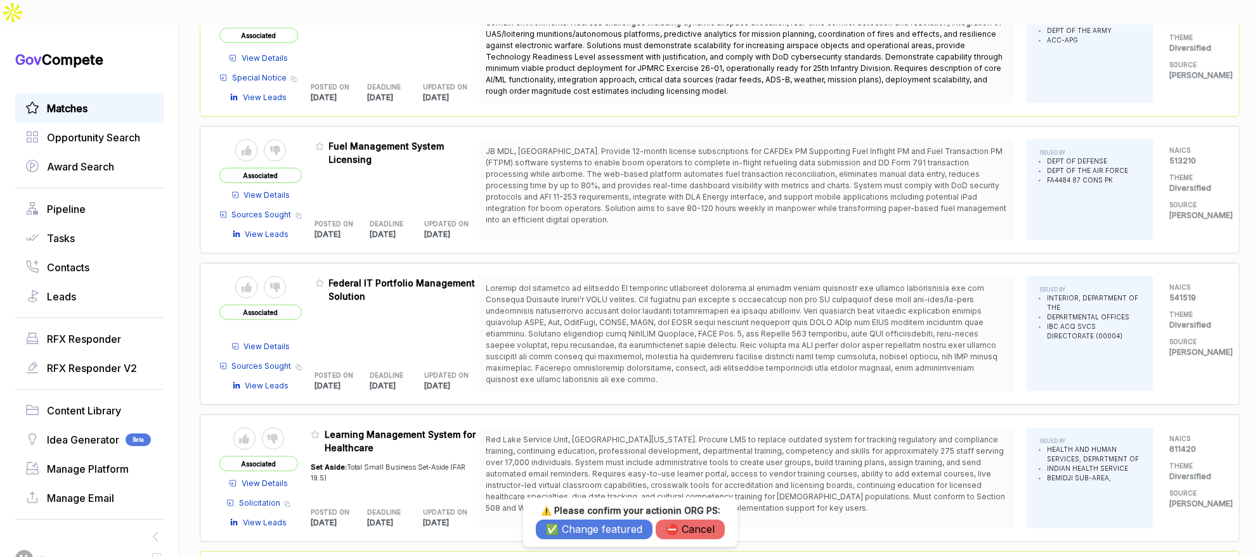
click at [562, 522] on button "✅ Change featured" at bounding box center [594, 530] width 117 height 20
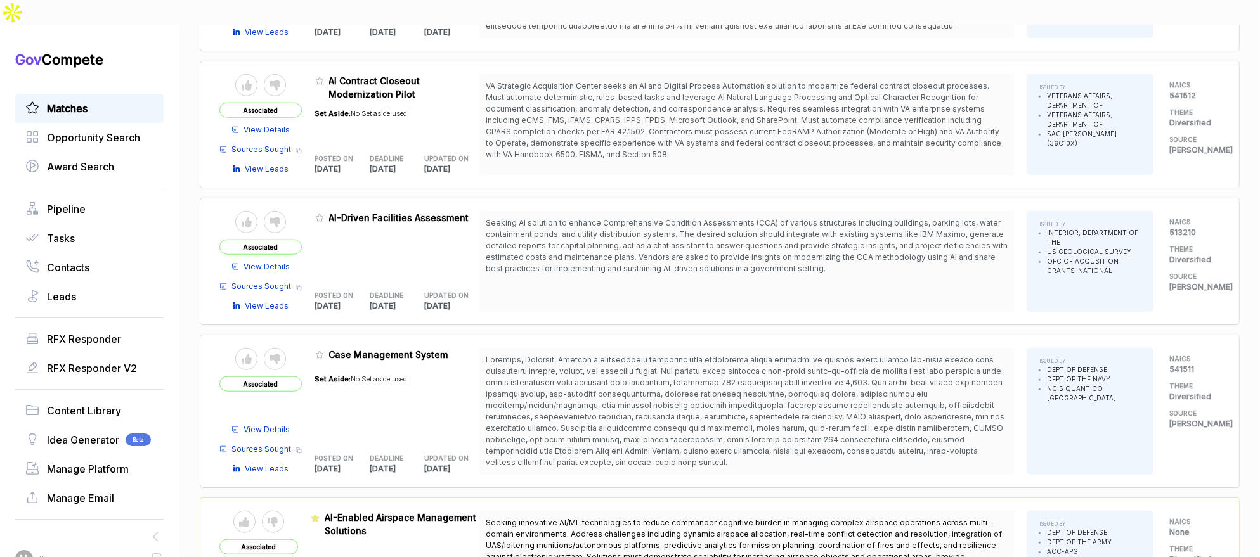
scroll to position [1663, 0]
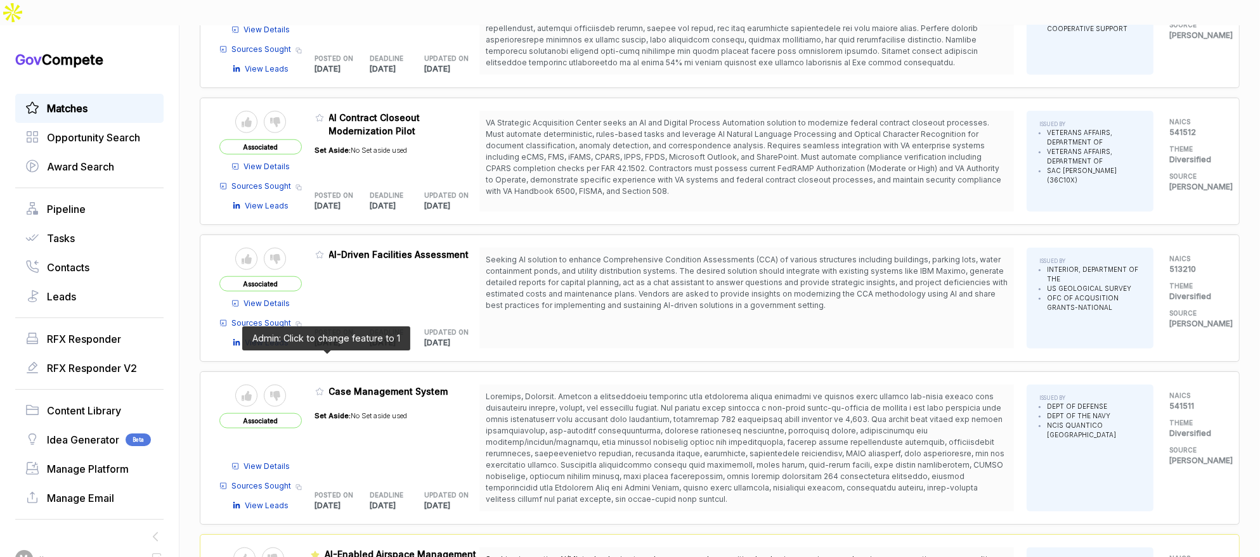
click at [321, 387] on icon at bounding box center [319, 391] width 9 height 9
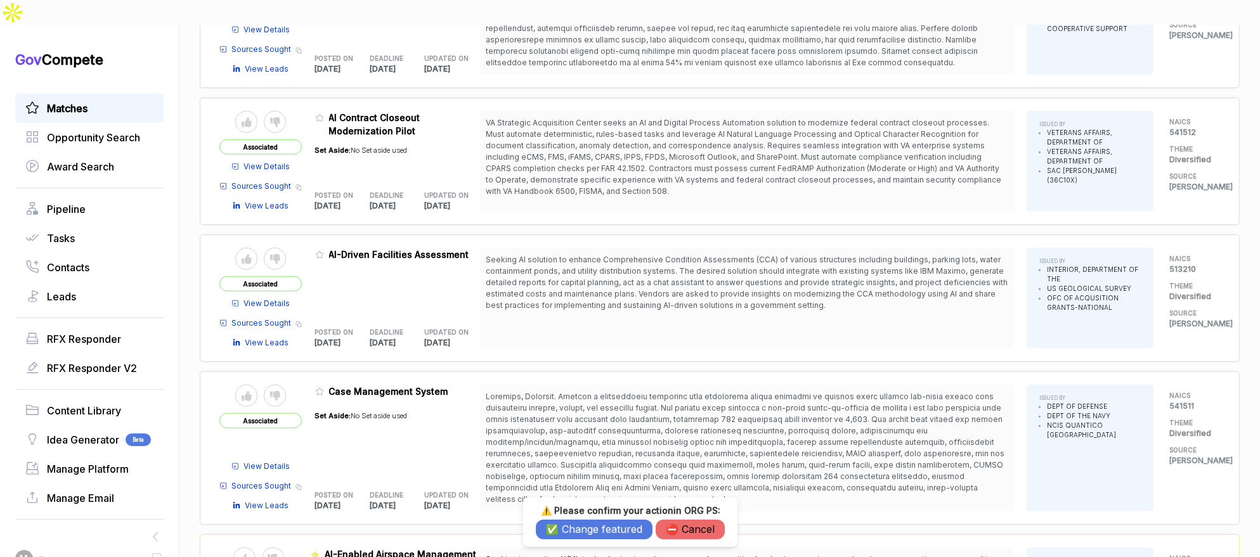
drag, startPoint x: 576, startPoint y: 533, endPoint x: 566, endPoint y: 507, distance: 27.6
click at [576, 533] on button "✅ Change featured" at bounding box center [594, 530] width 117 height 20
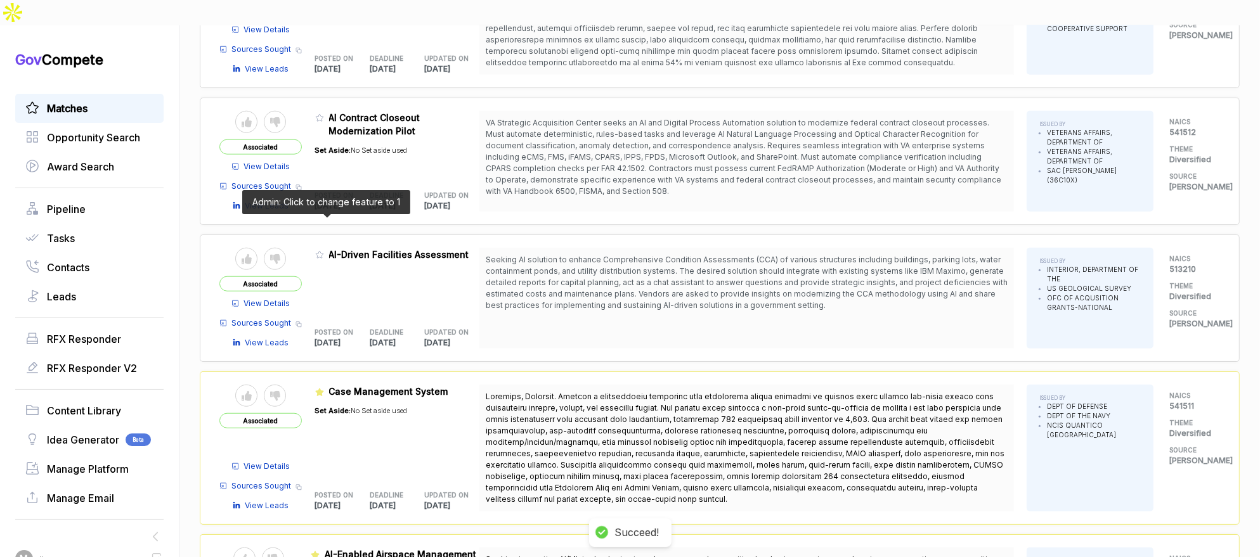
click at [324, 250] on icon at bounding box center [319, 254] width 9 height 9
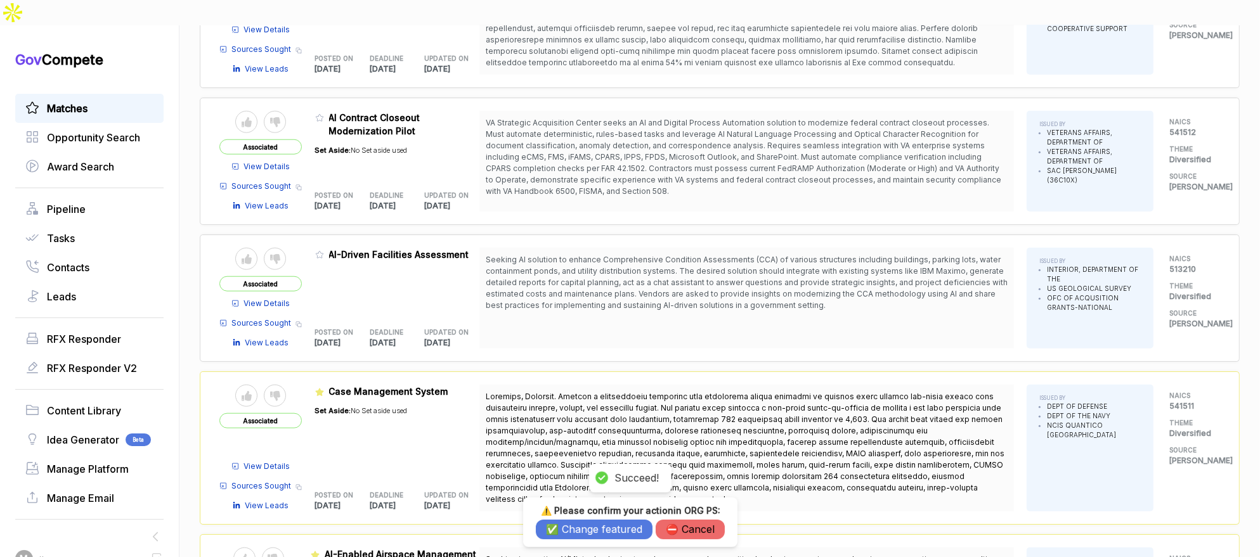
click at [585, 514] on h3 "⚠️ Please confirm your action in ORG PS :" at bounding box center [630, 510] width 189 height 11
click at [581, 520] on div "⚠️ Please confirm your action in ORG PS : ✅ Change featured ⛔️ Cancel" at bounding box center [630, 522] width 189 height 34
click at [563, 533] on button "✅ Change featured" at bounding box center [594, 530] width 117 height 20
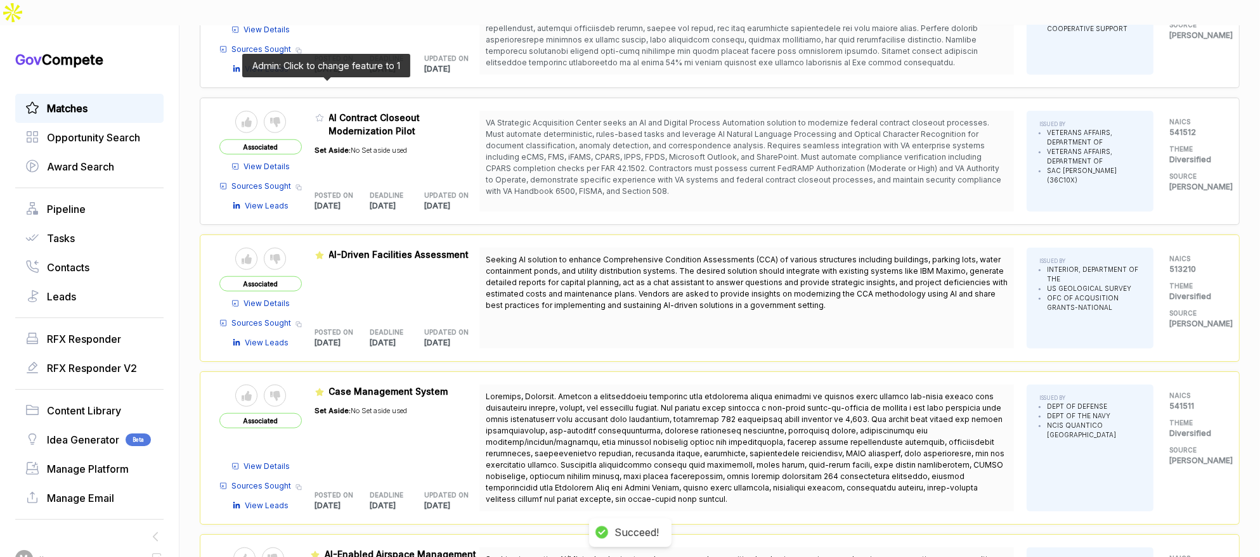
click at [324, 114] on icon at bounding box center [319, 118] width 9 height 9
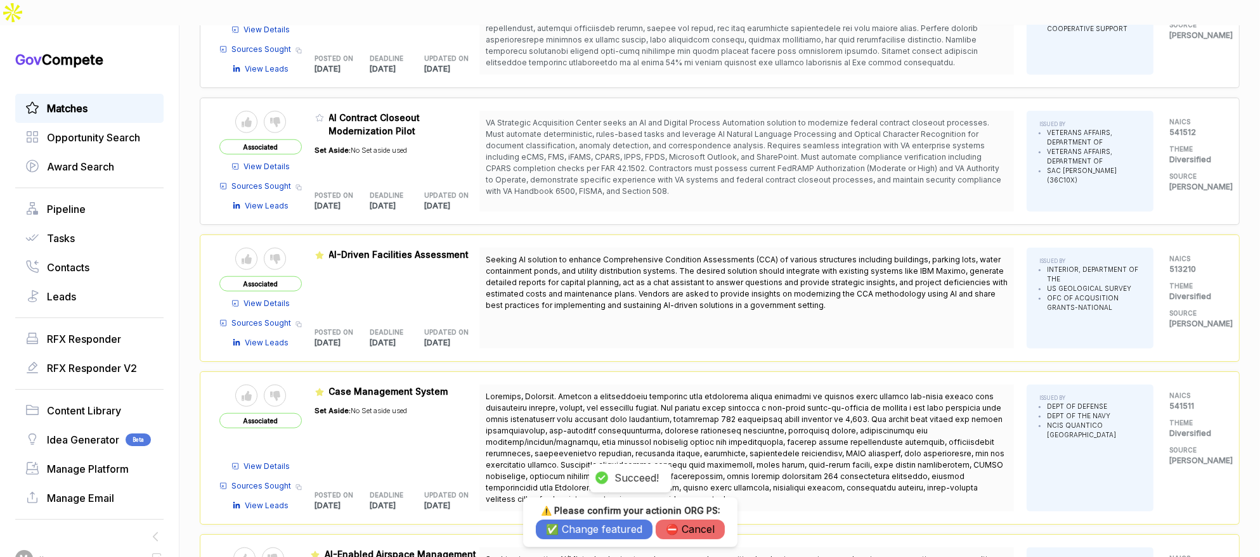
drag, startPoint x: 570, startPoint y: 533, endPoint x: 490, endPoint y: 363, distance: 188.6
click at [570, 533] on button "✅ Change featured" at bounding box center [594, 530] width 117 height 20
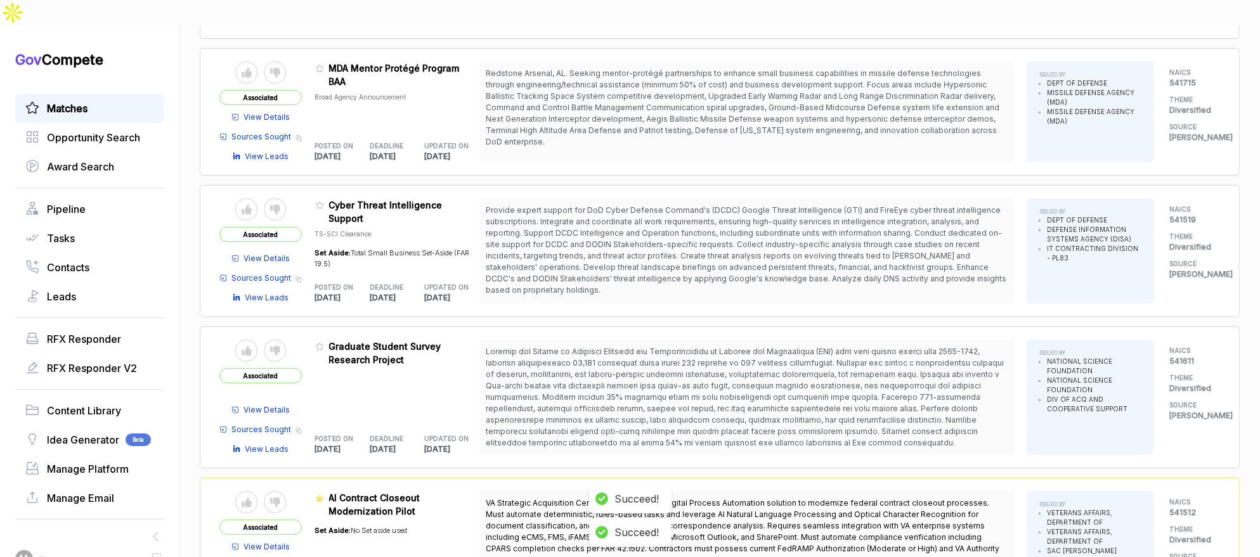
scroll to position [1271, 0]
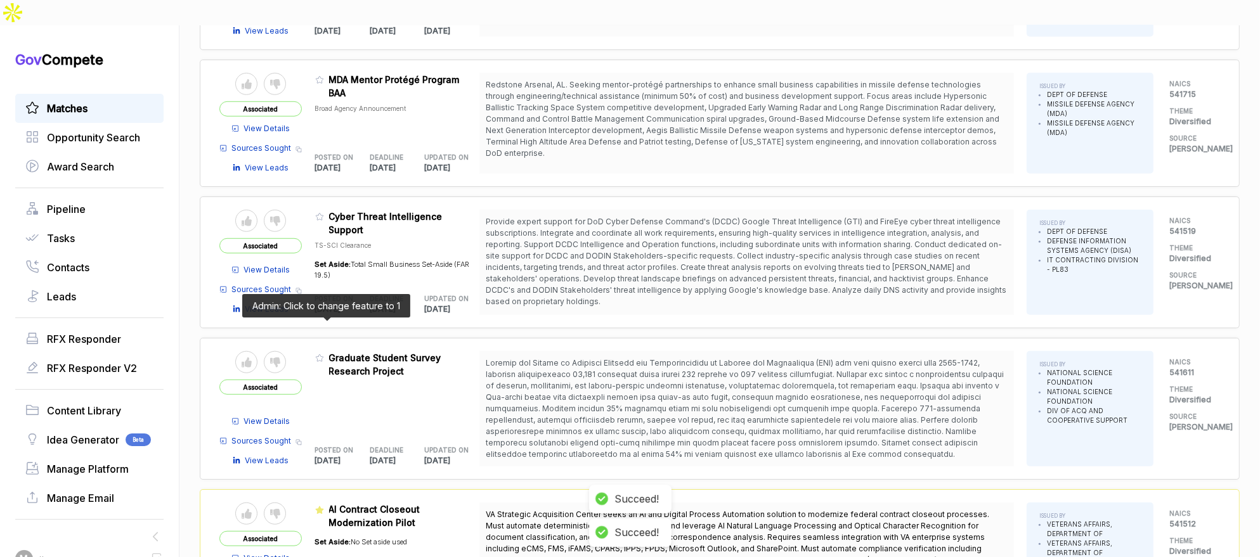
click at [323, 354] on icon at bounding box center [319, 358] width 9 height 9
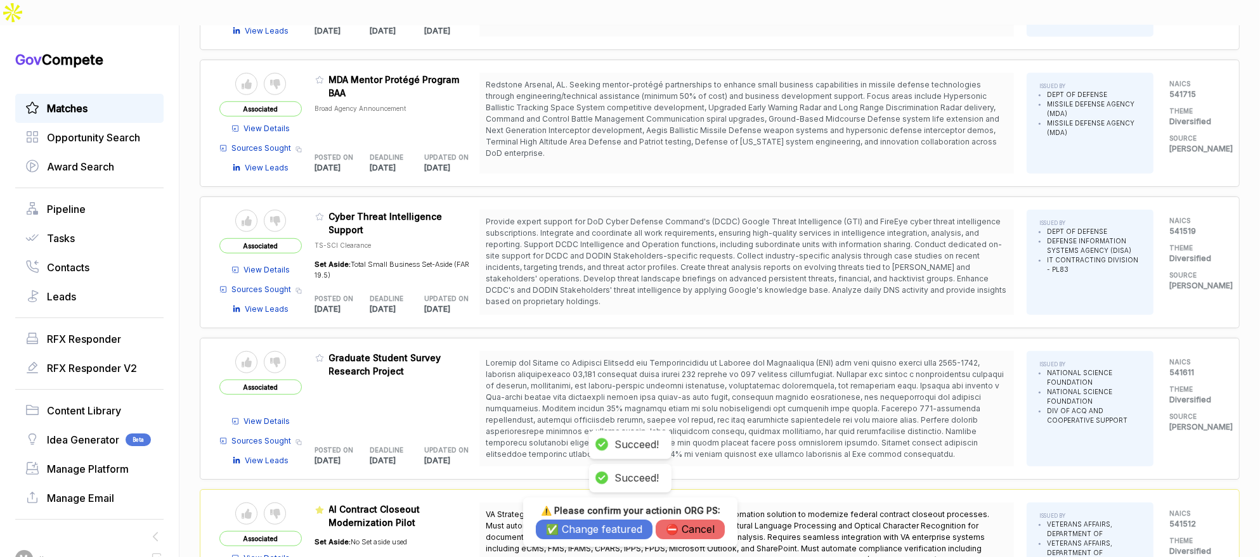
click at [566, 531] on button "✅ Change featured" at bounding box center [594, 530] width 117 height 20
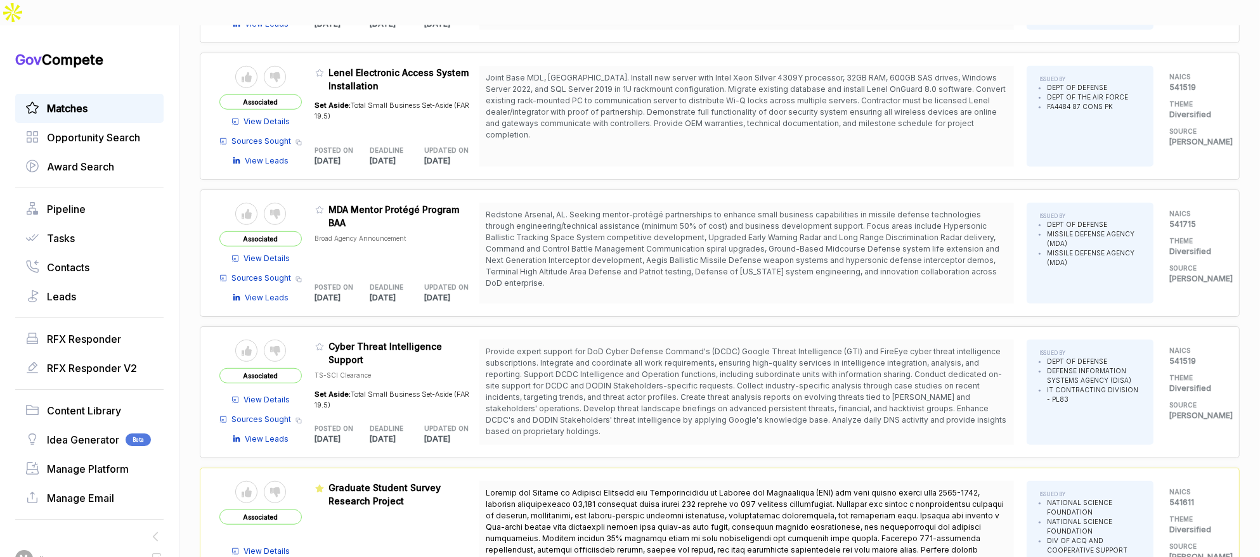
scroll to position [1098, 0]
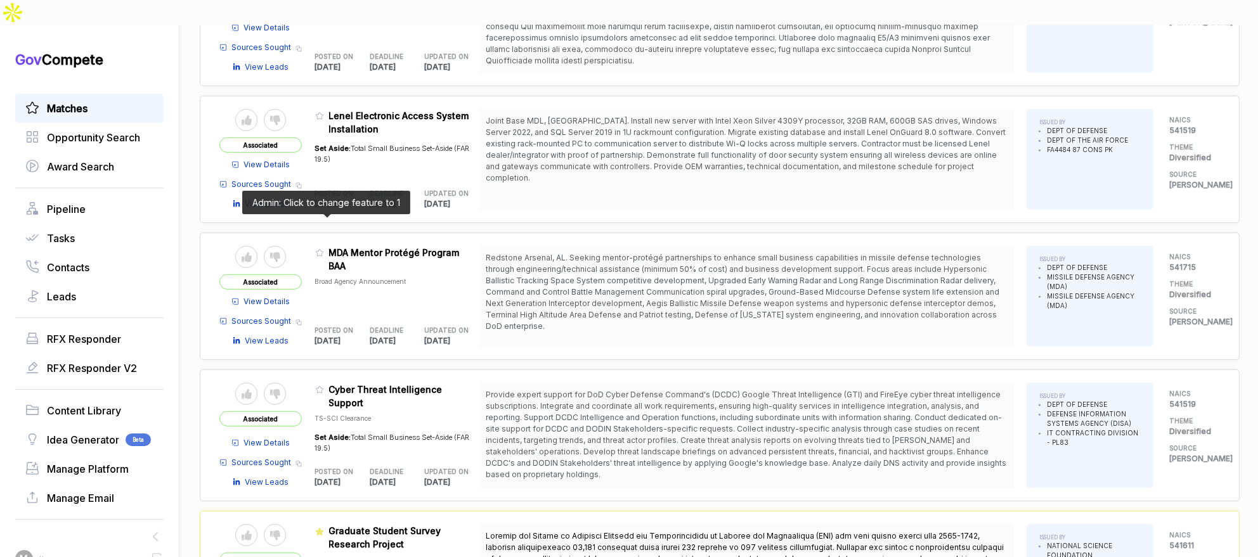
click at [324, 249] on icon at bounding box center [319, 253] width 9 height 9
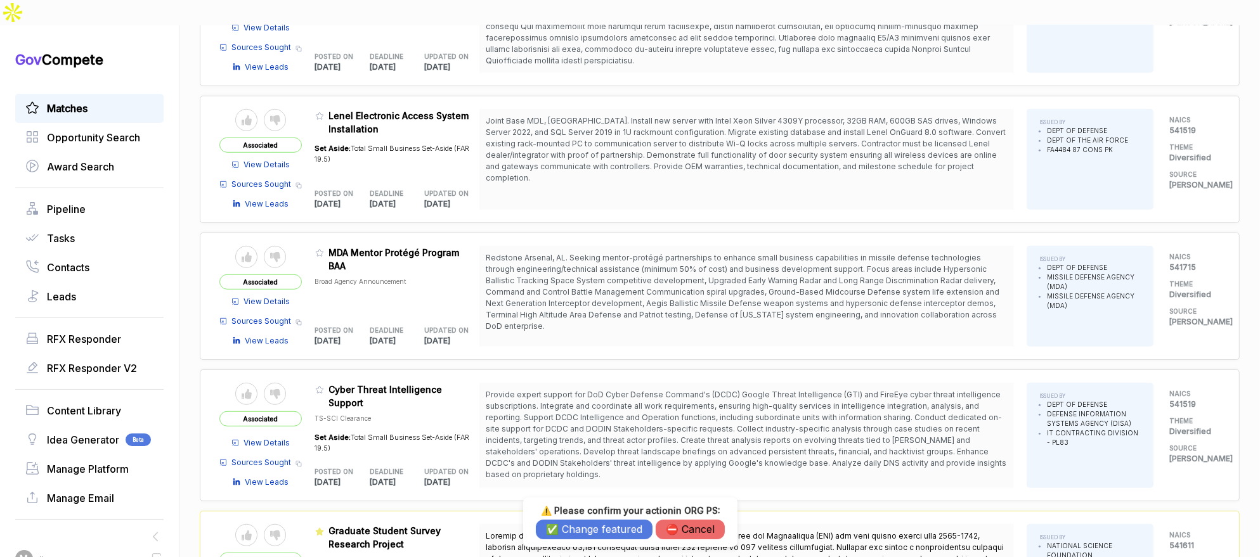
drag, startPoint x: 566, startPoint y: 530, endPoint x: 498, endPoint y: 345, distance: 197.4
click at [565, 528] on button "✅ Change featured" at bounding box center [594, 530] width 117 height 20
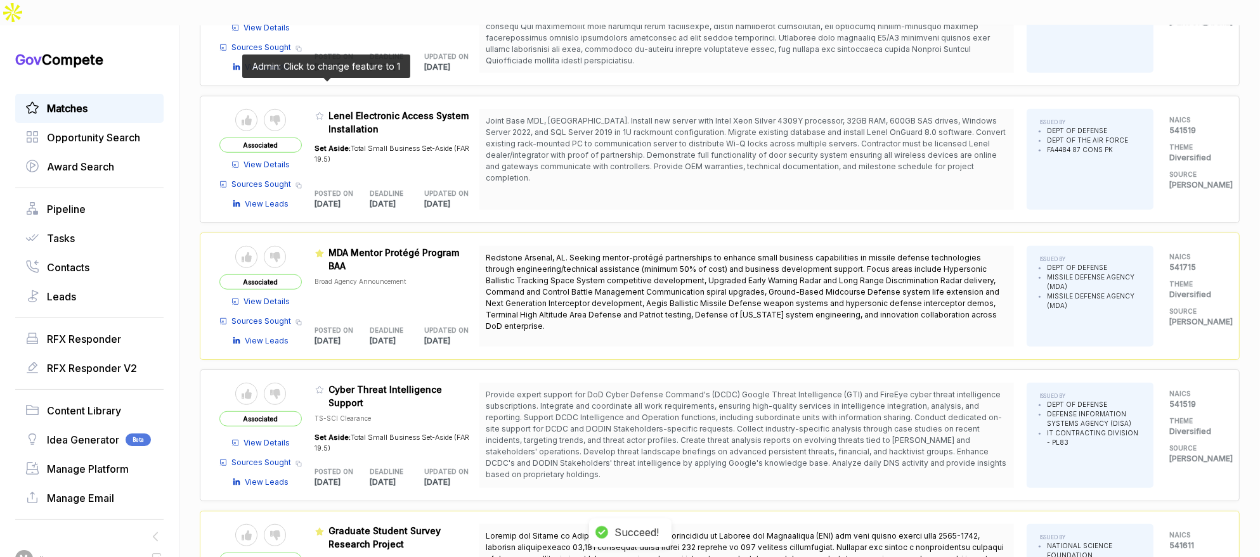
click at [324, 112] on icon at bounding box center [319, 116] width 9 height 9
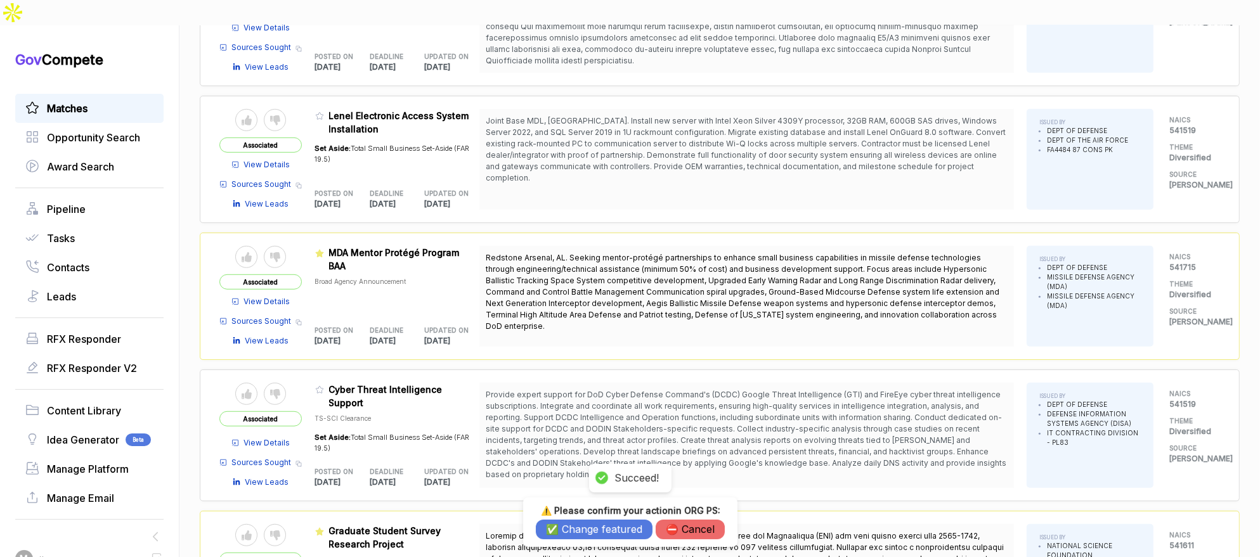
drag, startPoint x: 580, startPoint y: 536, endPoint x: 573, endPoint y: 521, distance: 16.5
click at [580, 536] on button "✅ Change featured" at bounding box center [594, 530] width 117 height 20
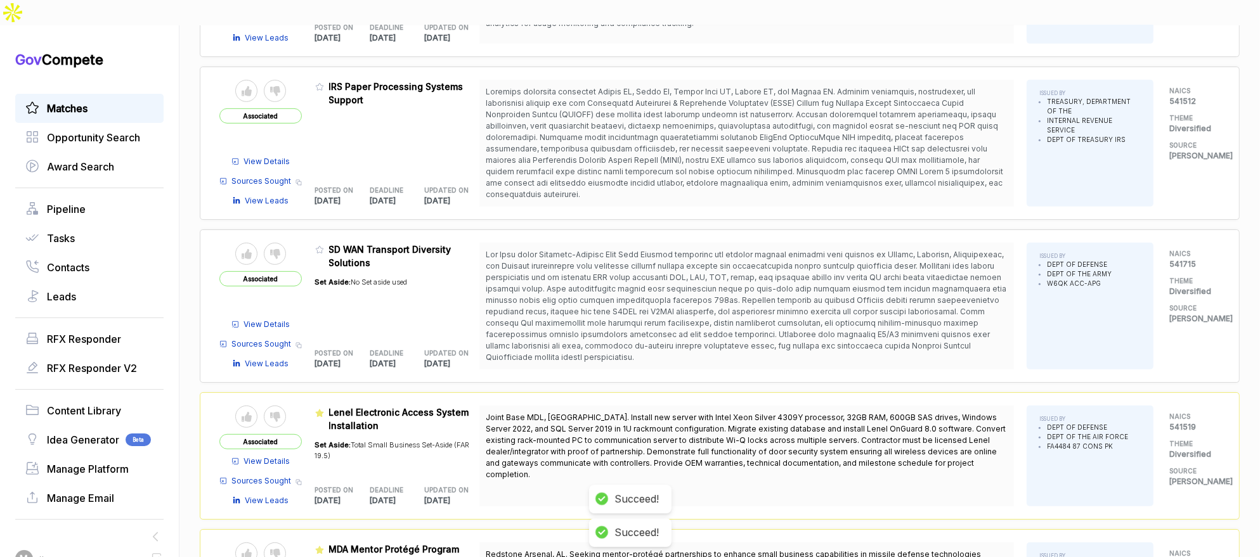
scroll to position [684, 0]
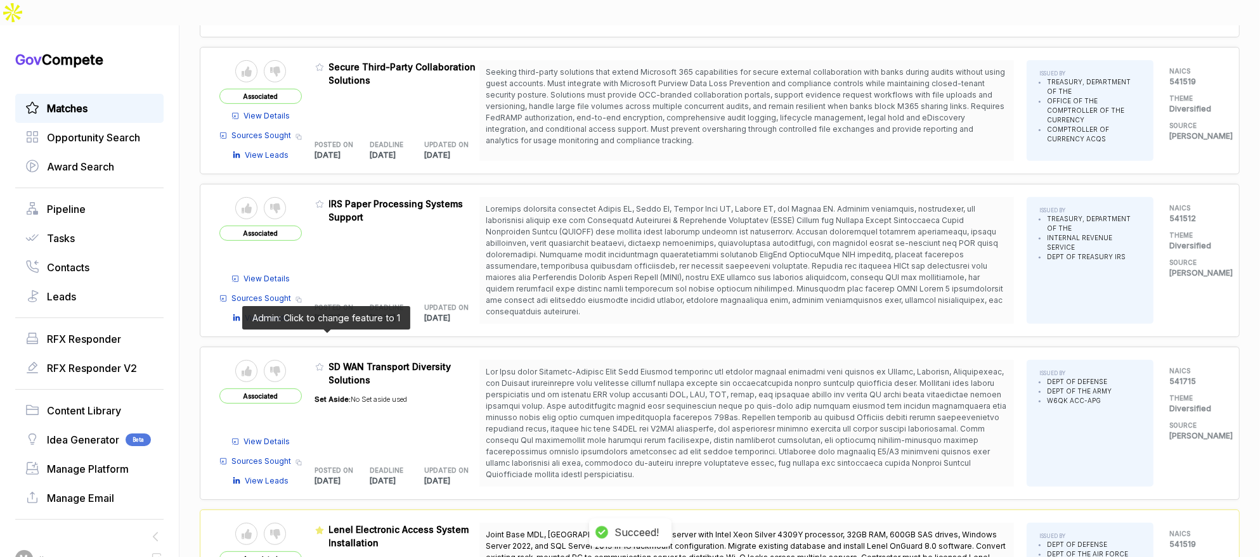
click at [321, 364] on icon at bounding box center [320, 367] width 8 height 7
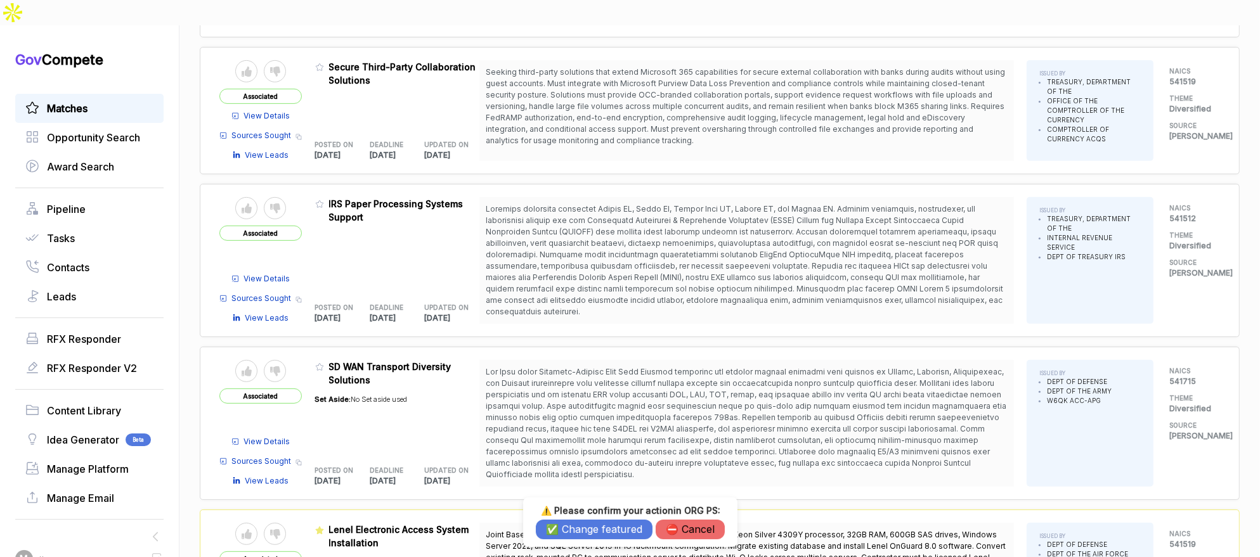
drag, startPoint x: 587, startPoint y: 528, endPoint x: 428, endPoint y: 288, distance: 287.7
click at [586, 526] on button "✅ Change featured" at bounding box center [594, 530] width 117 height 20
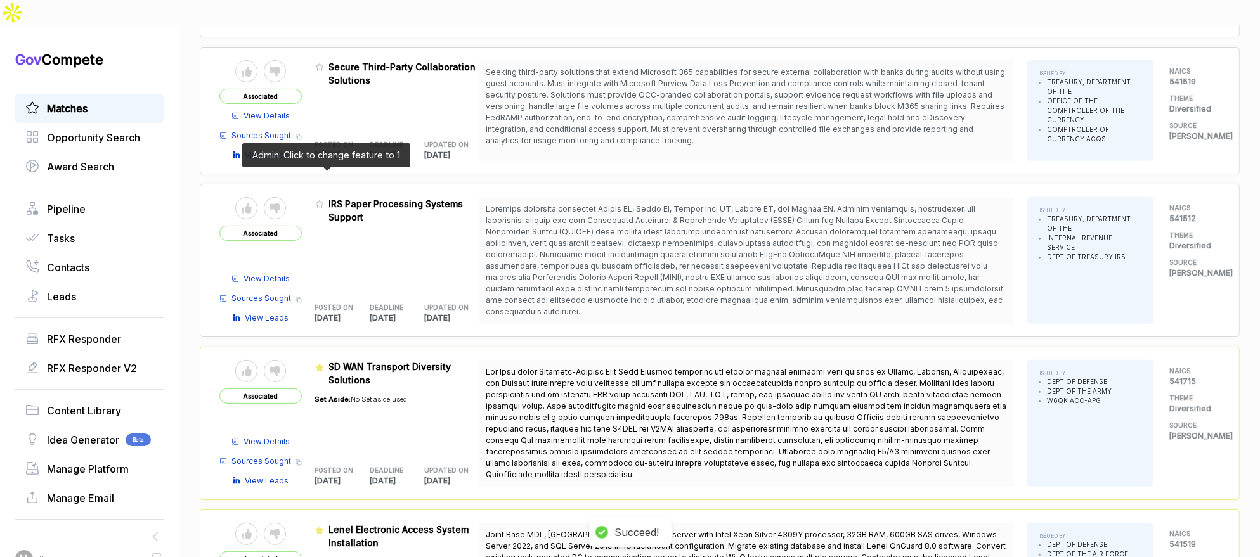
click at [323, 200] on icon at bounding box center [319, 204] width 9 height 9
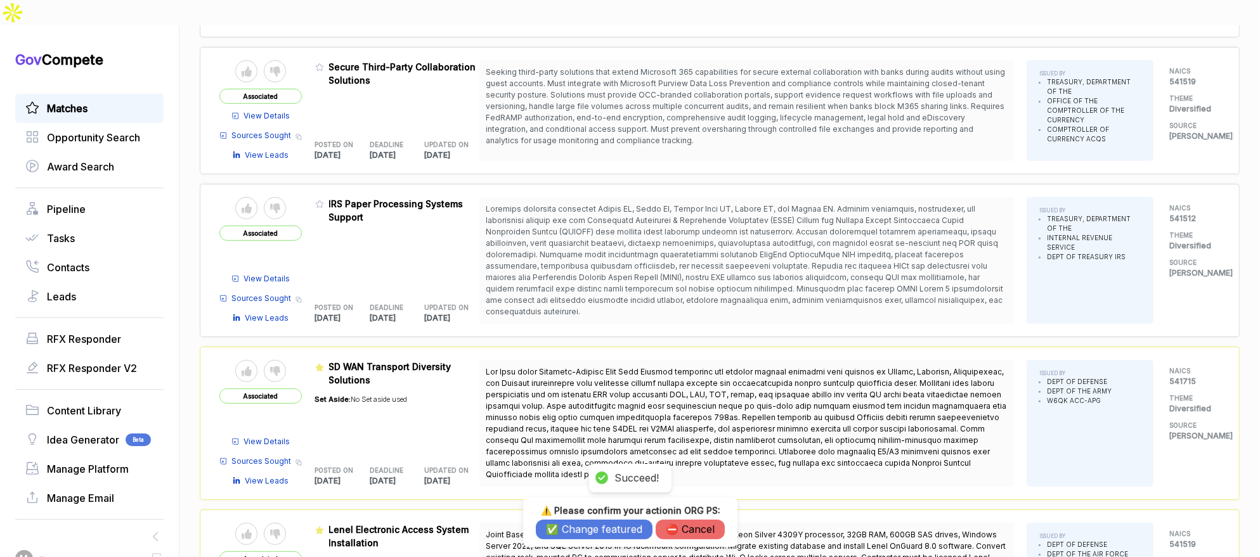
click at [549, 525] on button "✅ Change featured" at bounding box center [594, 530] width 117 height 20
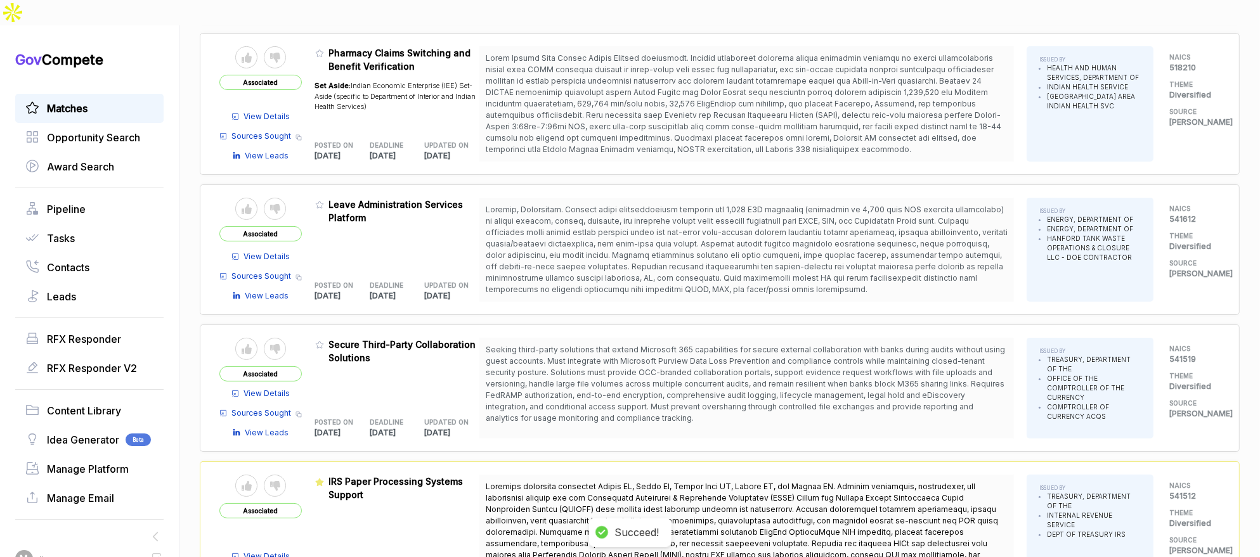
scroll to position [365, 0]
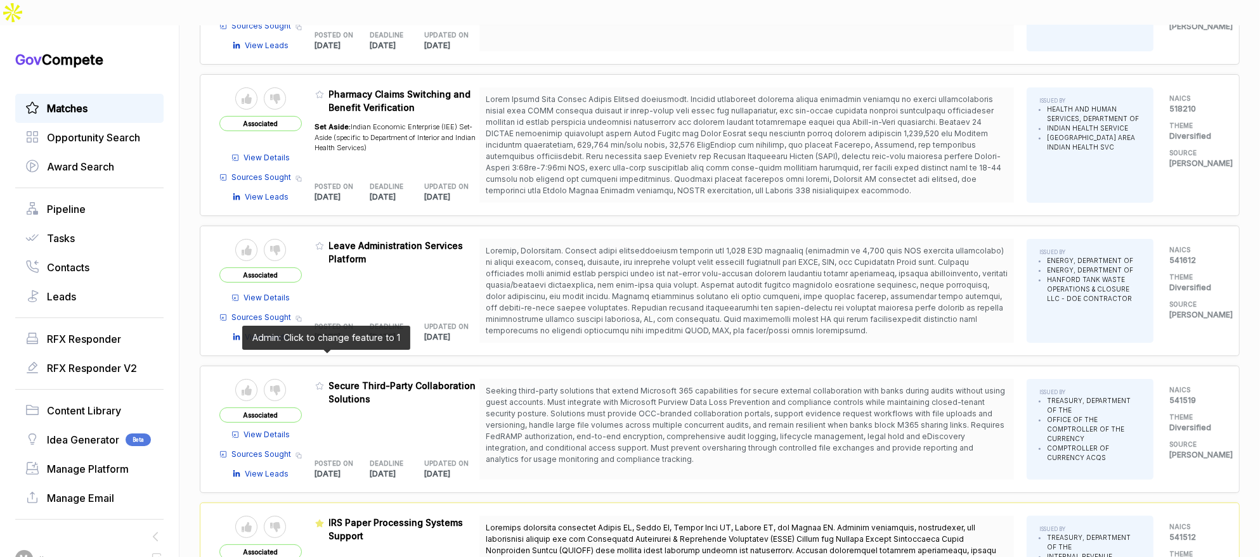
click at [323, 383] on icon at bounding box center [320, 386] width 8 height 7
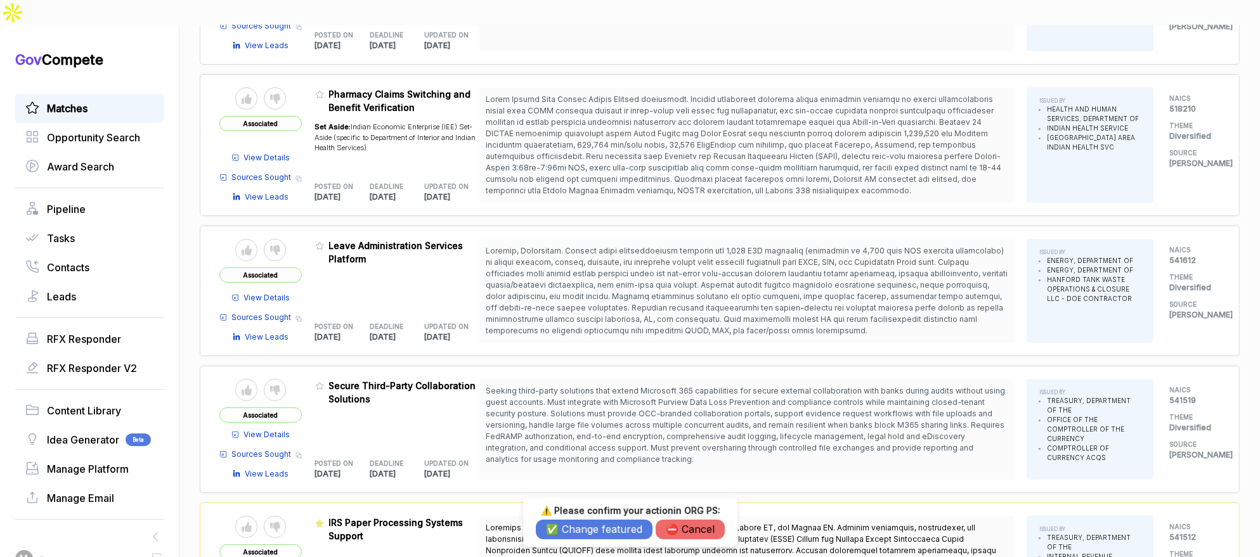
drag, startPoint x: 569, startPoint y: 524, endPoint x: 545, endPoint y: 497, distance: 36.0
click at [568, 524] on button "✅ Change featured" at bounding box center [594, 530] width 117 height 20
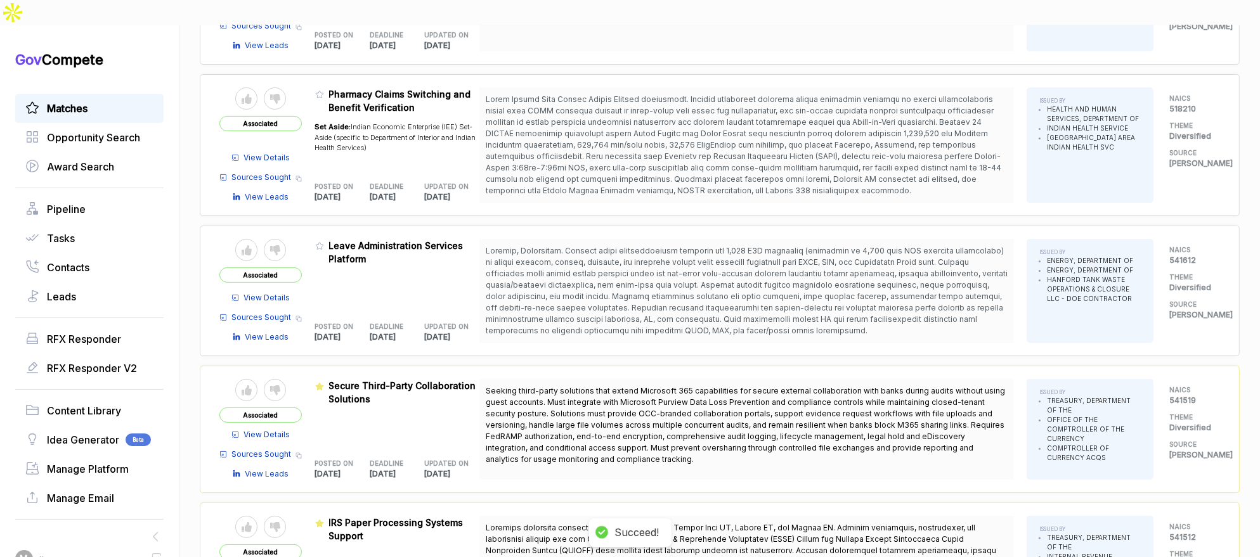
drag, startPoint x: 323, startPoint y: 213, endPoint x: 324, endPoint y: 223, distance: 9.5
click at [323, 239] on div "Admin: Click to change feature to 1 385048 Leave Administration Services Platfo…" at bounding box center [396, 252] width 162 height 27
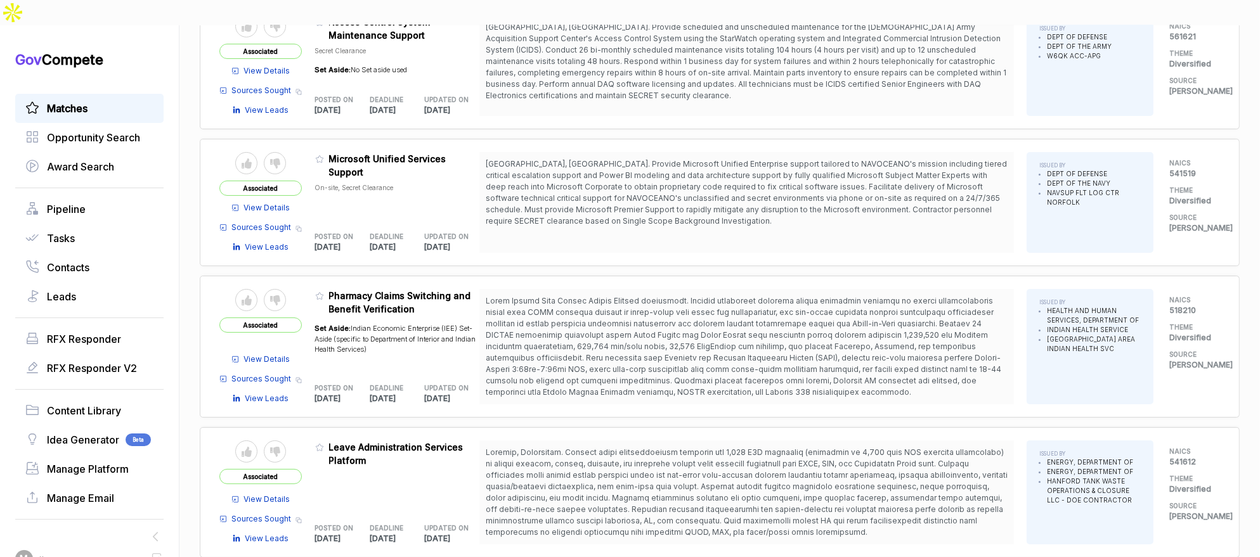
scroll to position [163, 0]
click at [323, 292] on icon at bounding box center [319, 296] width 9 height 9
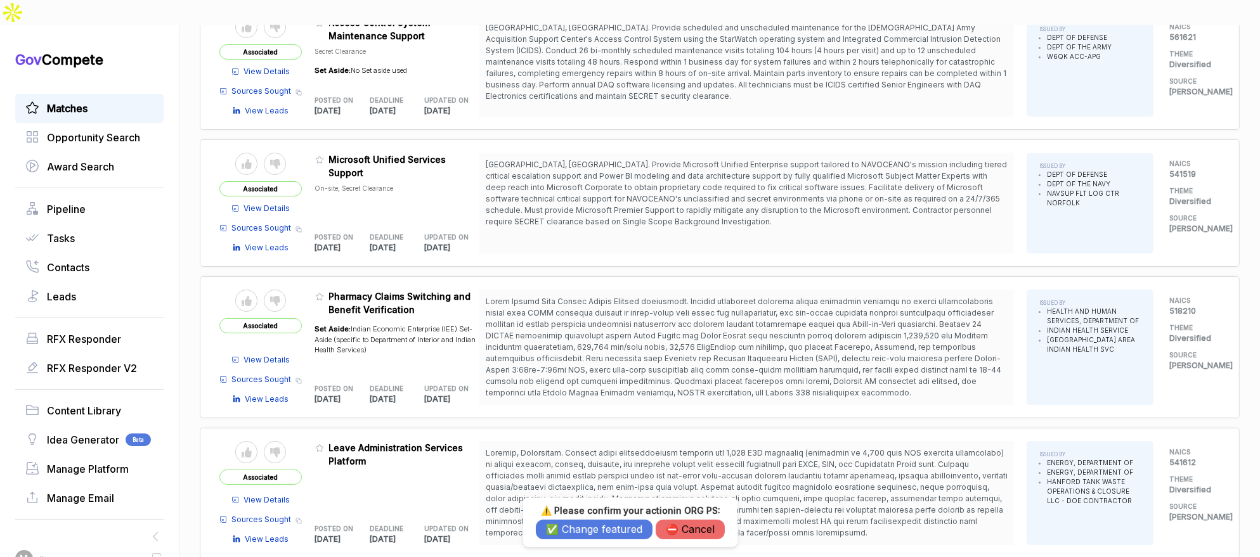
click at [549, 527] on button "✅ Change featured" at bounding box center [594, 530] width 117 height 20
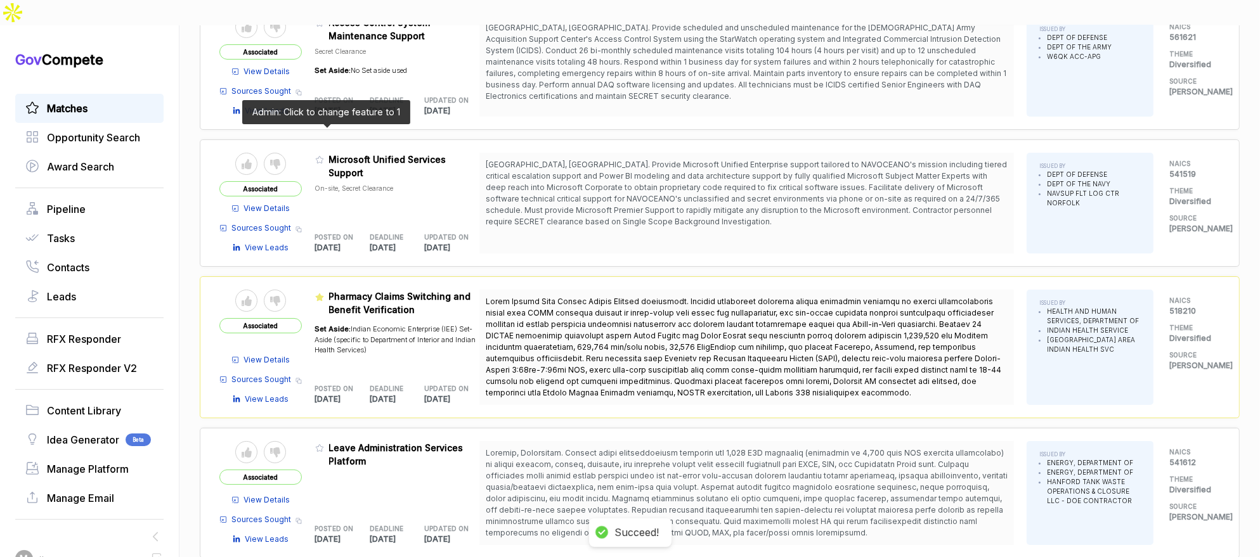
click at [321, 155] on icon at bounding box center [319, 159] width 9 height 9
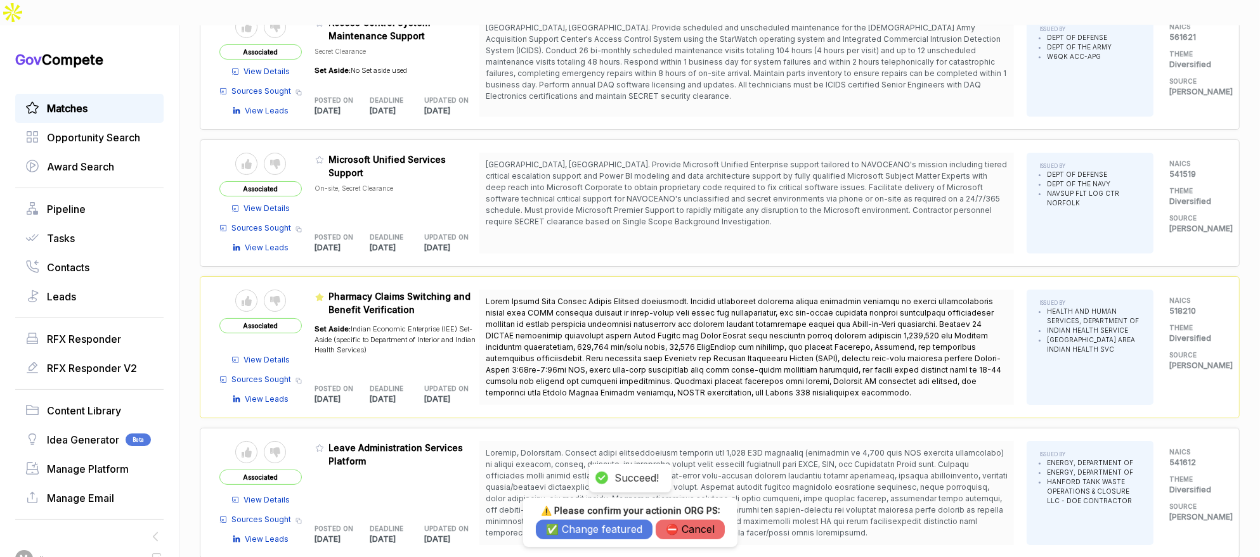
drag, startPoint x: 571, startPoint y: 525, endPoint x: 560, endPoint y: 507, distance: 21.6
click at [571, 525] on button "✅ Change featured" at bounding box center [594, 530] width 117 height 20
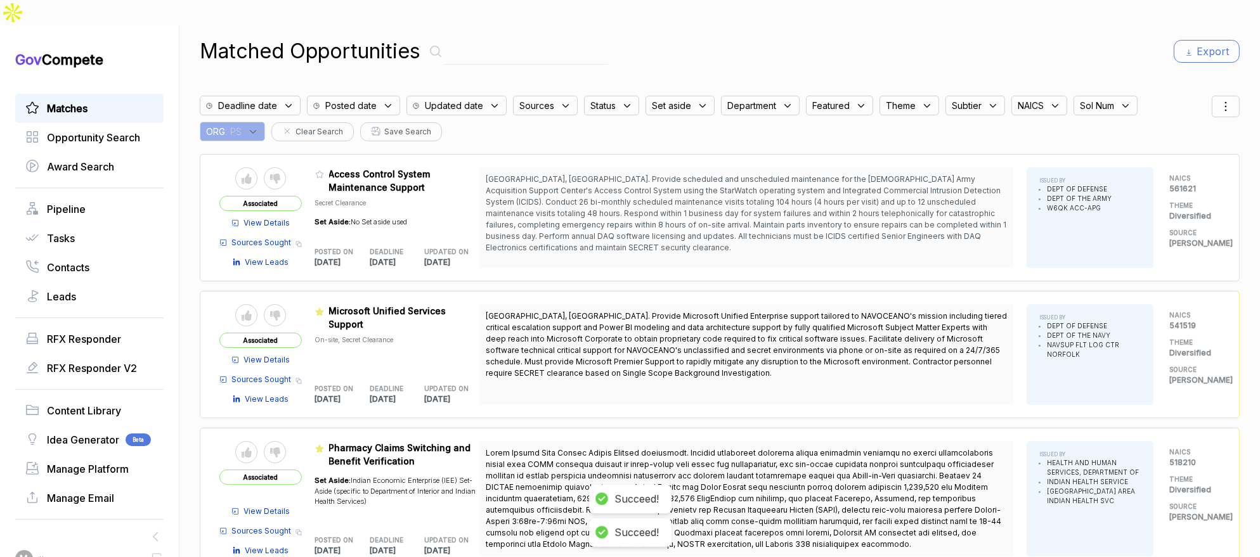
scroll to position [0, 0]
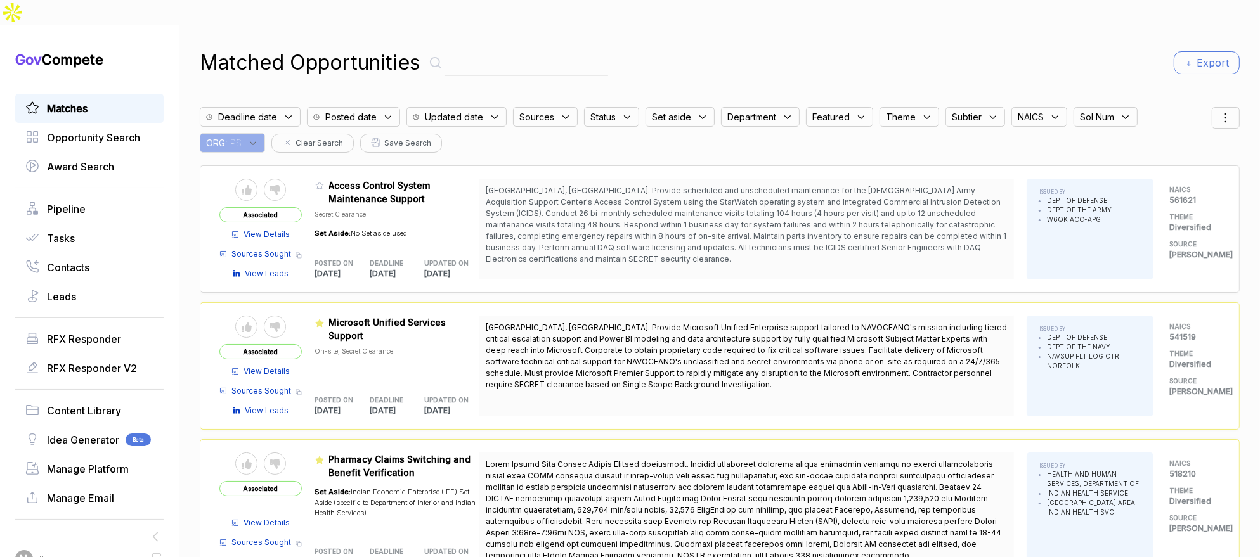
click at [252, 133] on div "ORG : PS" at bounding box center [232, 143] width 65 height 20
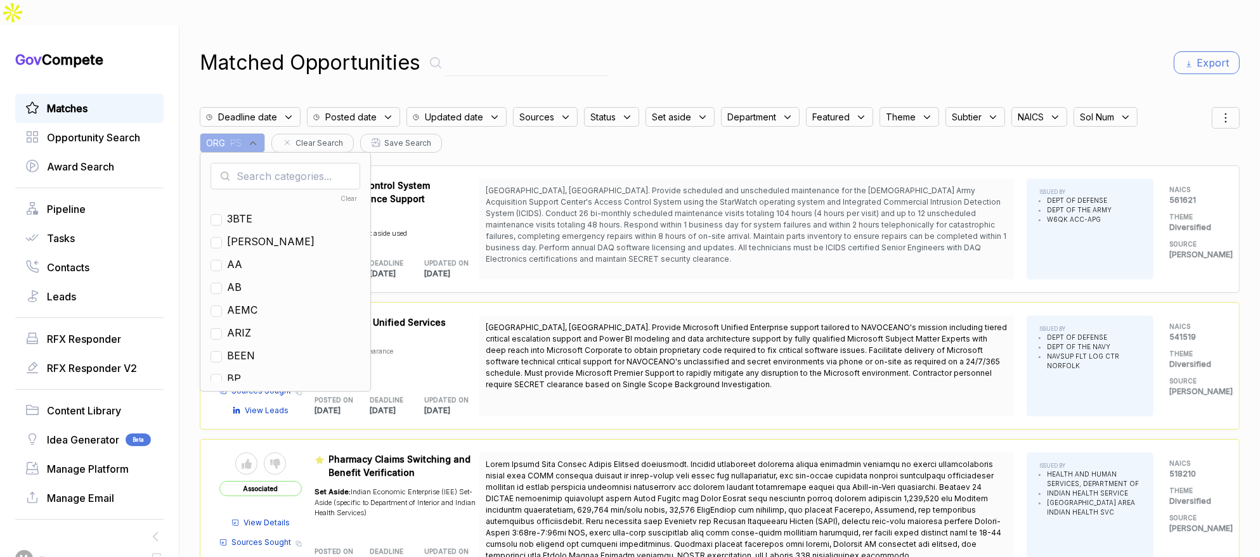
click at [263, 163] on input "text" at bounding box center [286, 176] width 150 height 27
drag, startPoint x: 238, startPoint y: 264, endPoint x: 270, endPoint y: 241, distance: 39.6
click at [238, 280] on span "EN" at bounding box center [234, 287] width 15 height 15
checkbox input "true"
drag, startPoint x: 722, startPoint y: 17, endPoint x: 812, endPoint y: 22, distance: 90.8
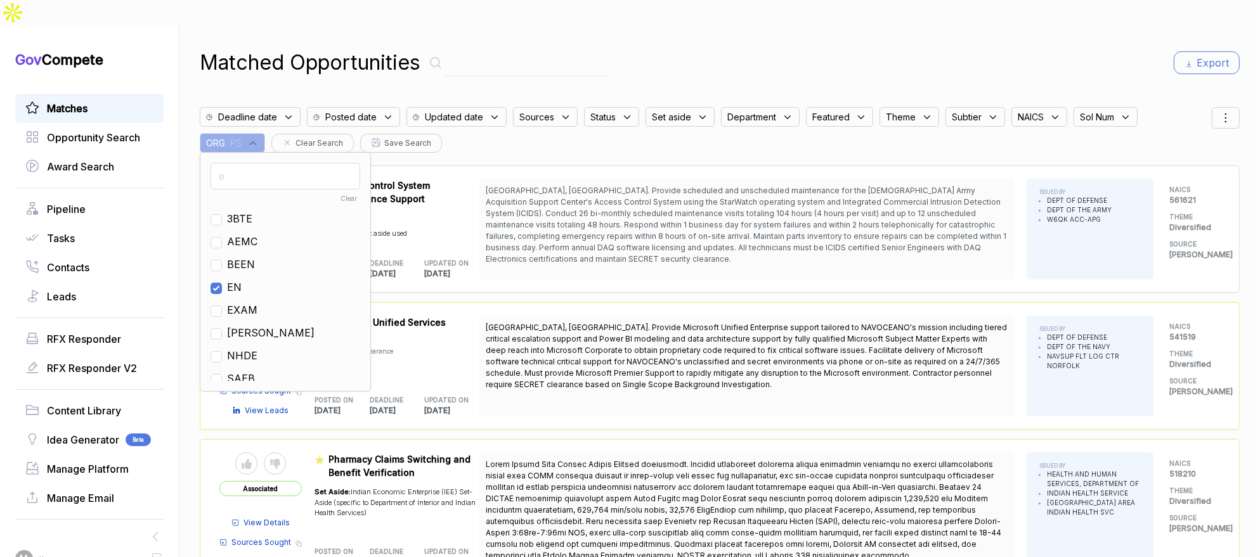
click at [729, 25] on div "Matched Opportunities Export Deadline date Posted date Updated date Sources Sta…" at bounding box center [720, 303] width 1040 height 557
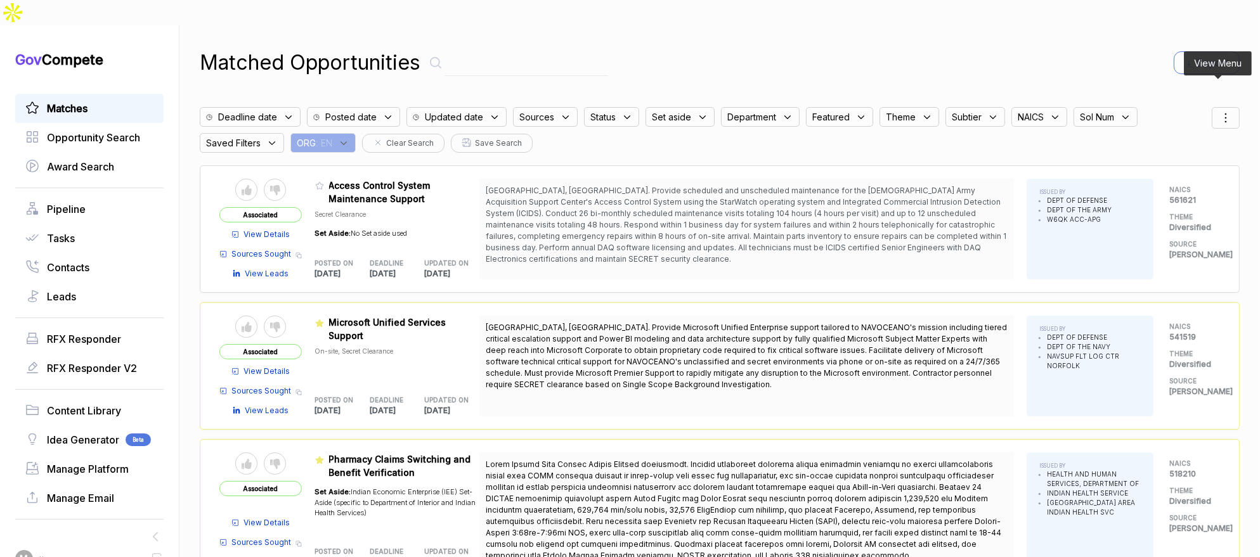
click at [1226, 110] on icon at bounding box center [1225, 117] width 15 height 15
click at [1160, 181] on div at bounding box center [1165, 185] width 19 height 8
checkbox input "true"
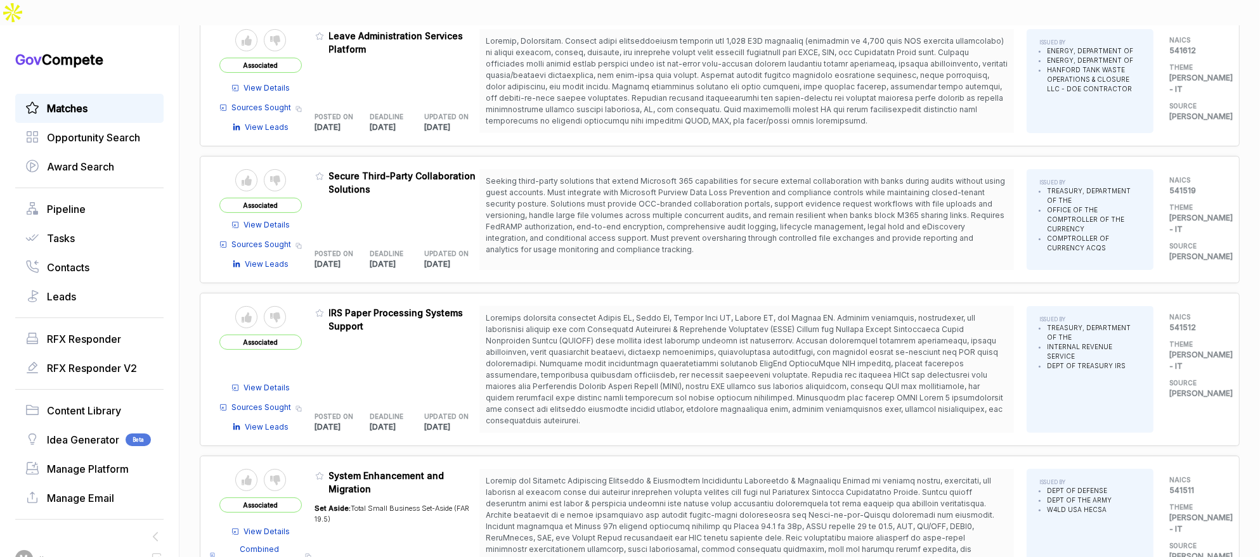
scroll to position [425, 0]
click at [323, 308] on icon at bounding box center [319, 312] width 9 height 9
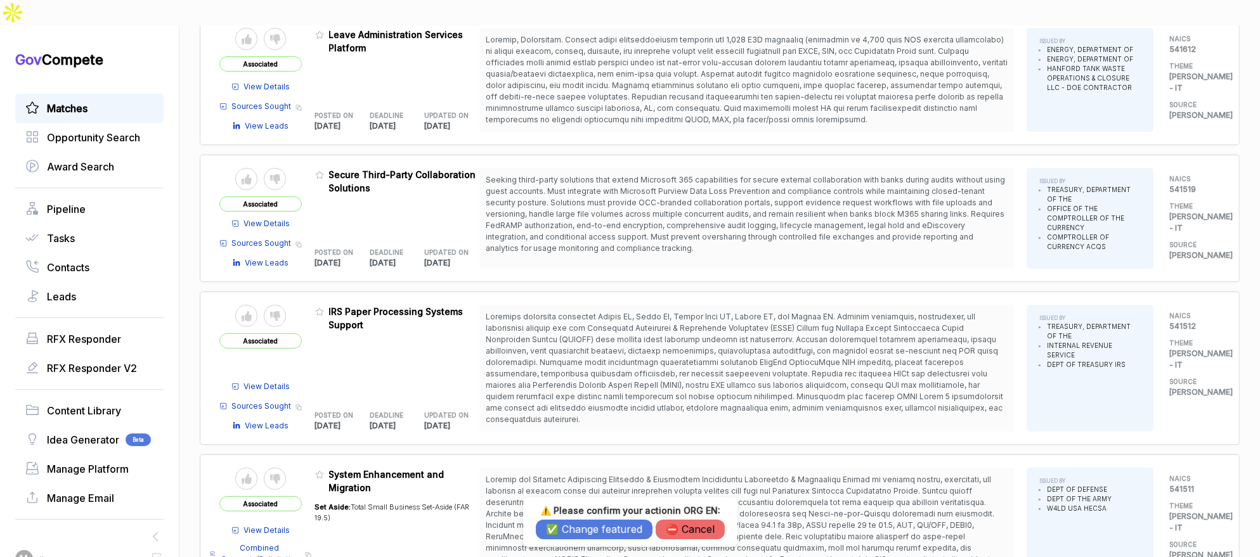
click at [578, 523] on button "✅ Change featured" at bounding box center [594, 530] width 117 height 20
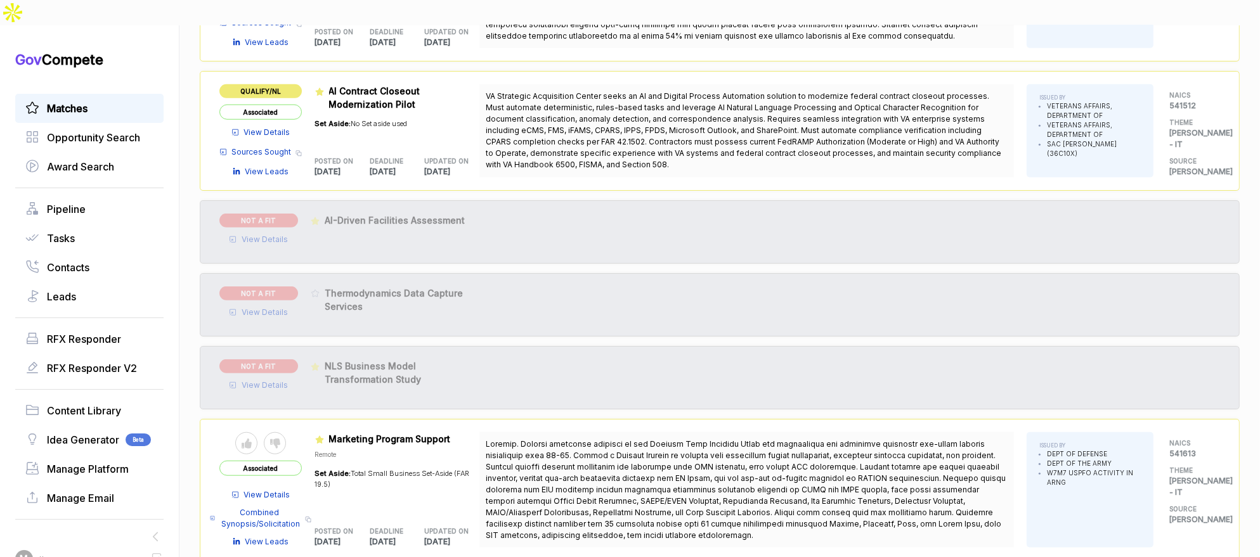
scroll to position [1550, 0]
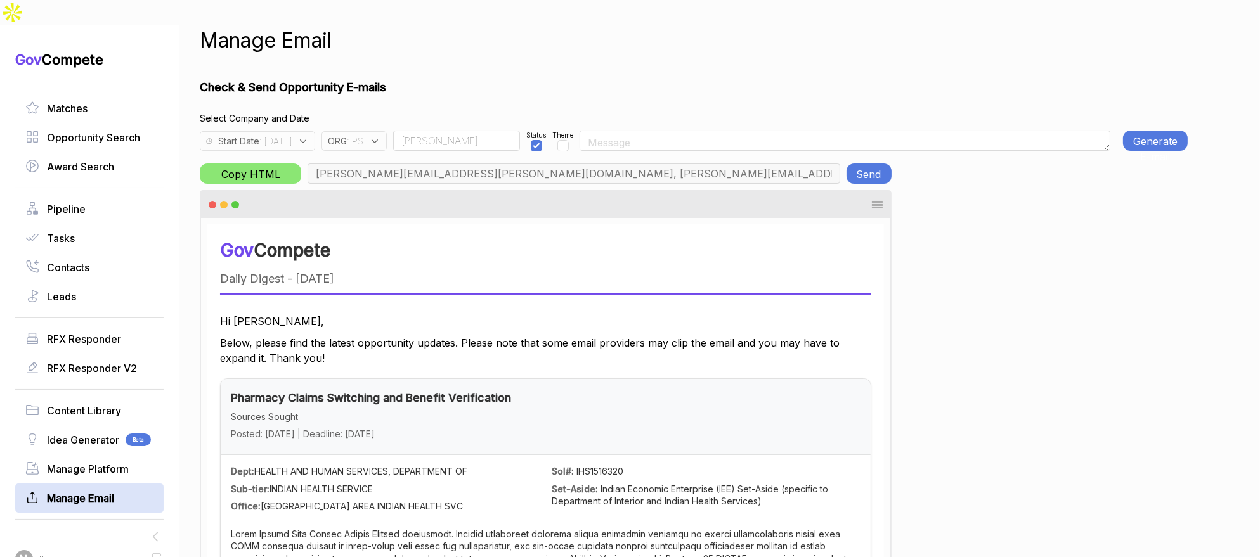
scroll to position [10, 0]
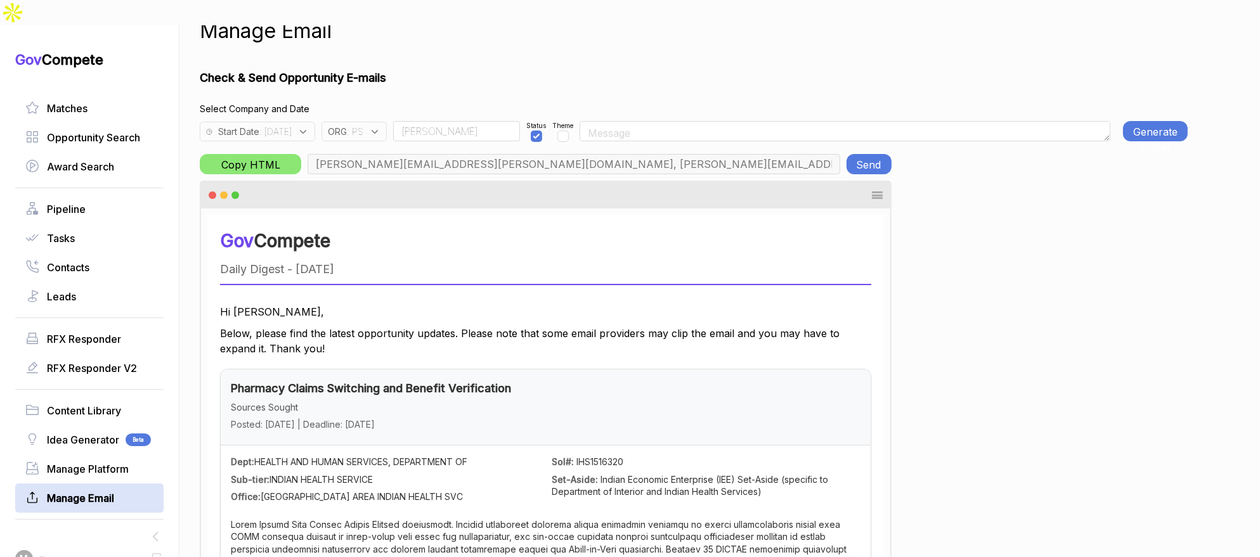
click at [1169, 121] on button "Generate E-mail" at bounding box center [1155, 131] width 65 height 20
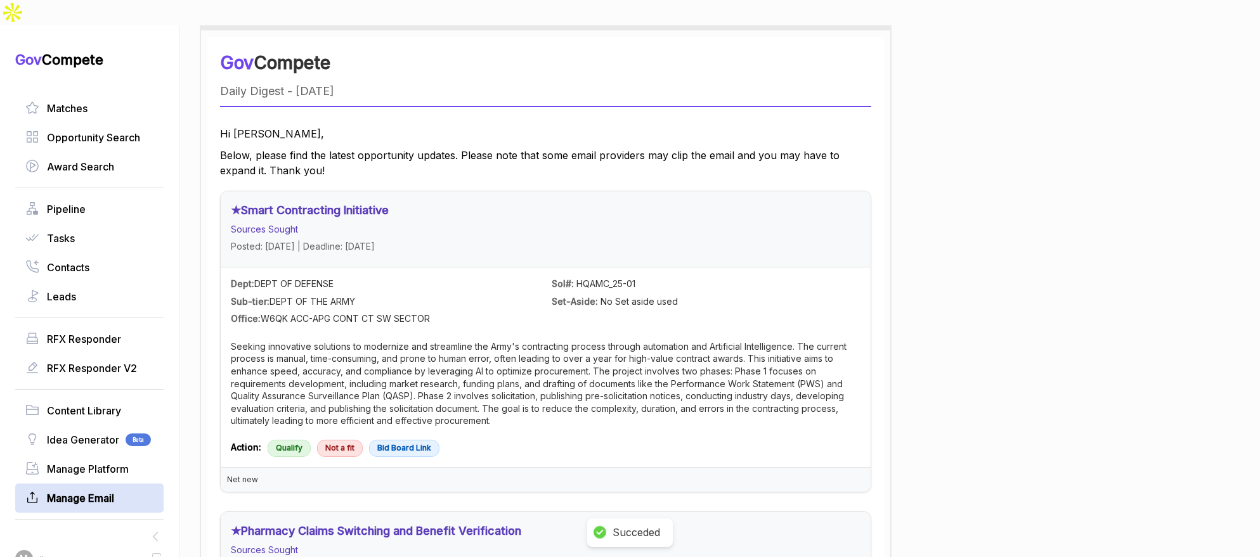
scroll to position [221, 0]
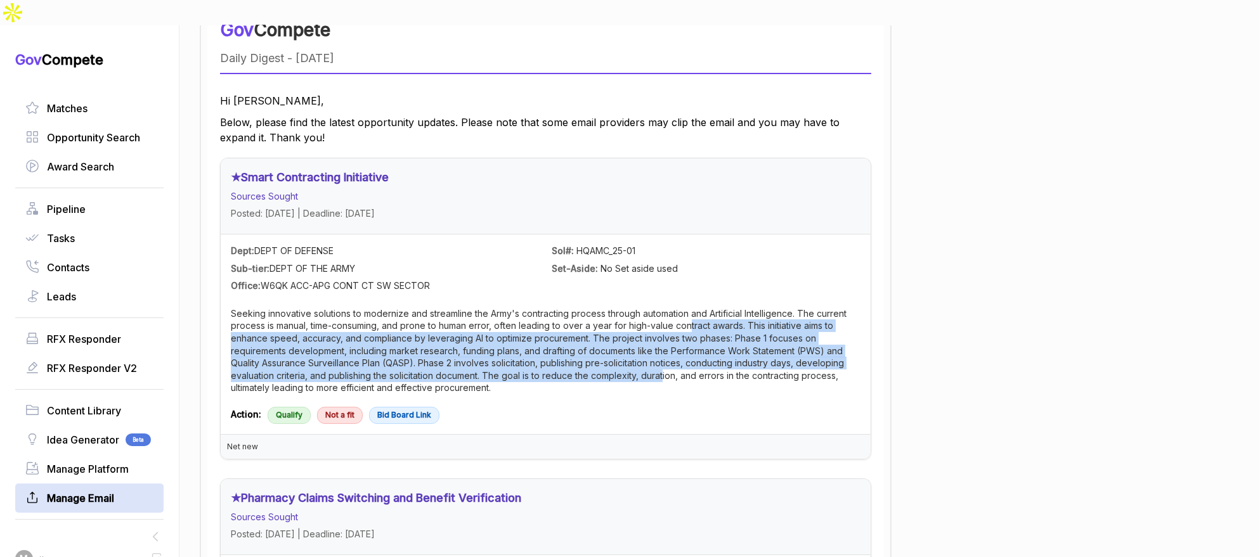
drag, startPoint x: 691, startPoint y: 304, endPoint x: 668, endPoint y: 353, distance: 54.5
click at [668, 353] on p "Seeking innovative solutions to modernize and streamline the Army's contracting…" at bounding box center [546, 351] width 630 height 87
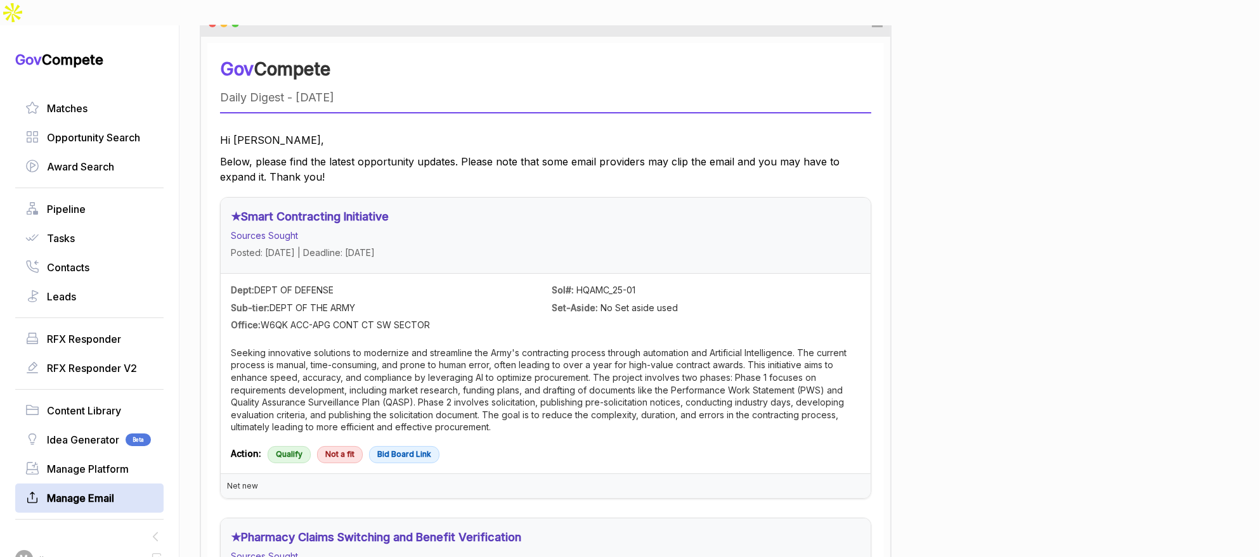
scroll to position [0, 0]
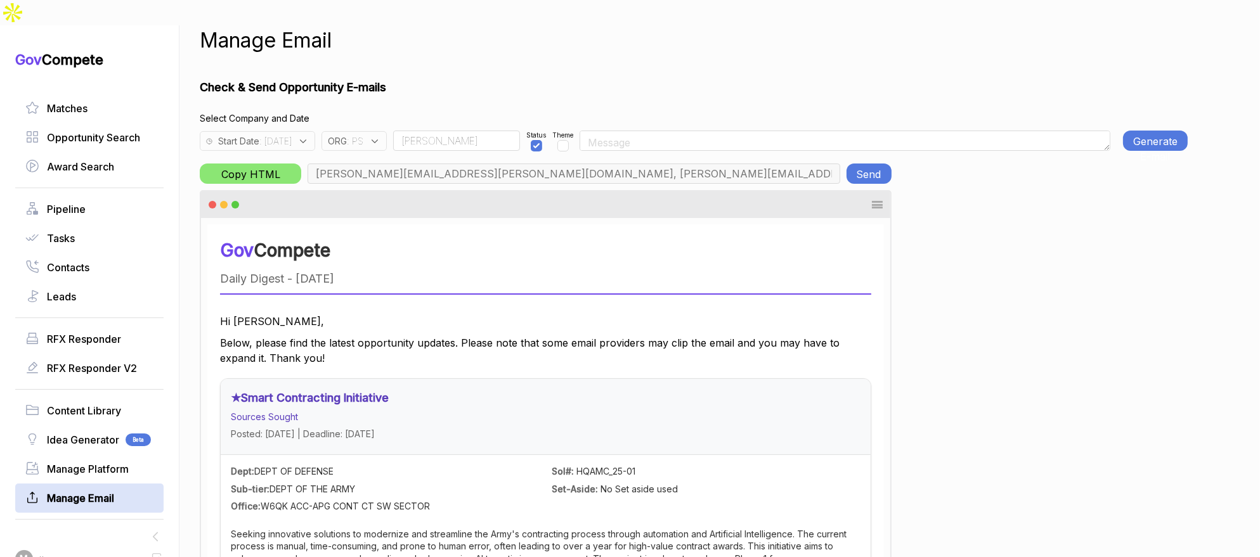
click at [881, 164] on button "Send" at bounding box center [869, 174] width 45 height 20
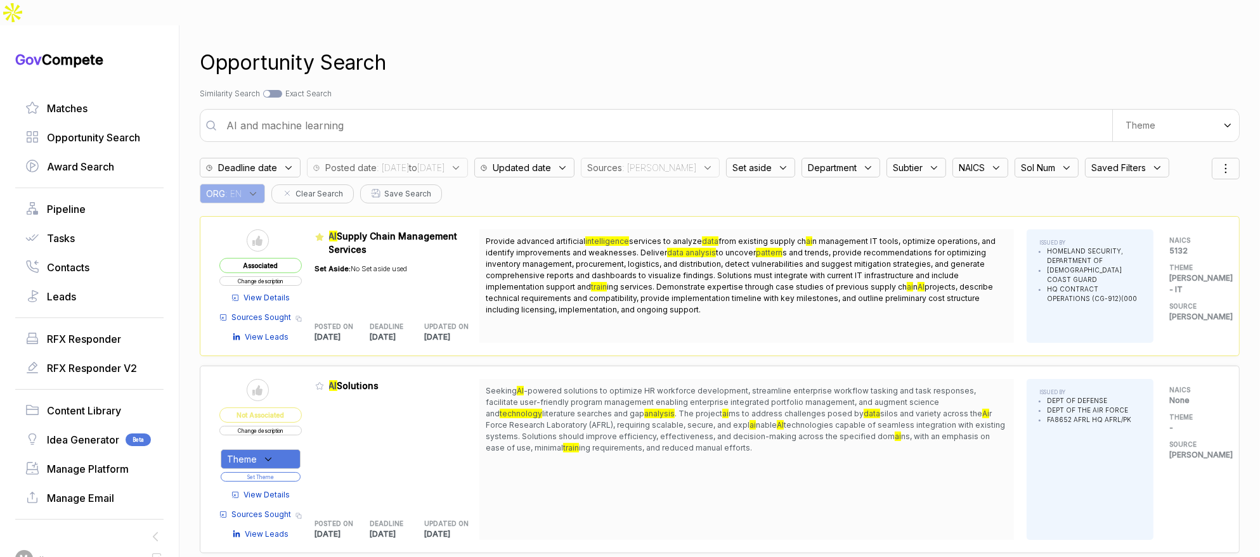
click at [632, 248] on span "s and trends, provide recommendations for optimizing inventory management, proc…" at bounding box center [736, 270] width 500 height 44
click at [285, 292] on span "View Details" at bounding box center [267, 297] width 46 height 11
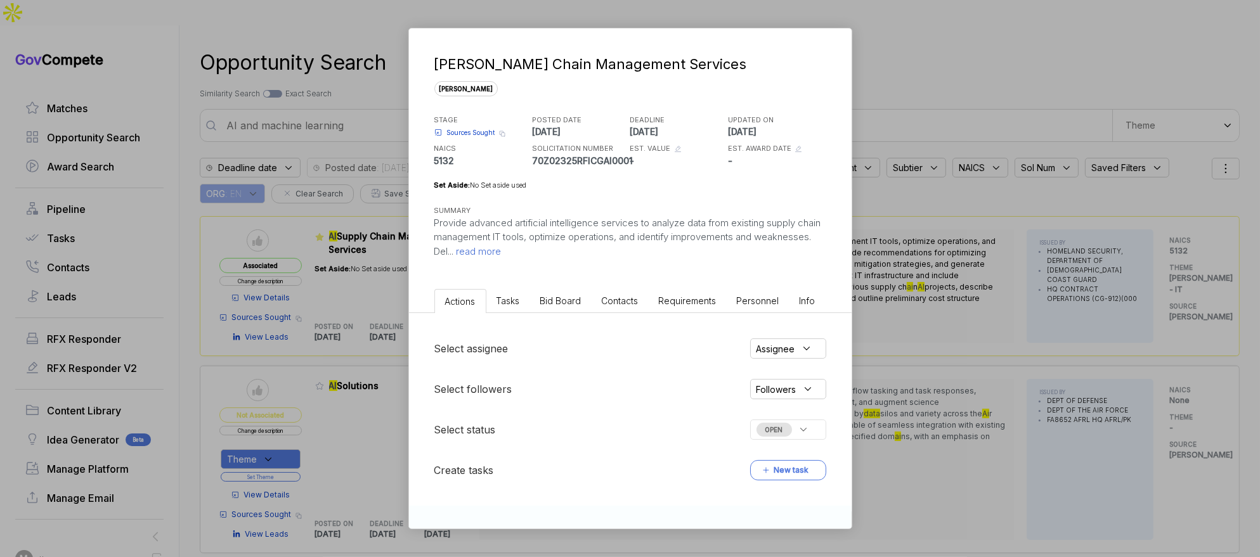
click at [923, 209] on div "[PERSON_NAME] Chain Management Services [PERSON_NAME] STAGE Sources Sought Copy…" at bounding box center [630, 278] width 1260 height 557
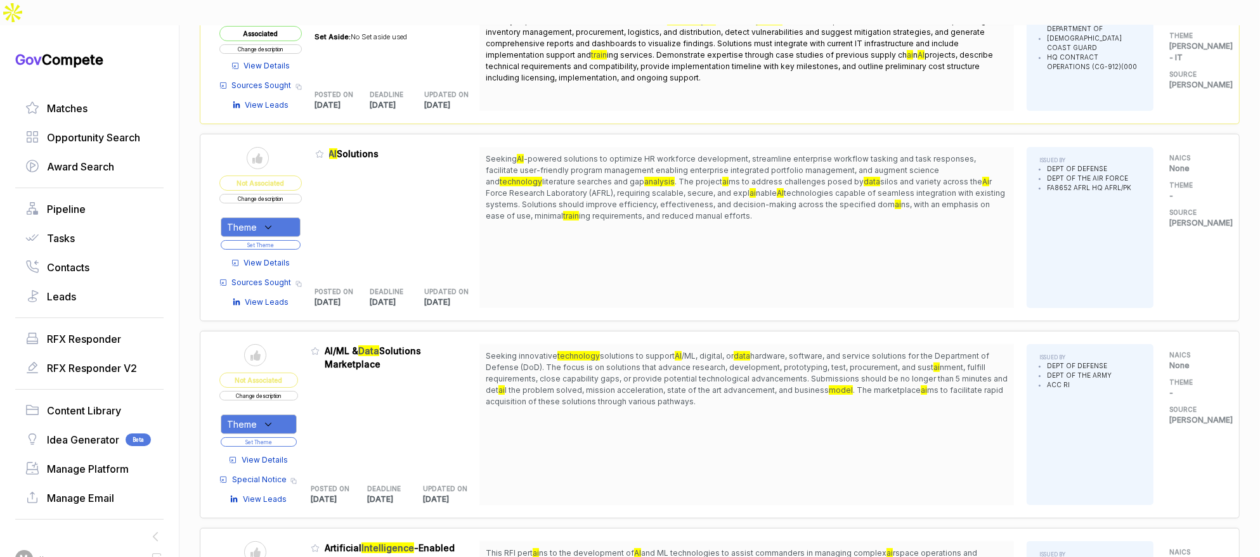
scroll to position [230, 0]
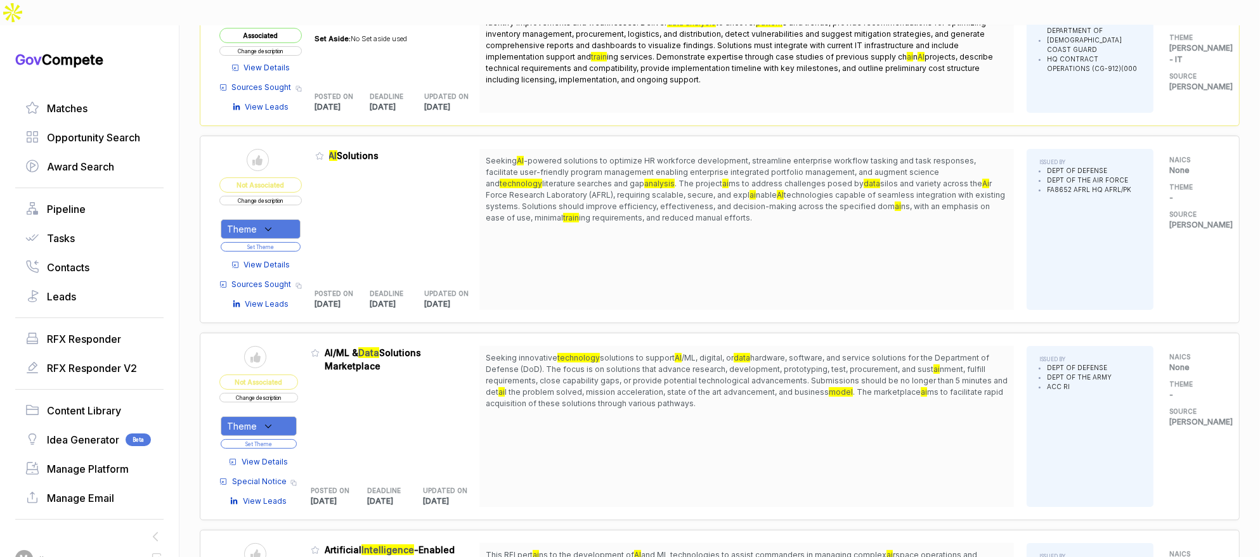
drag, startPoint x: 290, startPoint y: 204, endPoint x: 287, endPoint y: 212, distance: 9.2
click at [290, 219] on div "Theme" at bounding box center [261, 229] width 80 height 20
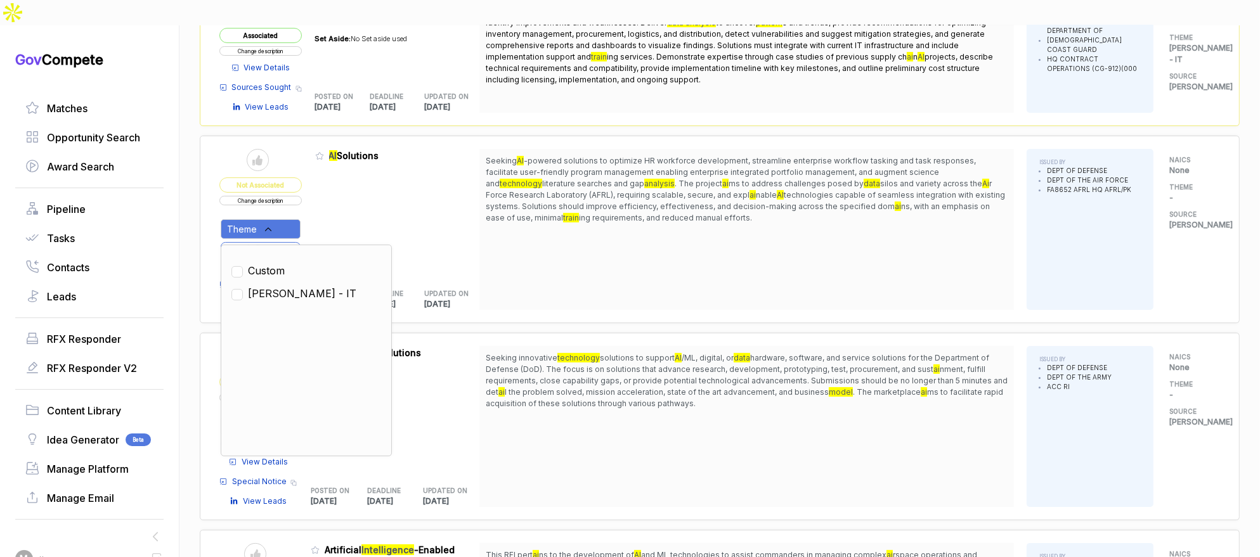
drag, startPoint x: 282, startPoint y: 263, endPoint x: 320, endPoint y: 208, distance: 67.0
click at [283, 286] on span "[PERSON_NAME] - IT" at bounding box center [302, 293] width 108 height 15
checkbox input "true"
drag, startPoint x: 323, startPoint y: 202, endPoint x: 301, endPoint y: 220, distance: 28.4
click at [321, 204] on div "Admin: Click to change feature to 1 FA865225R0003 AI Solutions POSTED ON [DATE]…" at bounding box center [397, 229] width 165 height 161
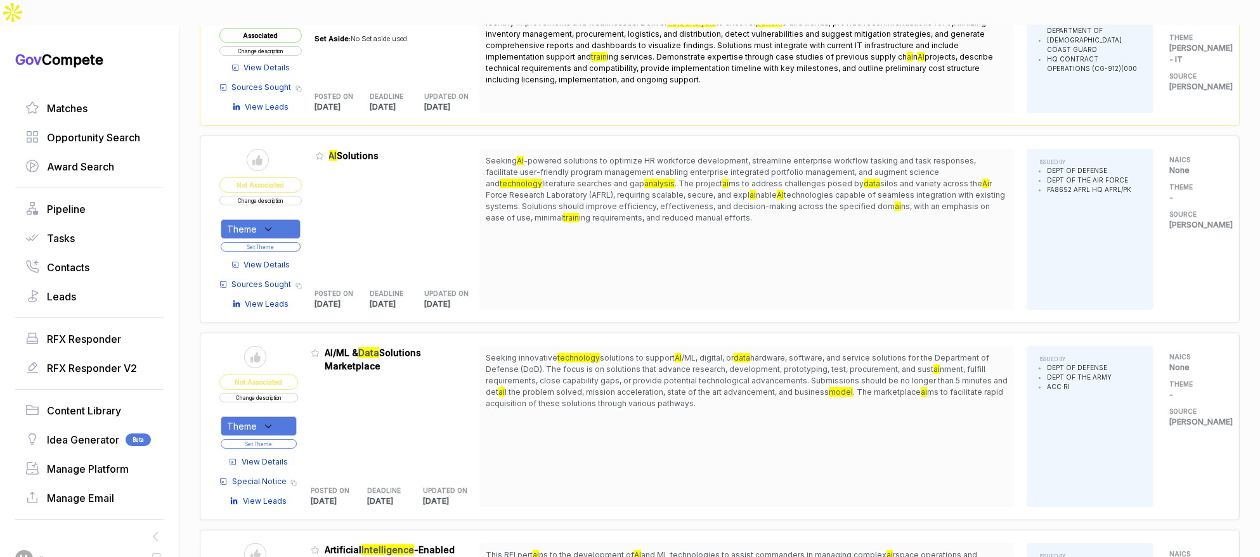
click at [297, 242] on button "Set Theme" at bounding box center [261, 247] width 80 height 10
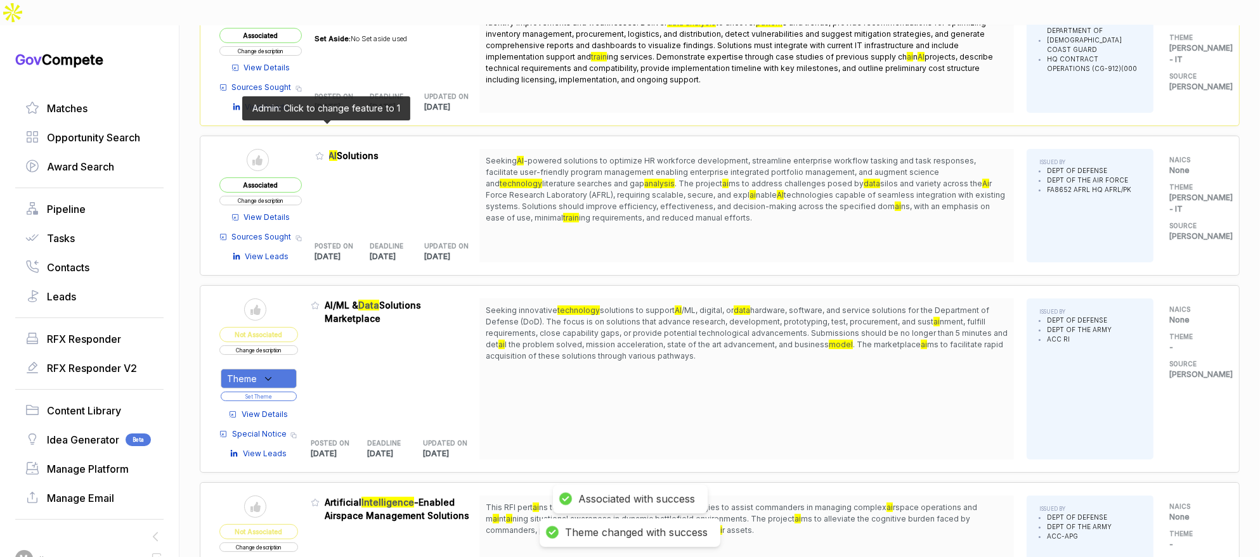
drag, startPoint x: 326, startPoint y: 129, endPoint x: 333, endPoint y: 155, distance: 27.5
click at [324, 152] on icon at bounding box center [319, 156] width 9 height 9
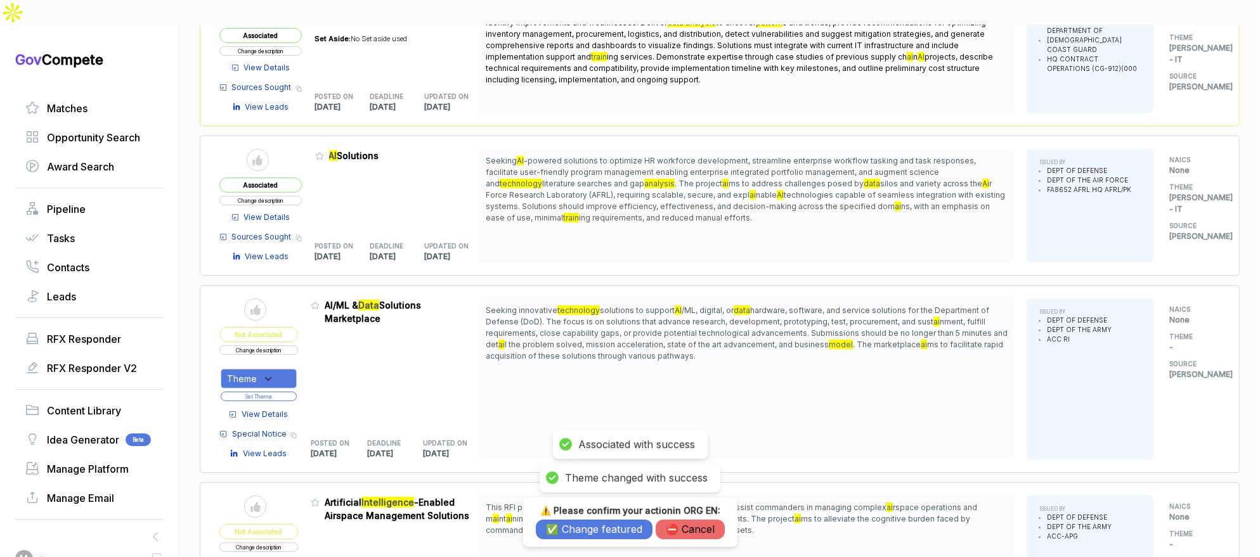
drag, startPoint x: 564, startPoint y: 532, endPoint x: 562, endPoint y: 498, distance: 34.3
click at [564, 531] on button "✅ Change featured" at bounding box center [594, 530] width 117 height 20
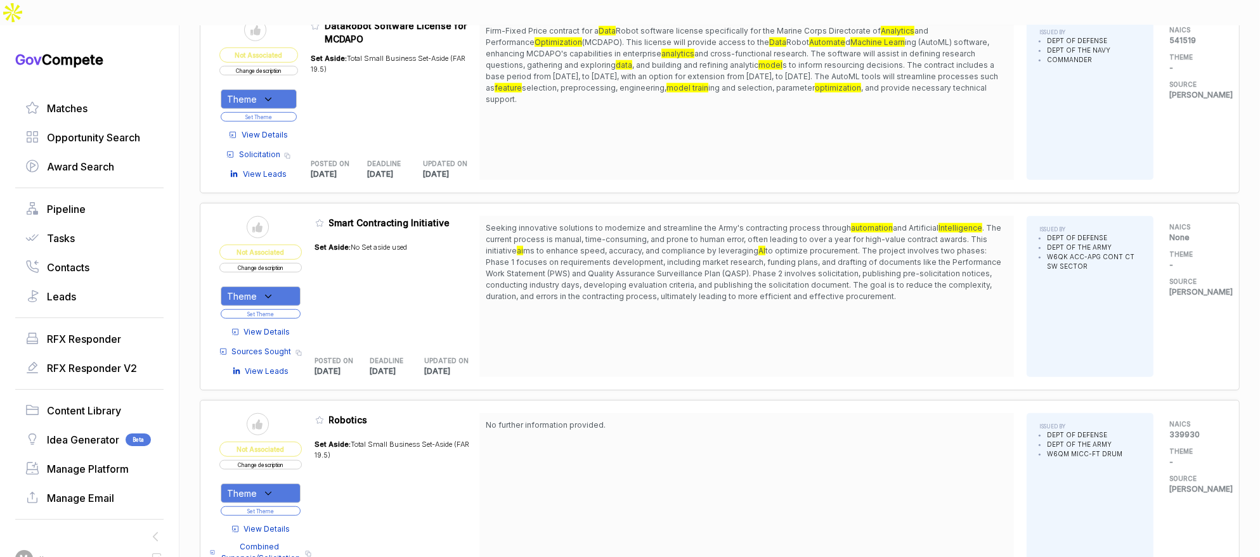
scroll to position [1414, 0]
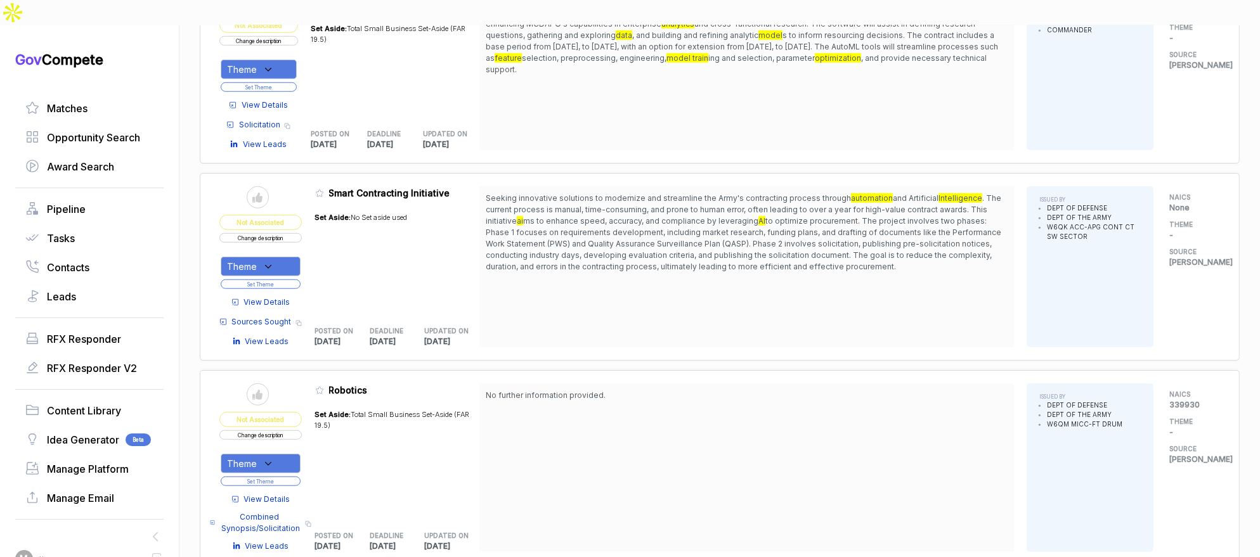
click at [285, 257] on div "Theme" at bounding box center [261, 267] width 80 height 20
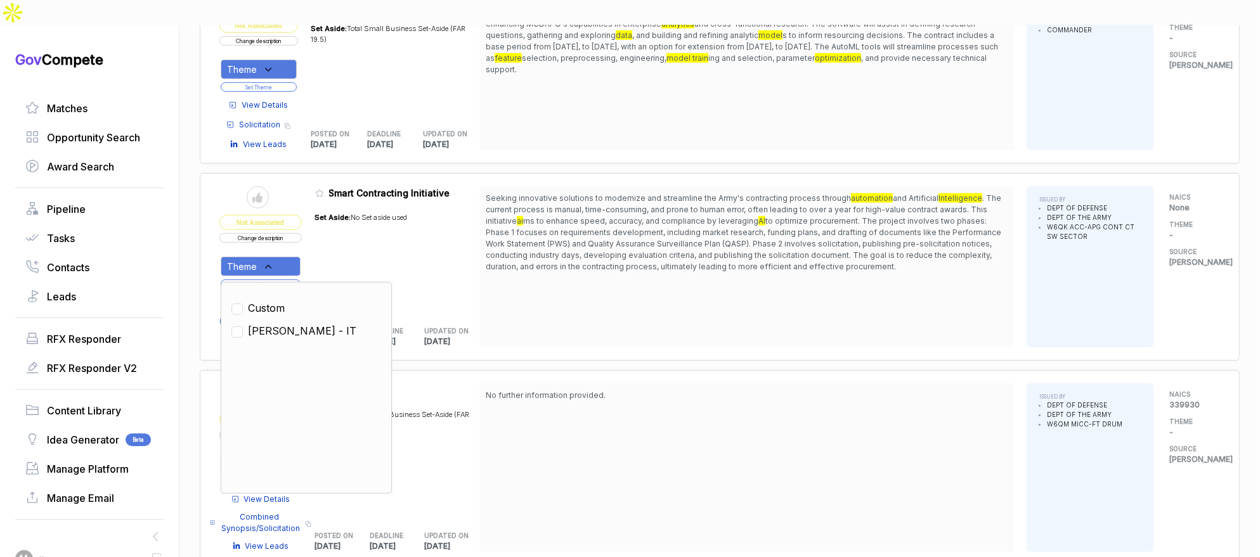
drag, startPoint x: 280, startPoint y: 299, endPoint x: 302, endPoint y: 274, distance: 34.1
click at [281, 323] on span "[PERSON_NAME] - IT" at bounding box center [302, 330] width 108 height 15
checkbox input "true"
click at [366, 224] on div "Set Aside: No Set aside used" at bounding box center [361, 259] width 93 height 108
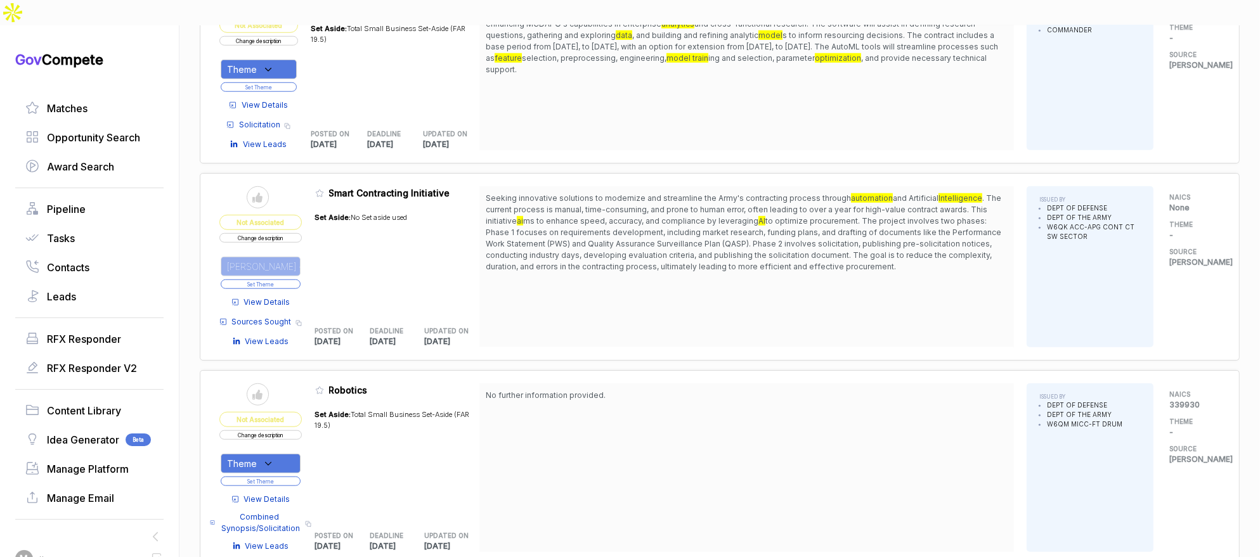
click at [299, 280] on button "Set Theme" at bounding box center [261, 285] width 80 height 10
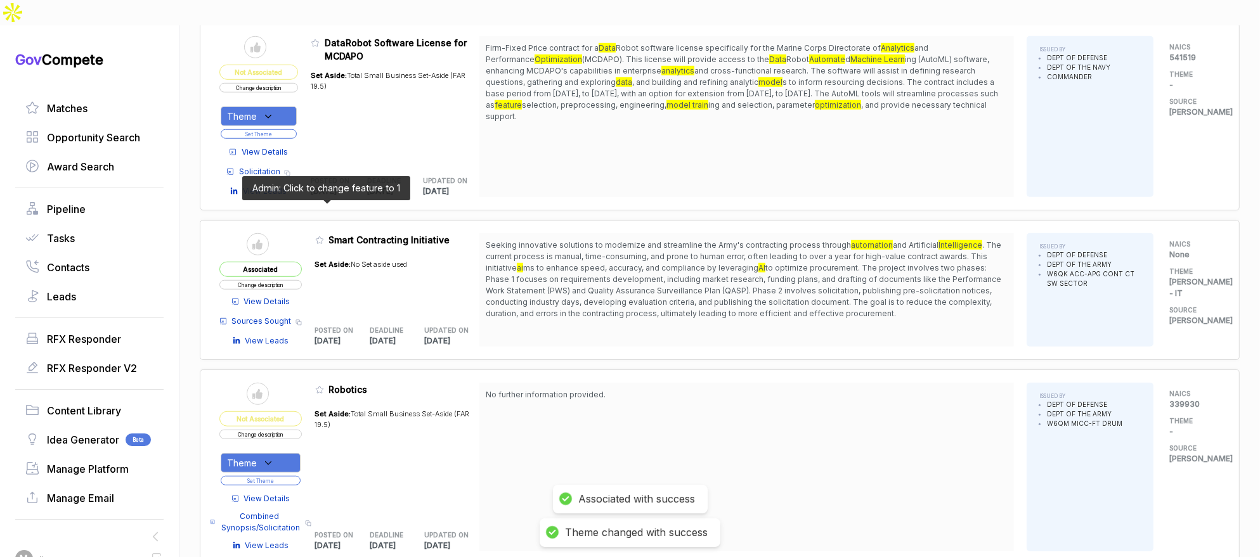
click at [324, 236] on icon at bounding box center [319, 240] width 9 height 9
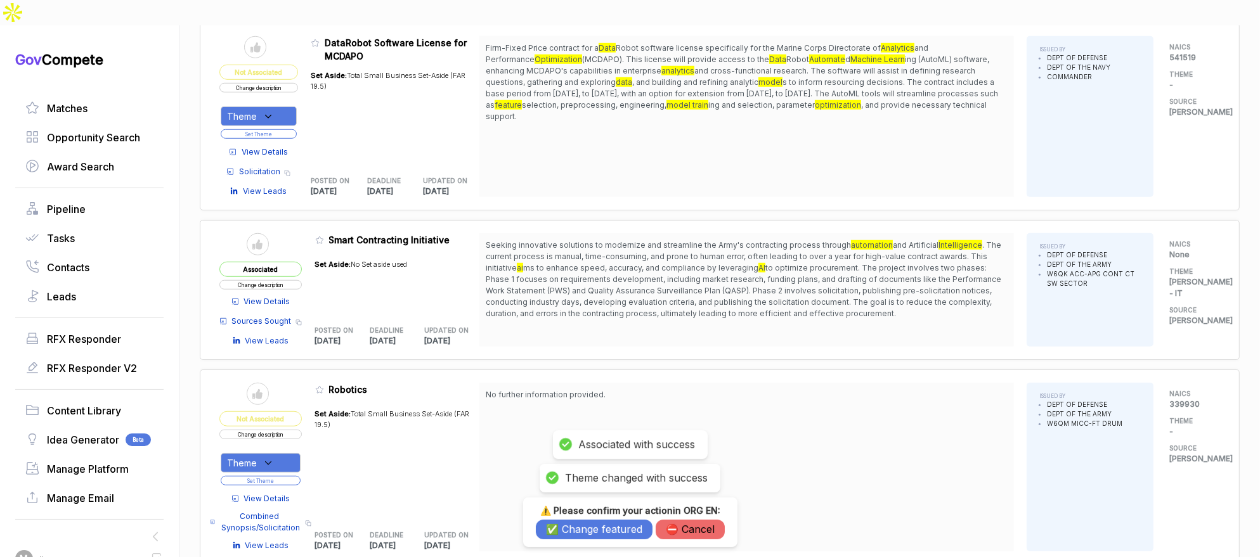
click at [594, 526] on button "✅ Change featured" at bounding box center [594, 530] width 117 height 20
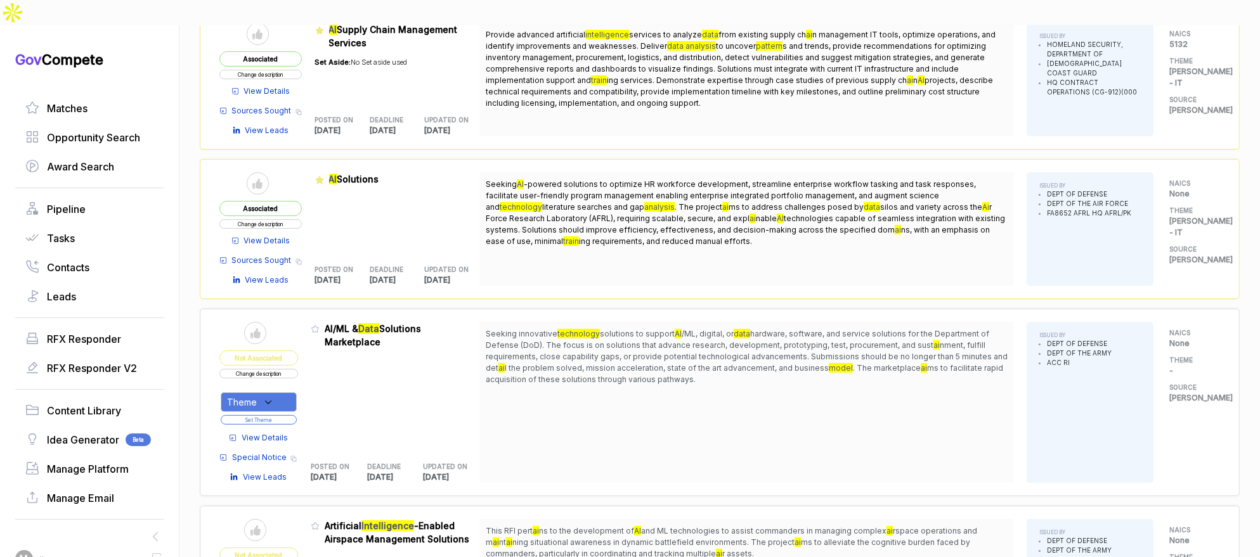
scroll to position [0, 0]
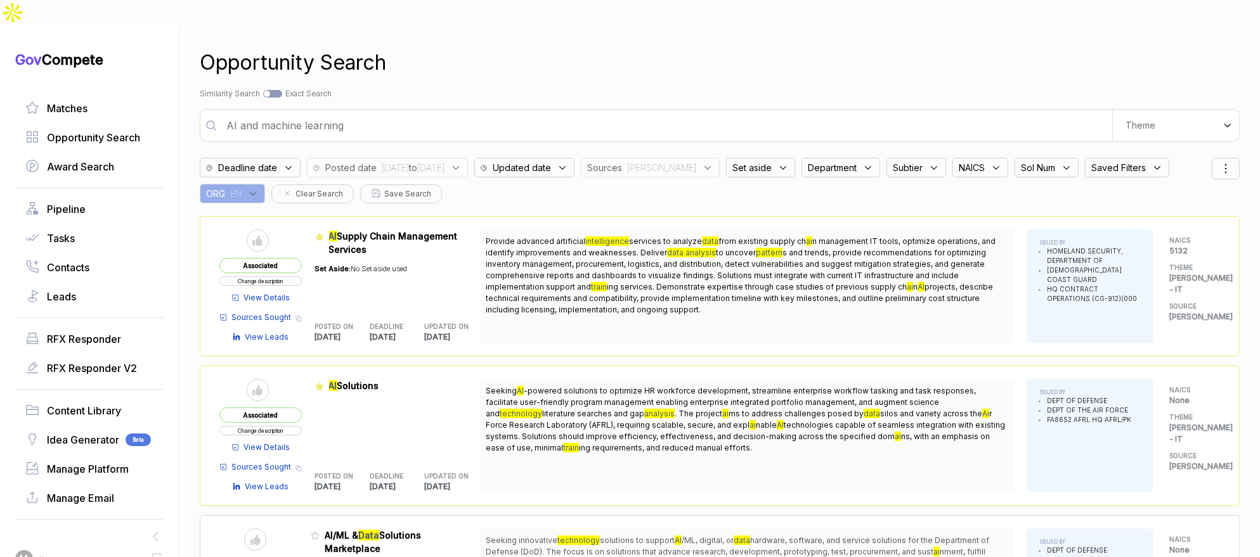
click at [706, 162] on icon at bounding box center [707, 167] width 11 height 11
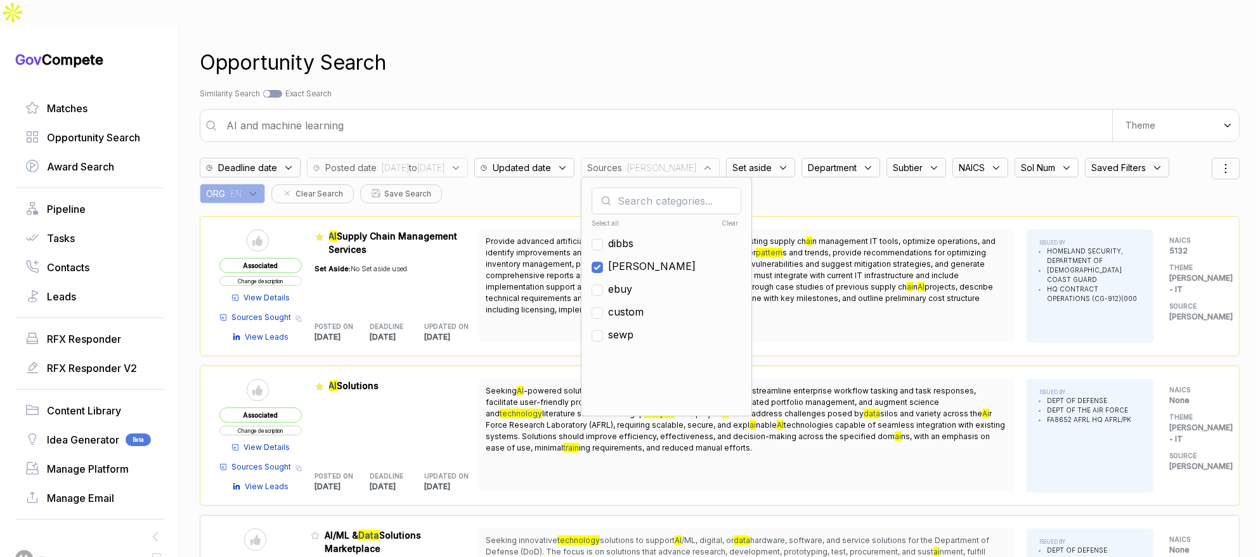
drag, startPoint x: 669, startPoint y: 243, endPoint x: 667, endPoint y: 232, distance: 10.9
click at [668, 259] on span "[PERSON_NAME]" at bounding box center [652, 266] width 88 height 15
checkbox input "false"
drag, startPoint x: 668, startPoint y: 263, endPoint x: 668, endPoint y: 250, distance: 12.7
click at [632, 282] on span "ebuy" at bounding box center [620, 289] width 24 height 15
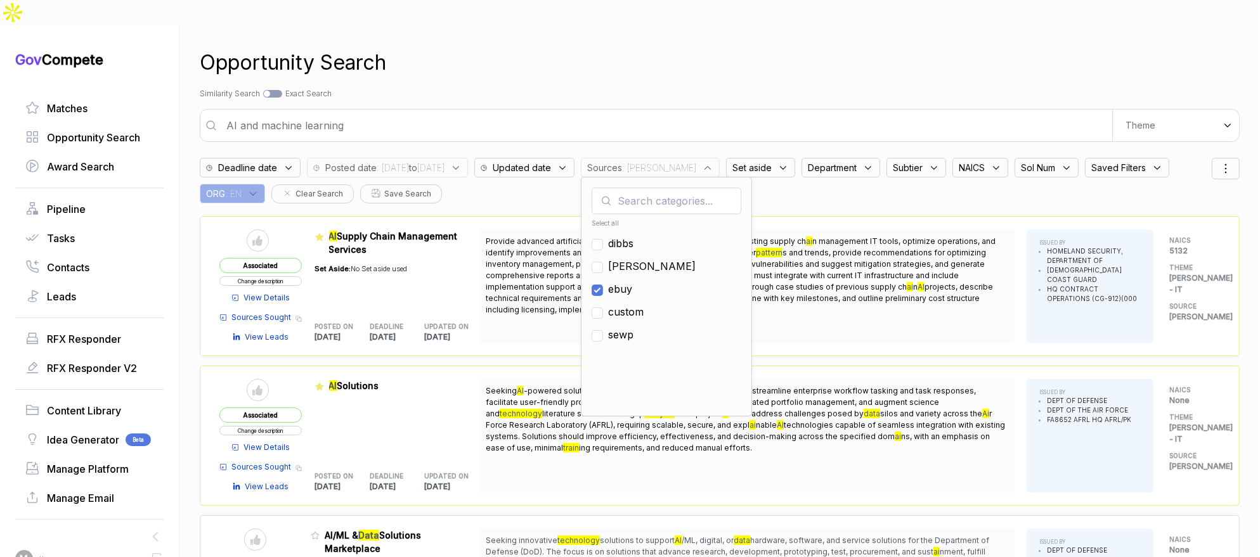
checkbox input "true"
drag, startPoint x: 735, startPoint y: 43, endPoint x: 862, endPoint y: 53, distance: 127.2
click at [735, 48] on div "Opportunity Search" at bounding box center [720, 63] width 1040 height 30
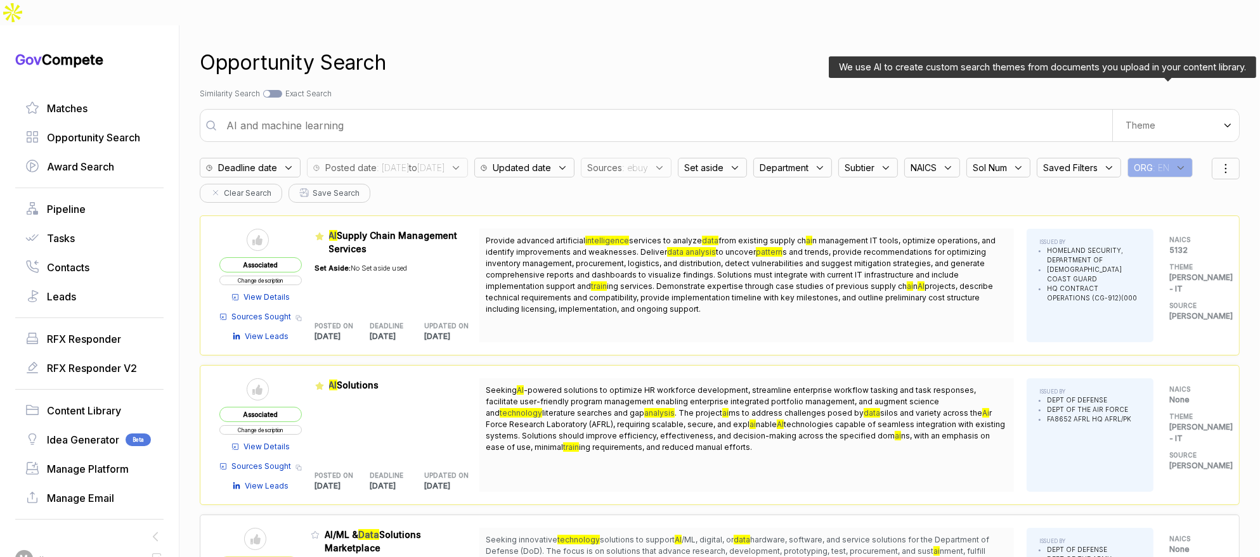
click at [1168, 110] on div "Theme" at bounding box center [1175, 126] width 127 height 32
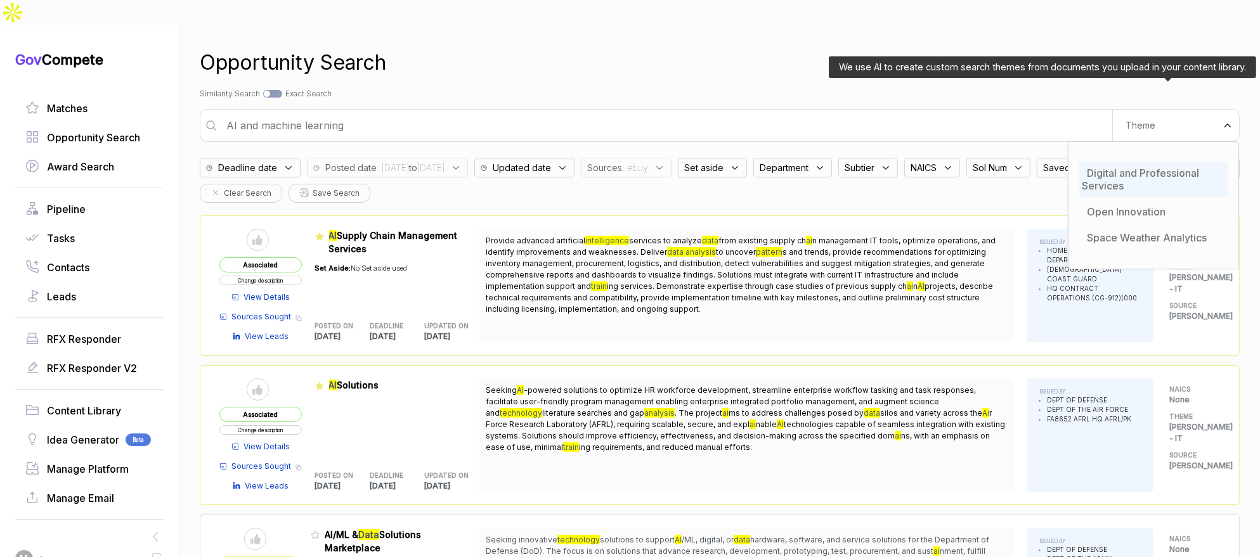
click at [1129, 167] on span "Digital and Professional Services" at bounding box center [1140, 179] width 117 height 25
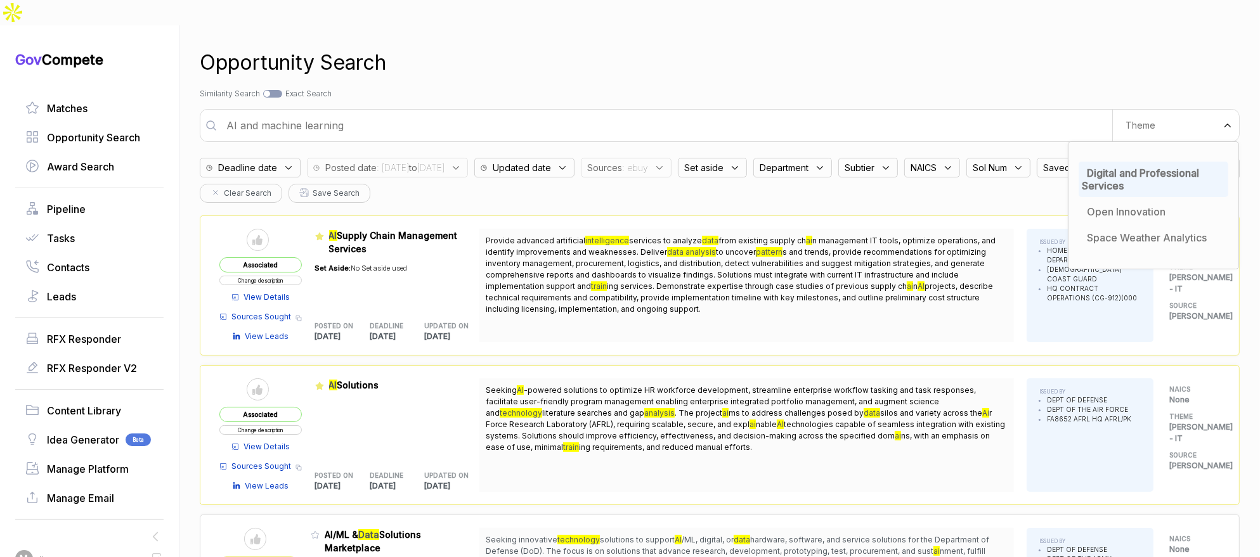
click at [1046, 88] on div "Search by Topic Relevance Similarity Search Search by Exact Keyword Match Exact…" at bounding box center [720, 93] width 1040 height 11
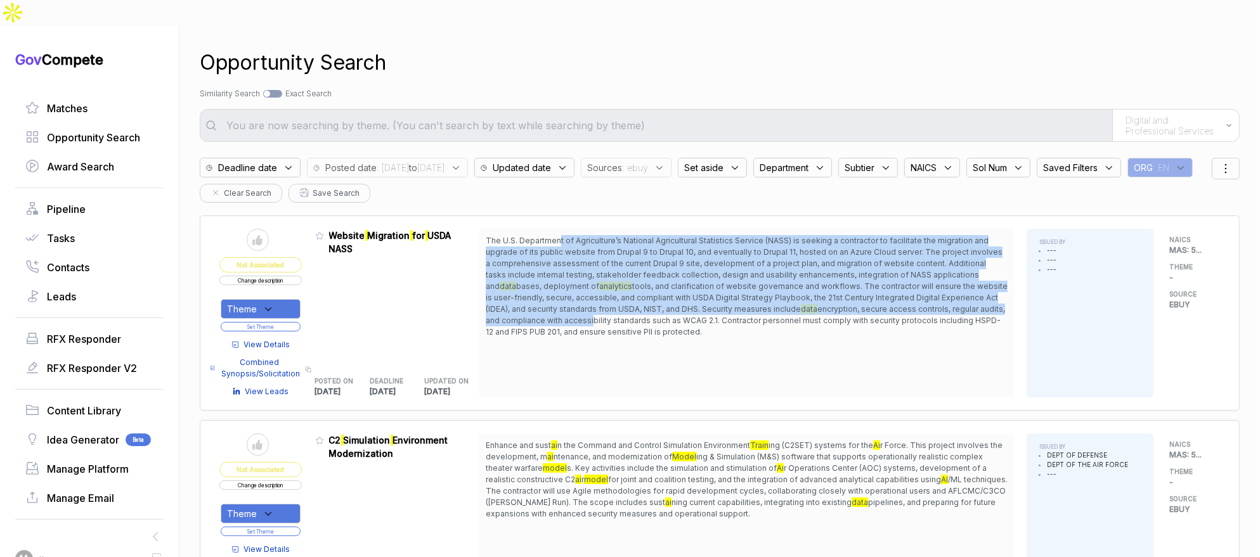
drag, startPoint x: 566, startPoint y: 216, endPoint x: 622, endPoint y: 299, distance: 100.1
click at [621, 299] on span "The U.S. Department of Agriculture’s National Agricultural Statistics Service (…" at bounding box center [747, 286] width 522 height 103
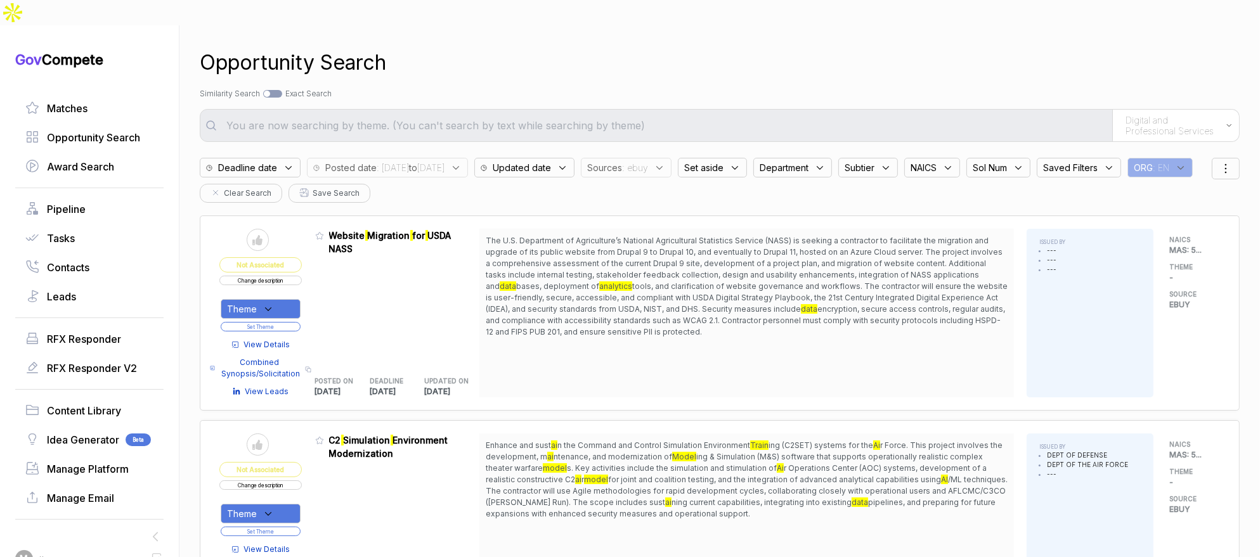
click at [678, 308] on span "encryption, secure access controls, regular audits, and compliance with accessi…" at bounding box center [745, 320] width 519 height 32
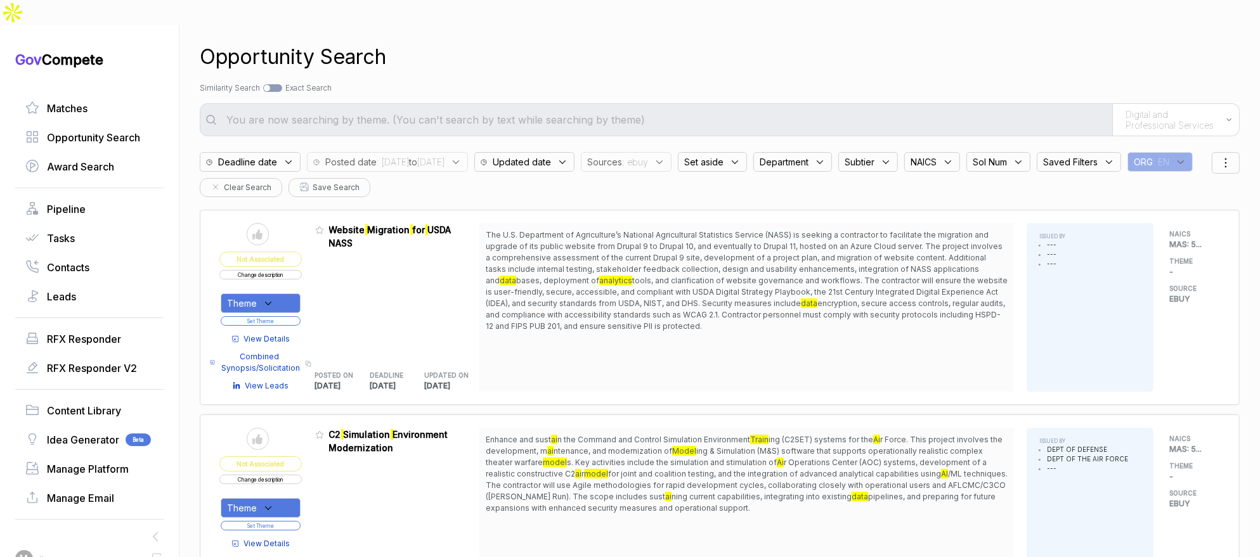
scroll to position [15, 0]
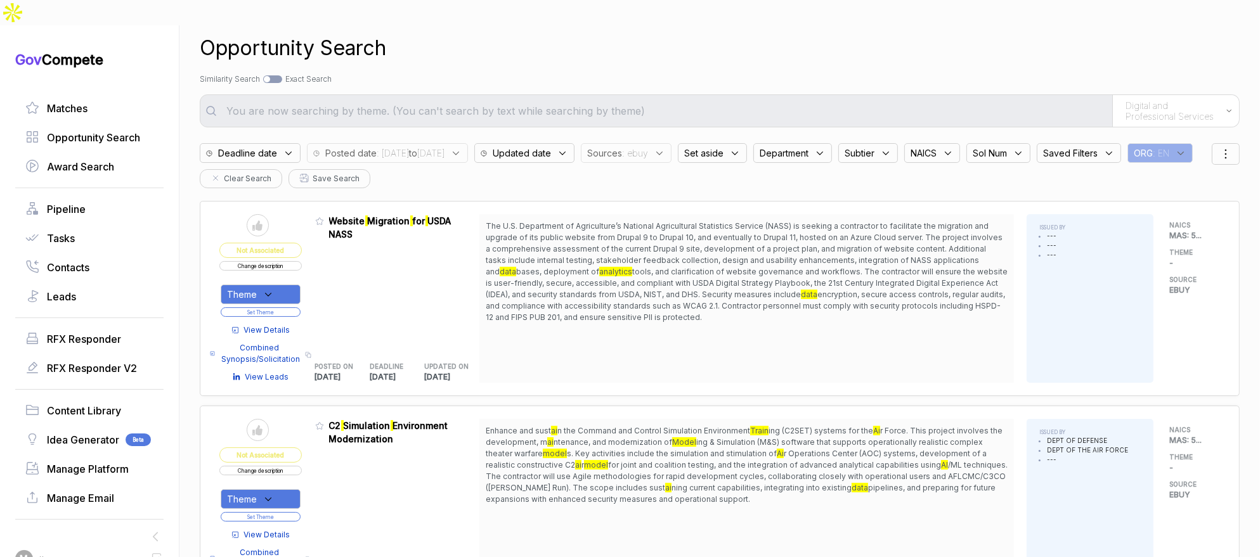
click at [277, 325] on span "View Details" at bounding box center [267, 330] width 46 height 11
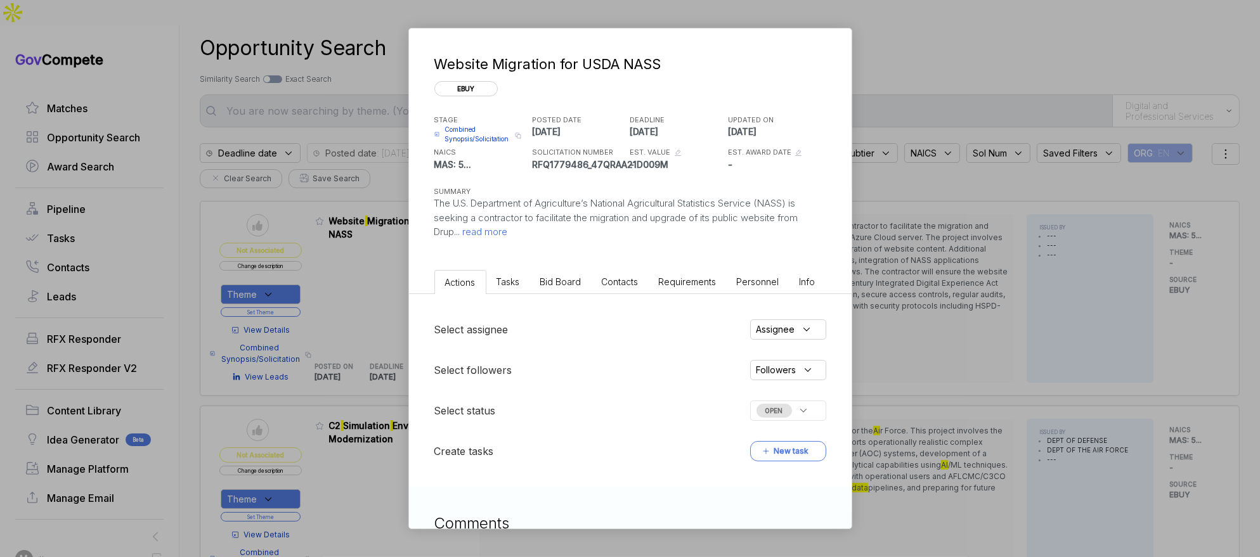
click at [557, 279] on span "Bid Board" at bounding box center [560, 281] width 41 height 11
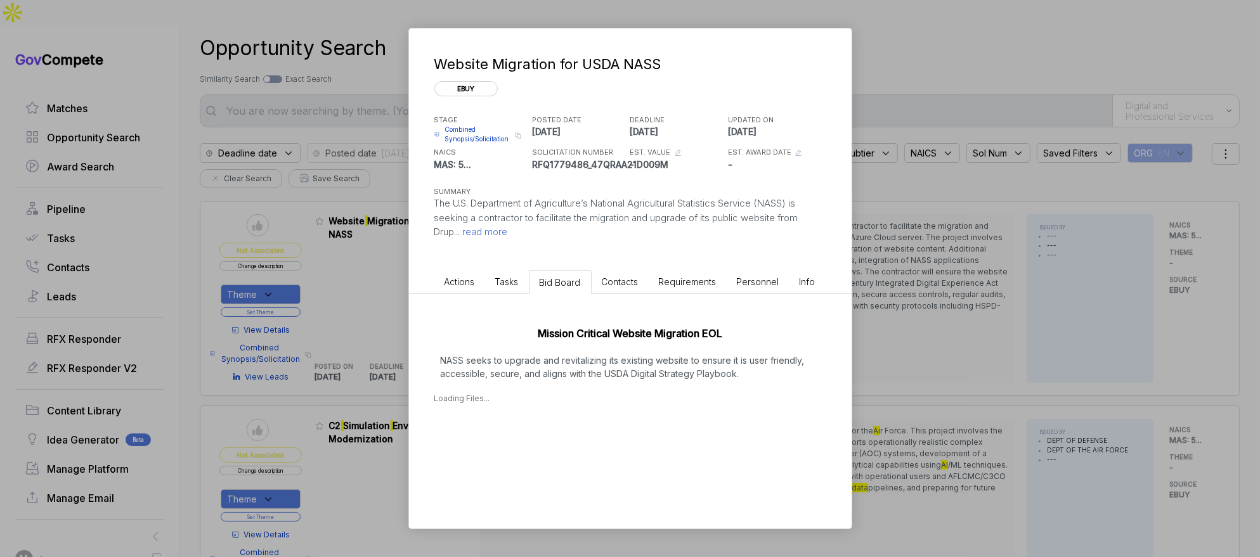
click at [564, 365] on p "NASS seeks to upgrade and revitalizing its existing website to ensure it is use…" at bounding box center [630, 367] width 392 height 27
click at [483, 441] on div "[DATE]" at bounding box center [468, 437] width 29 height 13
click at [542, 458] on span "- 1N WebMigrationDrupal PWS 2025-08-26.1756395685036.pdf" at bounding box center [559, 458] width 199 height 8
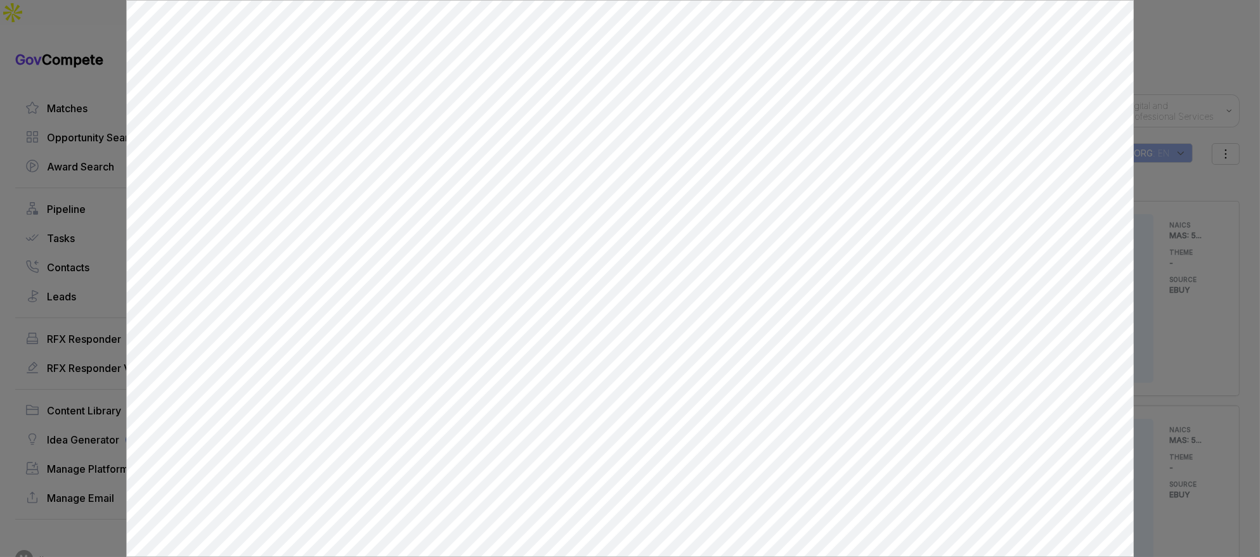
scroll to position [0, 0]
click at [1187, 260] on div at bounding box center [630, 278] width 1260 height 557
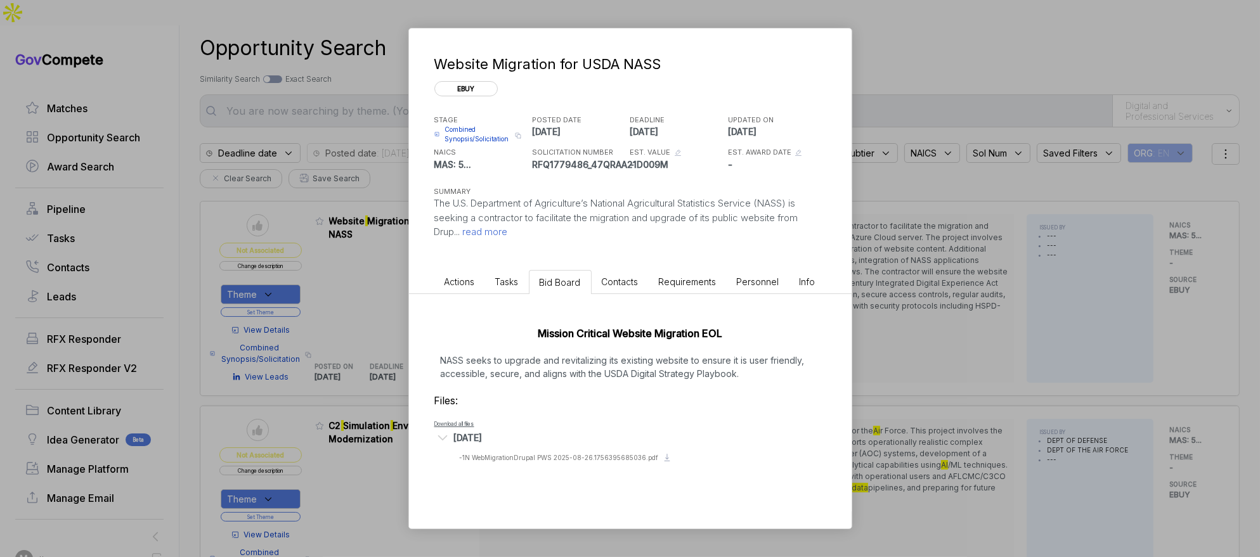
click at [1172, 262] on div "Website Migration for USDA NASS ebuy STAGE Combined Synopsis/Solicitation Copy …" at bounding box center [630, 278] width 1260 height 557
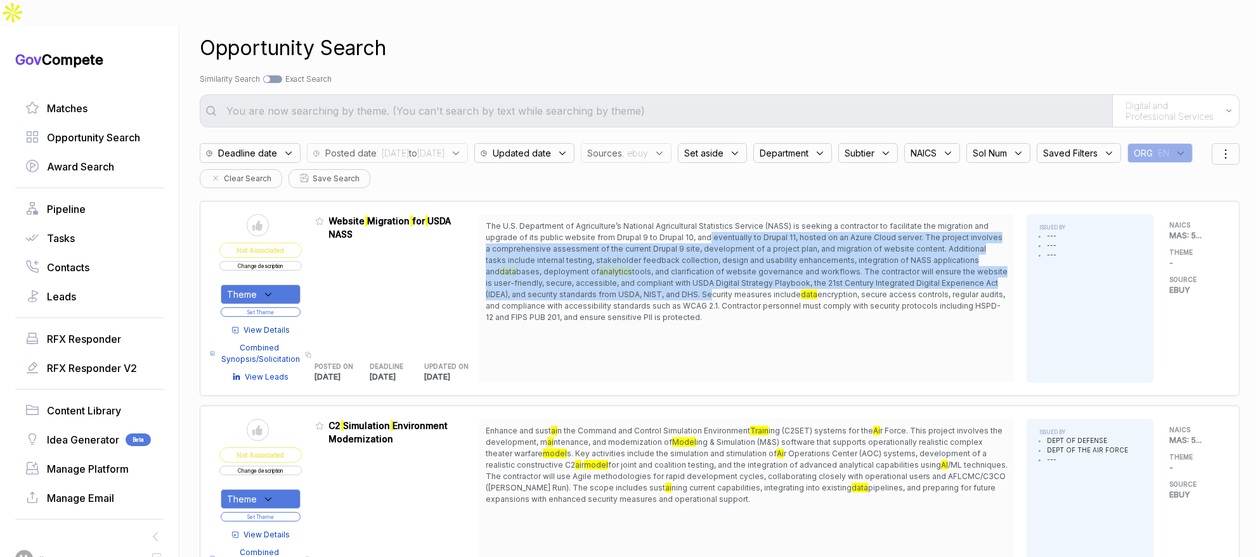
drag, startPoint x: 711, startPoint y: 214, endPoint x: 710, endPoint y: 268, distance: 54.5
click at [710, 267] on span "The U.S. Department of Agriculture’s National Agricultural Statistics Service (…" at bounding box center [747, 272] width 522 height 103
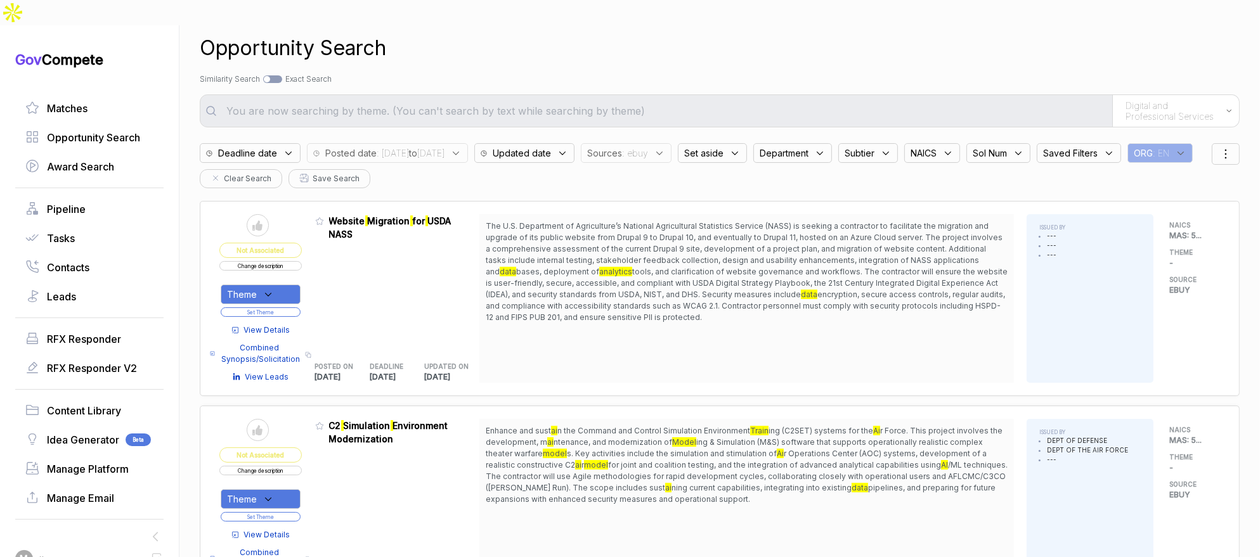
drag, startPoint x: 713, startPoint y: 279, endPoint x: 656, endPoint y: 287, distance: 57.7
click at [711, 290] on span "encryption, secure access controls, regular audits, and compliance with accessi…" at bounding box center [745, 306] width 519 height 32
click at [280, 285] on div "Theme" at bounding box center [261, 295] width 80 height 20
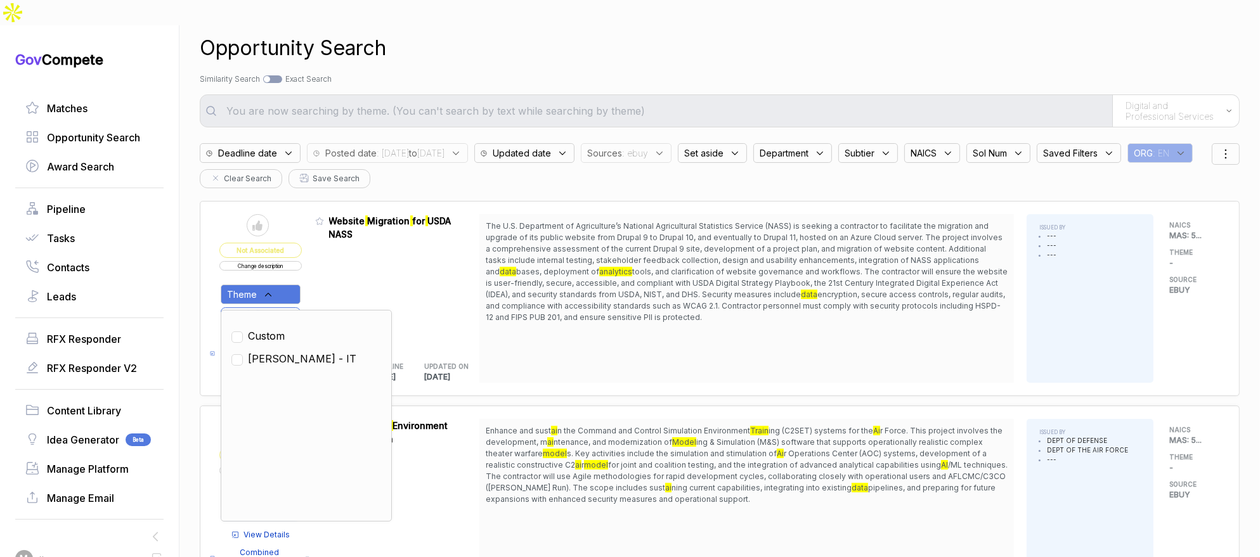
drag, startPoint x: 276, startPoint y: 333, endPoint x: 300, endPoint y: 309, distance: 33.6
click at [279, 351] on span "[PERSON_NAME] - IT" at bounding box center [302, 358] width 108 height 15
checkbox input "true"
drag, startPoint x: 328, startPoint y: 266, endPoint x: 303, endPoint y: 285, distance: 31.7
click at [327, 269] on div "Admin: Click to change feature to 1 RFQ1779486_47QRAA21D009M Website Migration …" at bounding box center [397, 298] width 165 height 169
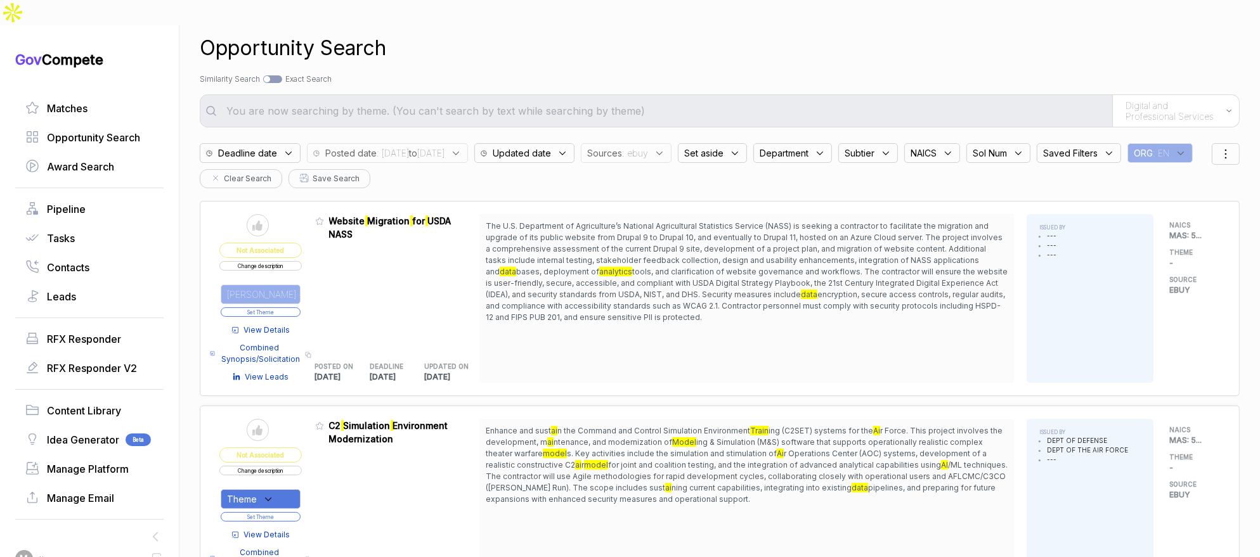
click at [297, 308] on button "Set Theme" at bounding box center [261, 313] width 80 height 10
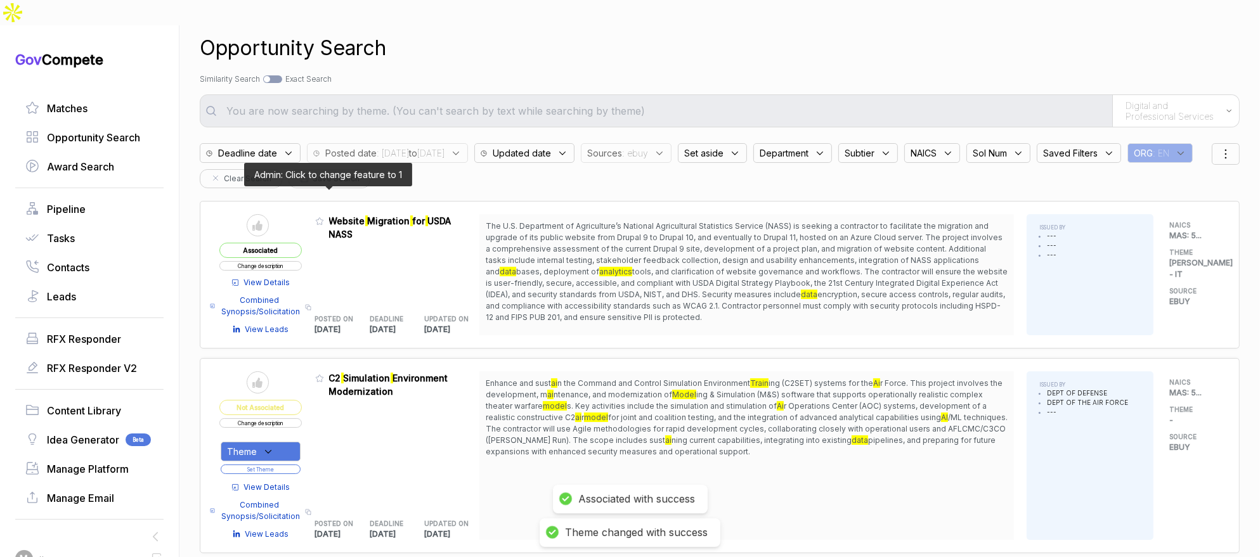
click at [321, 217] on icon at bounding box center [319, 221] width 9 height 9
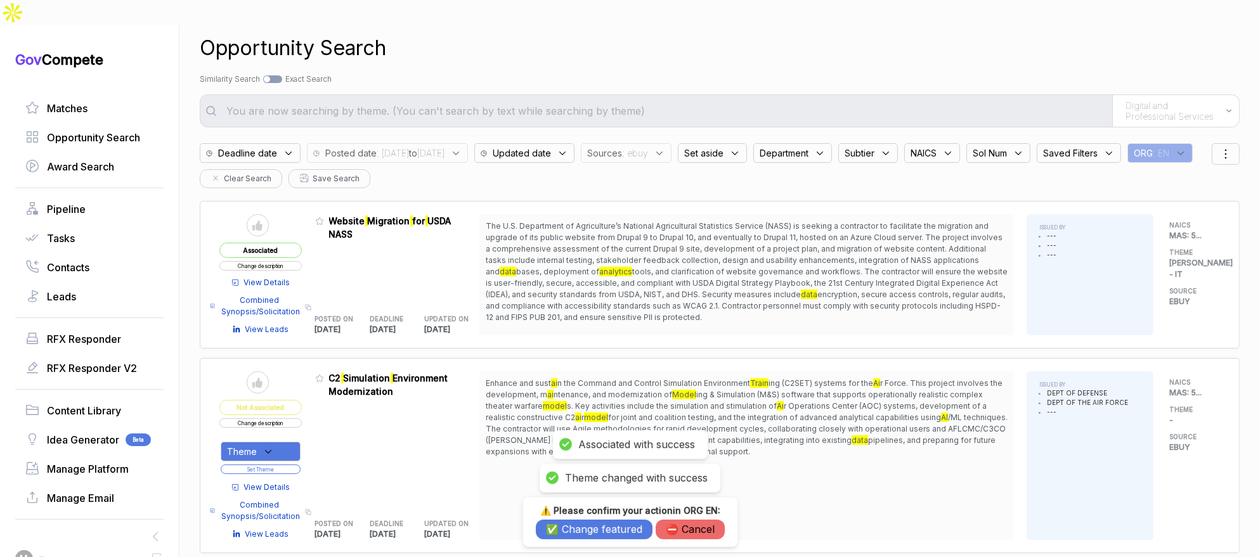
click at [564, 533] on button "✅ Change featured" at bounding box center [594, 530] width 117 height 20
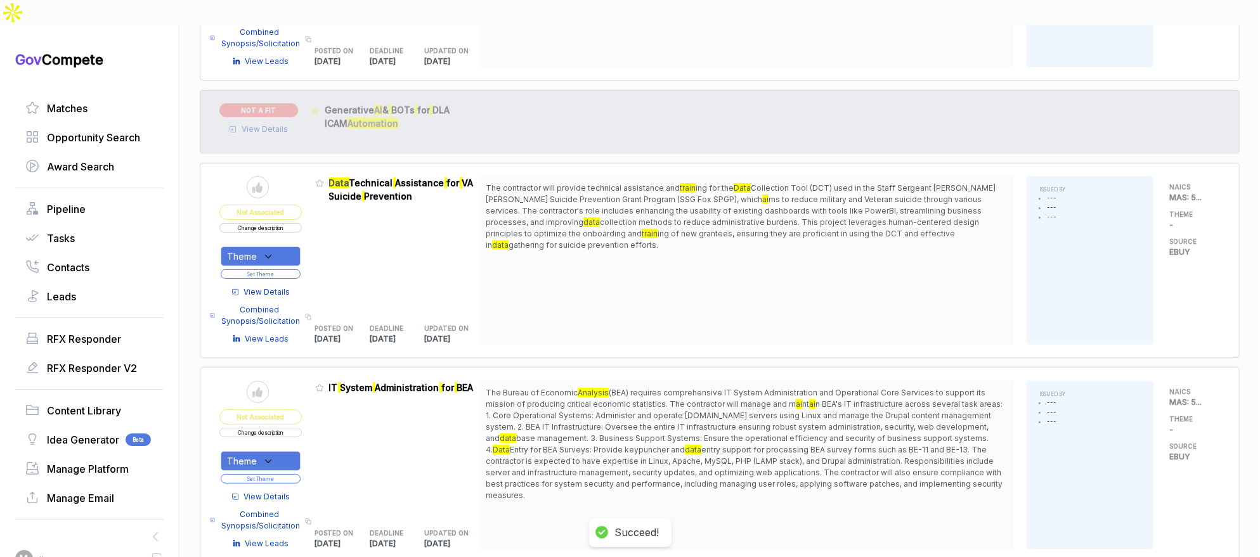
scroll to position [543, 0]
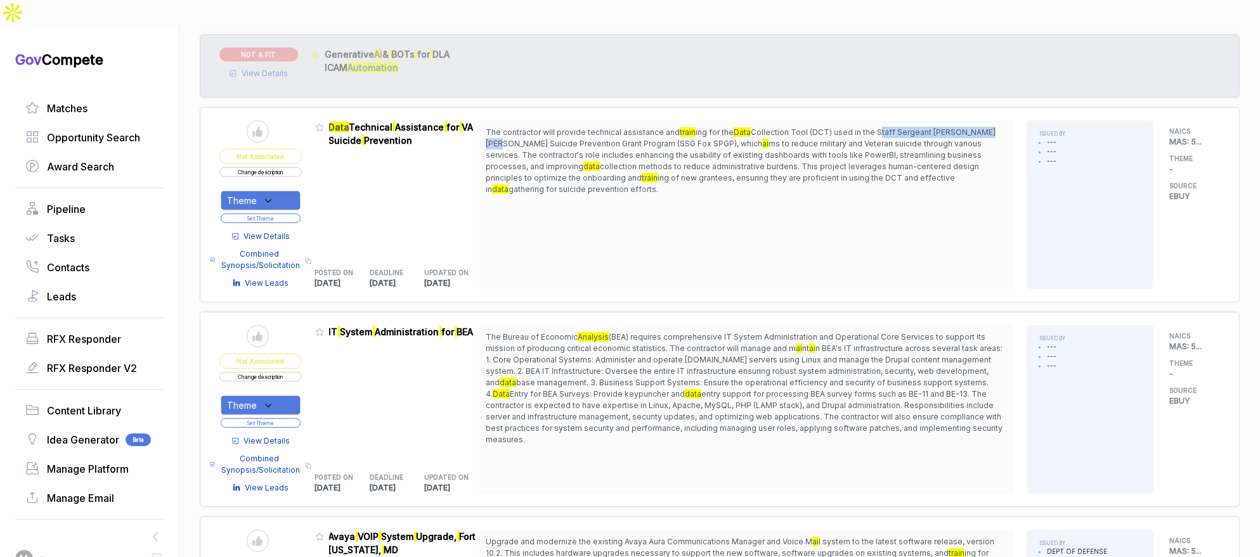
drag, startPoint x: 877, startPoint y: 102, endPoint x: 997, endPoint y: 105, distance: 119.9
click at [996, 127] on span "Collection Tool (DCT) used in the Staff Sergeant [PERSON_NAME] [PERSON_NAME] Su…" at bounding box center [741, 137] width 510 height 21
copy span "Staff Sergeant [PERSON_NAME] [PERSON_NAME]"
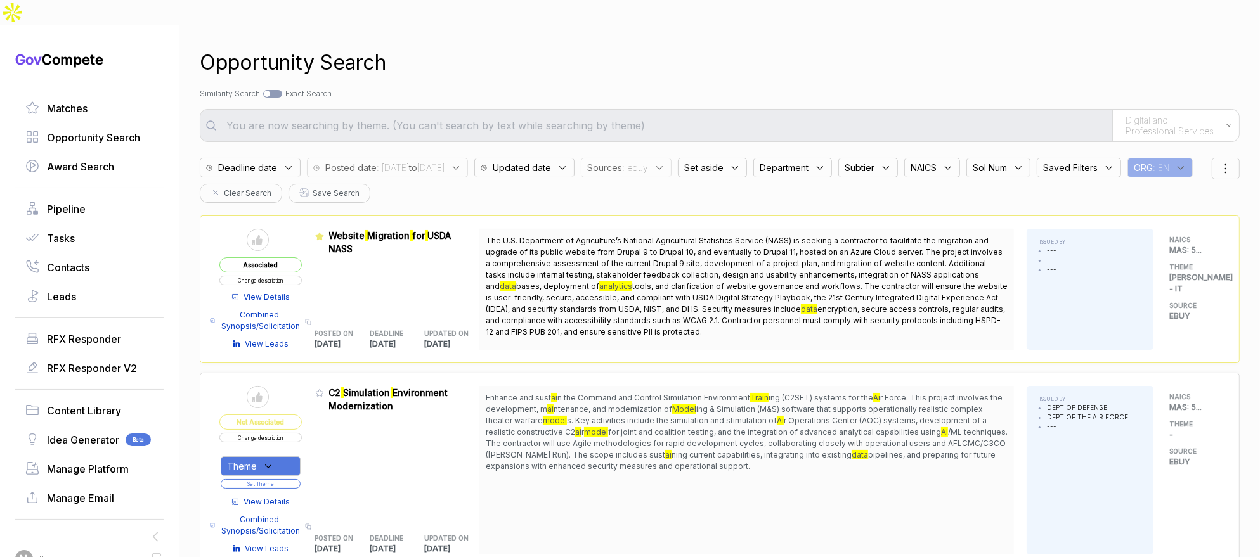
click at [648, 161] on span ": ebuy" at bounding box center [635, 167] width 26 height 13
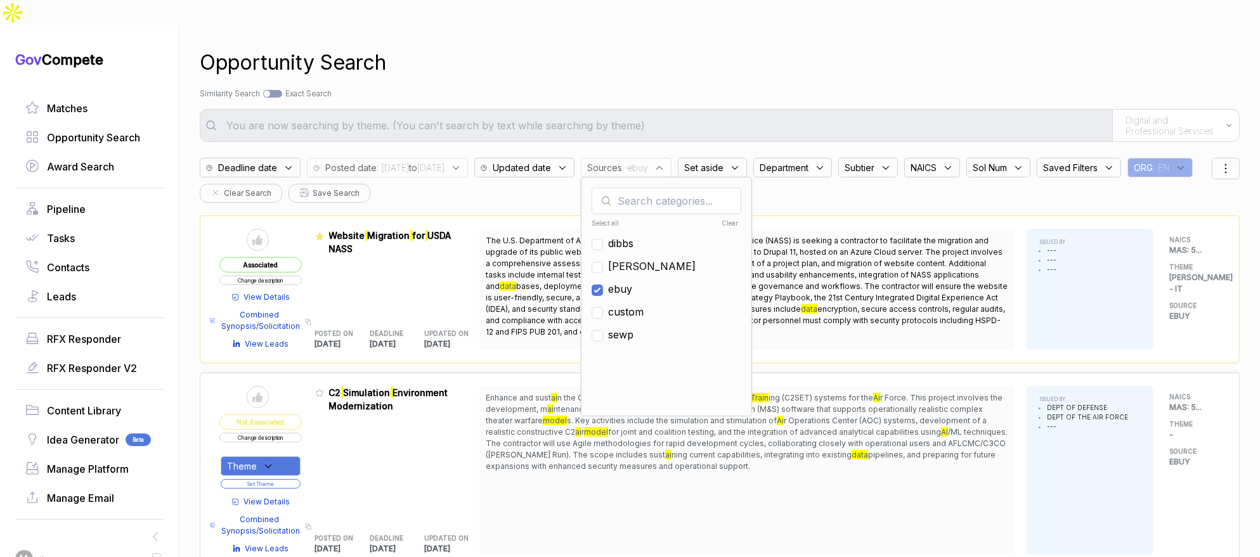
drag, startPoint x: 668, startPoint y: 257, endPoint x: 668, endPoint y: 237, distance: 20.3
click at [668, 253] on ul "Select all Clear [PERSON_NAME] ebuy custom sewp" at bounding box center [667, 311] width 150 height 190
click at [668, 259] on span "[PERSON_NAME]" at bounding box center [652, 266] width 88 height 15
checkbox input "true"
drag, startPoint x: 666, startPoint y: 261, endPoint x: 667, endPoint y: 234, distance: 26.6
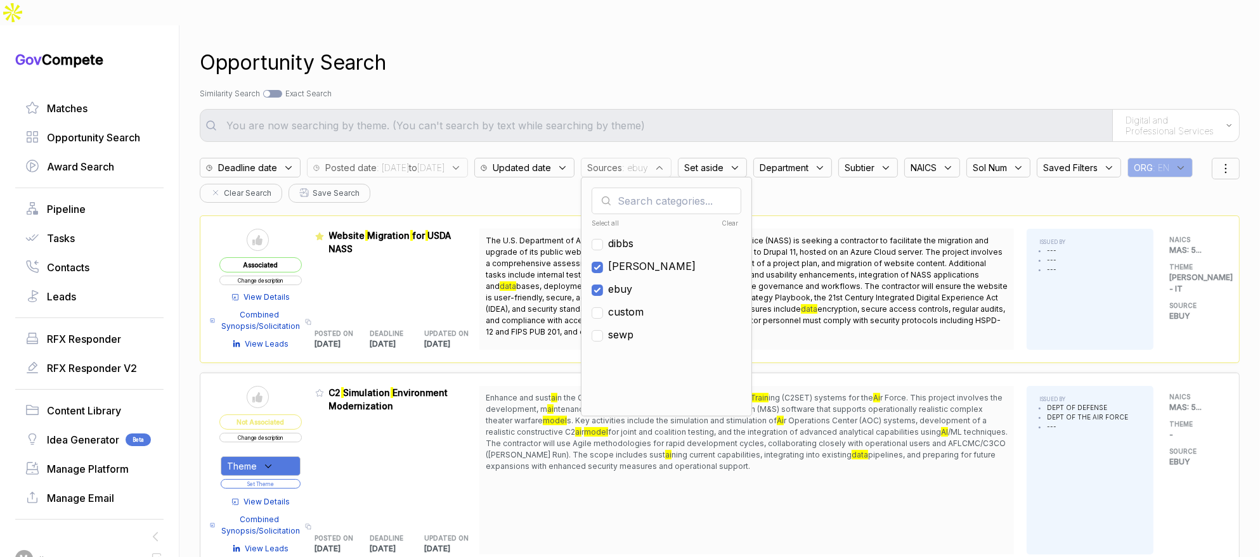
click at [632, 282] on span "ebuy" at bounding box center [620, 289] width 24 height 15
checkbox input "false"
click at [666, 51] on div "Opportunity Search" at bounding box center [720, 63] width 1040 height 30
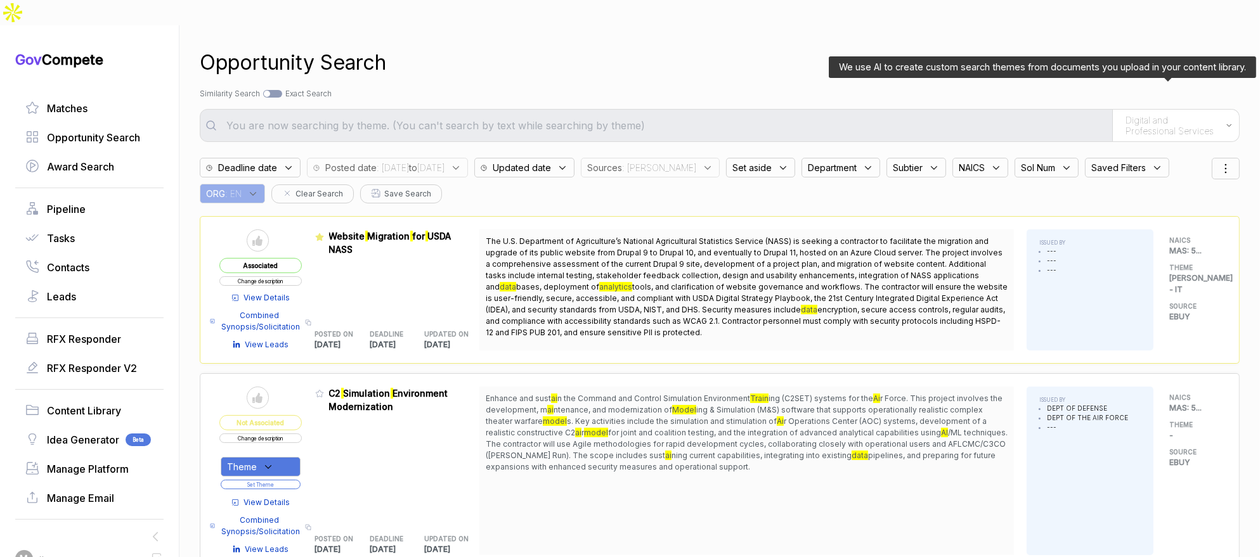
drag, startPoint x: 1144, startPoint y: 100, endPoint x: 1142, endPoint y: 107, distance: 6.6
click at [1143, 115] on span "Digital and Professional Services" at bounding box center [1173, 126] width 94 height 22
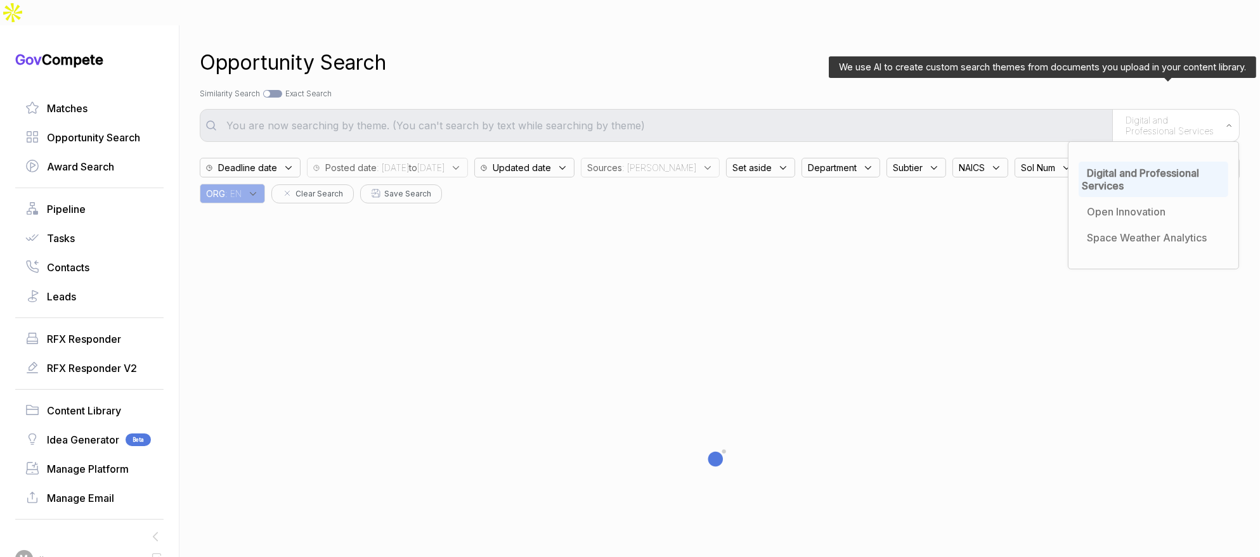
drag, startPoint x: 1120, startPoint y: 153, endPoint x: 1025, endPoint y: 71, distance: 126.3
click at [1120, 162] on div "Digital and Professional Services" at bounding box center [1154, 180] width 150 height 36
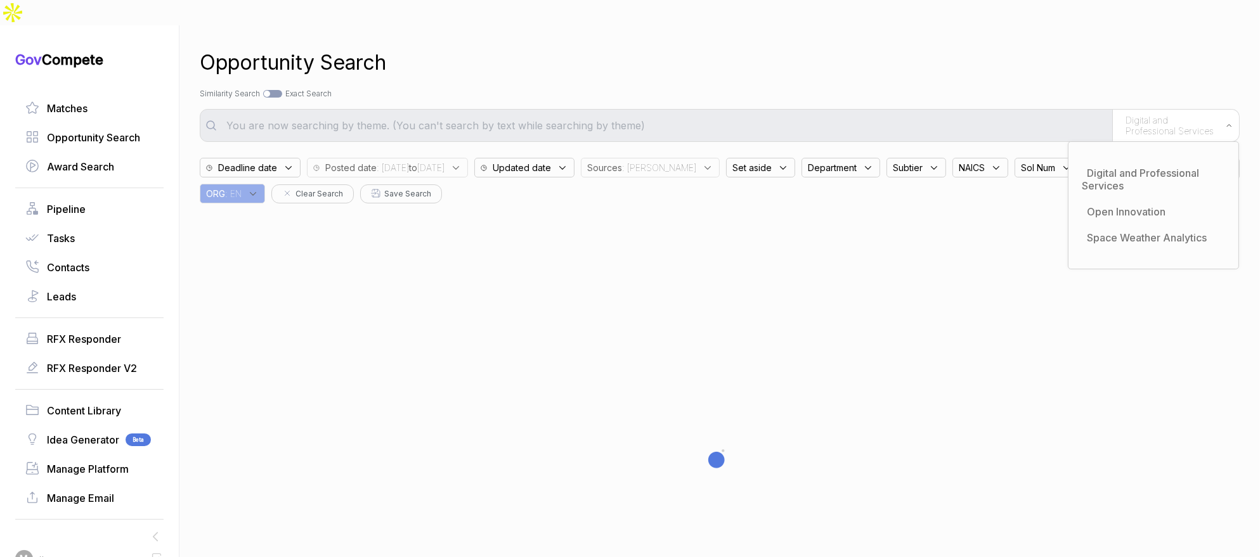
drag, startPoint x: 1007, startPoint y: 61, endPoint x: 966, endPoint y: 103, distance: 58.8
click at [1003, 64] on div "Opportunity Search Search by Topic Relevance Similarity Search Search by Exact …" at bounding box center [720, 303] width 1040 height 557
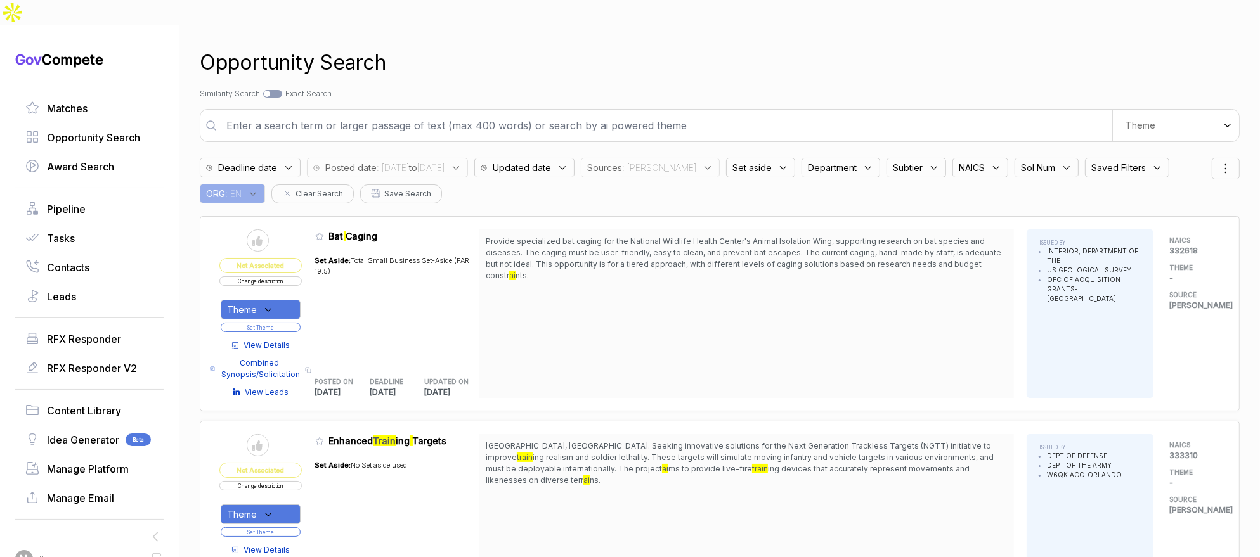
click at [963, 113] on input "text" at bounding box center [665, 125] width 893 height 25
paste input "Staff Sergeant [PERSON_NAME] [PERSON_NAME]"
type input "Staff Sergeant [PERSON_NAME] [PERSON_NAME]"
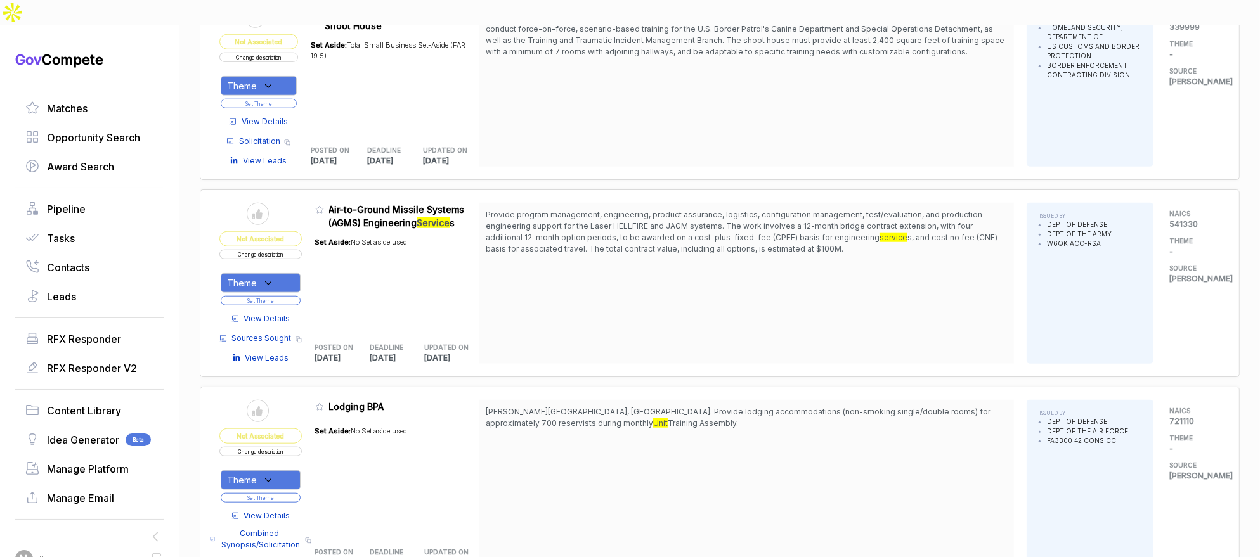
scroll to position [1633, 0]
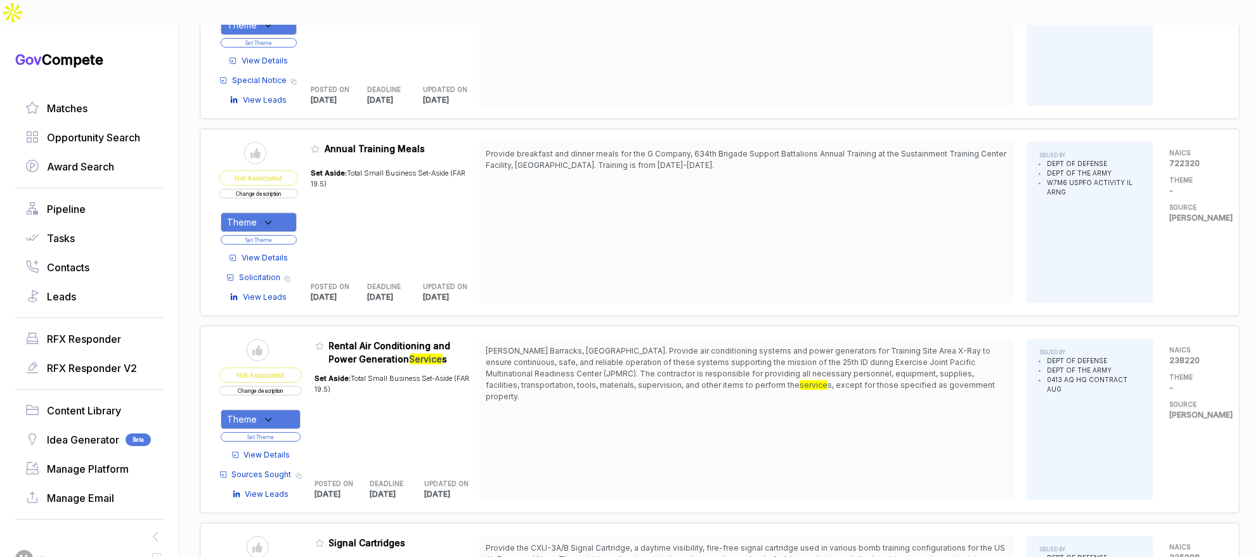
scroll to position [4097, 0]
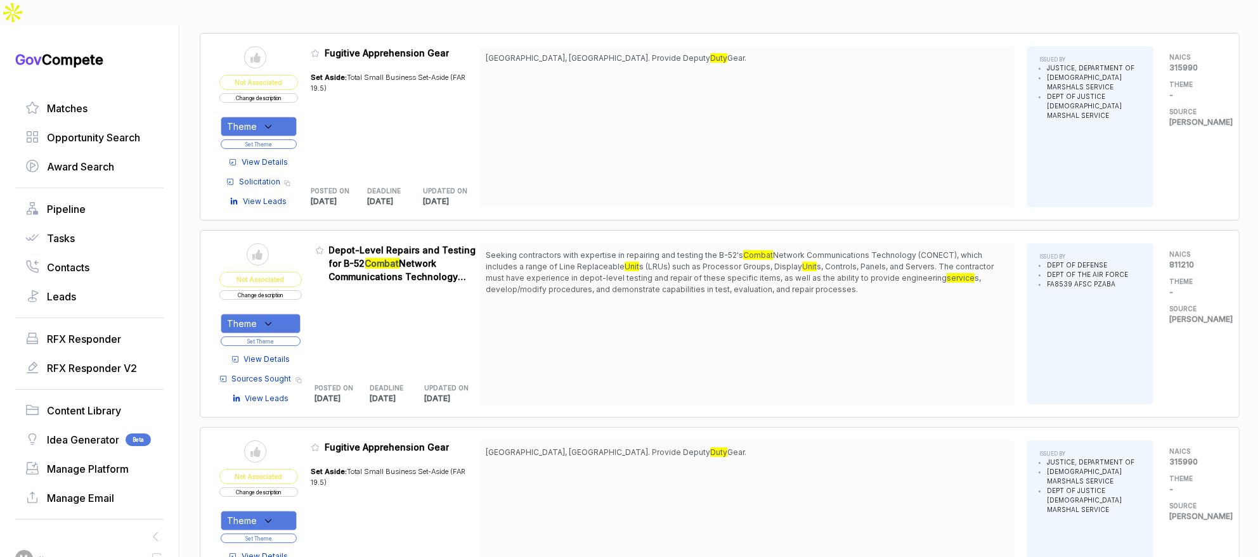
scroll to position [3643, 0]
